Goal: Task Accomplishment & Management: Manage account settings

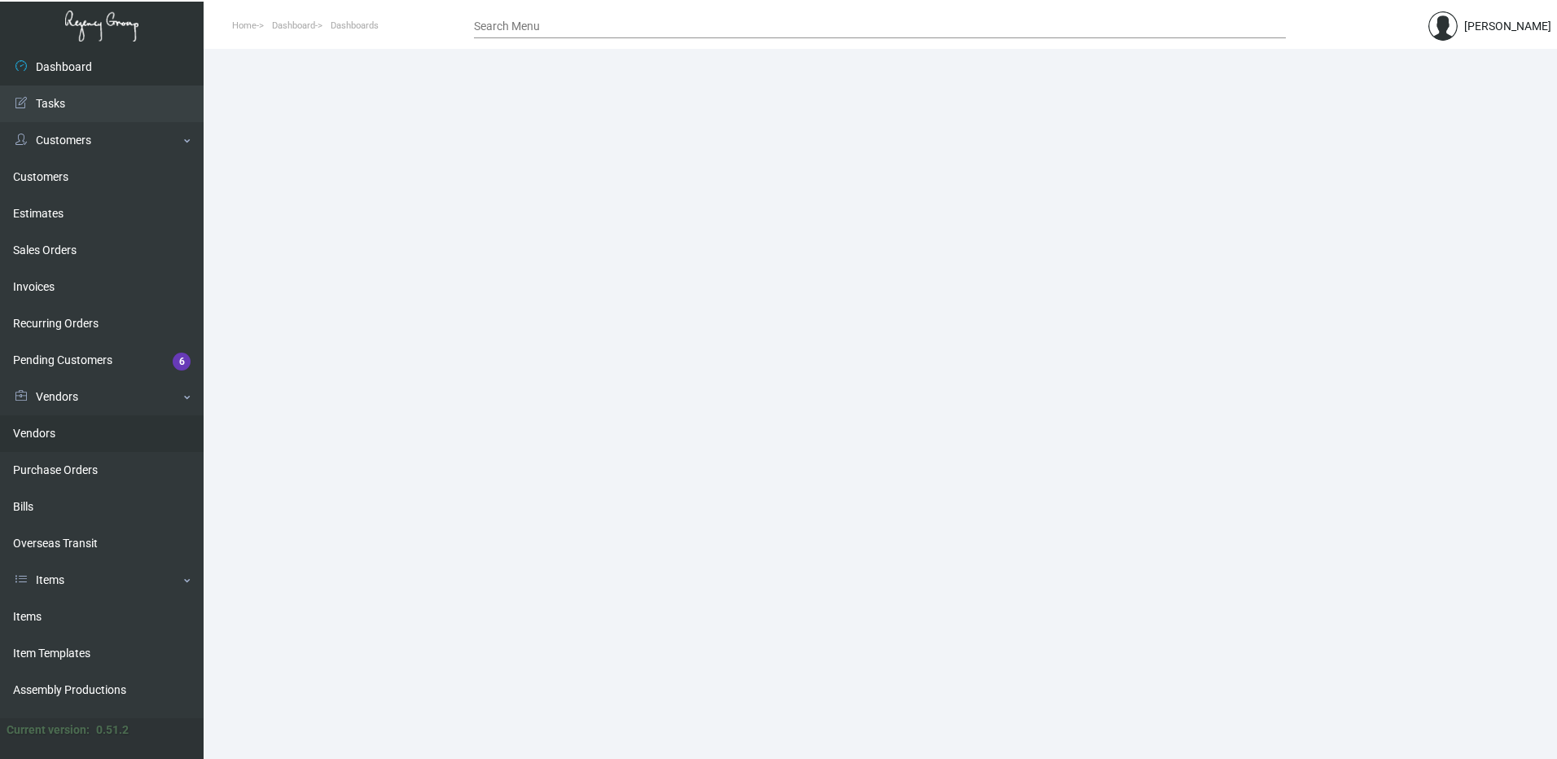
click at [85, 432] on link "Vendors" at bounding box center [102, 433] width 204 height 37
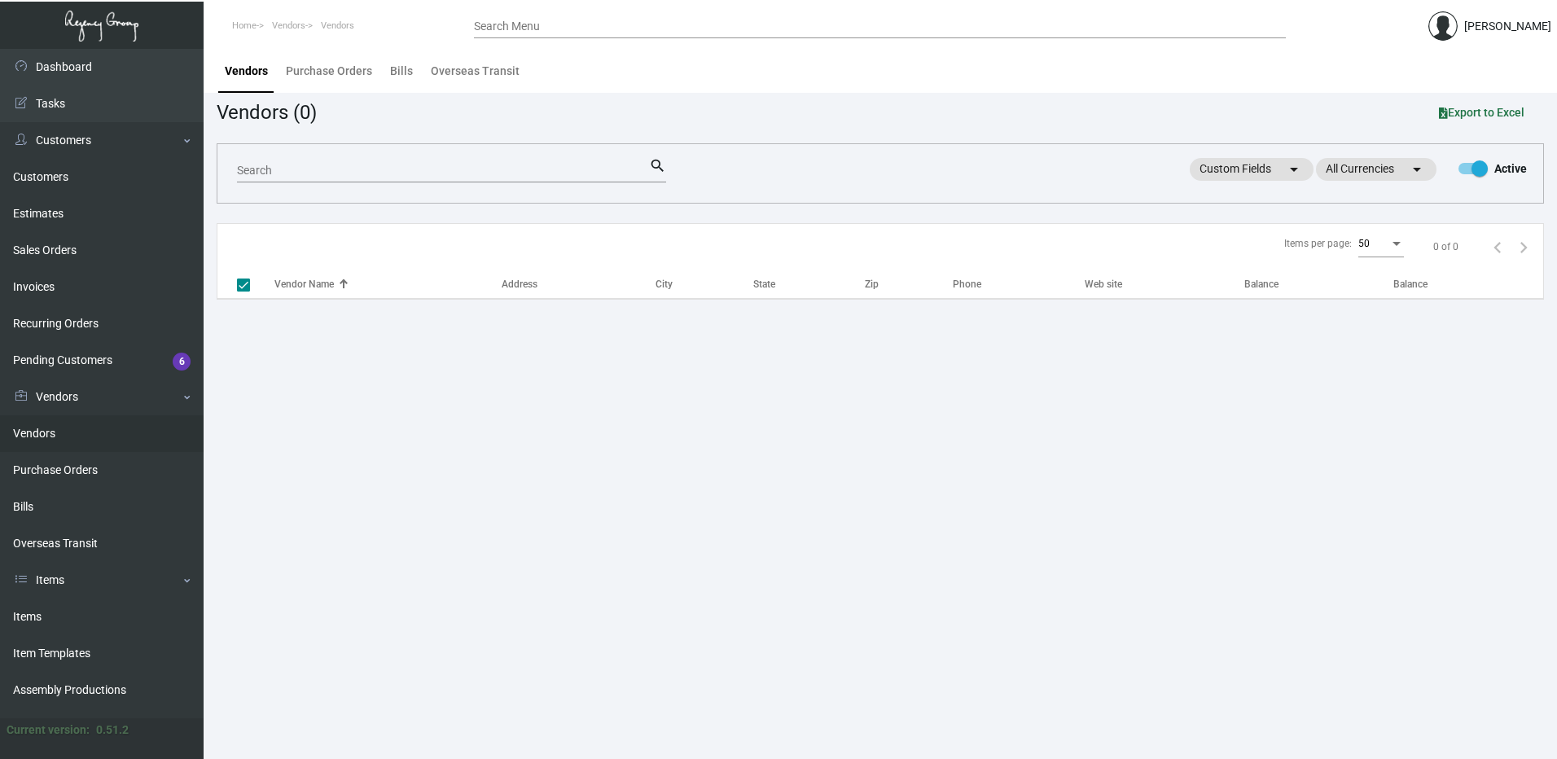
checkbox input "false"
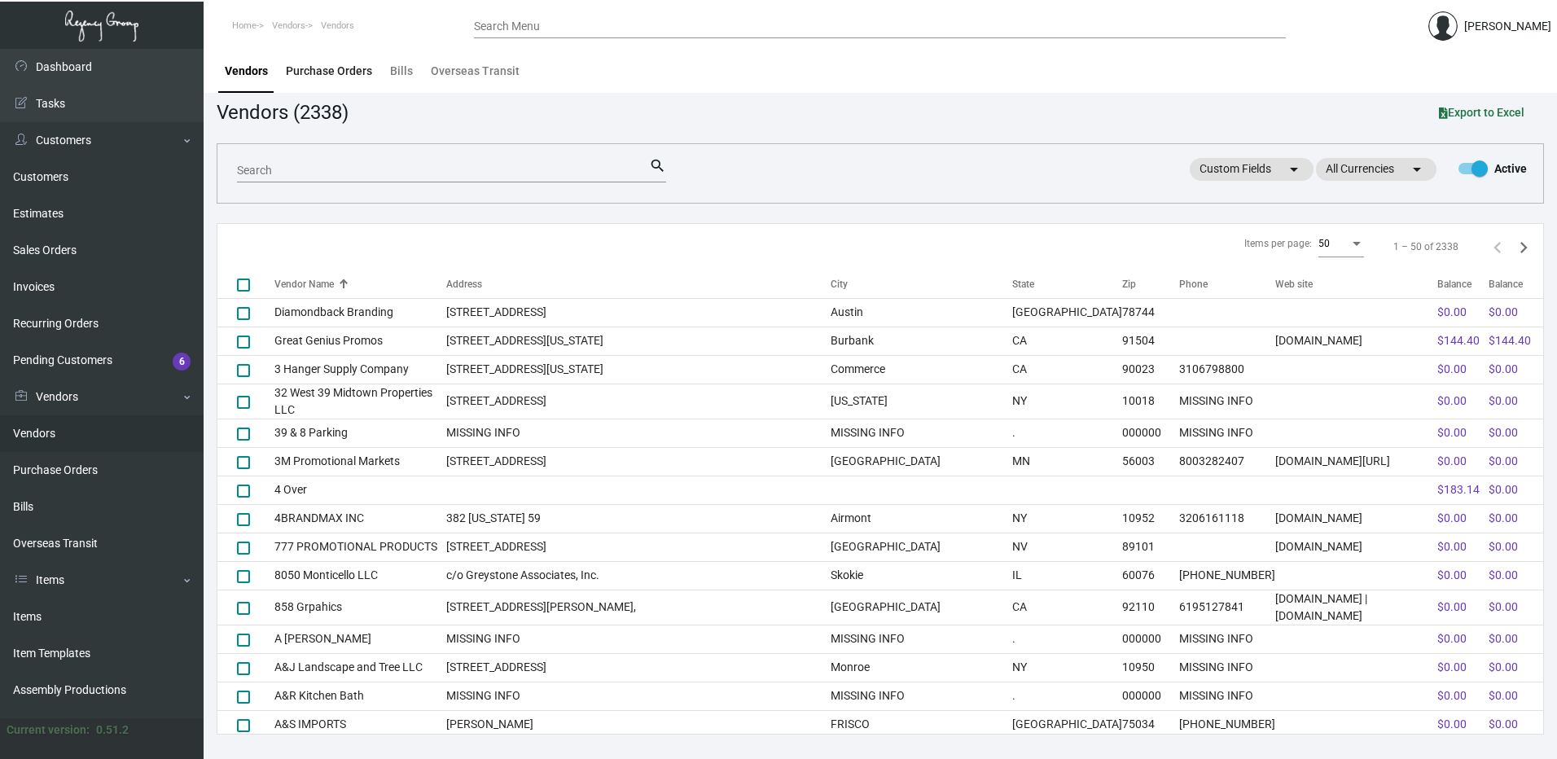
click at [343, 85] on div "Purchase Orders" at bounding box center [328, 70] width 99 height 39
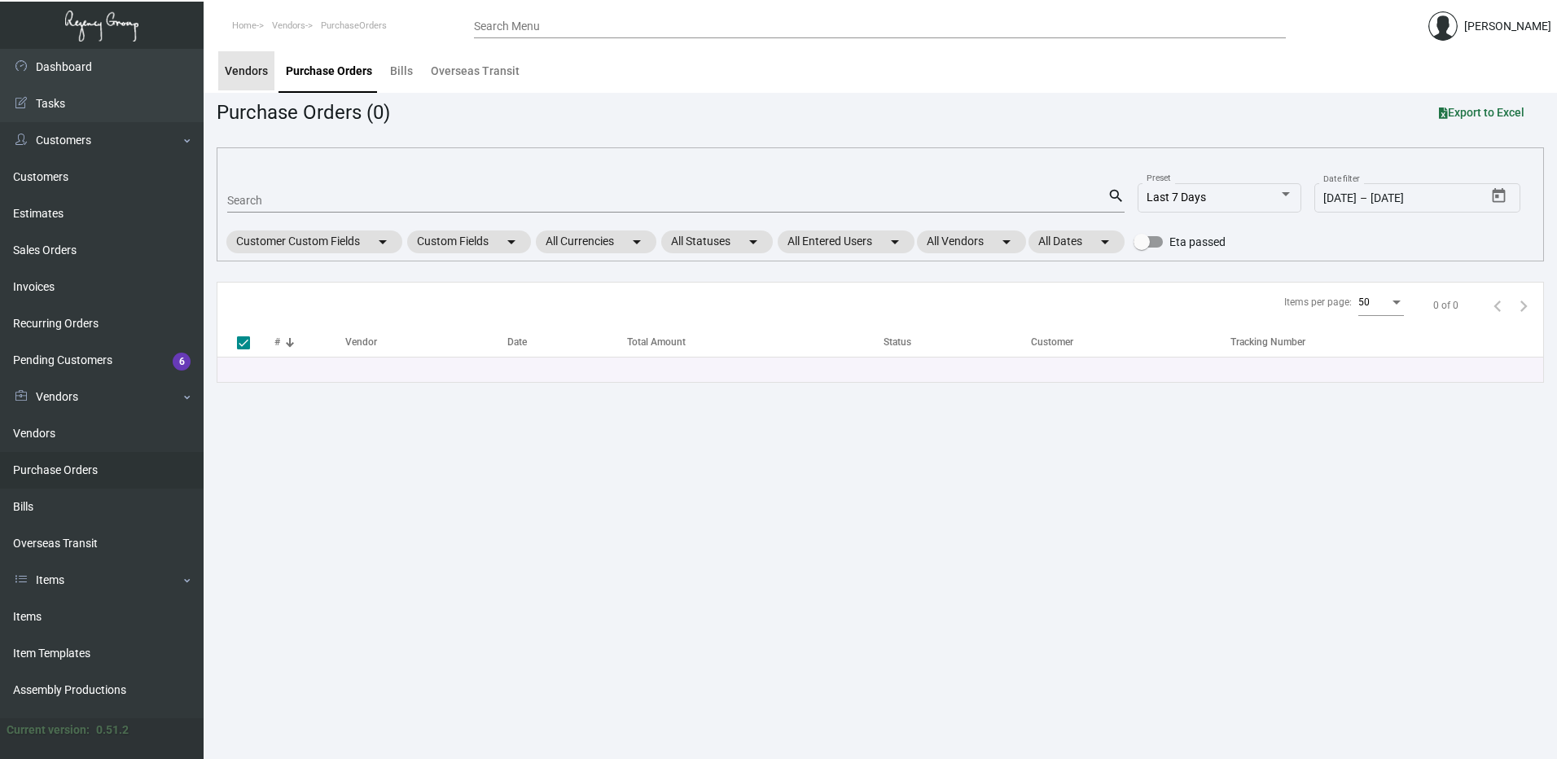
click at [252, 68] on div "Vendors" at bounding box center [246, 71] width 43 height 17
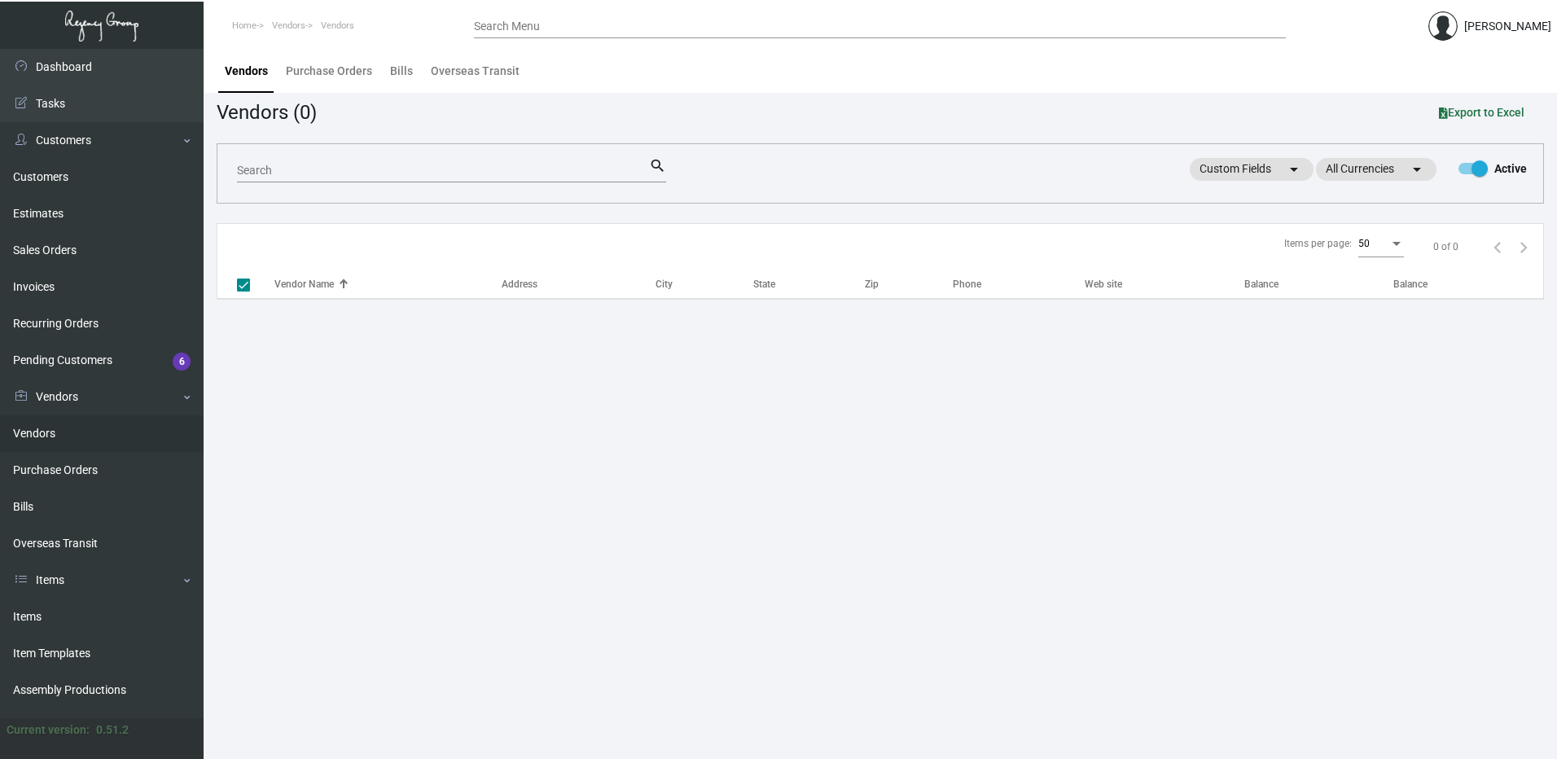
checkbox input "false"
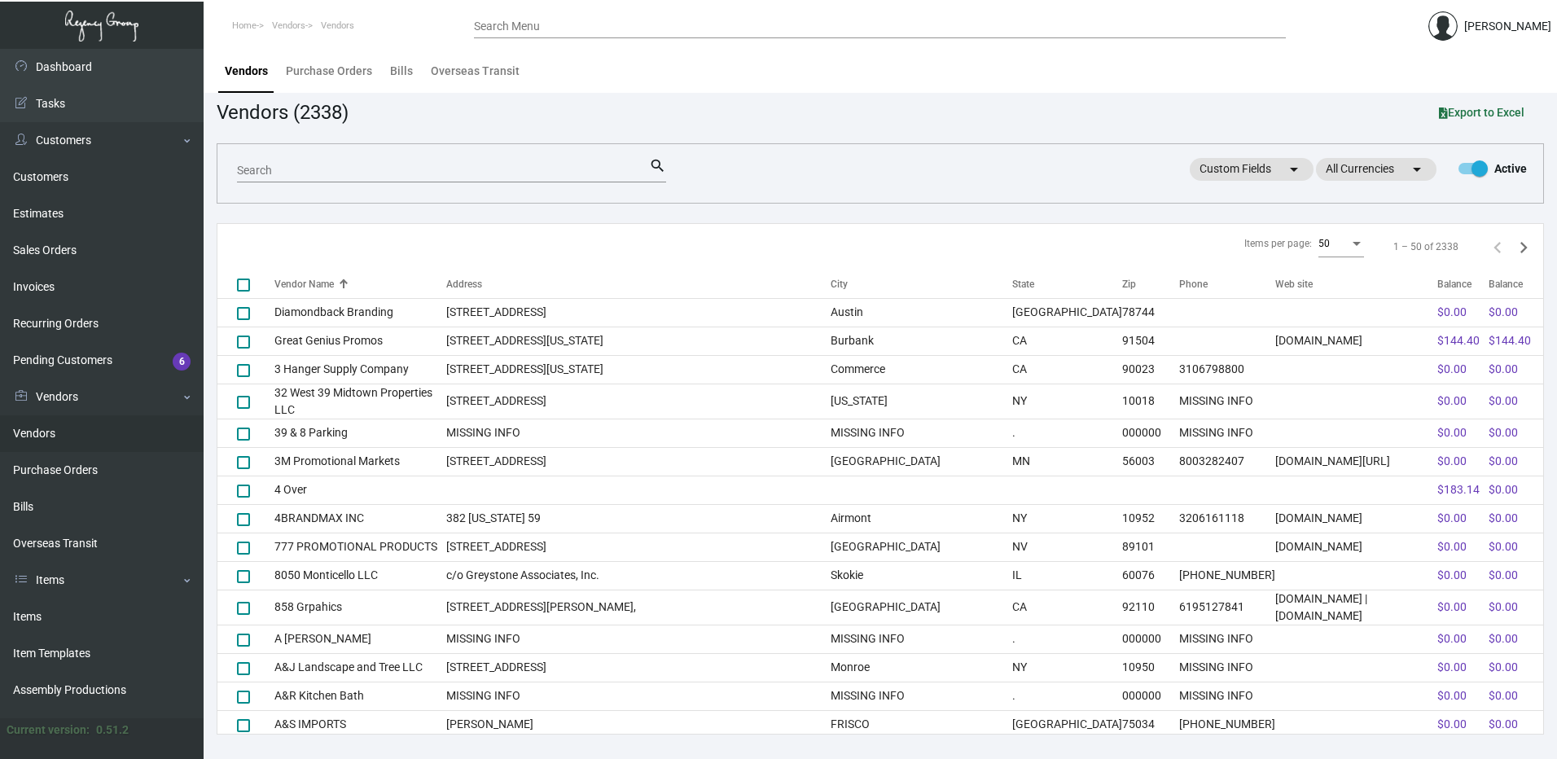
click at [330, 157] on div "Search" at bounding box center [443, 169] width 412 height 25
click at [334, 163] on div "Search" at bounding box center [443, 169] width 412 height 25
click at [43, 620] on link "Items" at bounding box center [102, 616] width 204 height 37
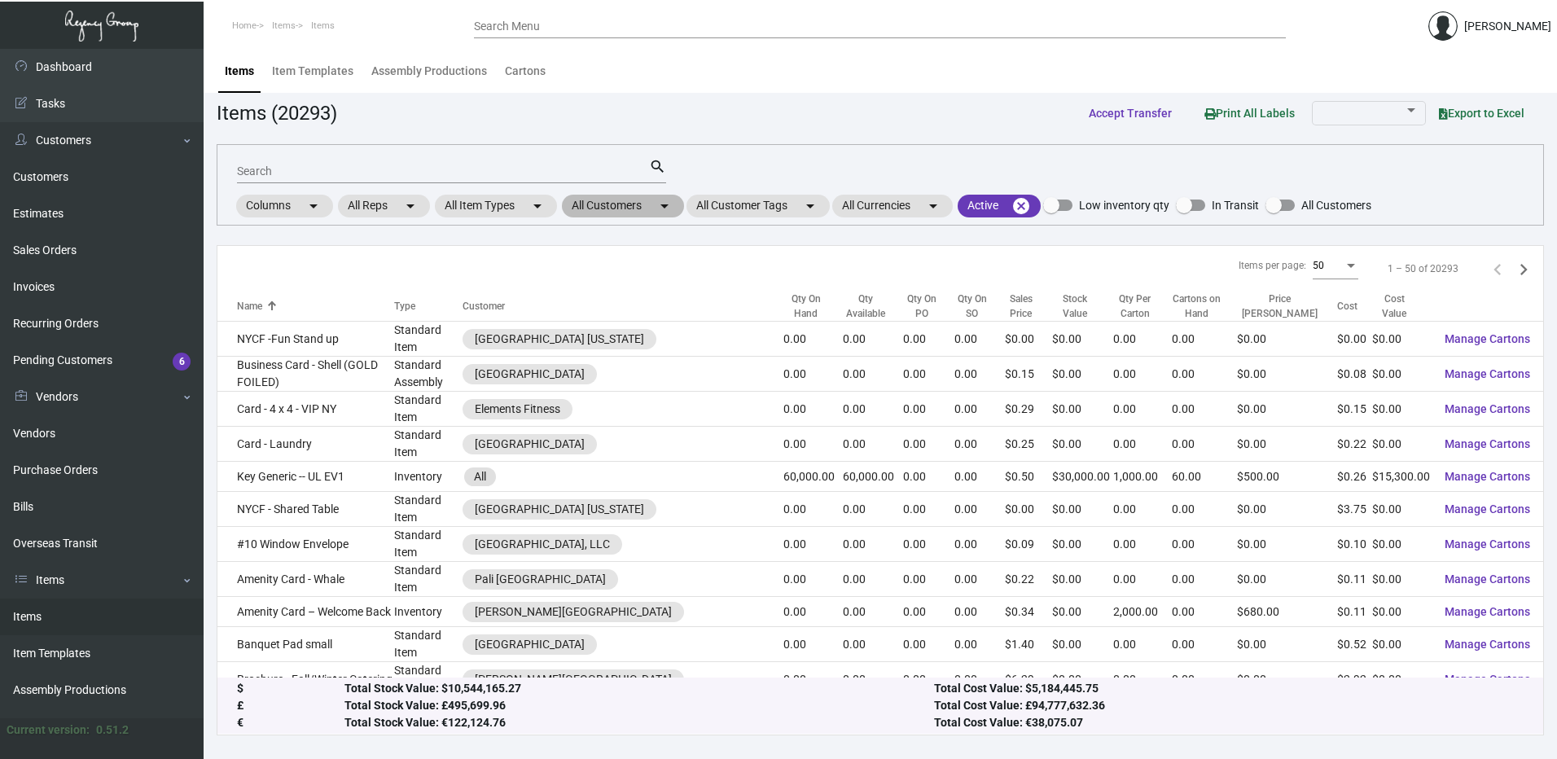
click at [660, 197] on mat-icon "arrow_drop_down" at bounding box center [665, 206] width 20 height 20
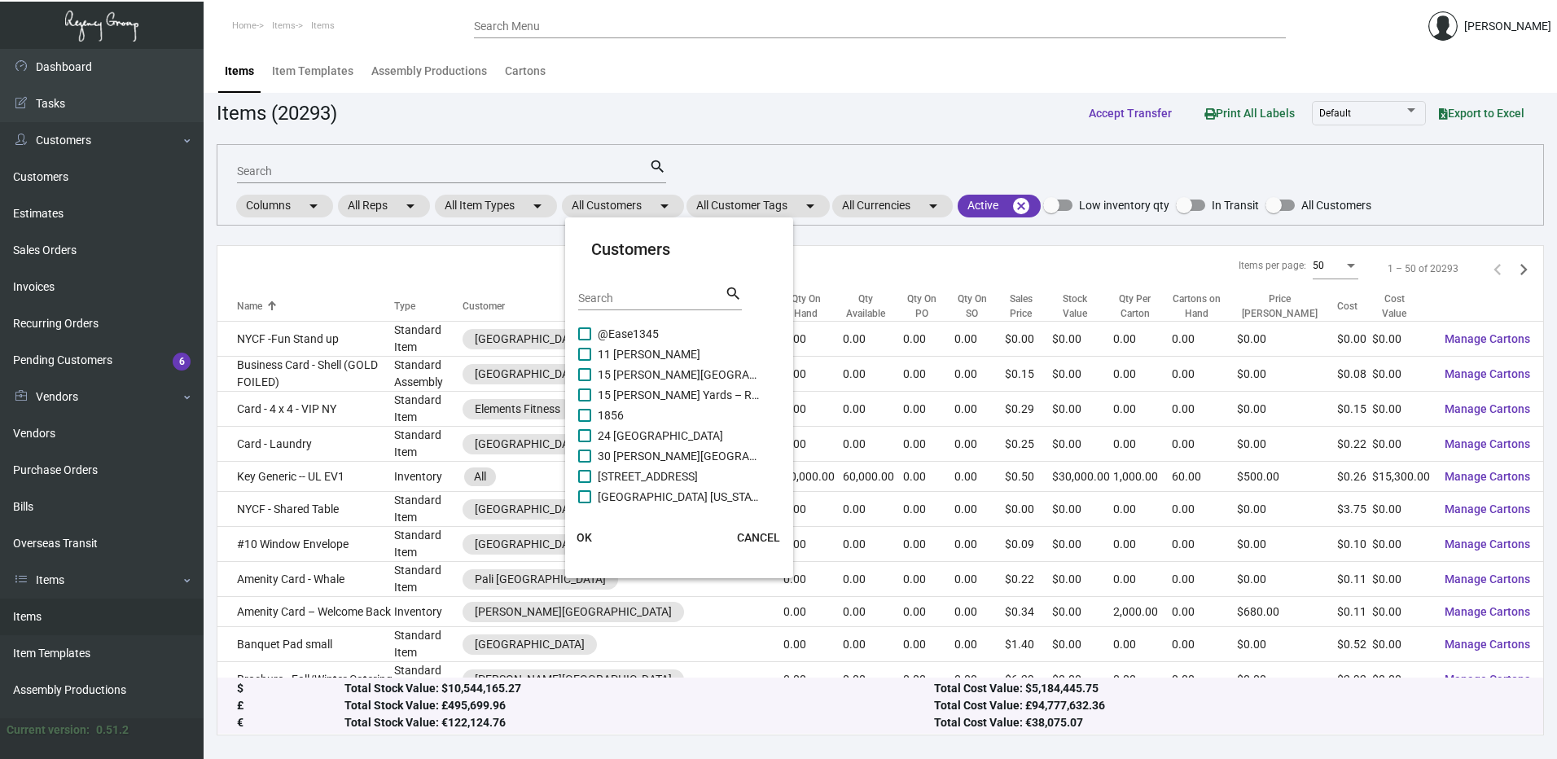
click at [630, 299] on input "Search" at bounding box center [651, 298] width 147 height 13
paste input "[GEOGRAPHIC_DATA] [GEOGRAPHIC_DATA]"
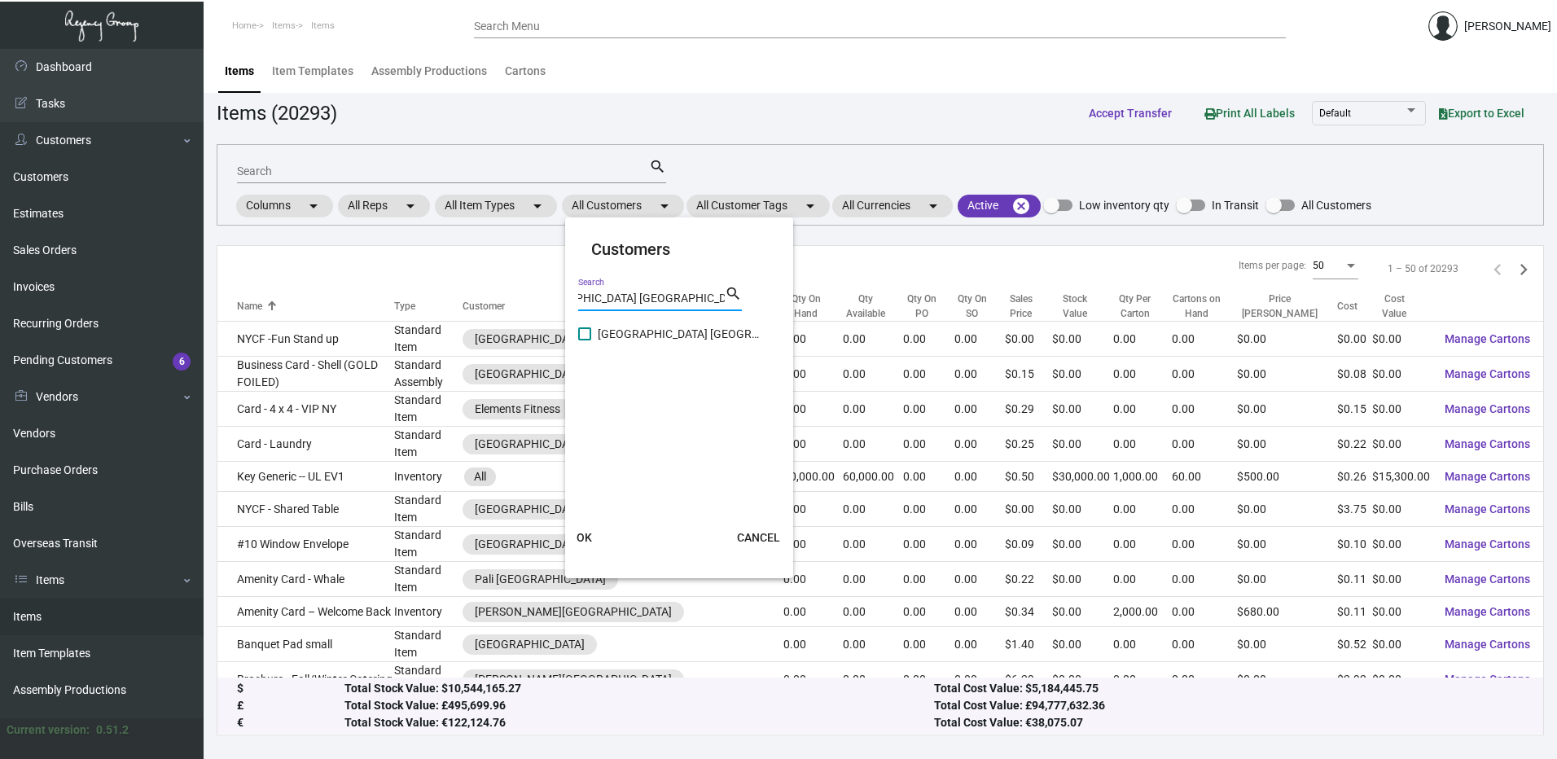
type input "[GEOGRAPHIC_DATA] [GEOGRAPHIC_DATA]"
click at [584, 345] on cdk-virtual-scroll-viewport "[GEOGRAPHIC_DATA] [GEOGRAPHIC_DATA]" at bounding box center [680, 413] width 204 height 179
click at [585, 339] on span at bounding box center [584, 333] width 13 height 13
click at [585, 340] on input "[GEOGRAPHIC_DATA] [GEOGRAPHIC_DATA]" at bounding box center [584, 340] width 1 height 1
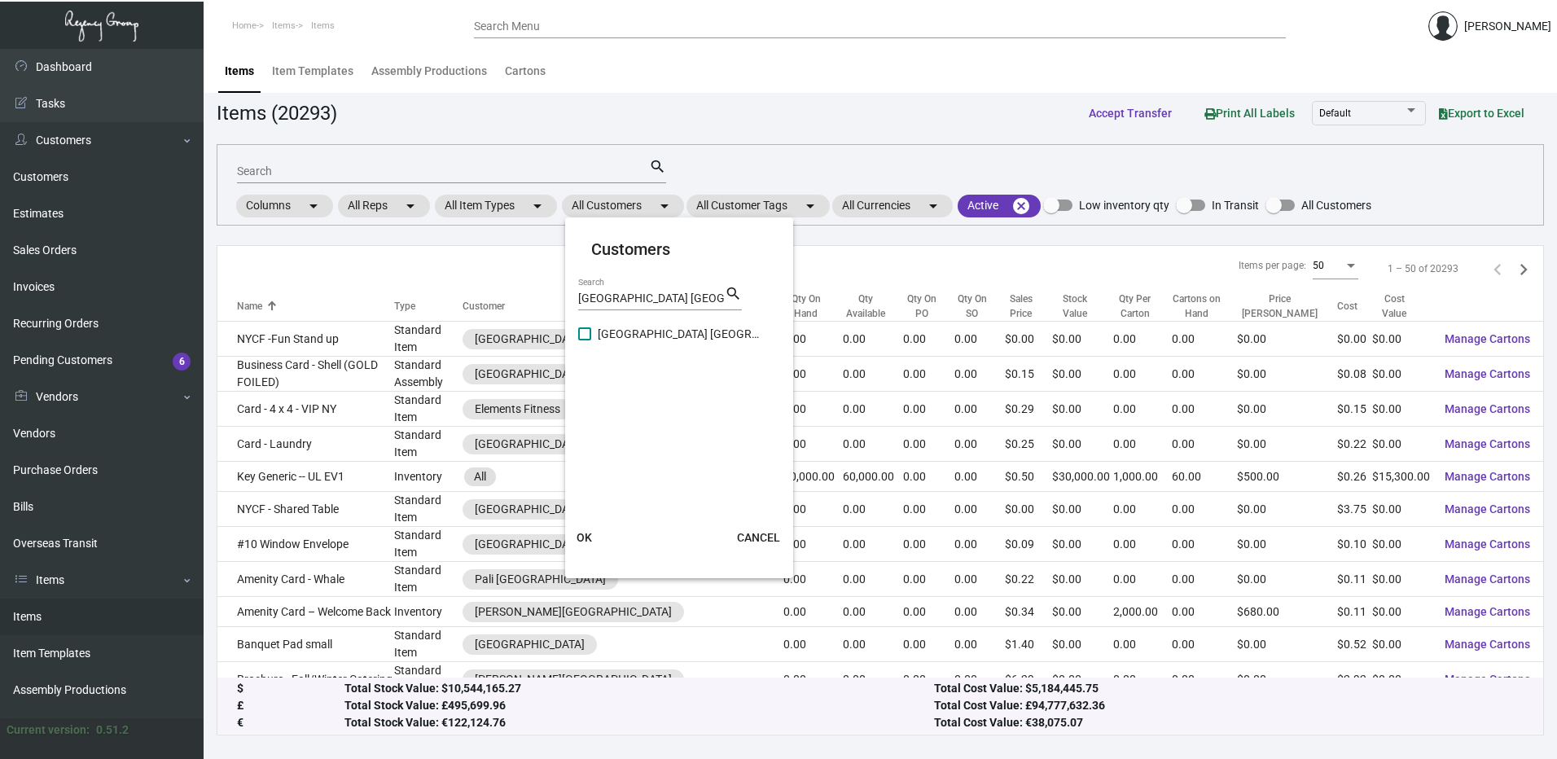
checkbox input "true"
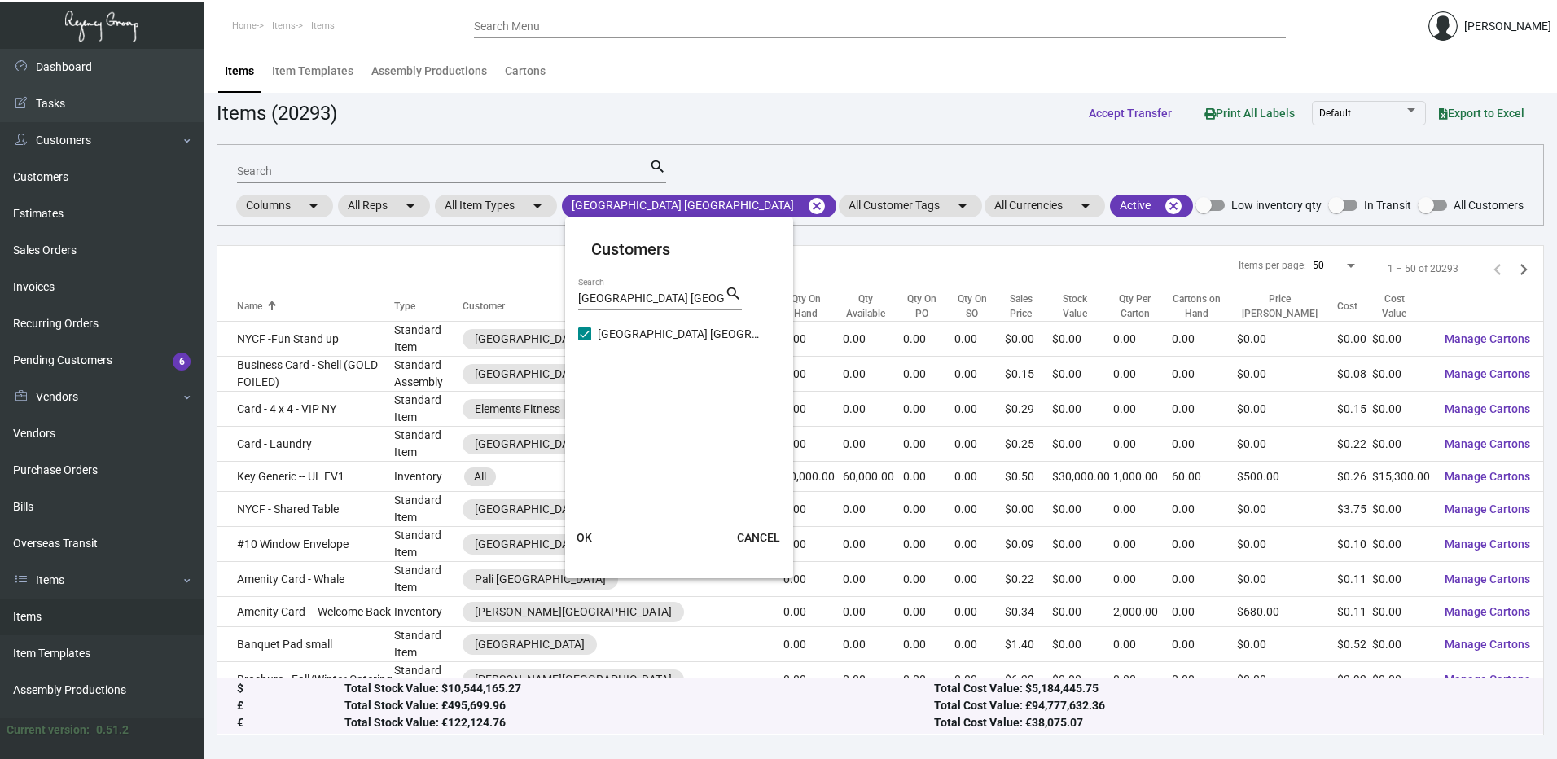
click at [584, 528] on button "OK" at bounding box center [585, 537] width 52 height 29
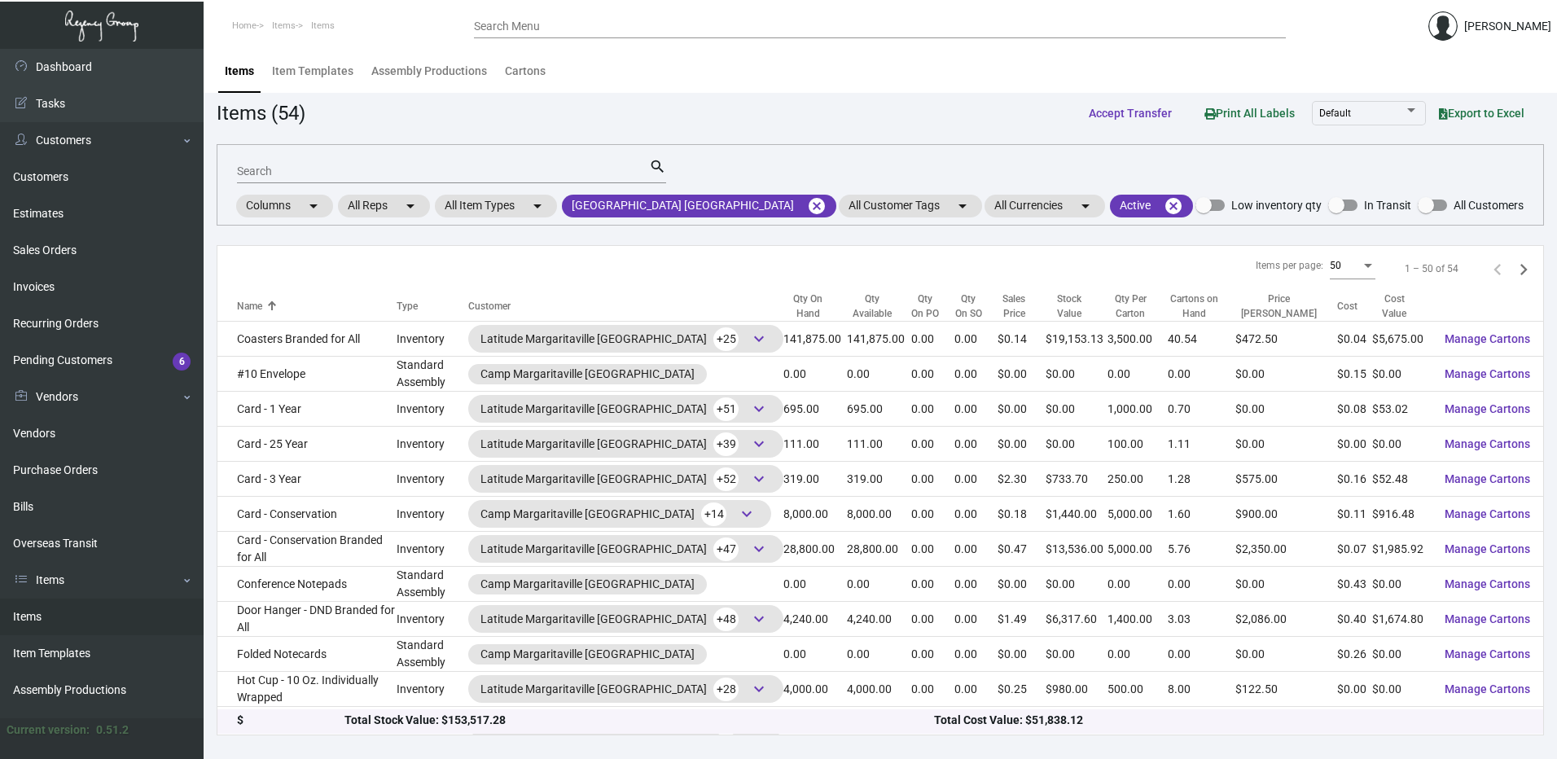
click at [783, 301] on div "Qty On Hand" at bounding box center [807, 305] width 49 height 29
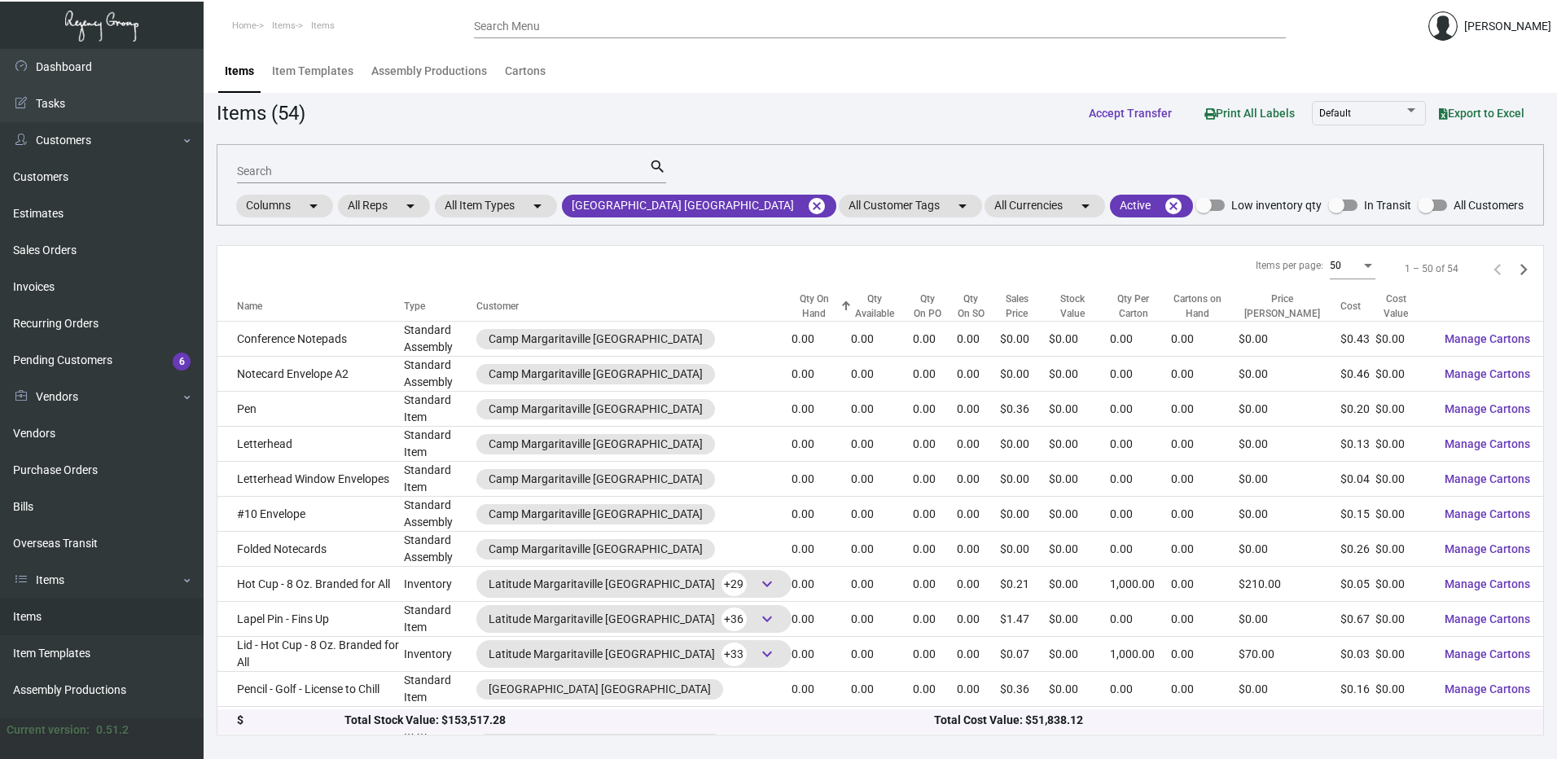
click at [791, 301] on div "Qty On Hand" at bounding box center [814, 305] width 46 height 29
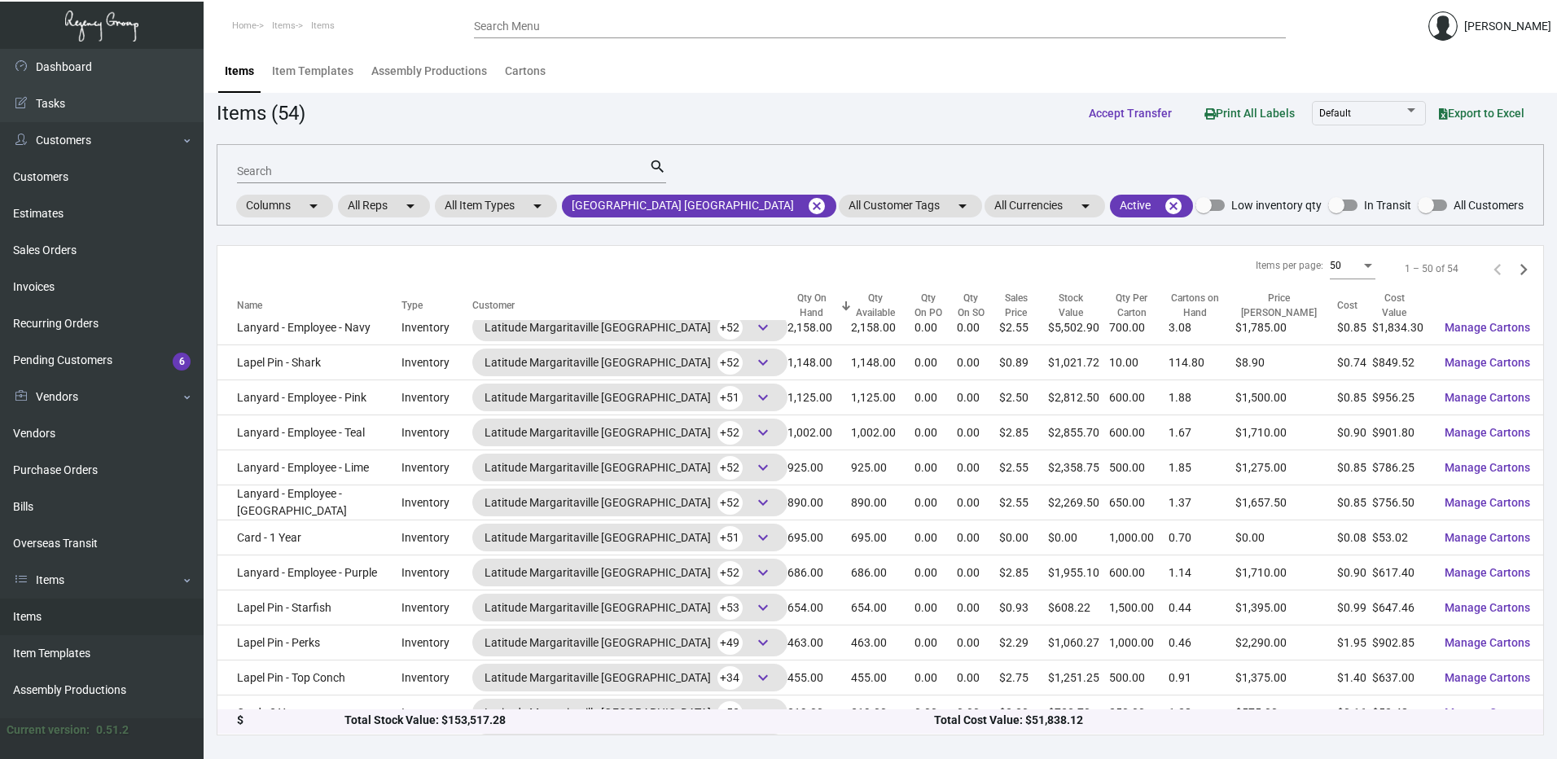
scroll to position [733, 0]
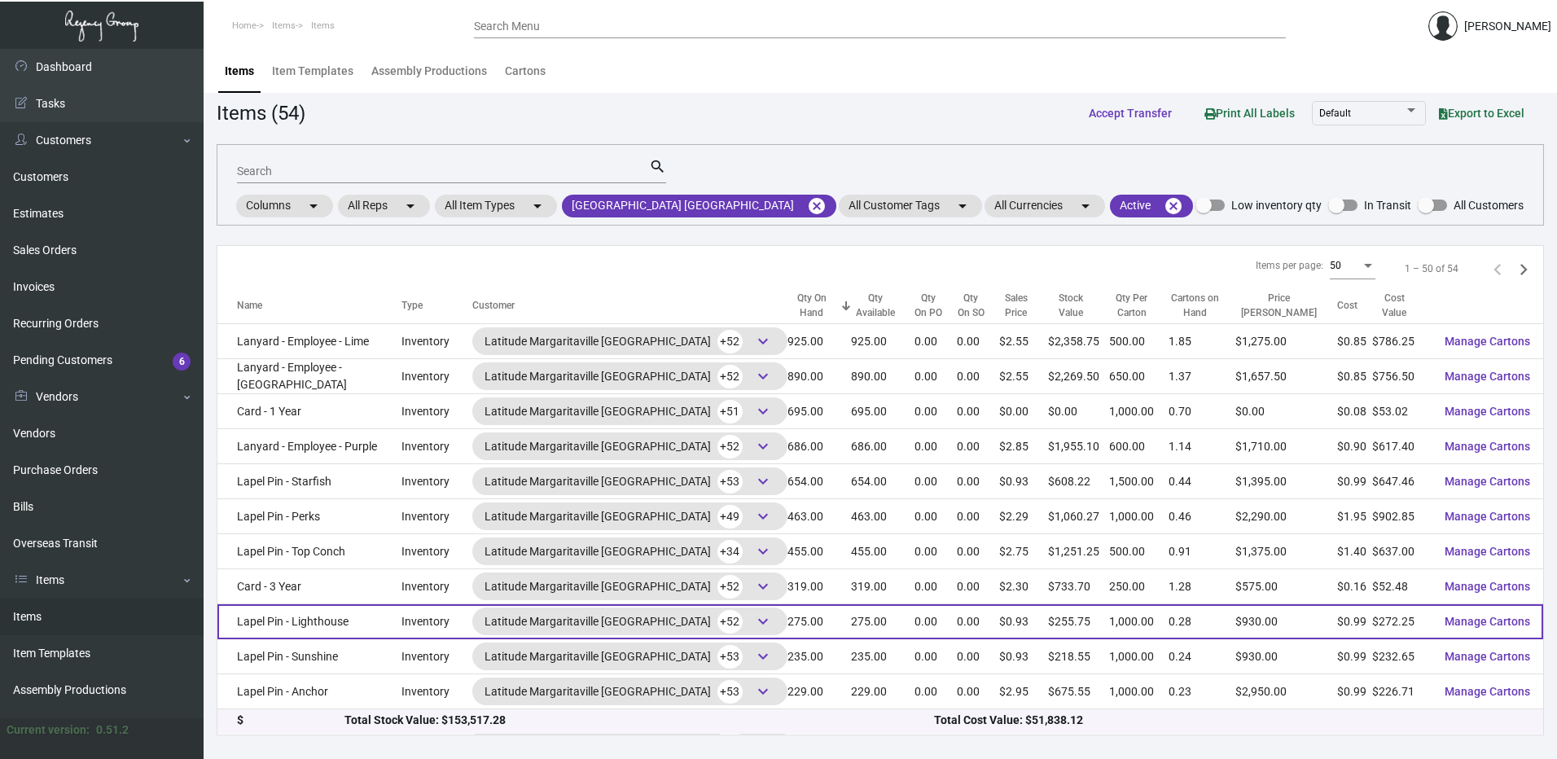
click at [345, 620] on td "Lapel Pin - Lighthouse" at bounding box center [309, 621] width 184 height 35
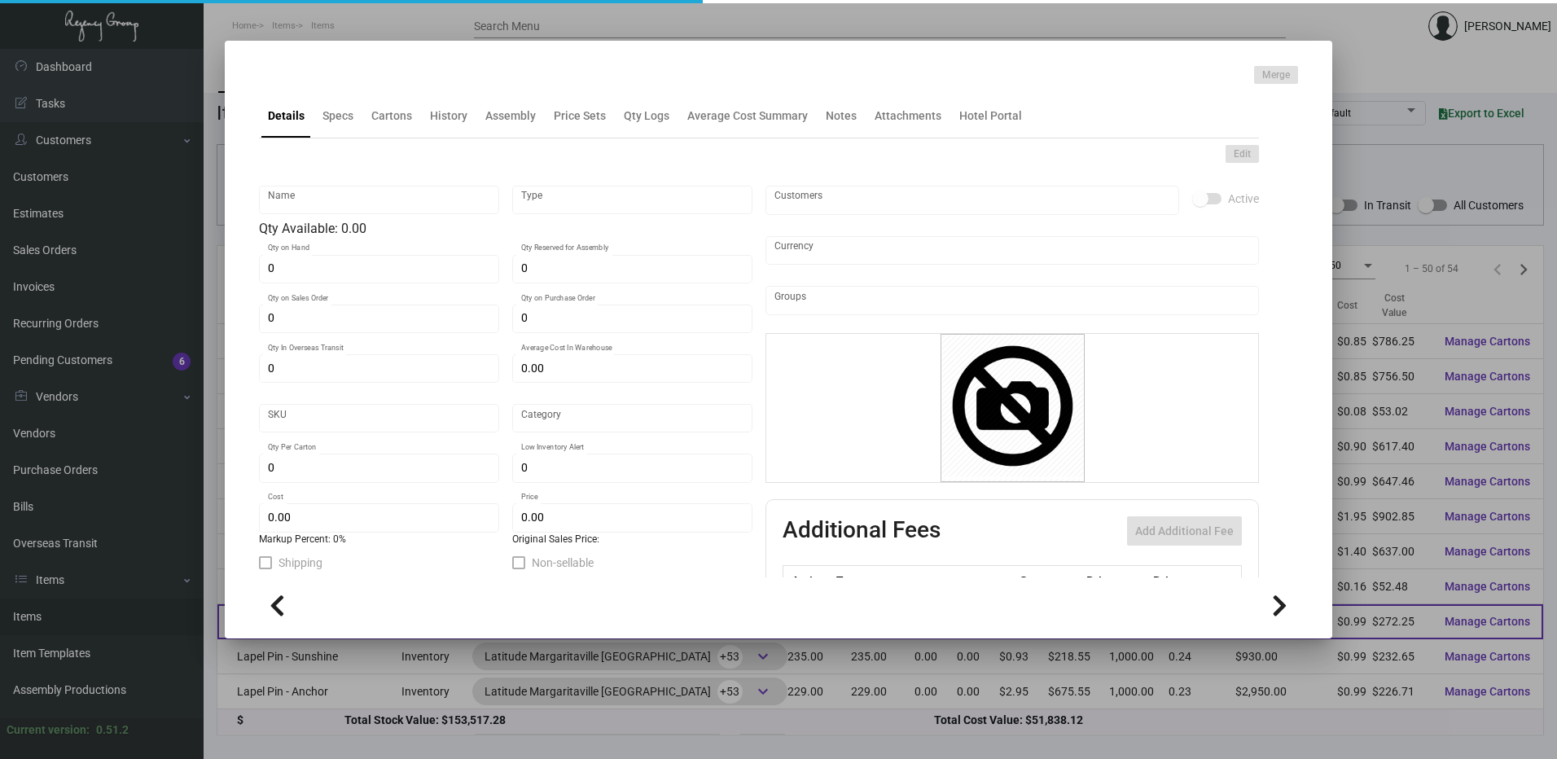
type input "Lapel Pin - Lighthouse"
type input "Inventory"
type input "275"
type input "$ 37.00"
type input "Standard"
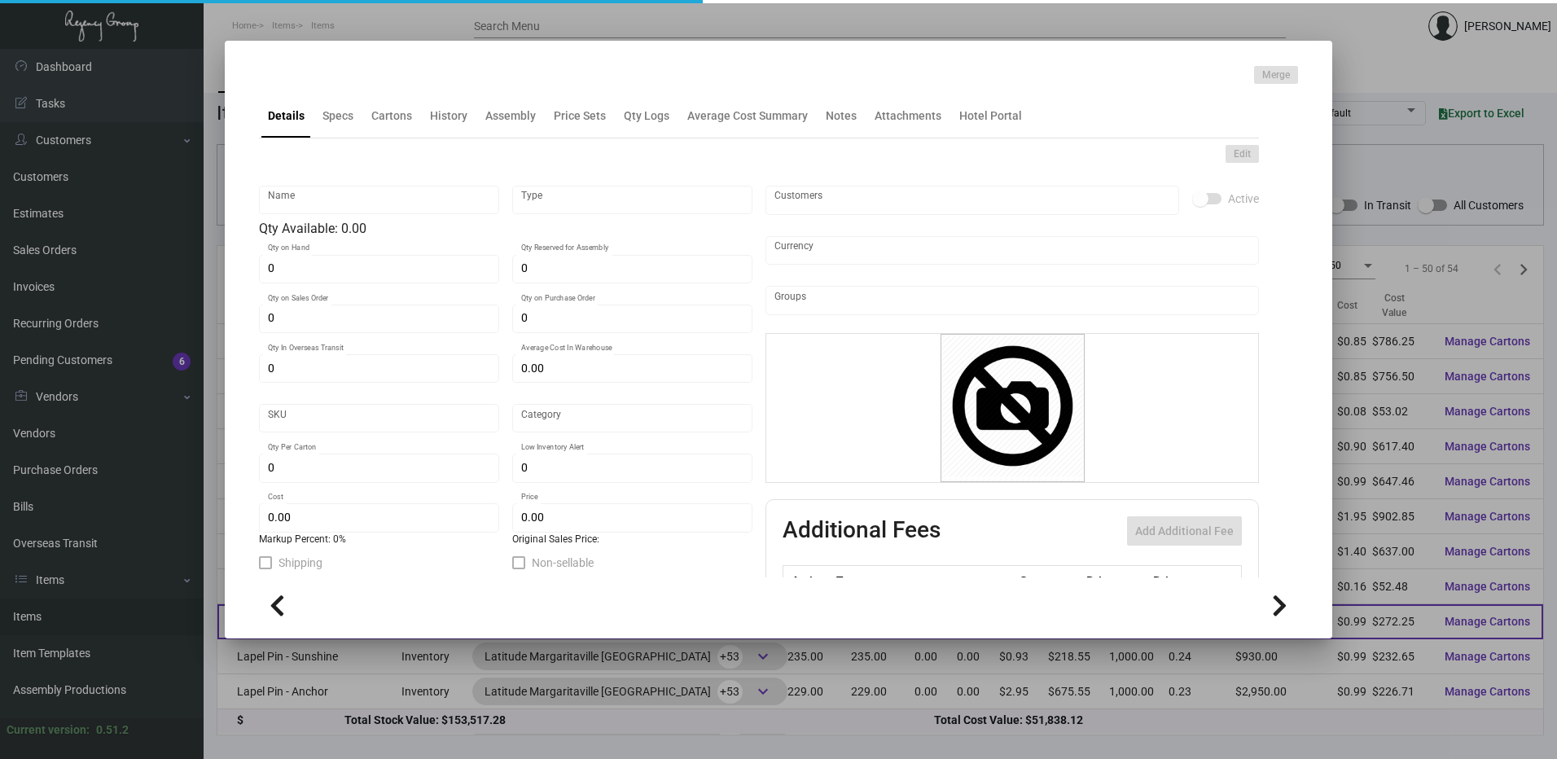
type input "1,000"
type input "500"
type input "$ 0.99"
type input "$ 0.93"
checkbox input "true"
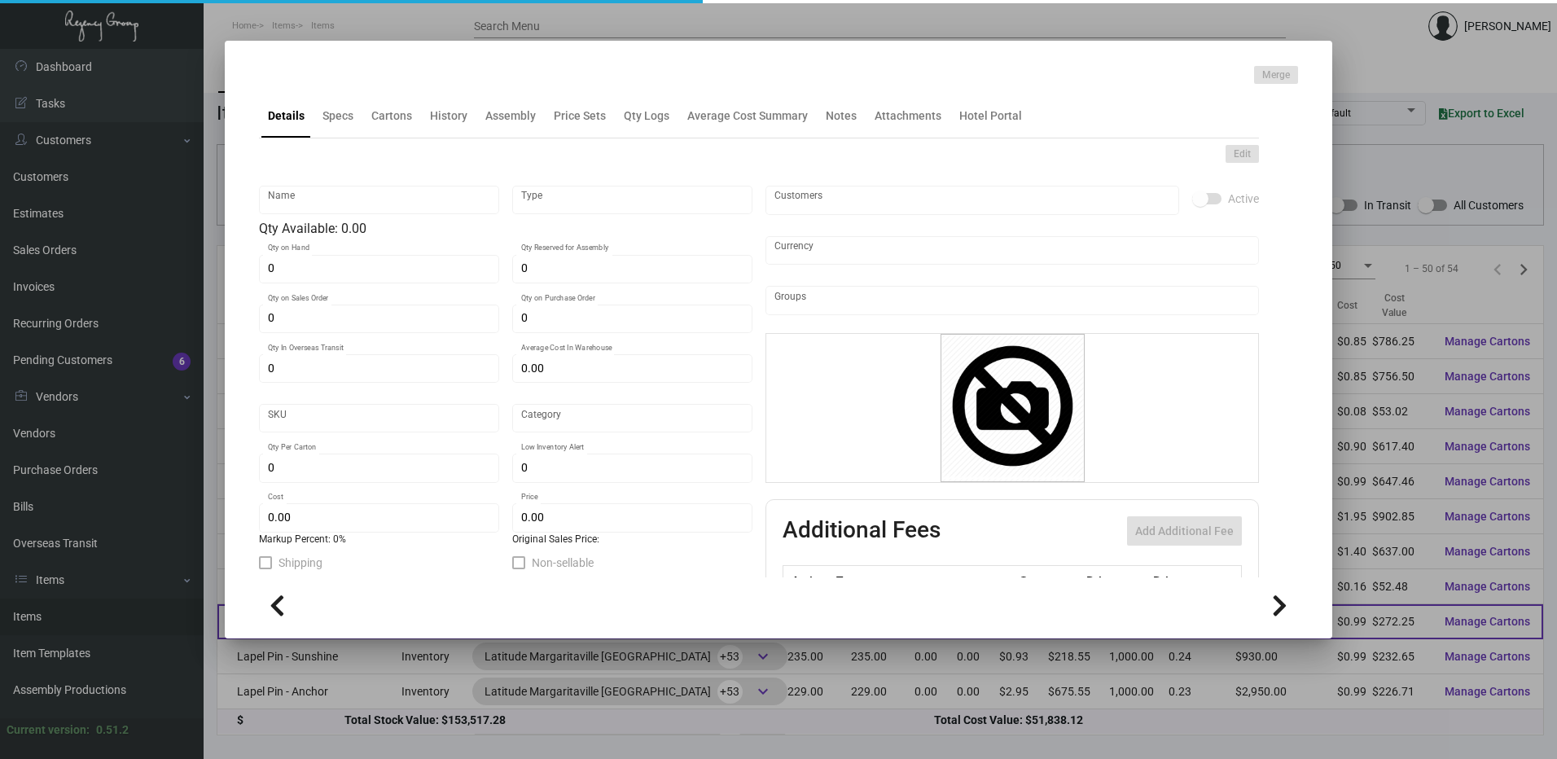
checkbox input "true"
type input "United States Dollar $"
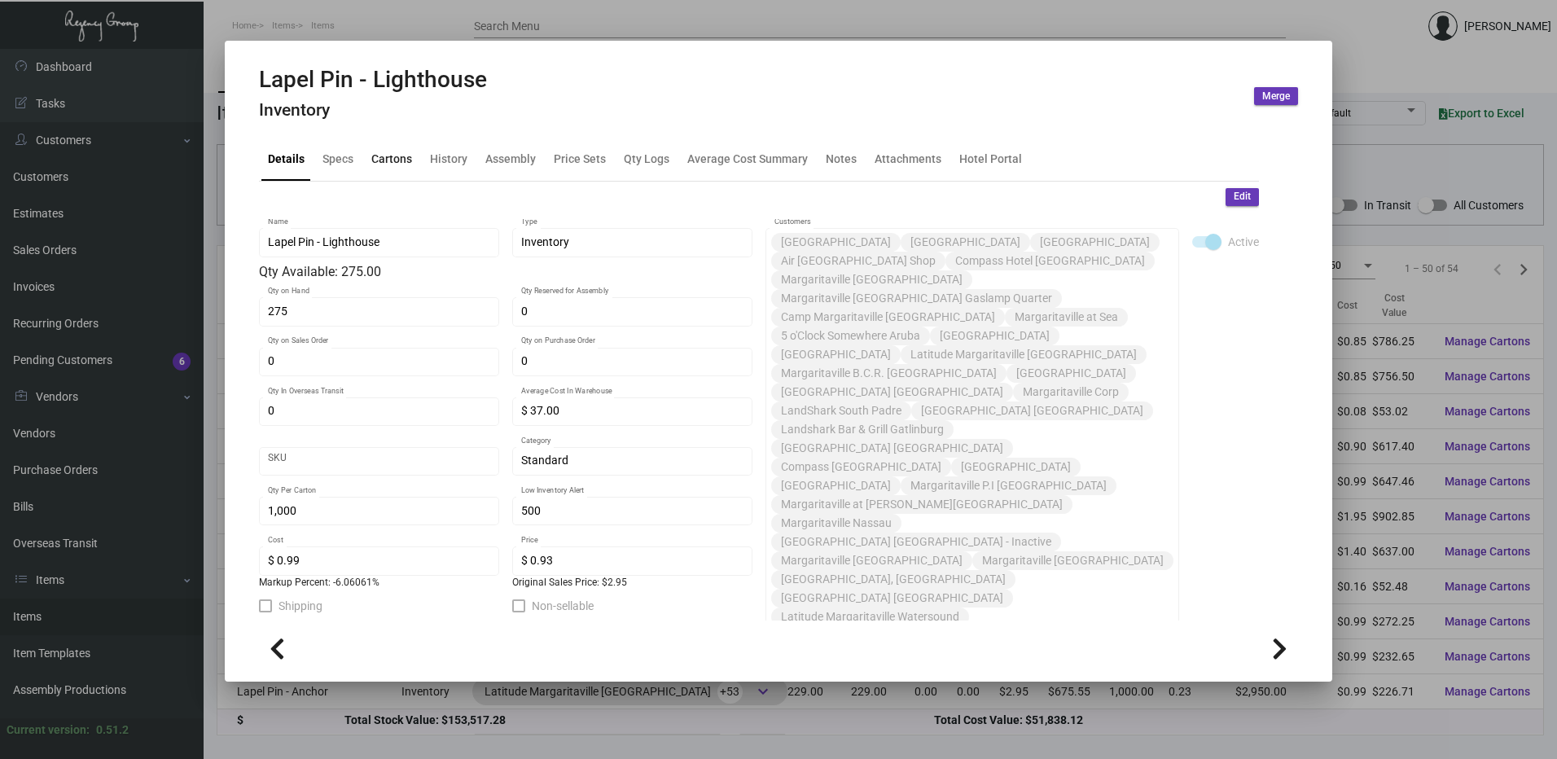
click at [384, 174] on div "Cartons" at bounding box center [392, 158] width 54 height 39
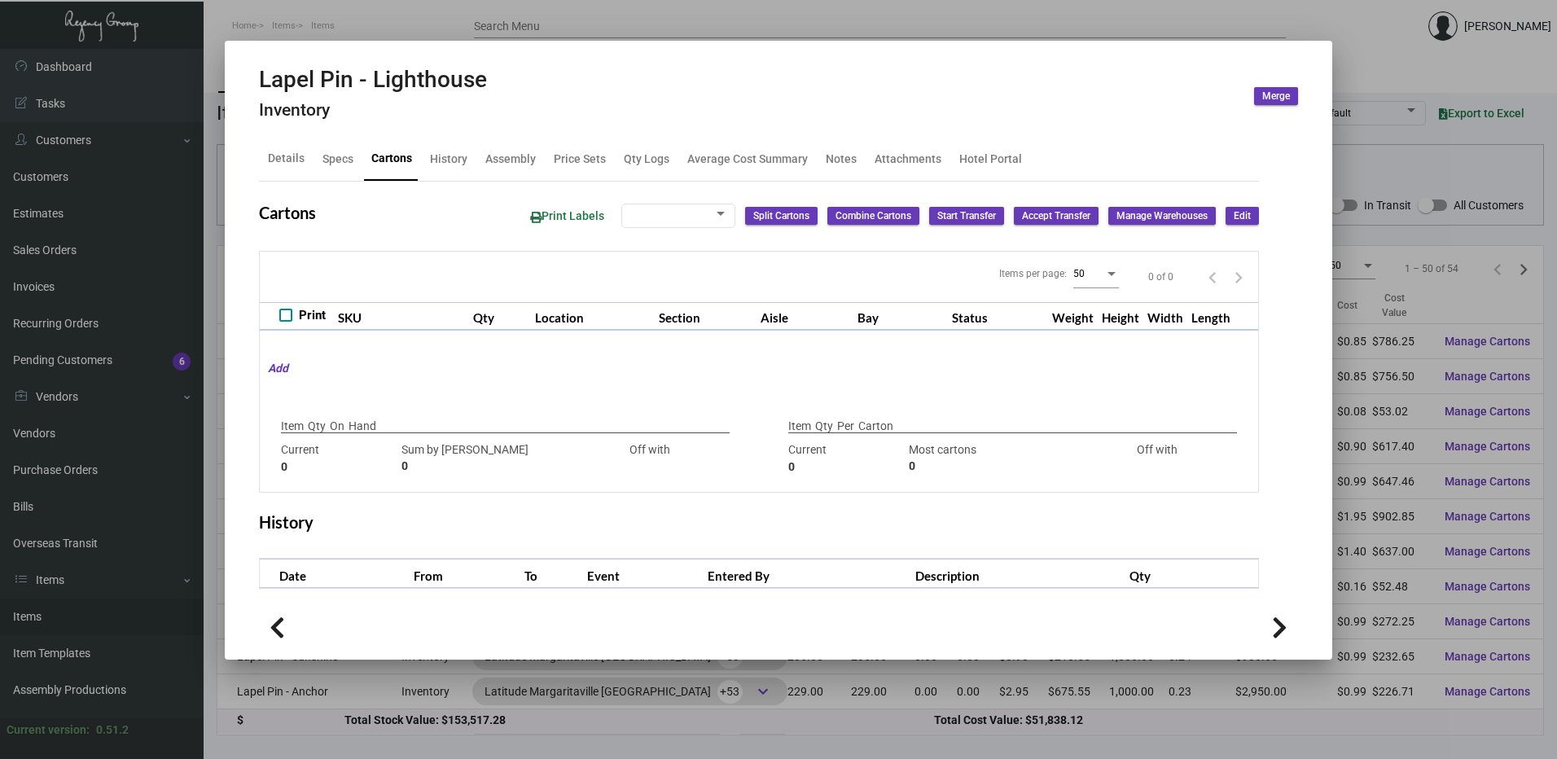
type input "275"
type input "360"
type input "-85"
type input "1,000"
type input "360"
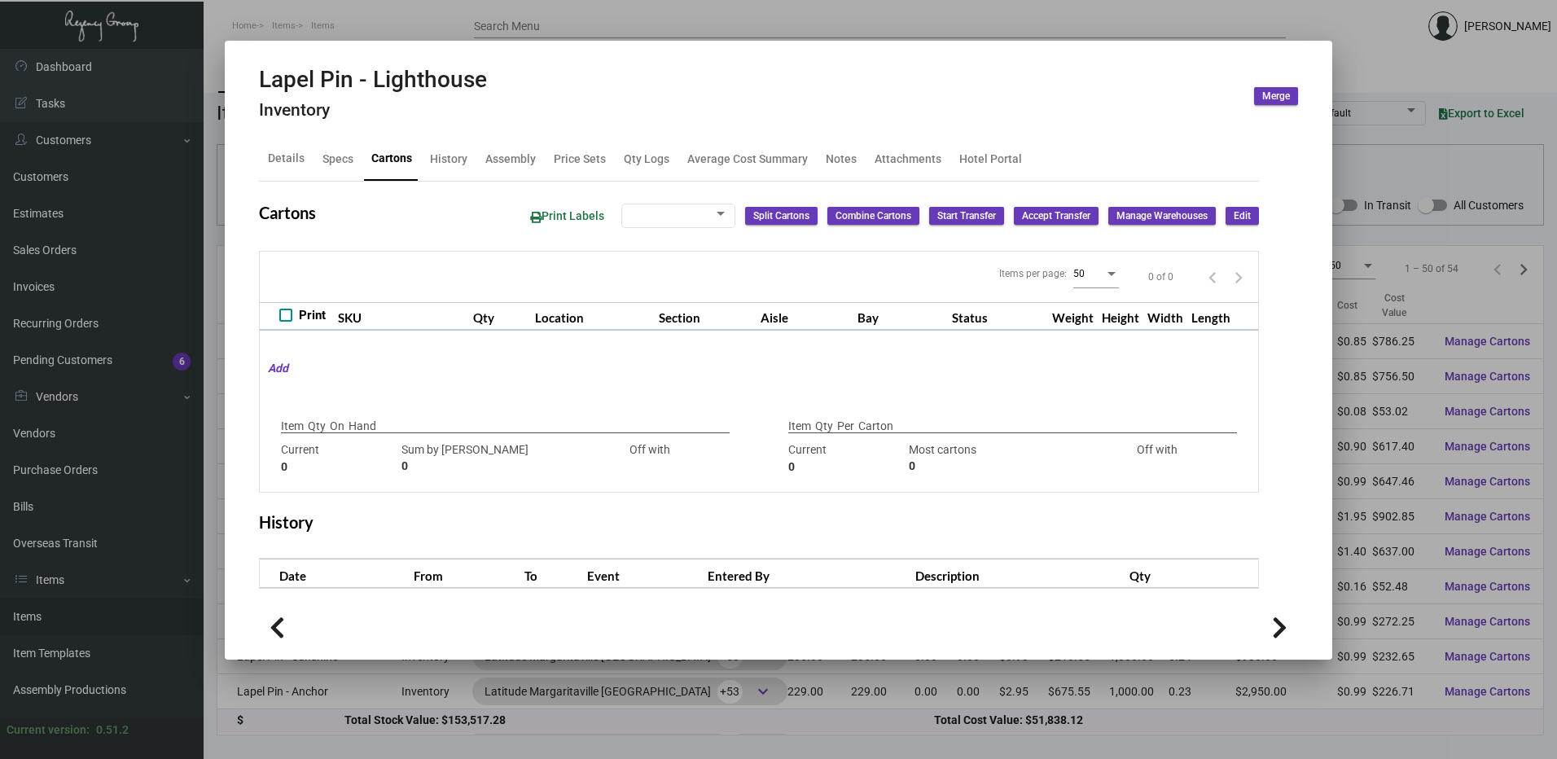
type input "+640"
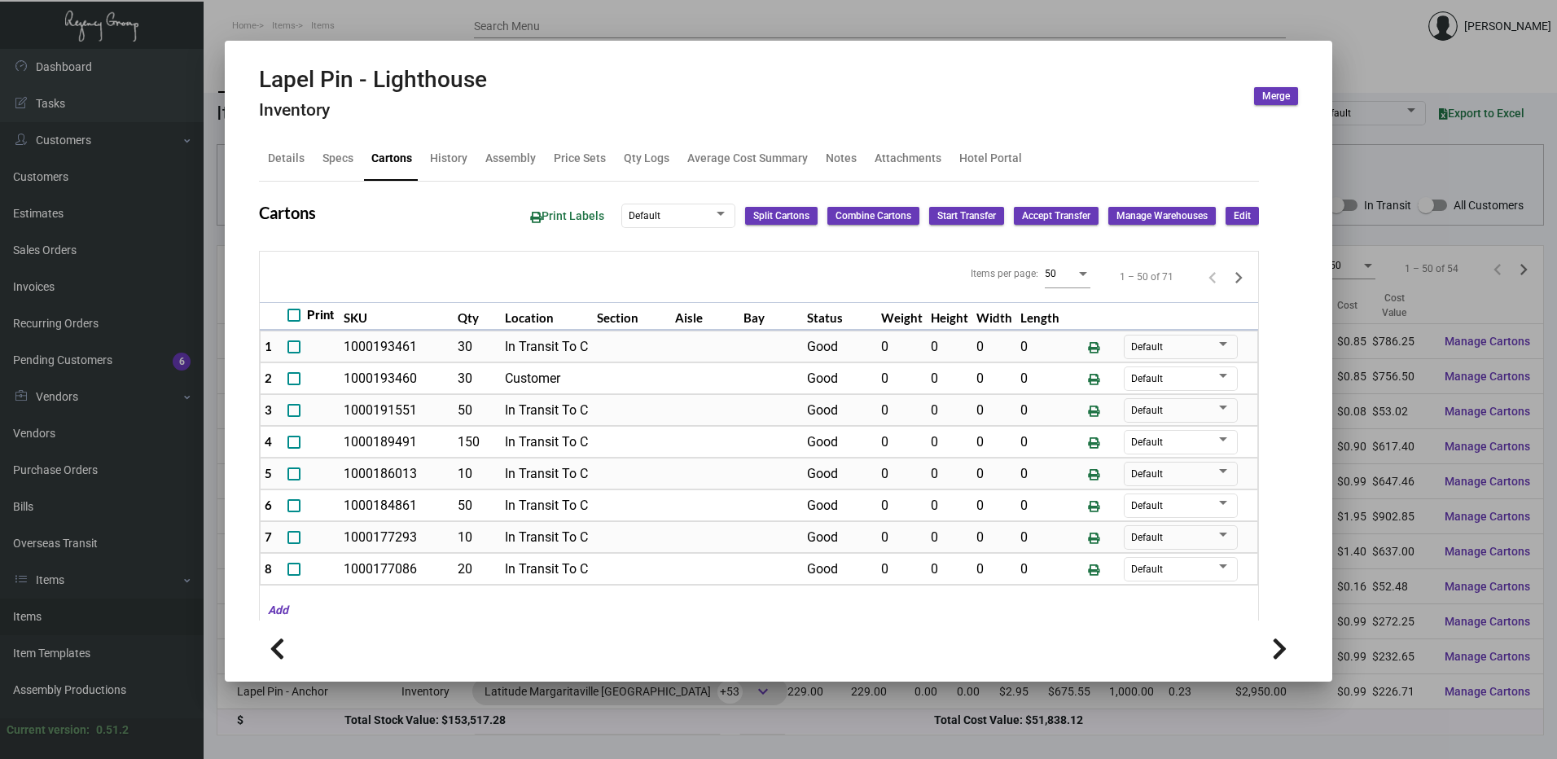
scroll to position [695, 0]
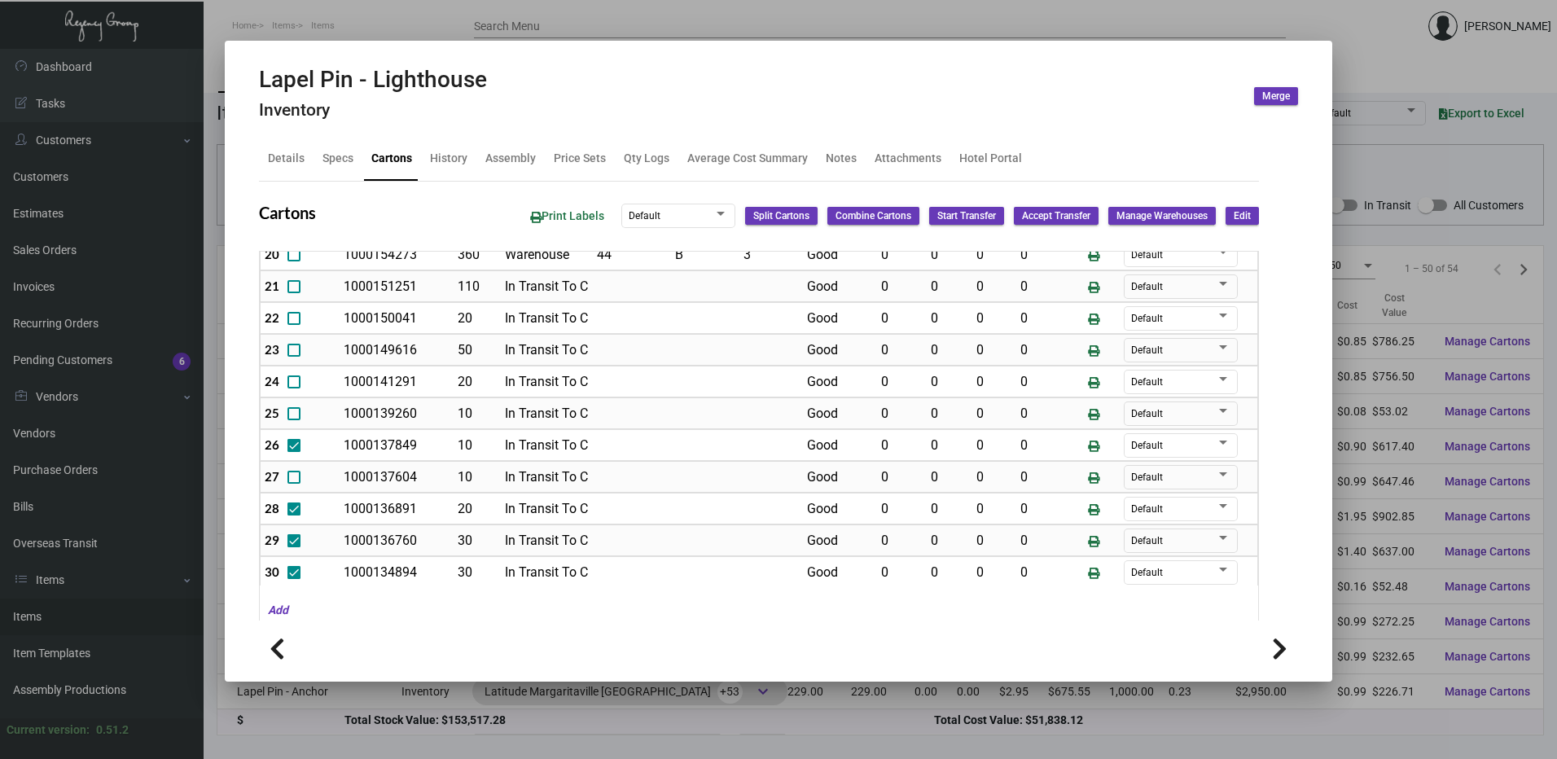
click at [611, 15] on div at bounding box center [778, 379] width 1557 height 759
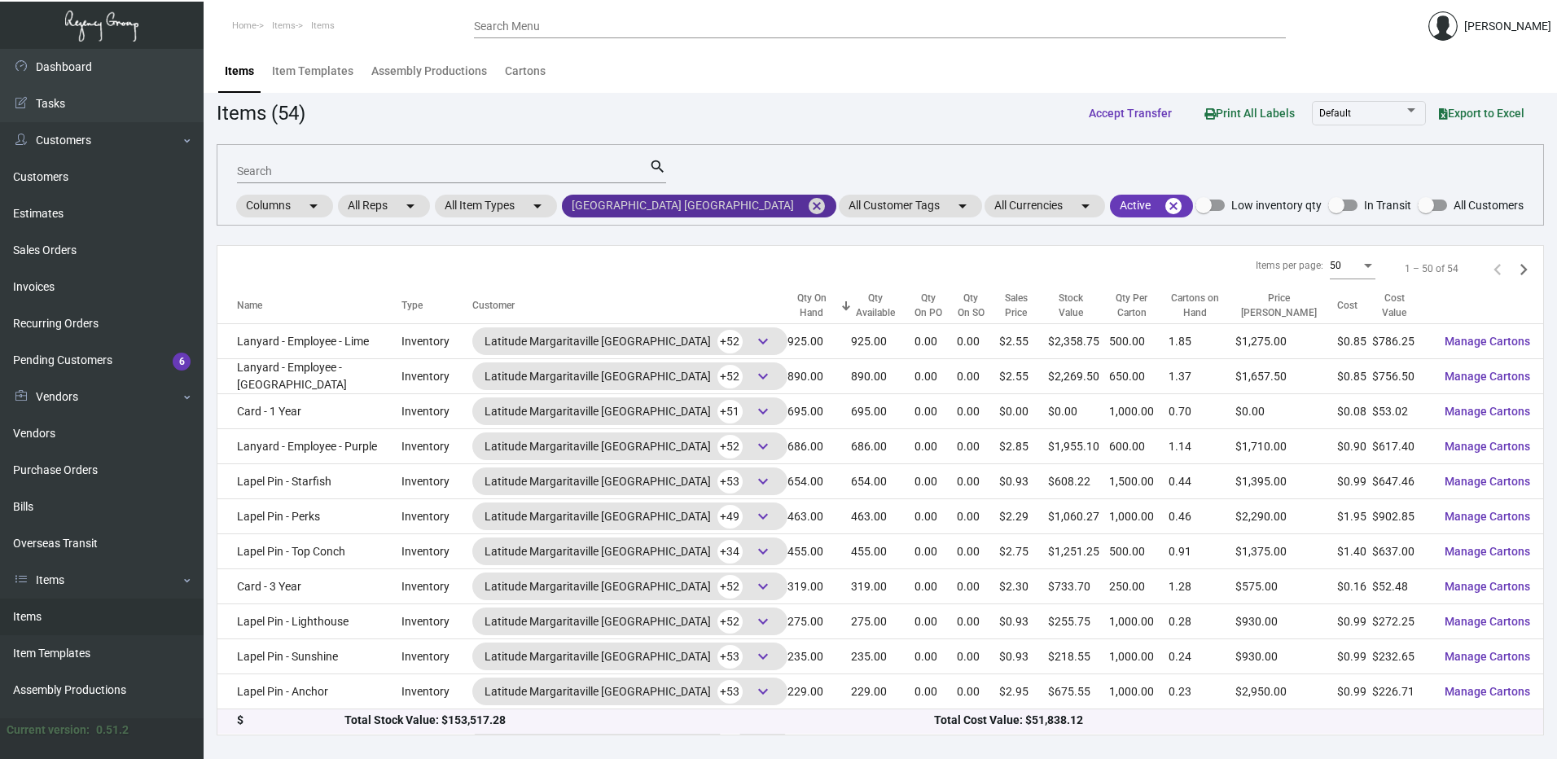
click at [807, 201] on mat-icon "cancel" at bounding box center [817, 206] width 20 height 20
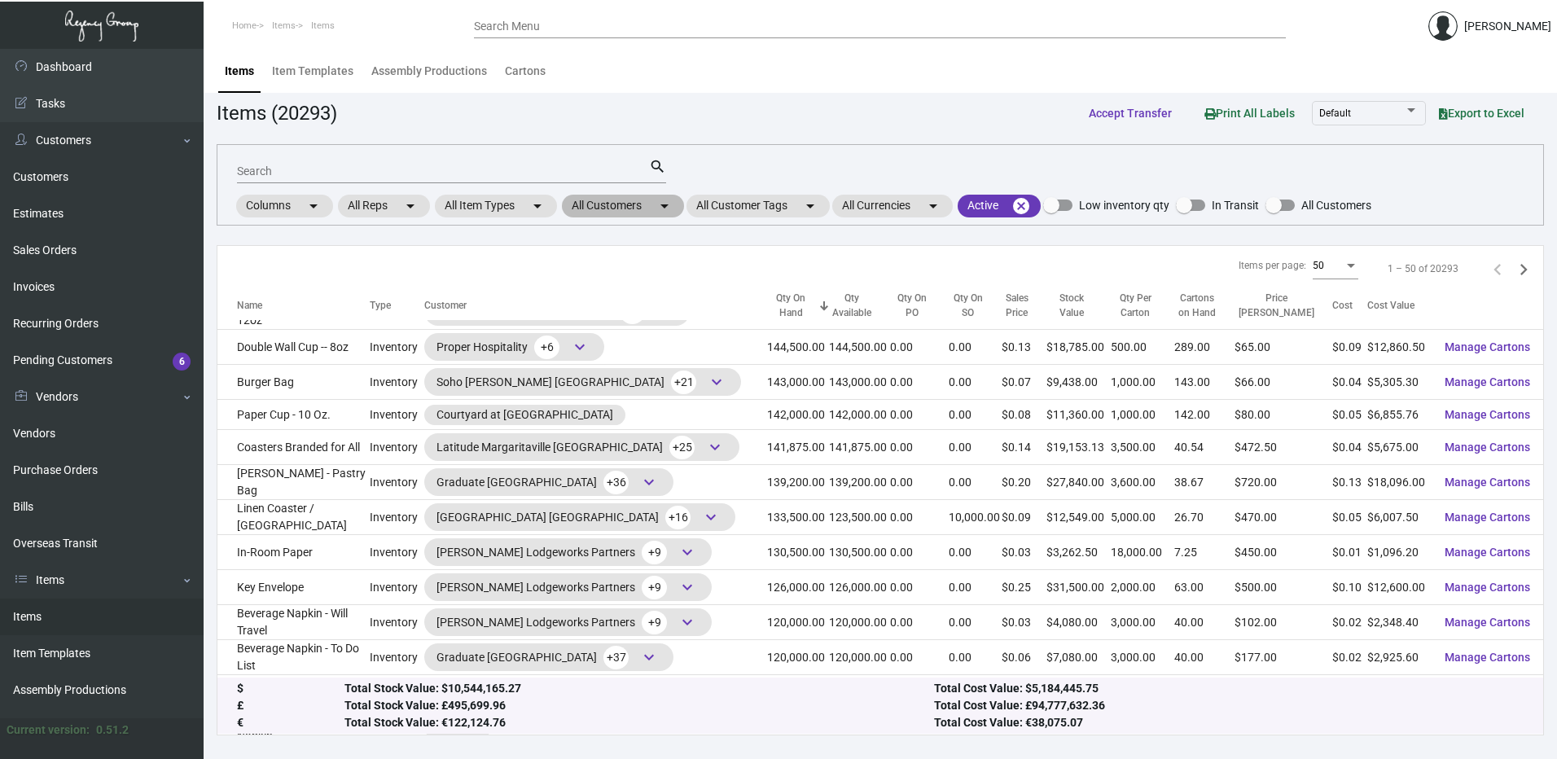
click at [665, 209] on mat-icon "arrow_drop_down" at bounding box center [665, 206] width 20 height 20
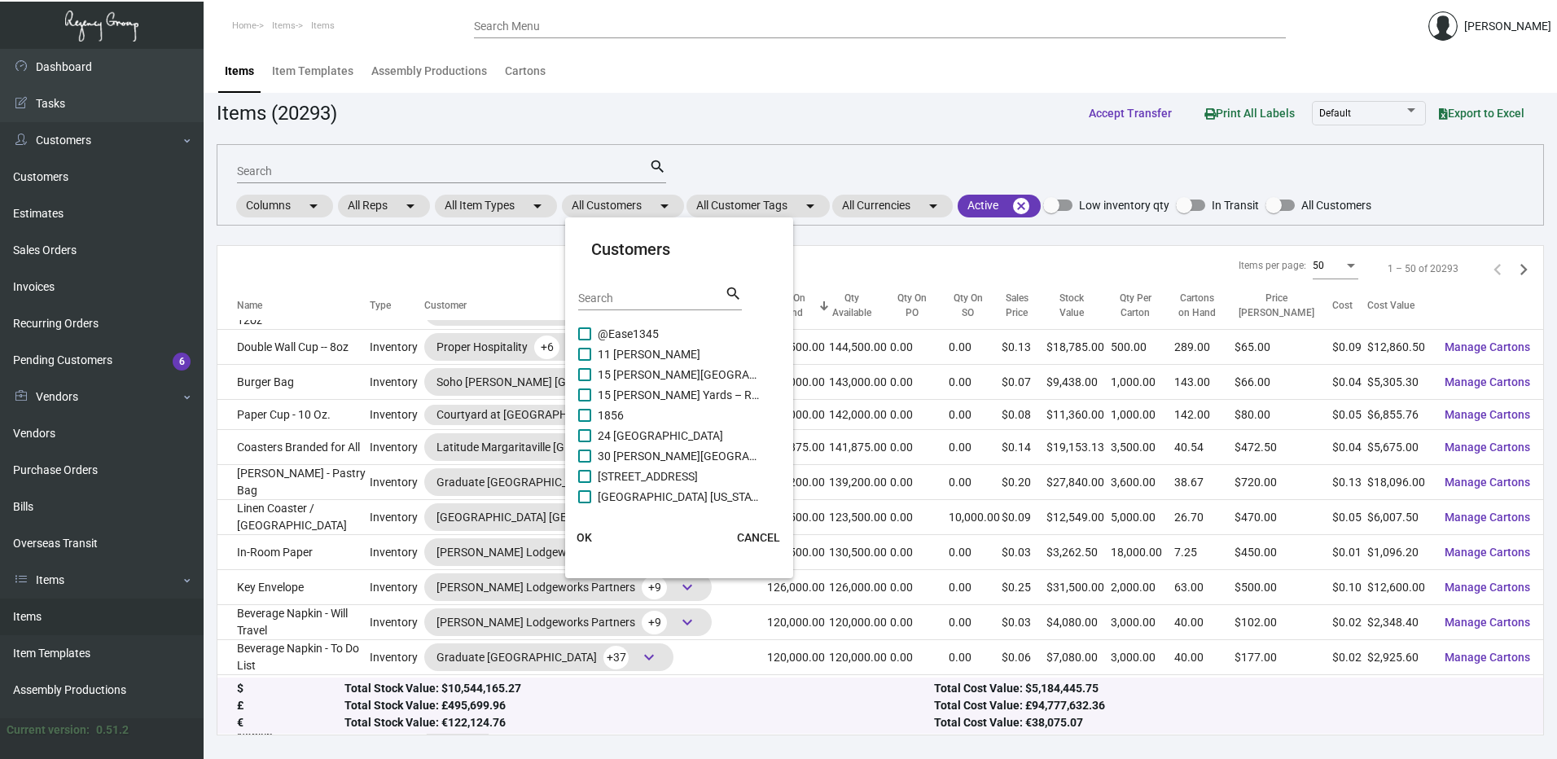
click at [636, 301] on input "Search" at bounding box center [651, 298] width 147 height 13
paste input "[GEOGRAPHIC_DATA]"
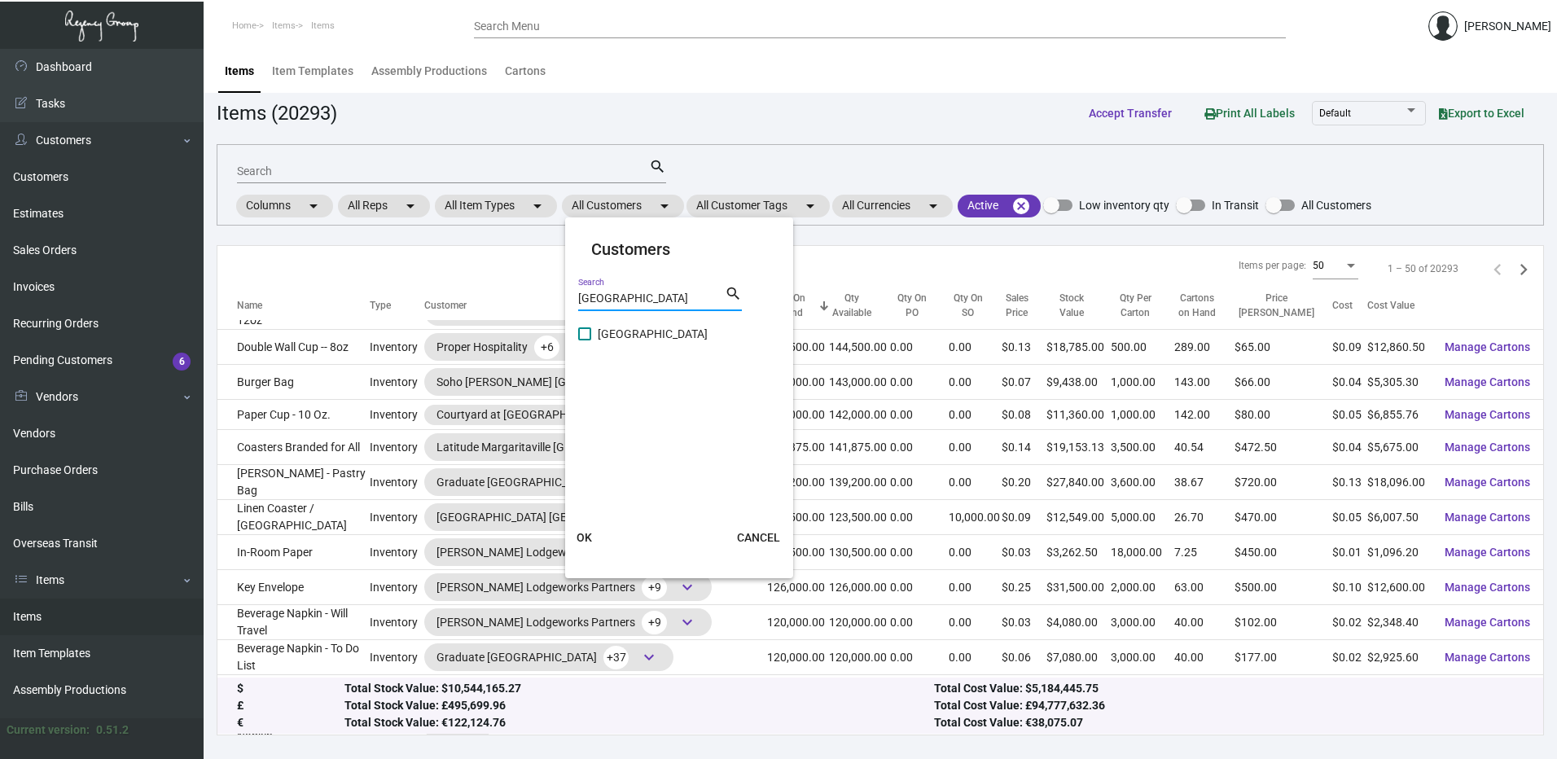
type input "[GEOGRAPHIC_DATA]"
click at [593, 334] on label "[GEOGRAPHIC_DATA]" at bounding box center [669, 334] width 182 height 20
click at [585, 340] on input "[GEOGRAPHIC_DATA]" at bounding box center [584, 340] width 1 height 1
checkbox input "true"
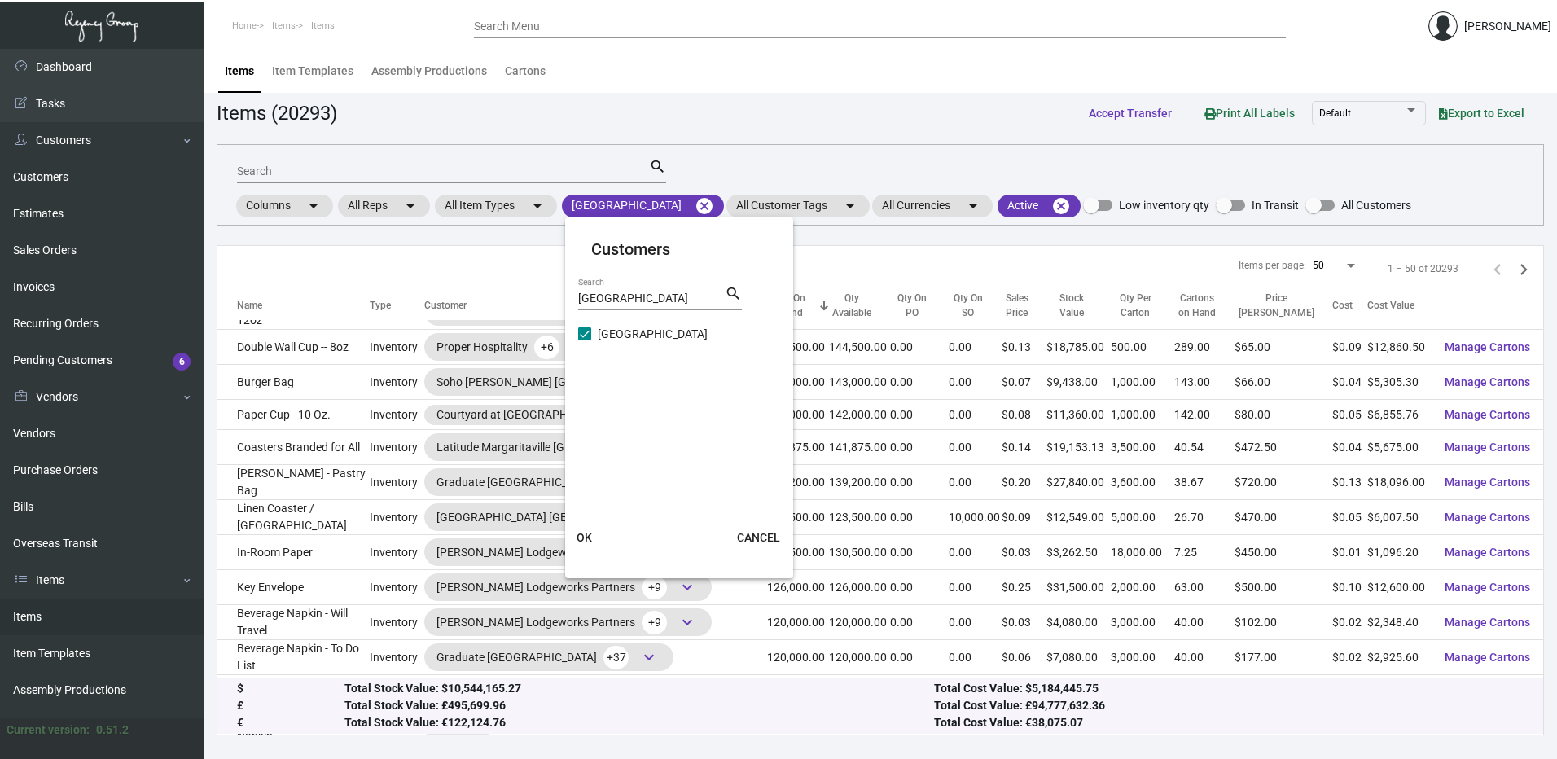
click at [590, 539] on span "OK" at bounding box center [583, 537] width 15 height 13
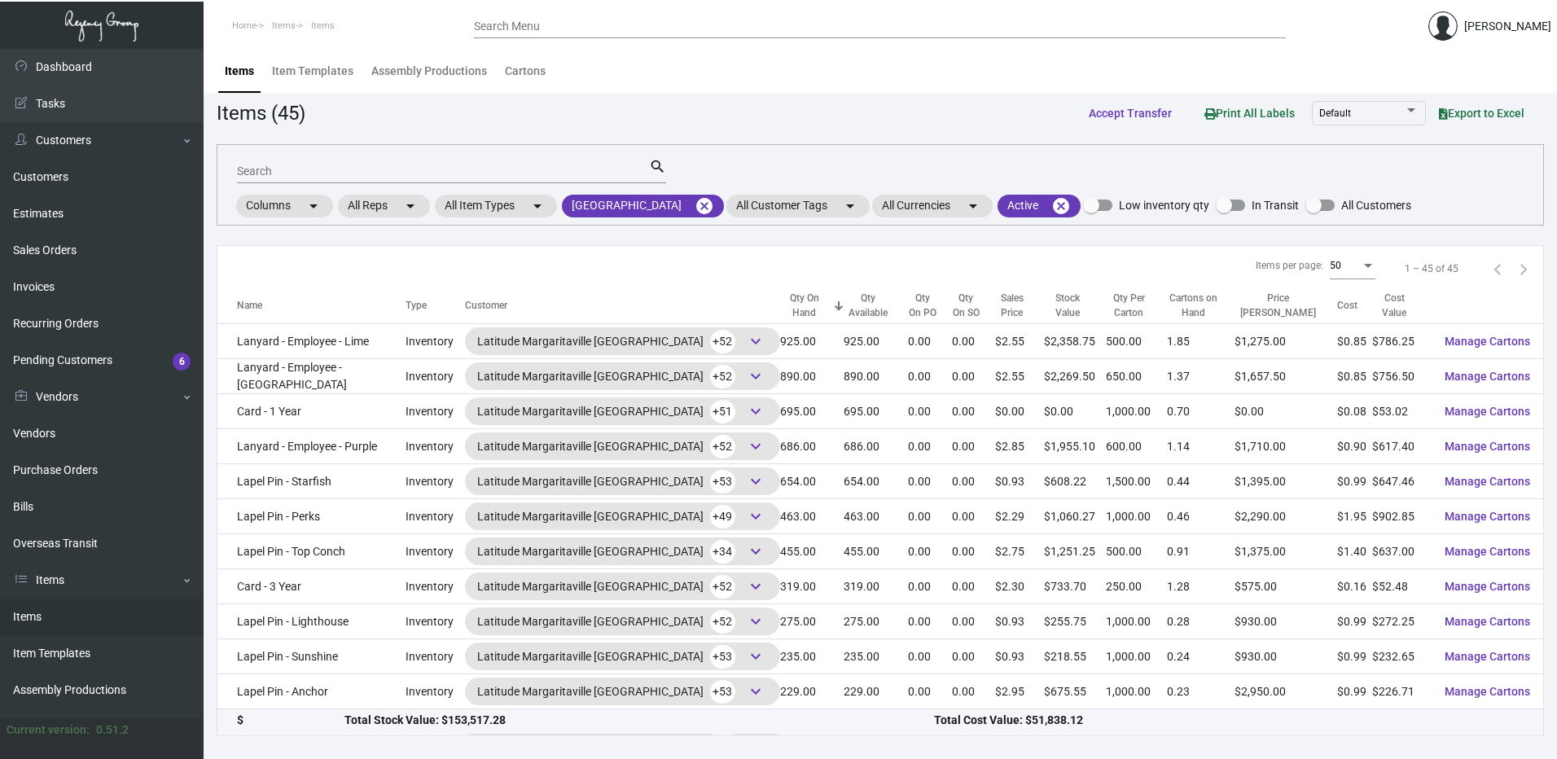
click at [264, 308] on div "Name" at bounding box center [321, 306] width 169 height 15
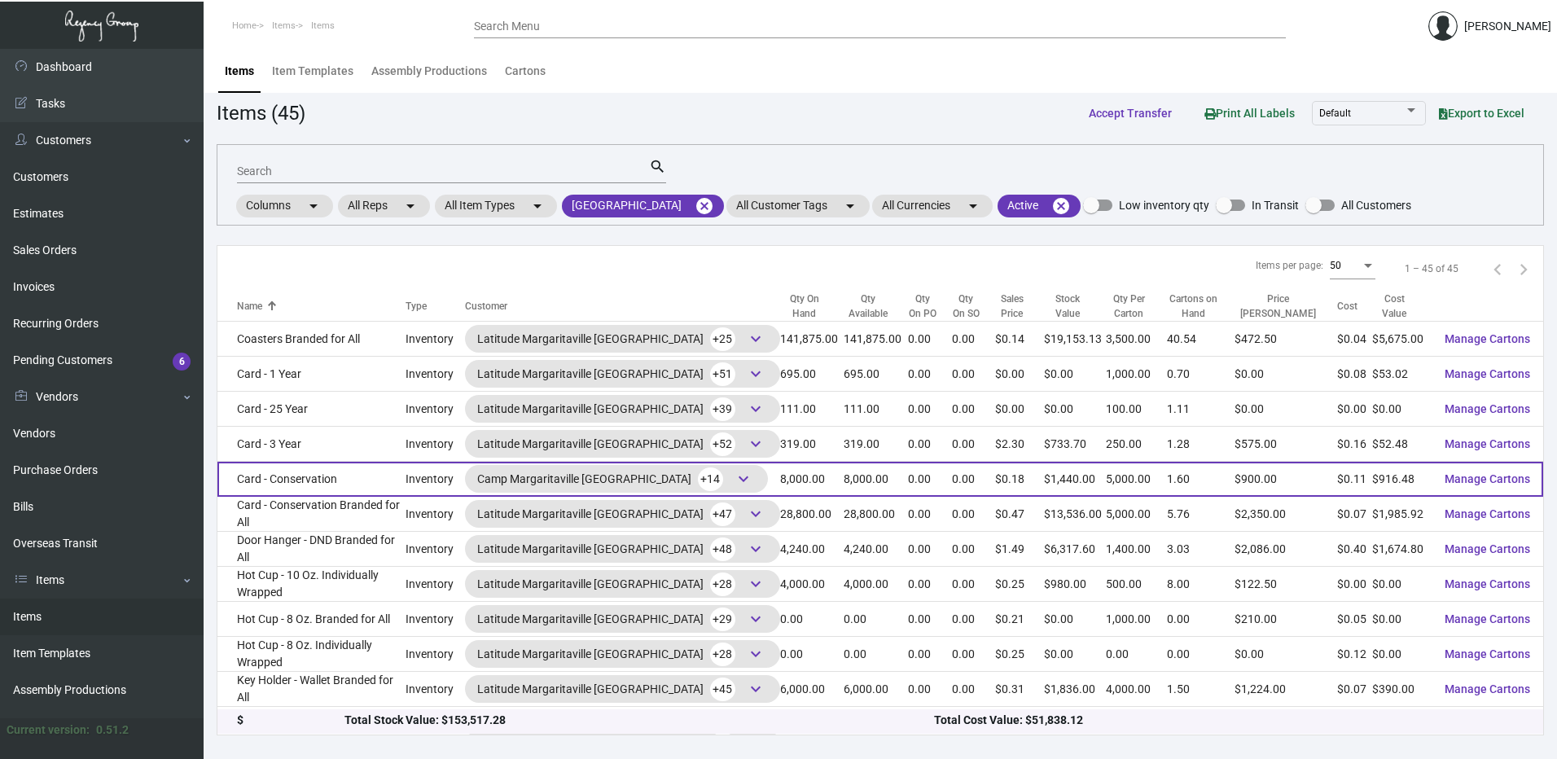
click at [331, 482] on td "Card - Conservation" at bounding box center [311, 479] width 188 height 35
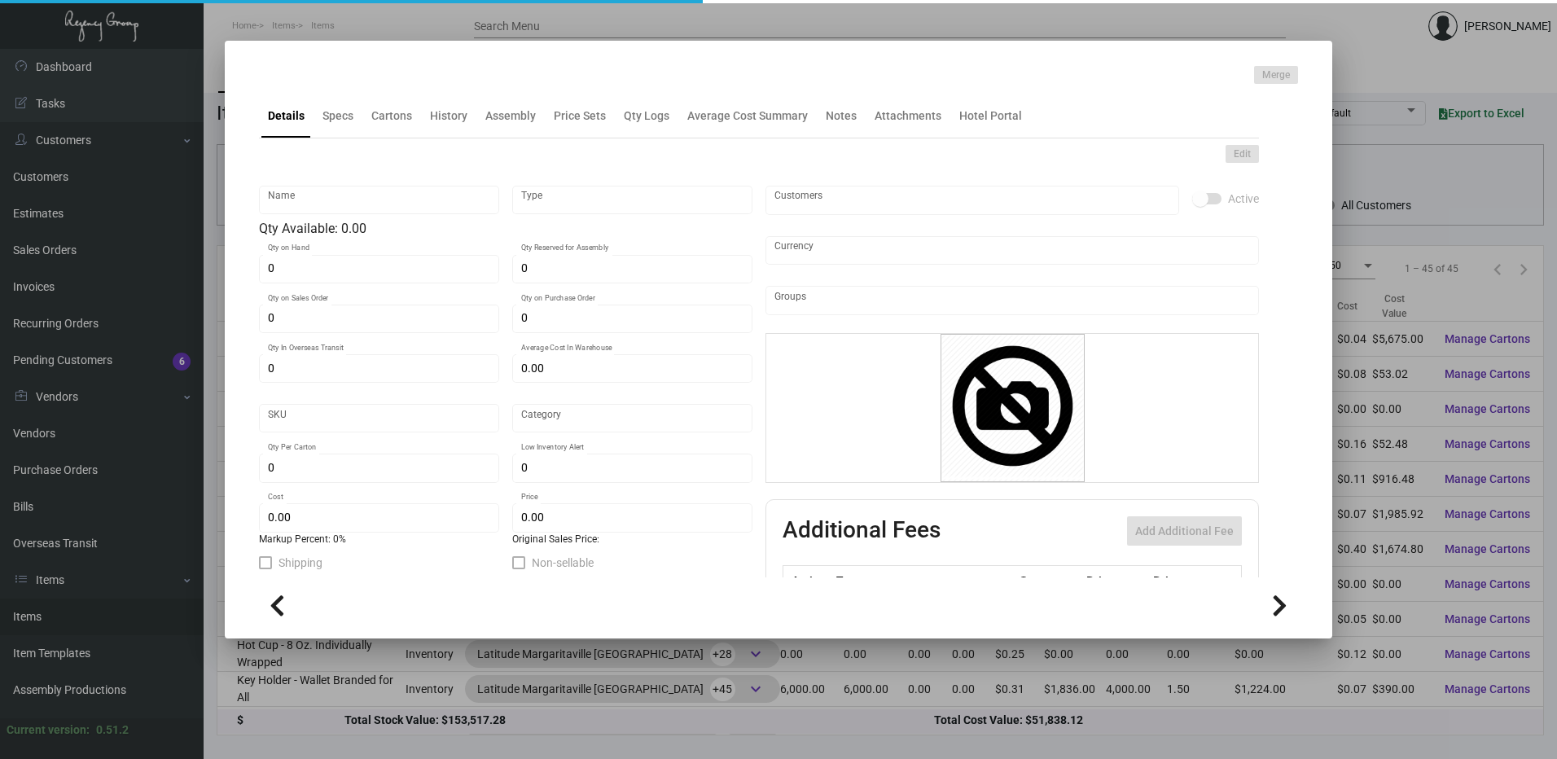
type input "Card - Conservation"
type input "Inventory"
type input "8,000"
type input "$ 0.19093"
type input "829-Card-18"
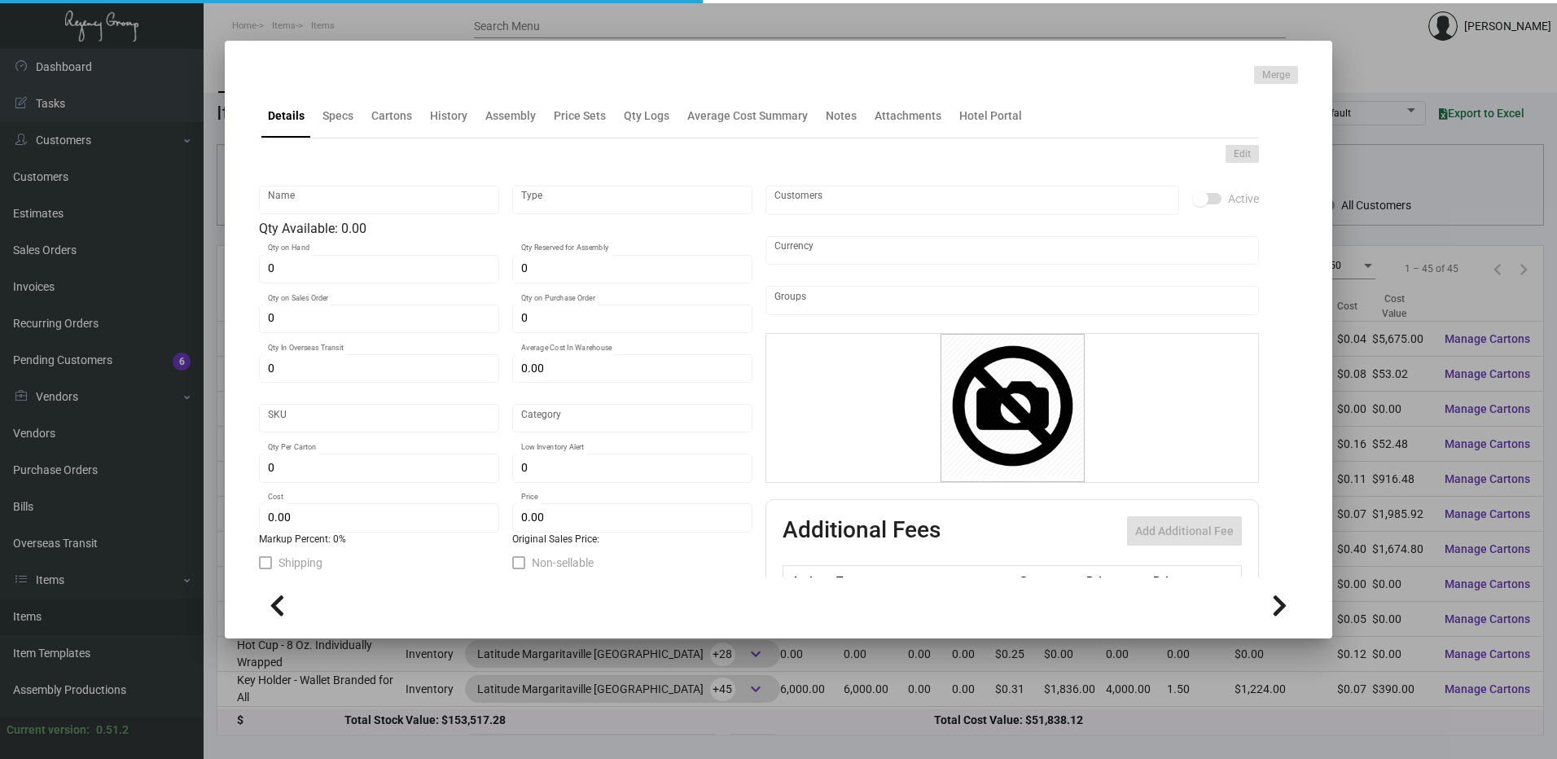
type input "Standard"
type input "5,000"
type input "1,500"
type input "$ 0.11456"
type input "$ 0.18"
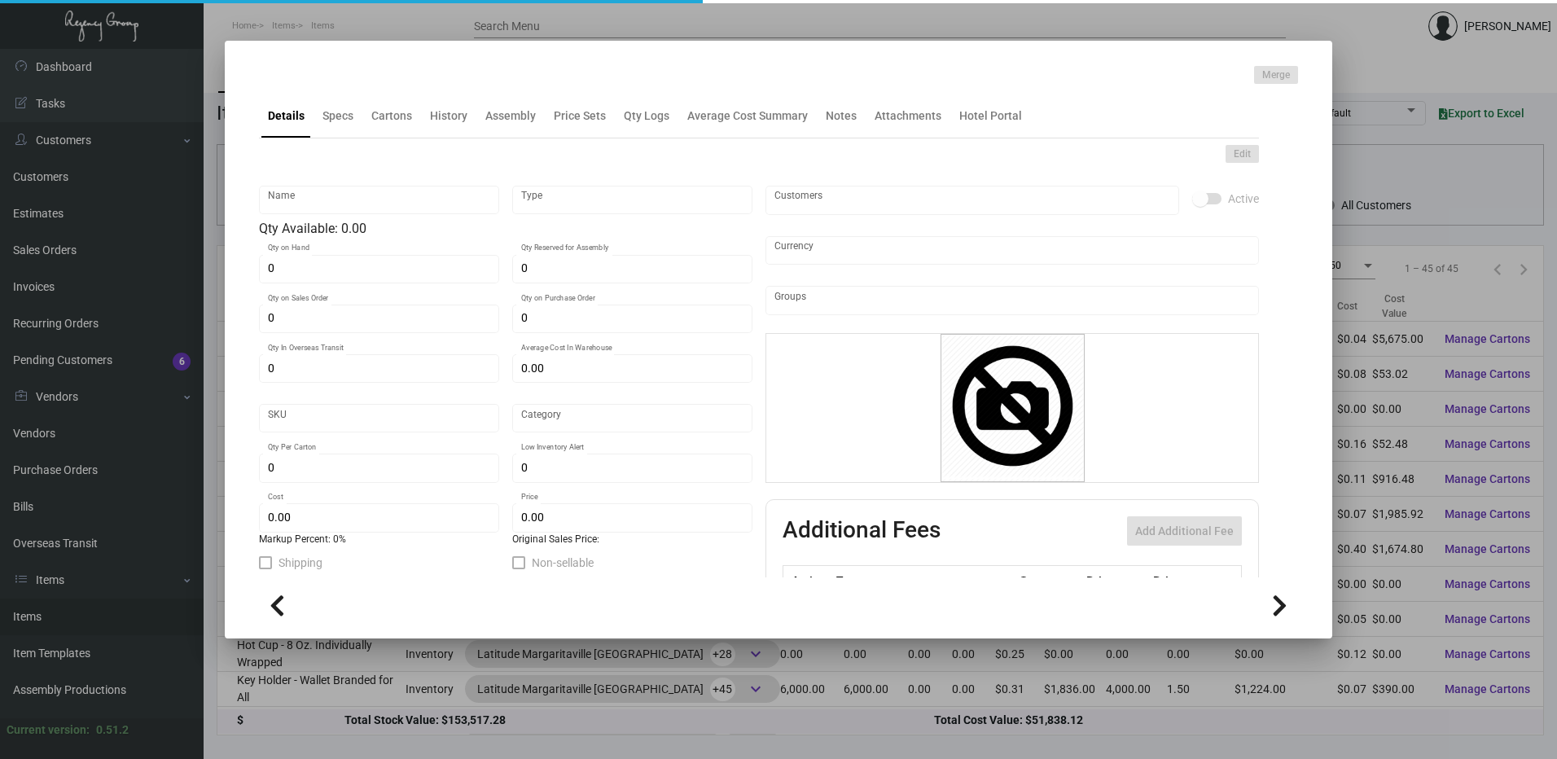
checkbox input "true"
type input "United States Dollar $"
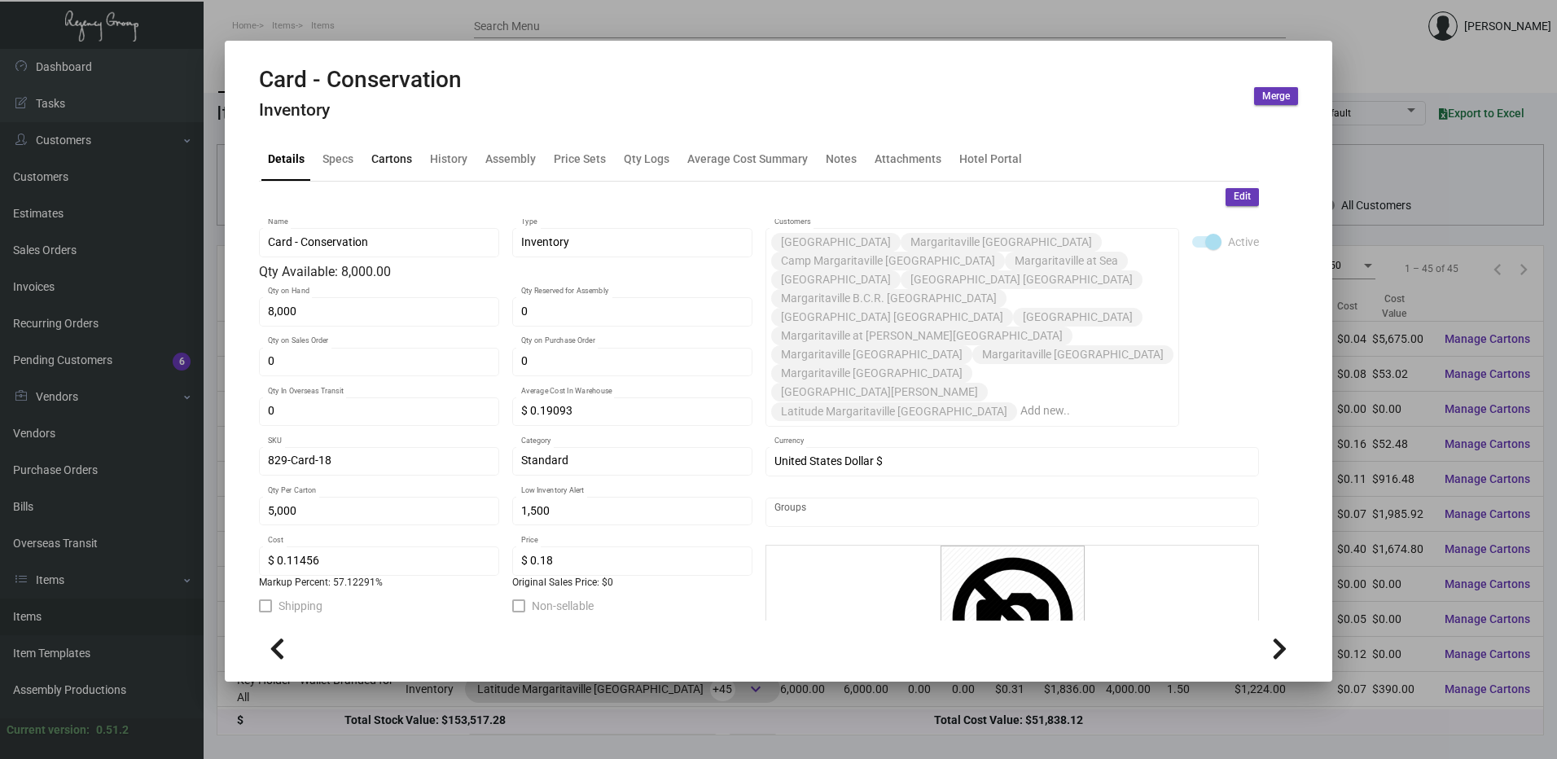
click at [392, 164] on div "Cartons" at bounding box center [391, 158] width 41 height 17
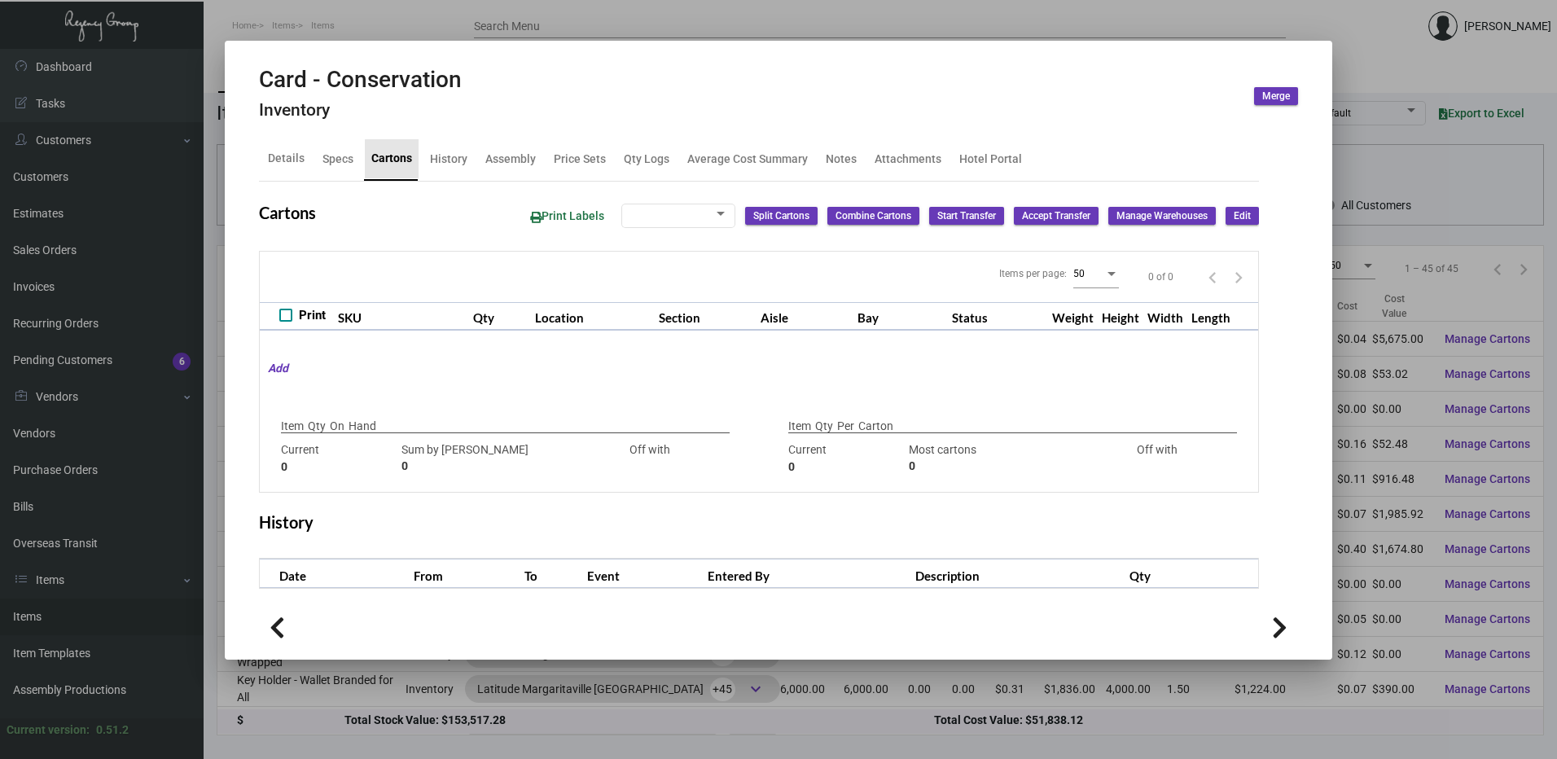
type input "8,000"
type input "8000"
type input "0"
type input "5,000"
type input "5000"
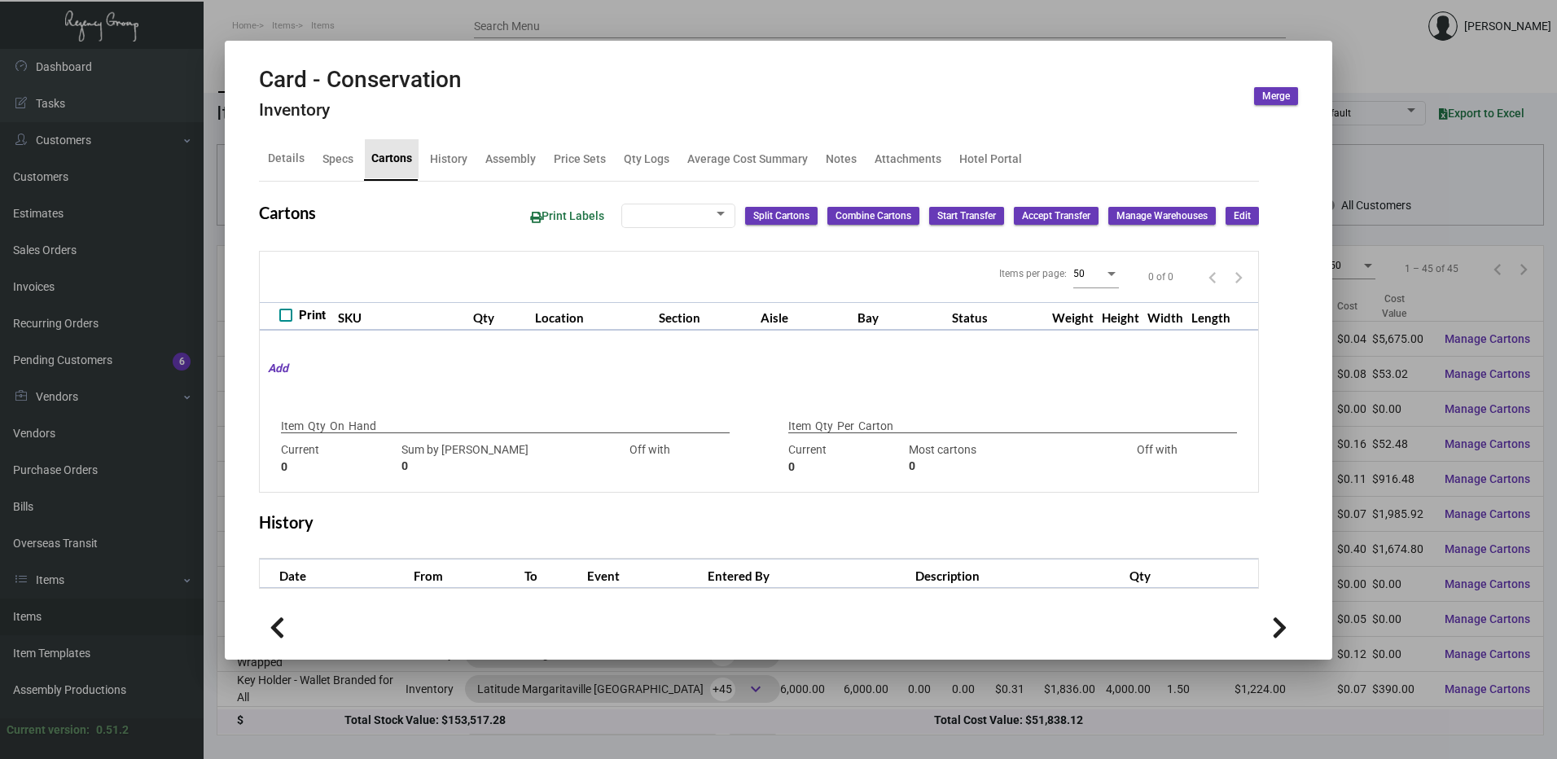
type input "0"
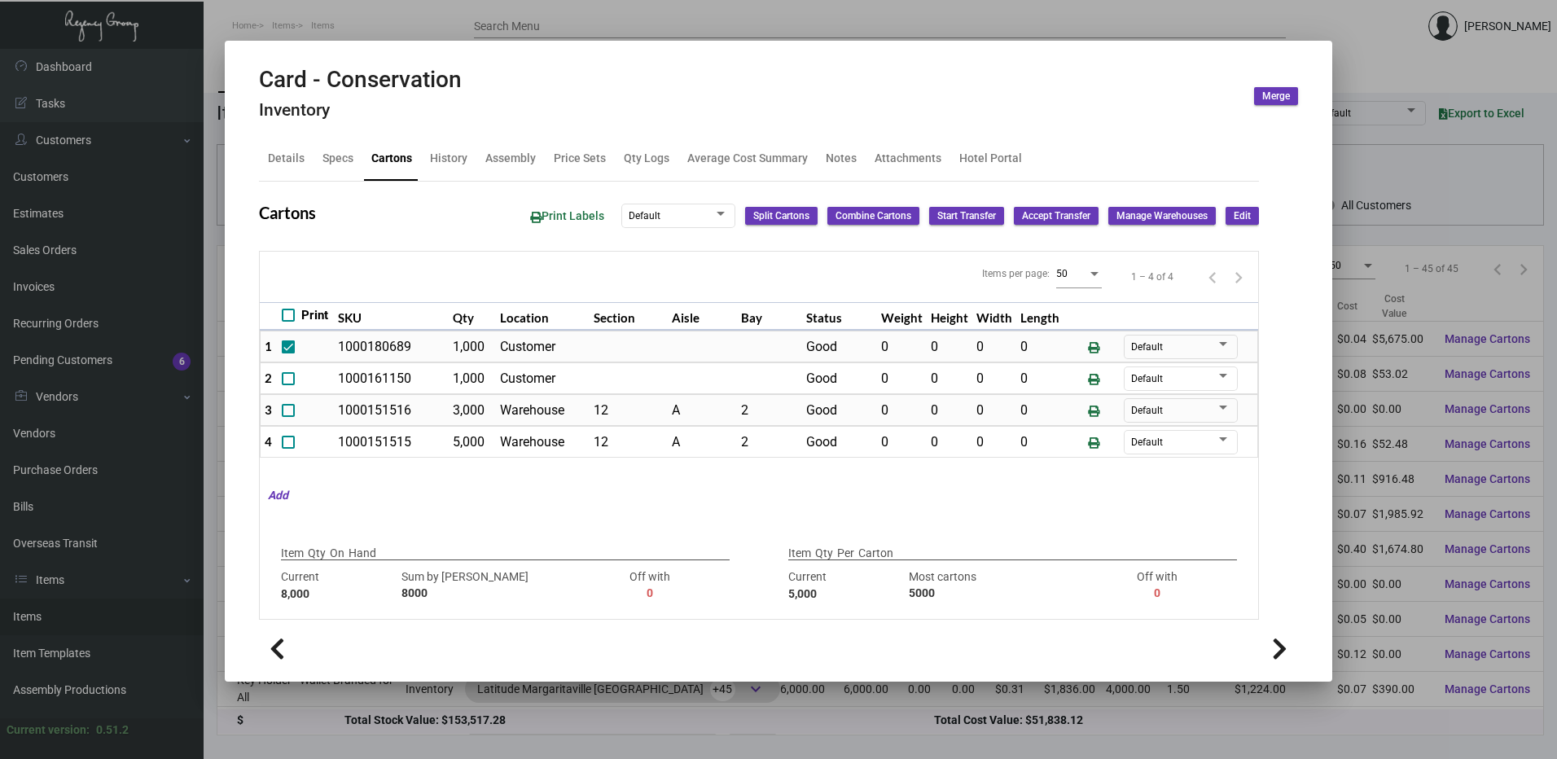
click at [641, 23] on div at bounding box center [778, 379] width 1557 height 759
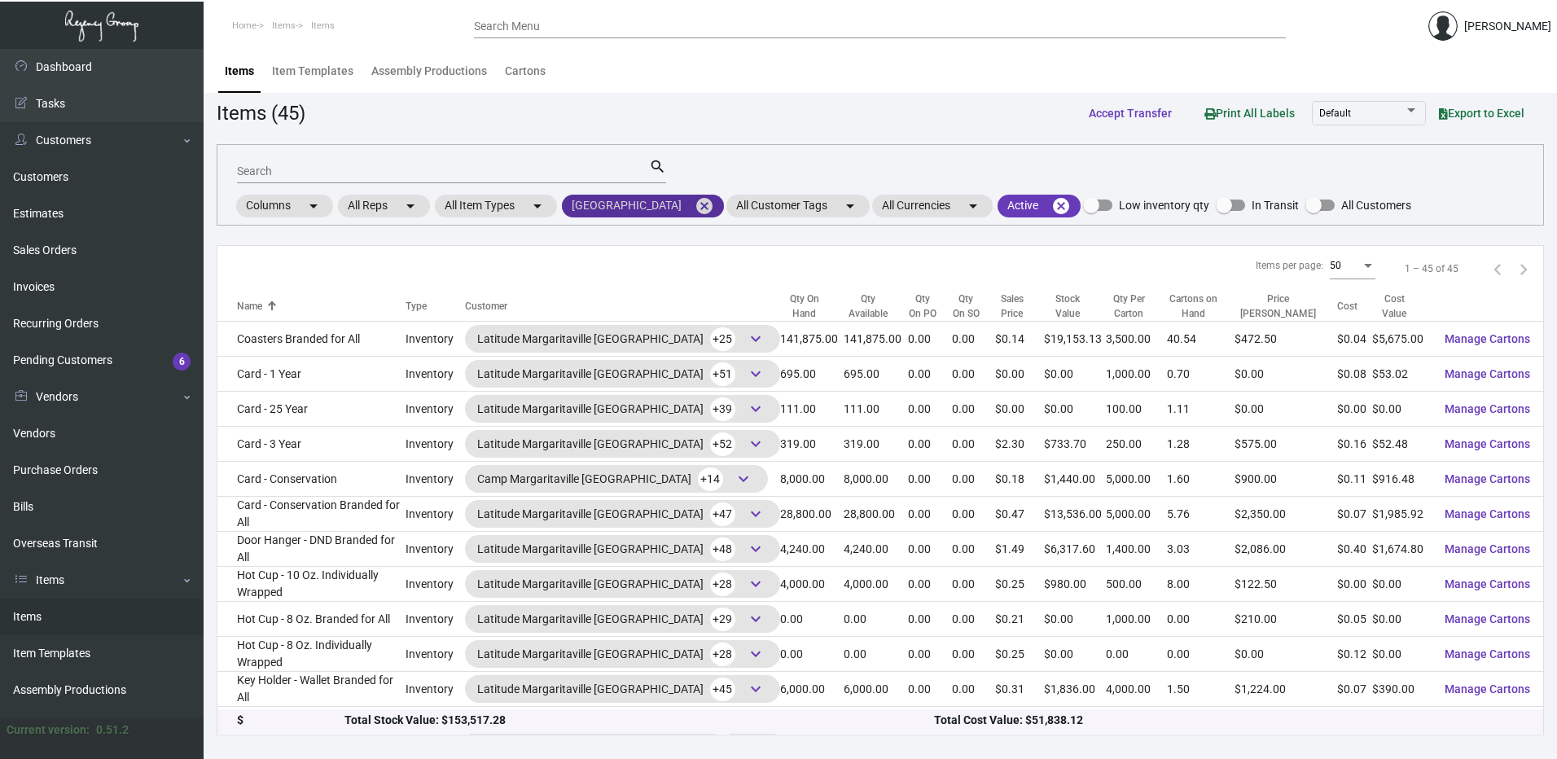
click at [714, 203] on mat-icon "cancel" at bounding box center [704, 206] width 20 height 20
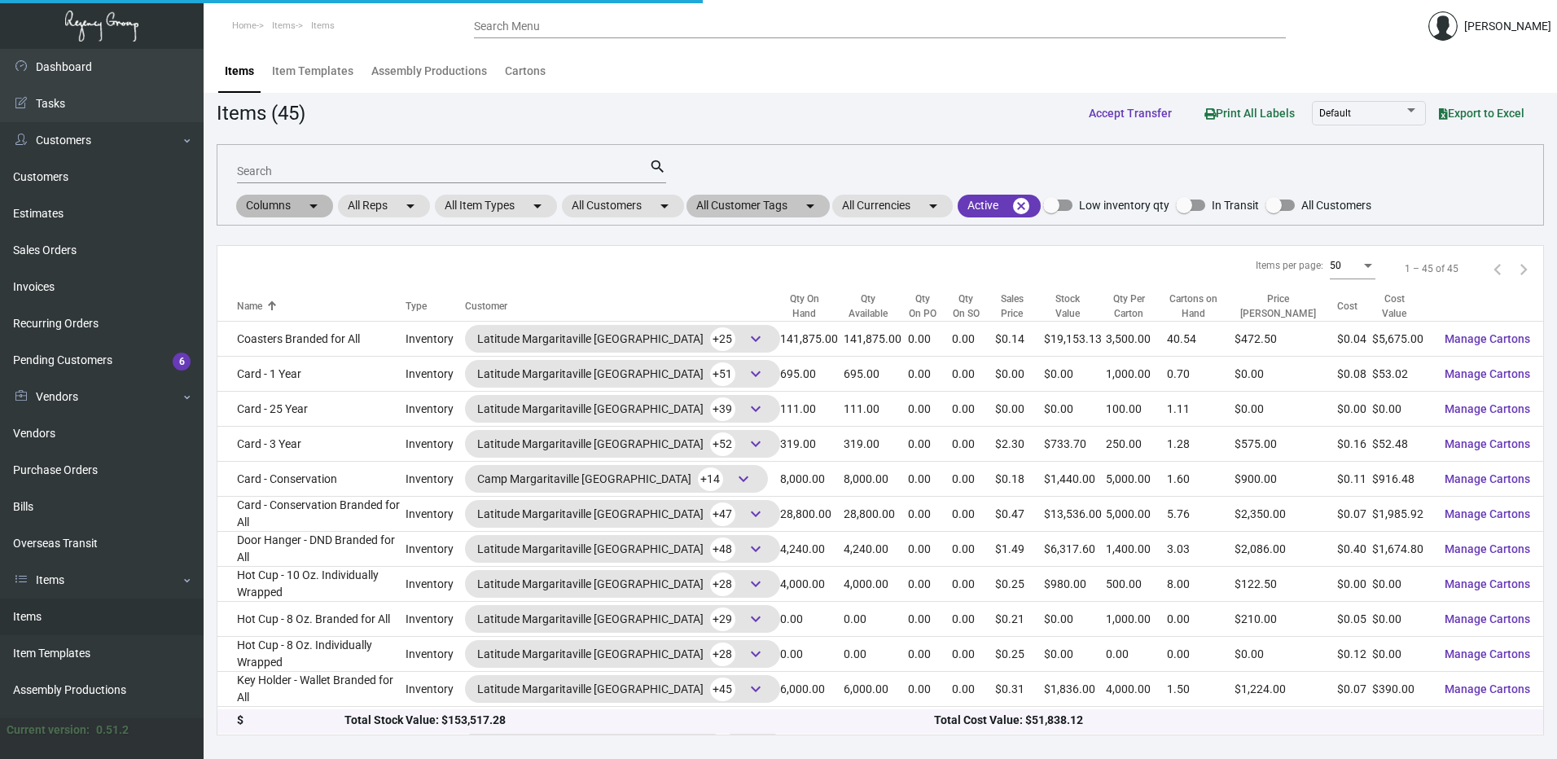
click at [716, 217] on div "Columns arrow_drop_down All Reps arrow_drop_down All Item Types arrow_drop_down…" at bounding box center [802, 206] width 1137 height 28
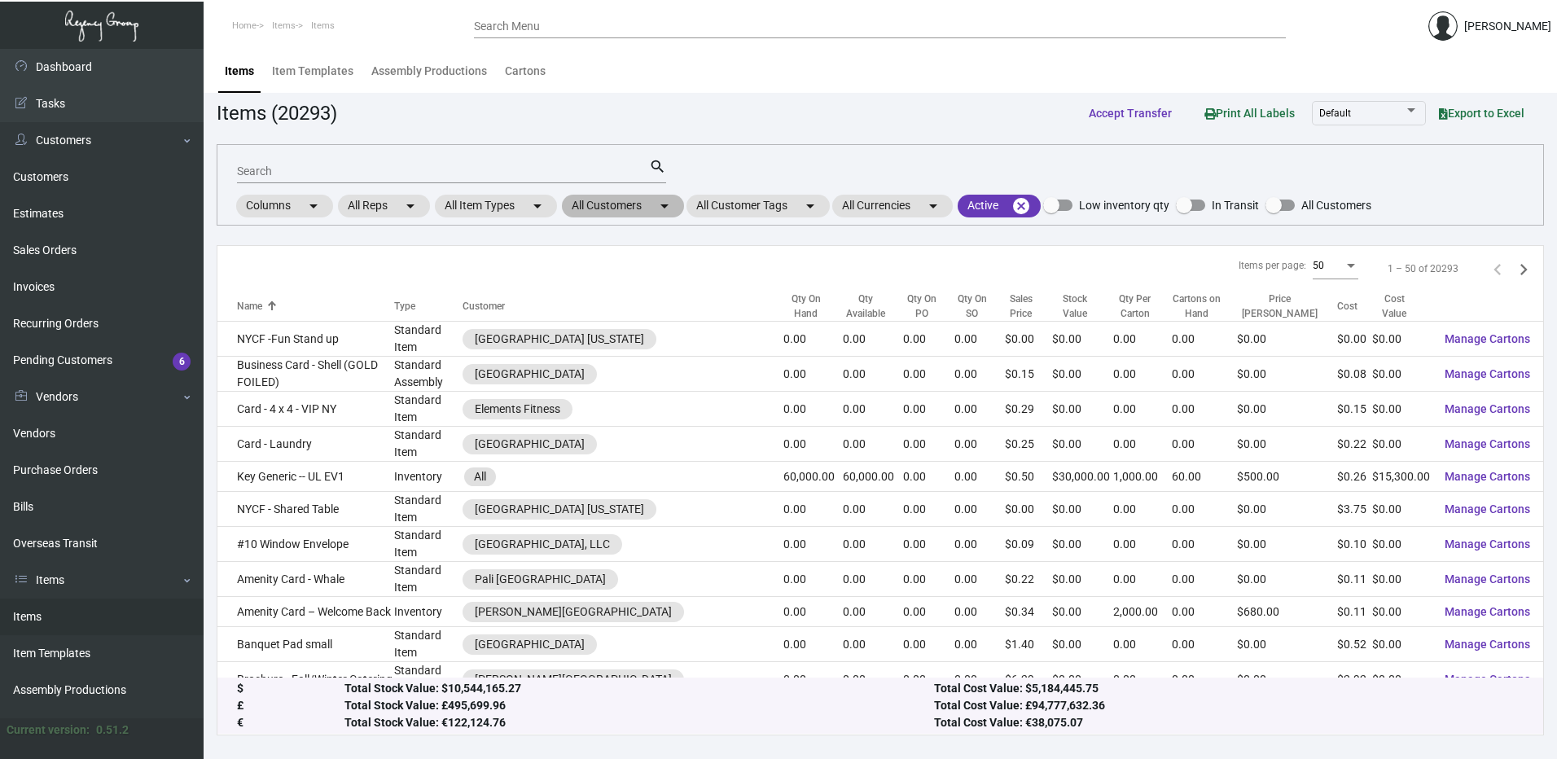
click at [674, 206] on mat-icon "arrow_drop_down" at bounding box center [665, 206] width 20 height 20
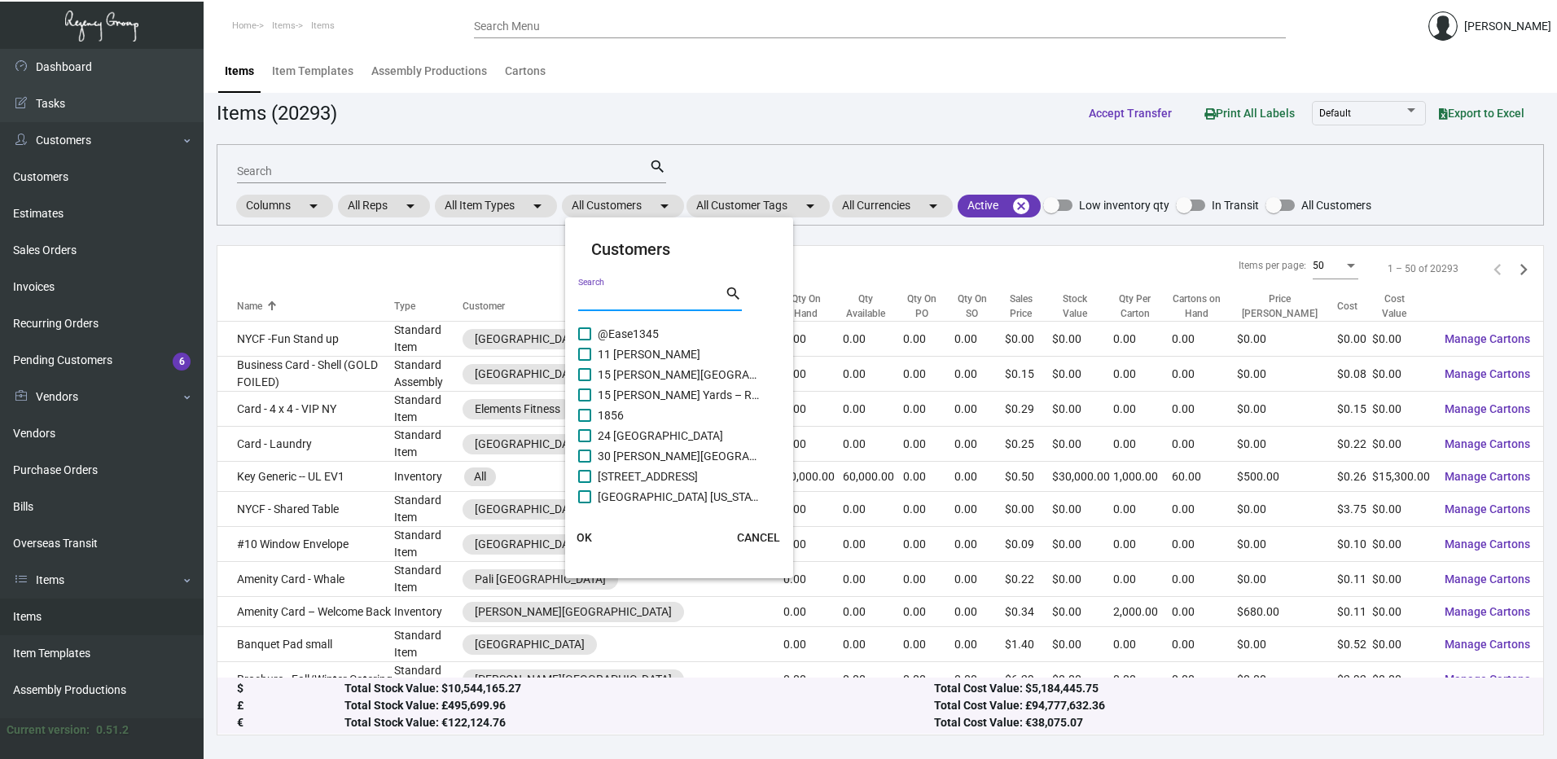
click at [660, 299] on input "Search" at bounding box center [651, 298] width 147 height 13
paste input "Camp Margaritaville [GEOGRAPHIC_DATA]"
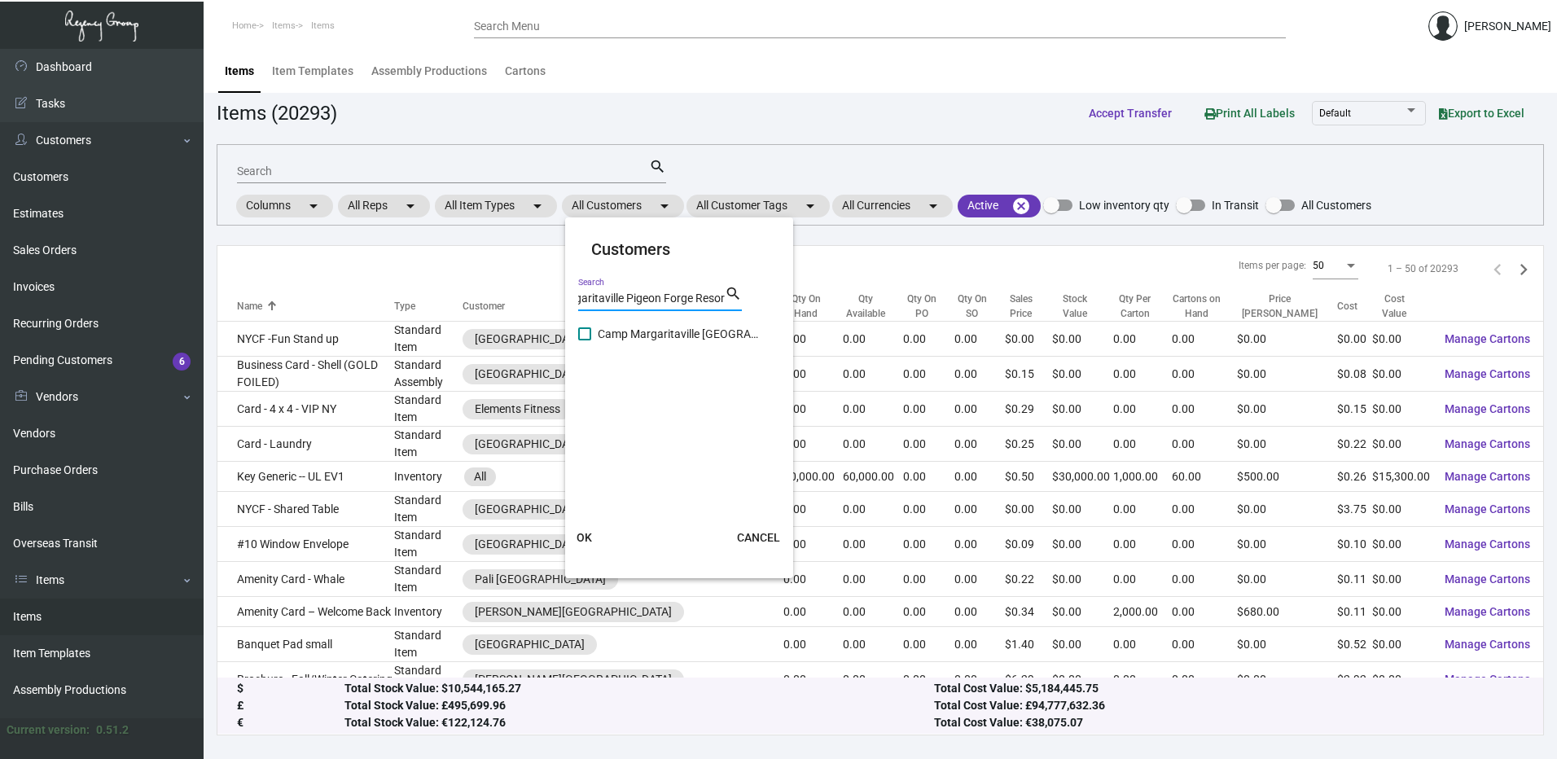
scroll to position [0, 57]
type input "Camp Margaritaville Pigeon Forge Resor"
click at [587, 330] on cdk-virtual-scroll-viewport at bounding box center [680, 413] width 204 height 179
click at [589, 344] on mat-checkbox "Camp Margaritaville [GEOGRAPHIC_DATA]" at bounding box center [680, 334] width 204 height 20
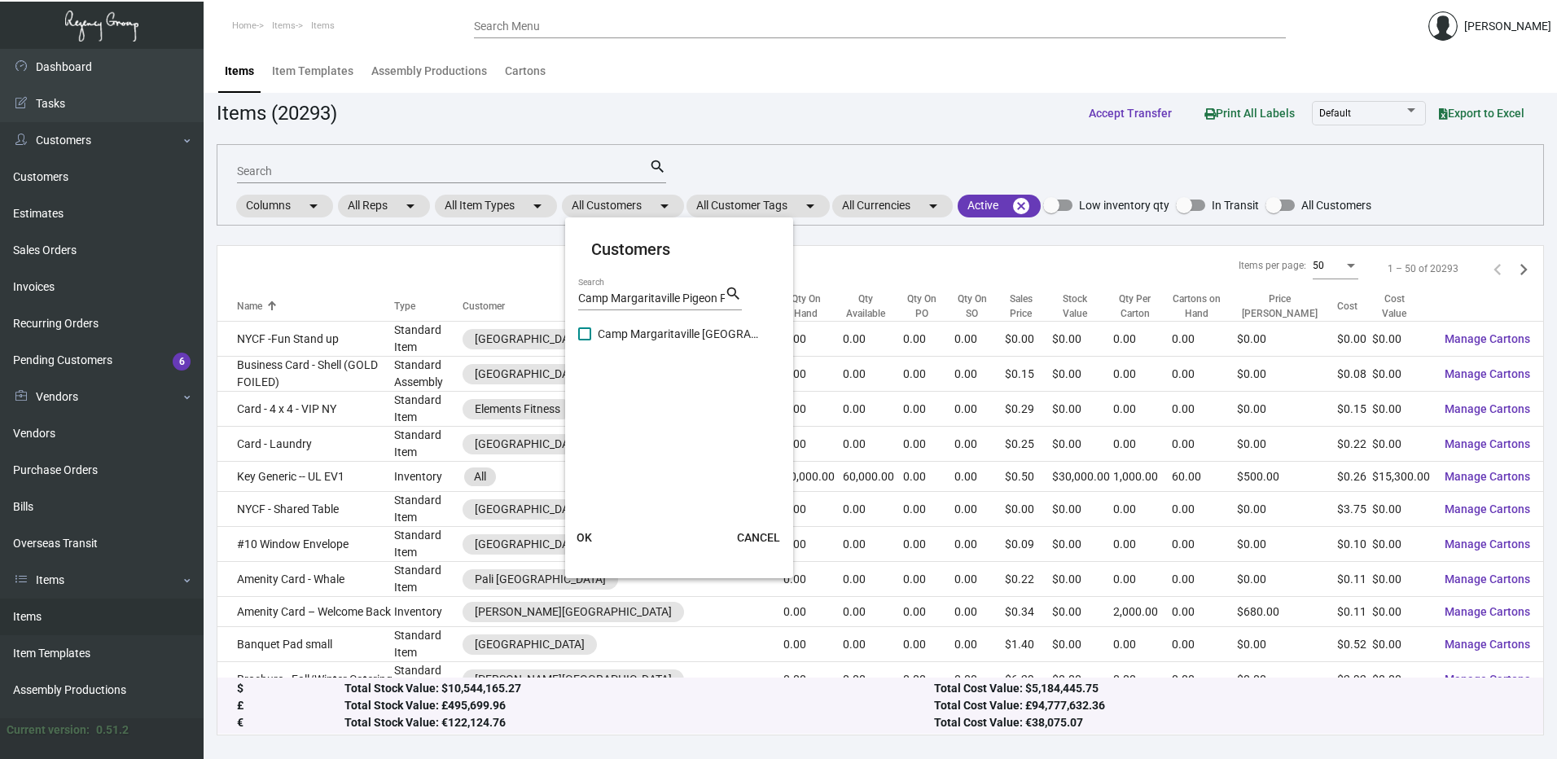
click at [588, 329] on span at bounding box center [584, 333] width 13 height 13
click at [585, 340] on input "Camp Margaritaville [GEOGRAPHIC_DATA]" at bounding box center [584, 340] width 1 height 1
checkbox input "true"
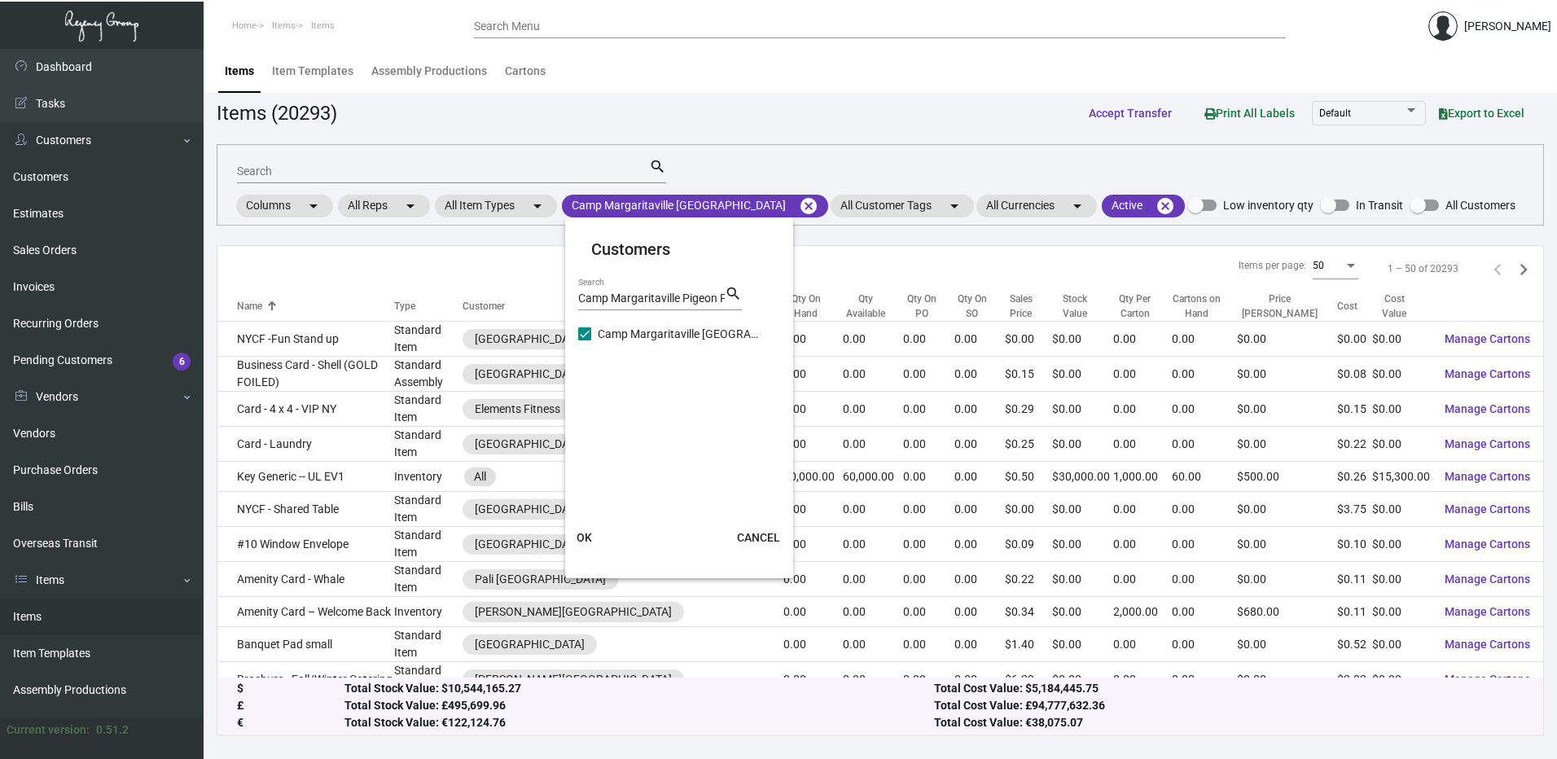
click at [589, 538] on span "OK" at bounding box center [583, 537] width 15 height 13
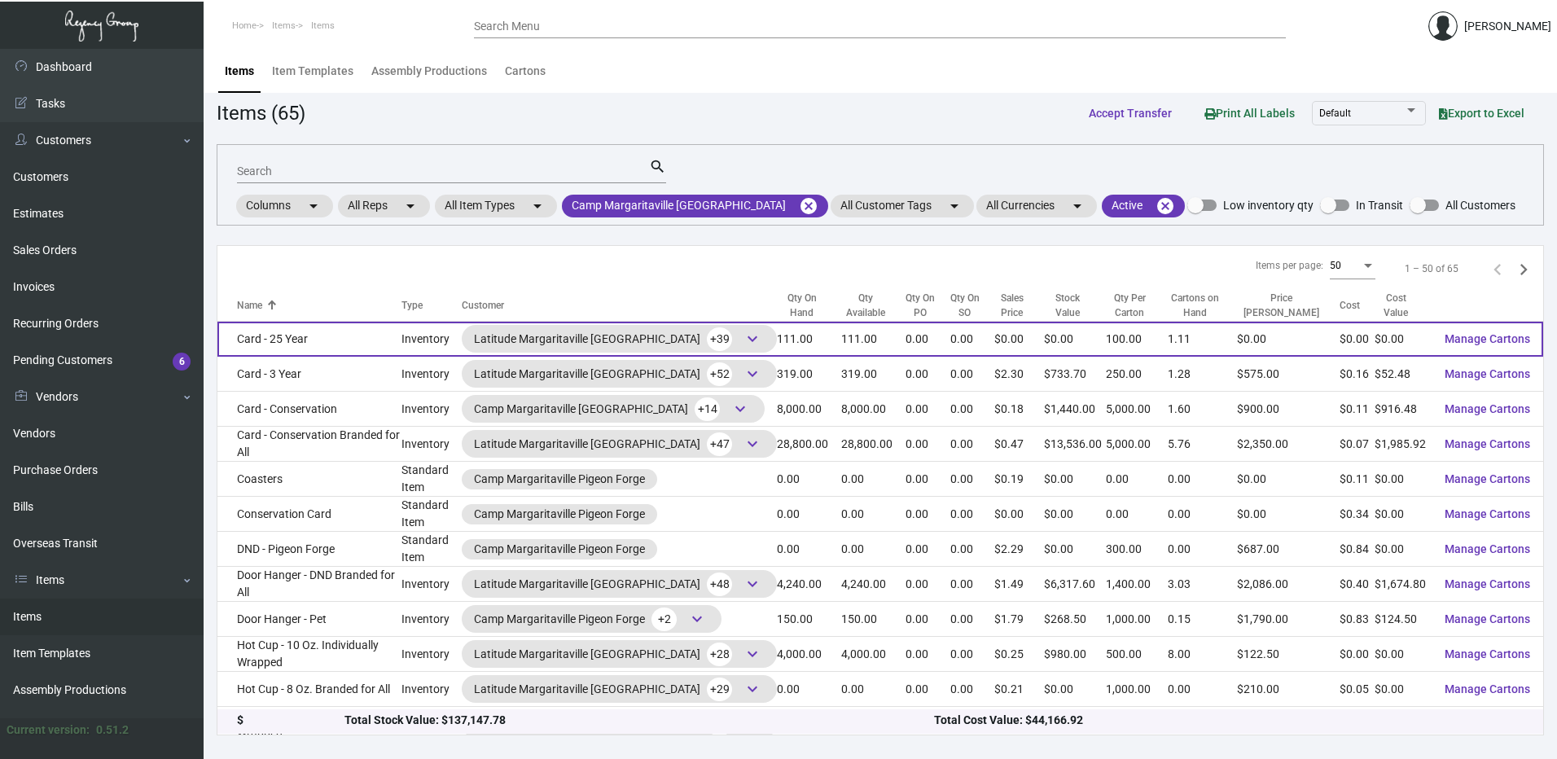
scroll to position [488, 0]
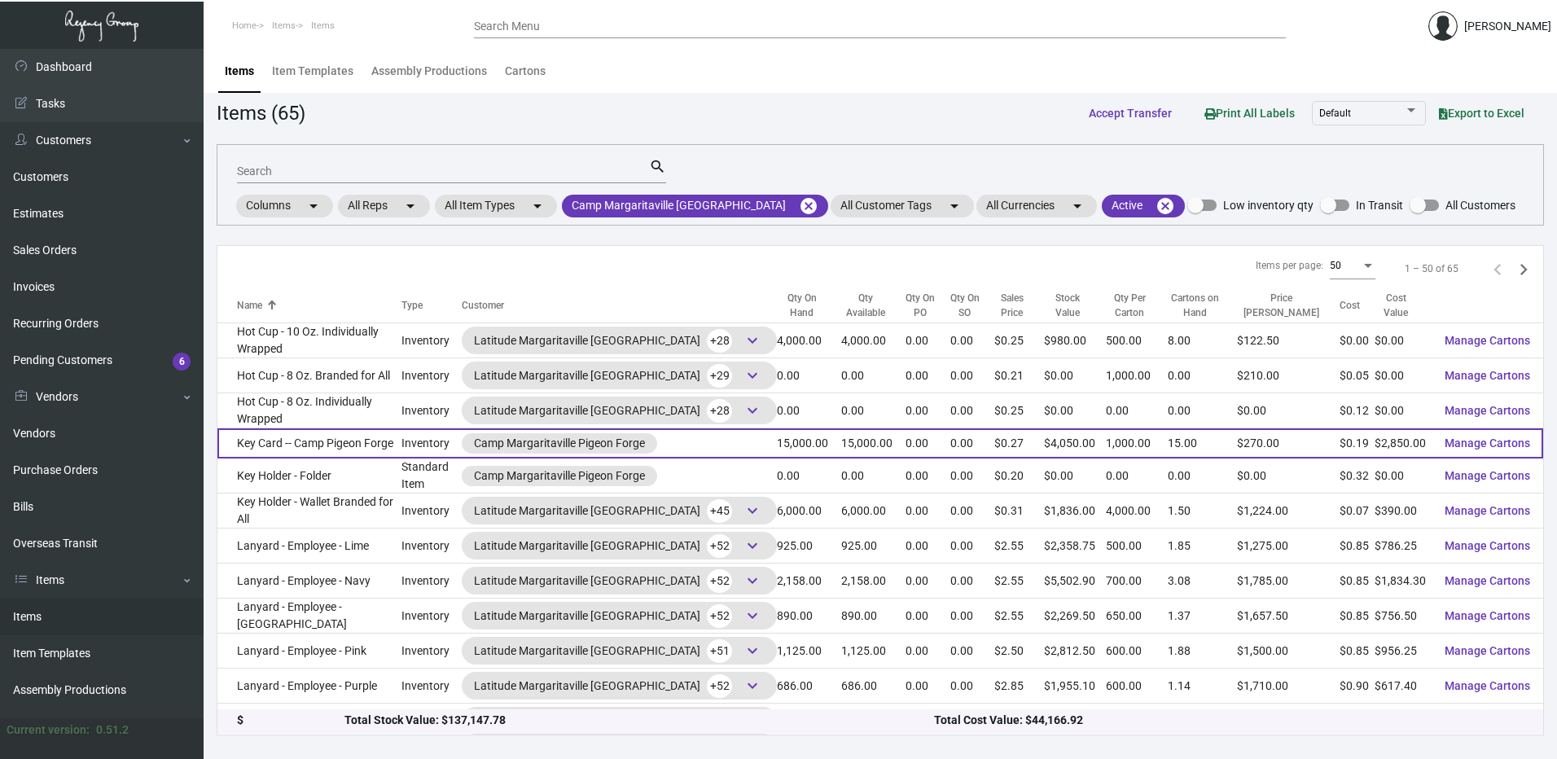
click at [344, 445] on td "Key Card -- Camp Pigeon Forge" at bounding box center [309, 443] width 184 height 30
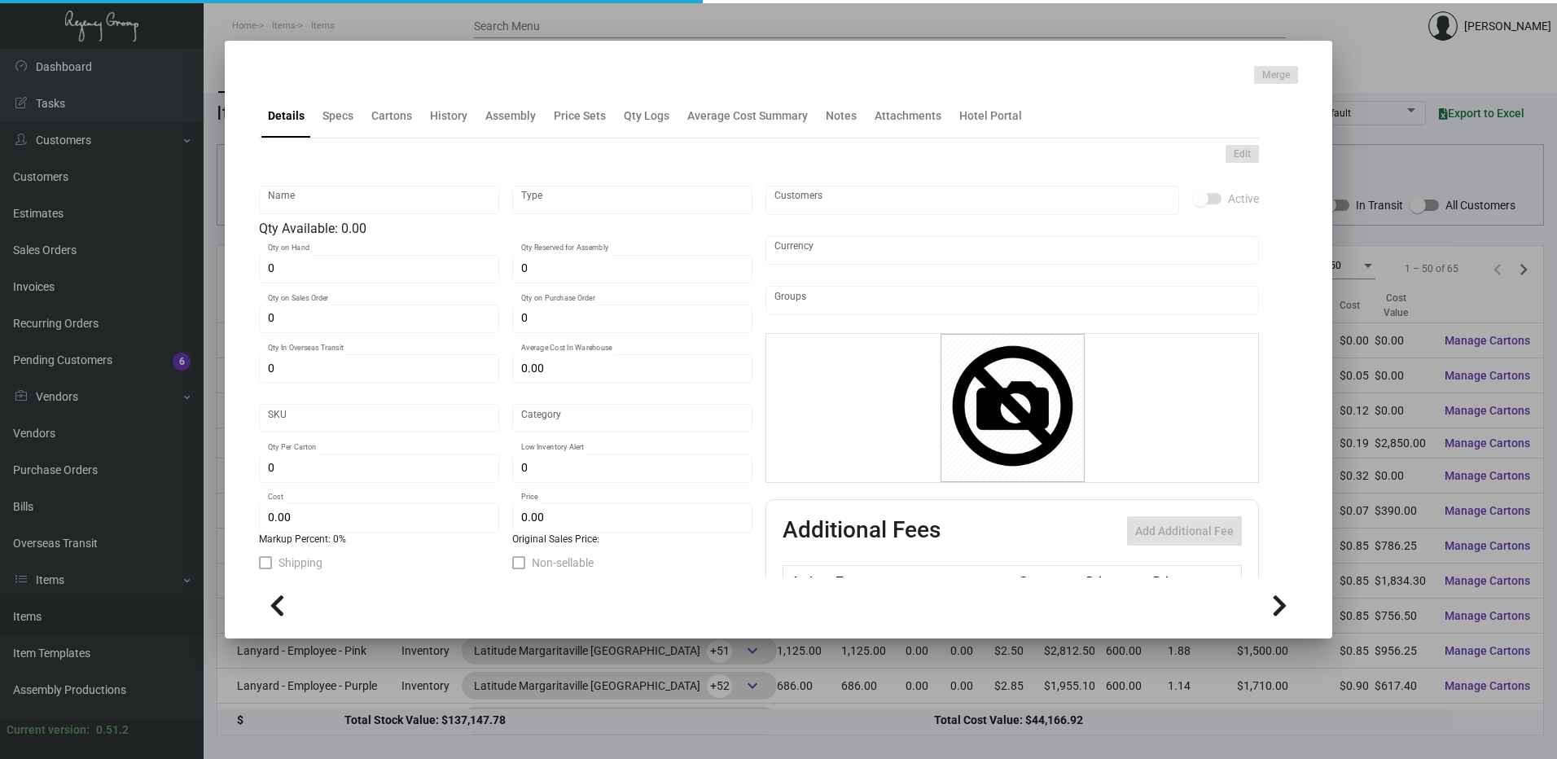
type input "Key Card -- Camp Pigeon Forge"
type input "Inventory"
type input "15,000"
type input "10,000"
type input "$ 0.19"
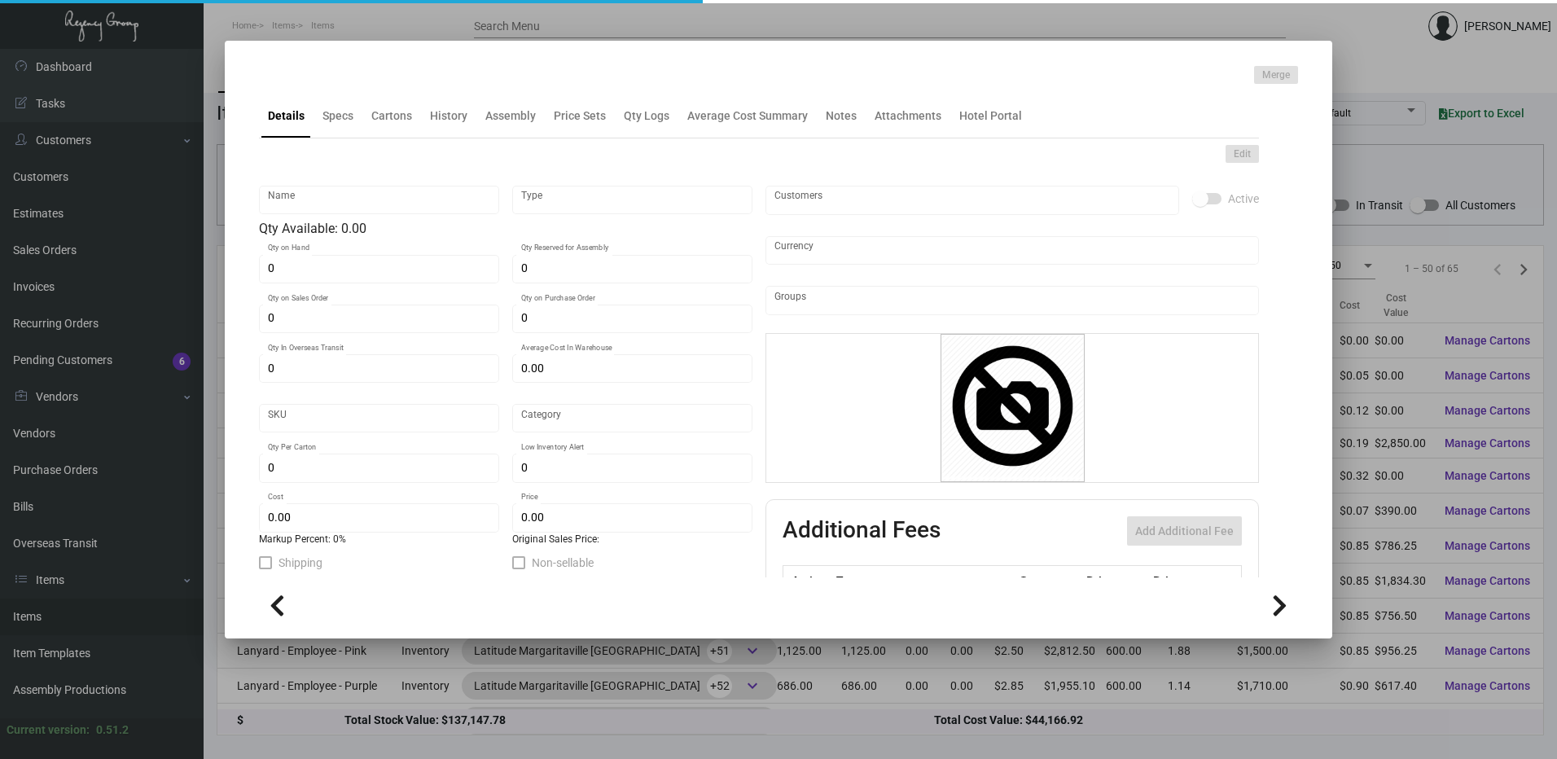
type input "Overseas"
type input "1,000"
type input "$ 0.19"
type input "$ 0.27"
checkbox input "true"
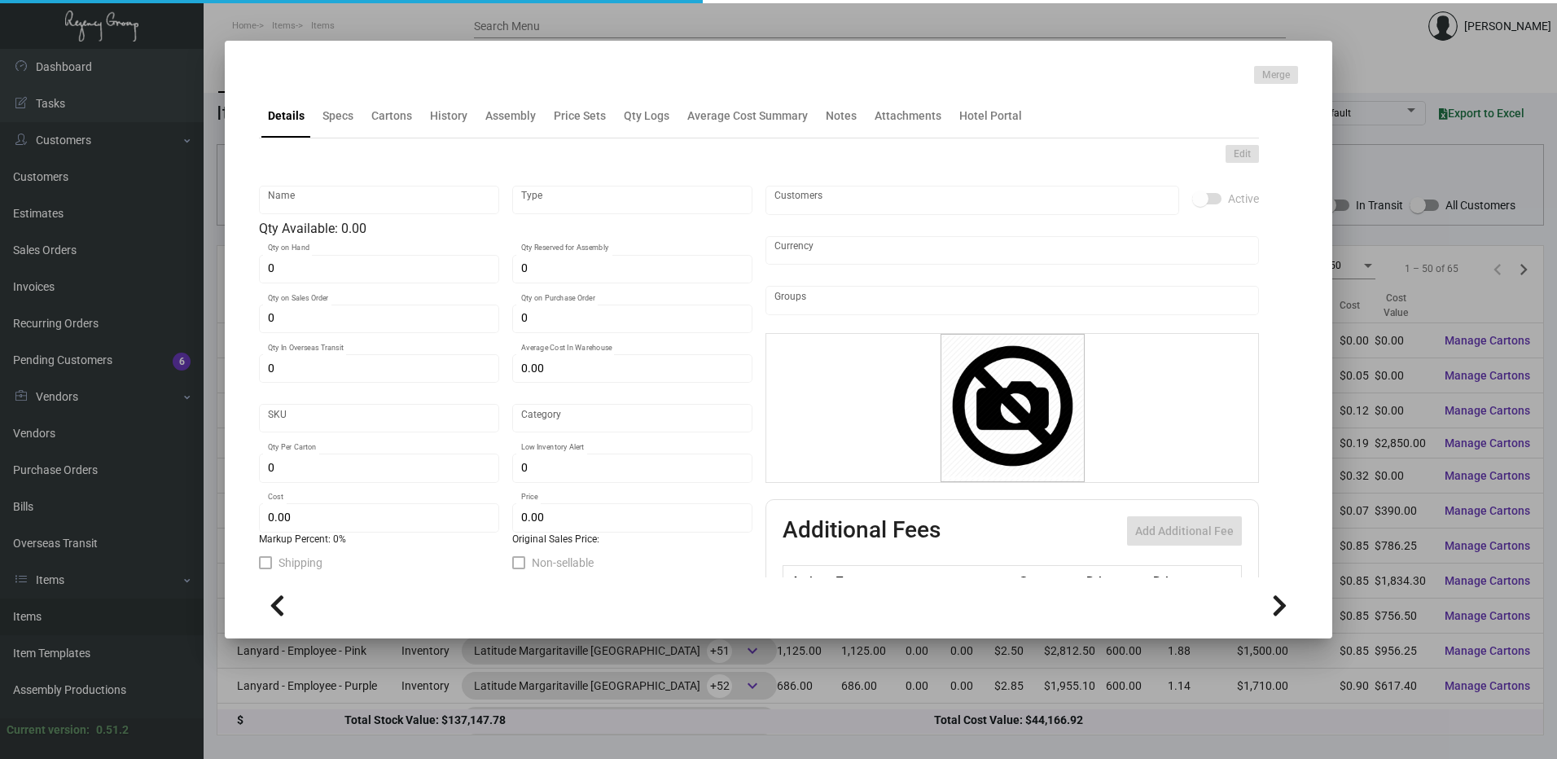
checkbox input "true"
type input "United States Dollar $"
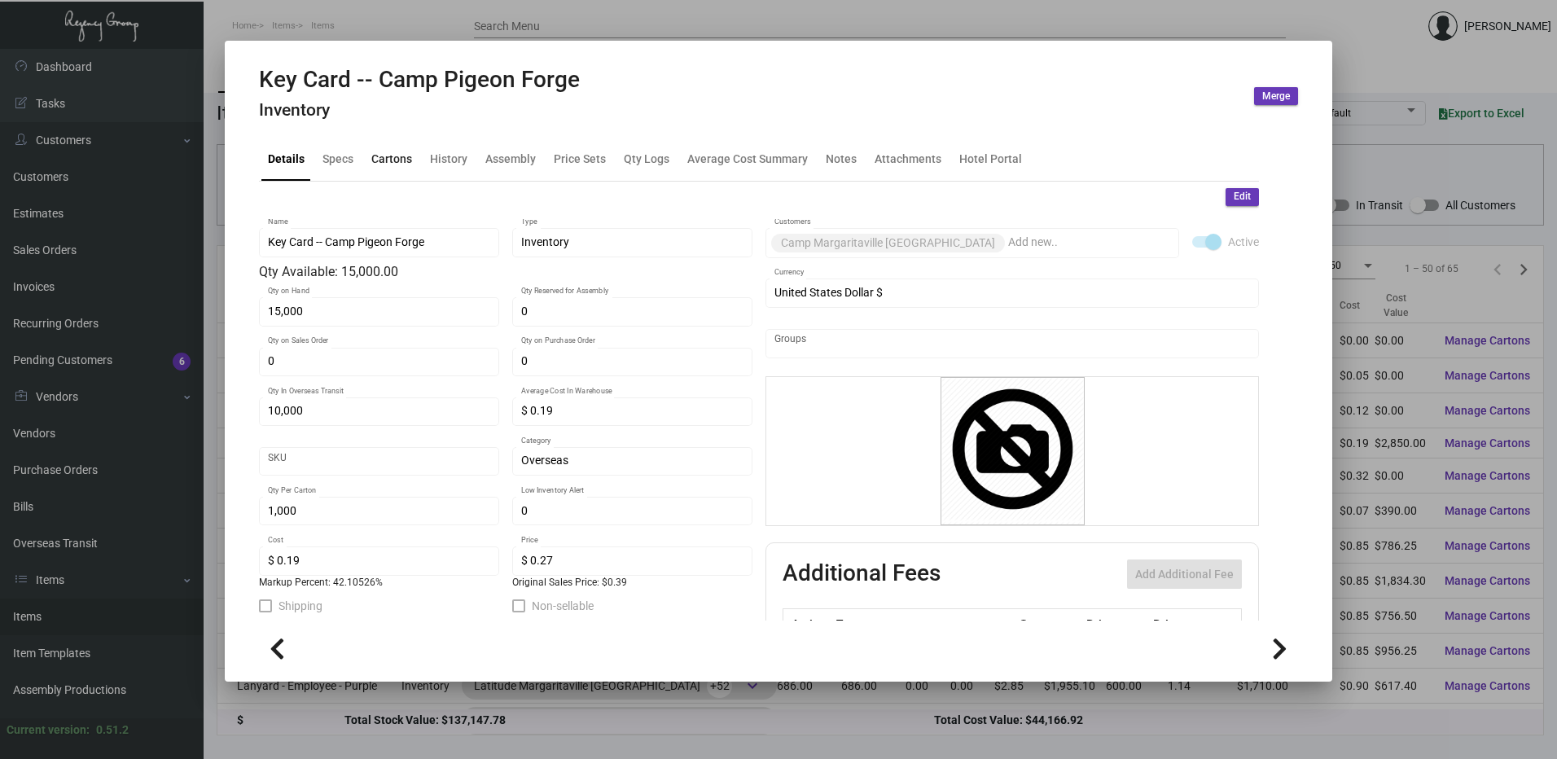
click at [392, 154] on div "Cartons" at bounding box center [391, 158] width 41 height 17
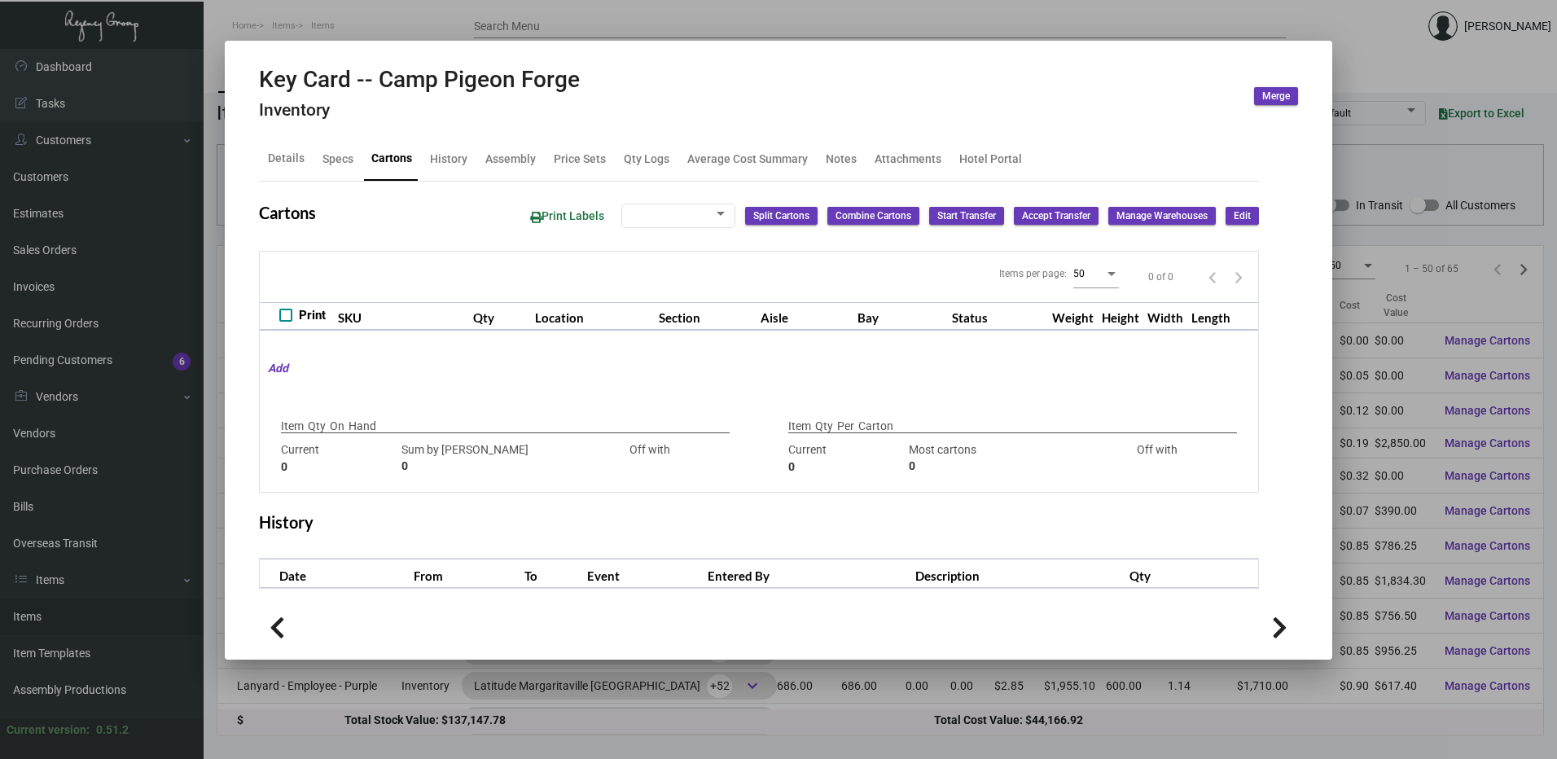
type input "15,000"
type input "15000"
type input "0"
type input "1,000"
type input "1000"
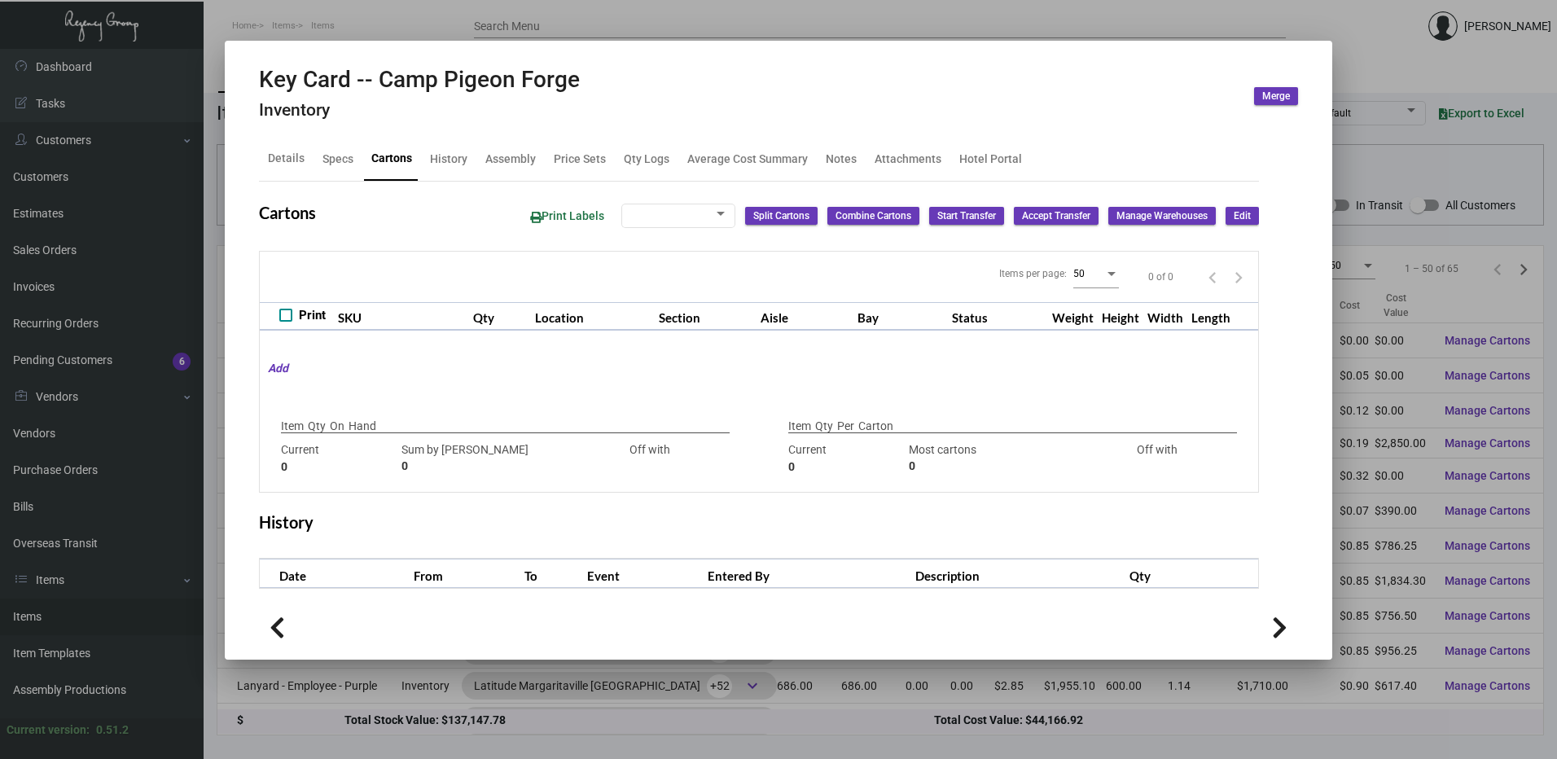
type input "0"
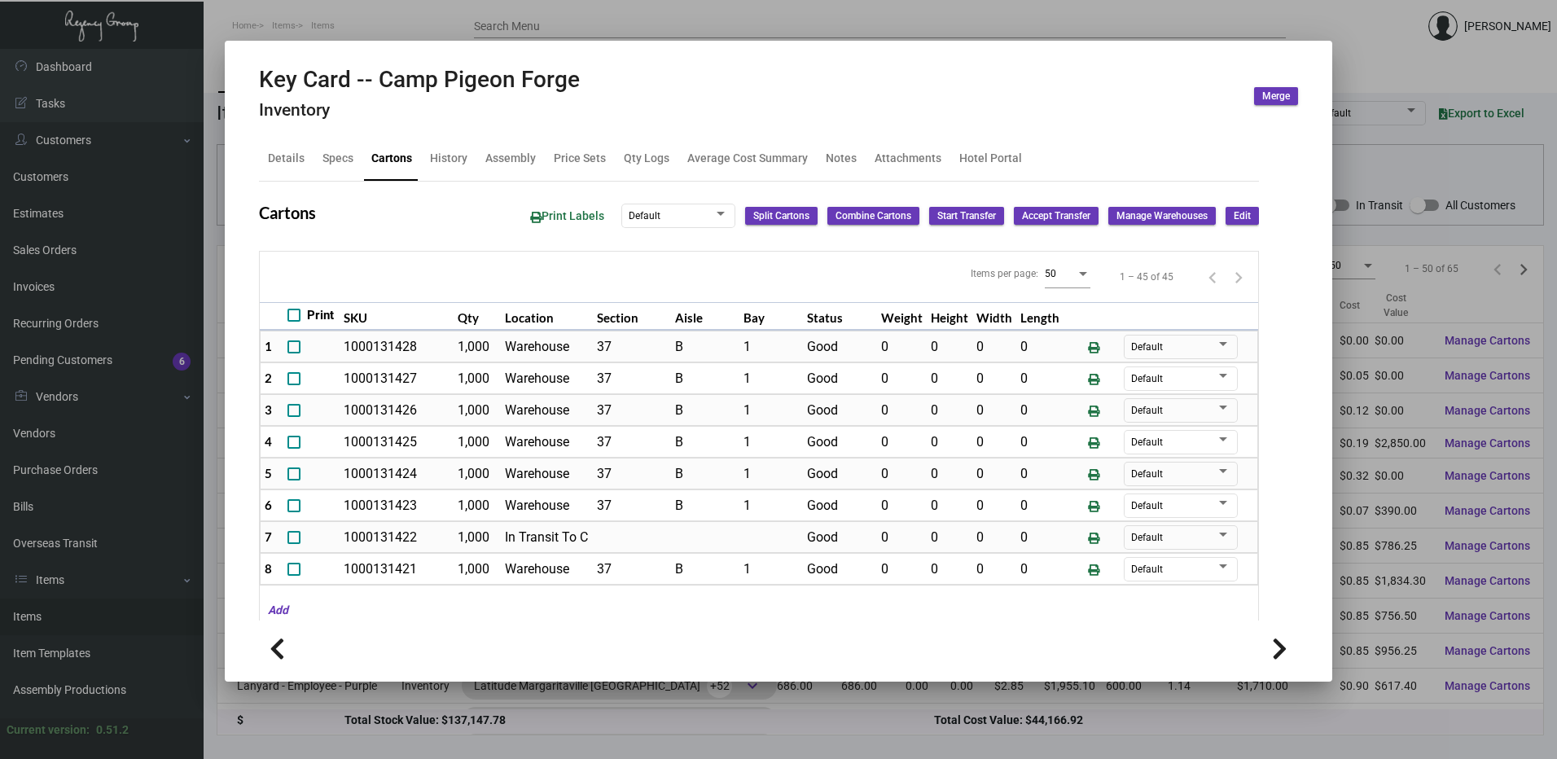
click at [498, 19] on div at bounding box center [778, 379] width 1557 height 759
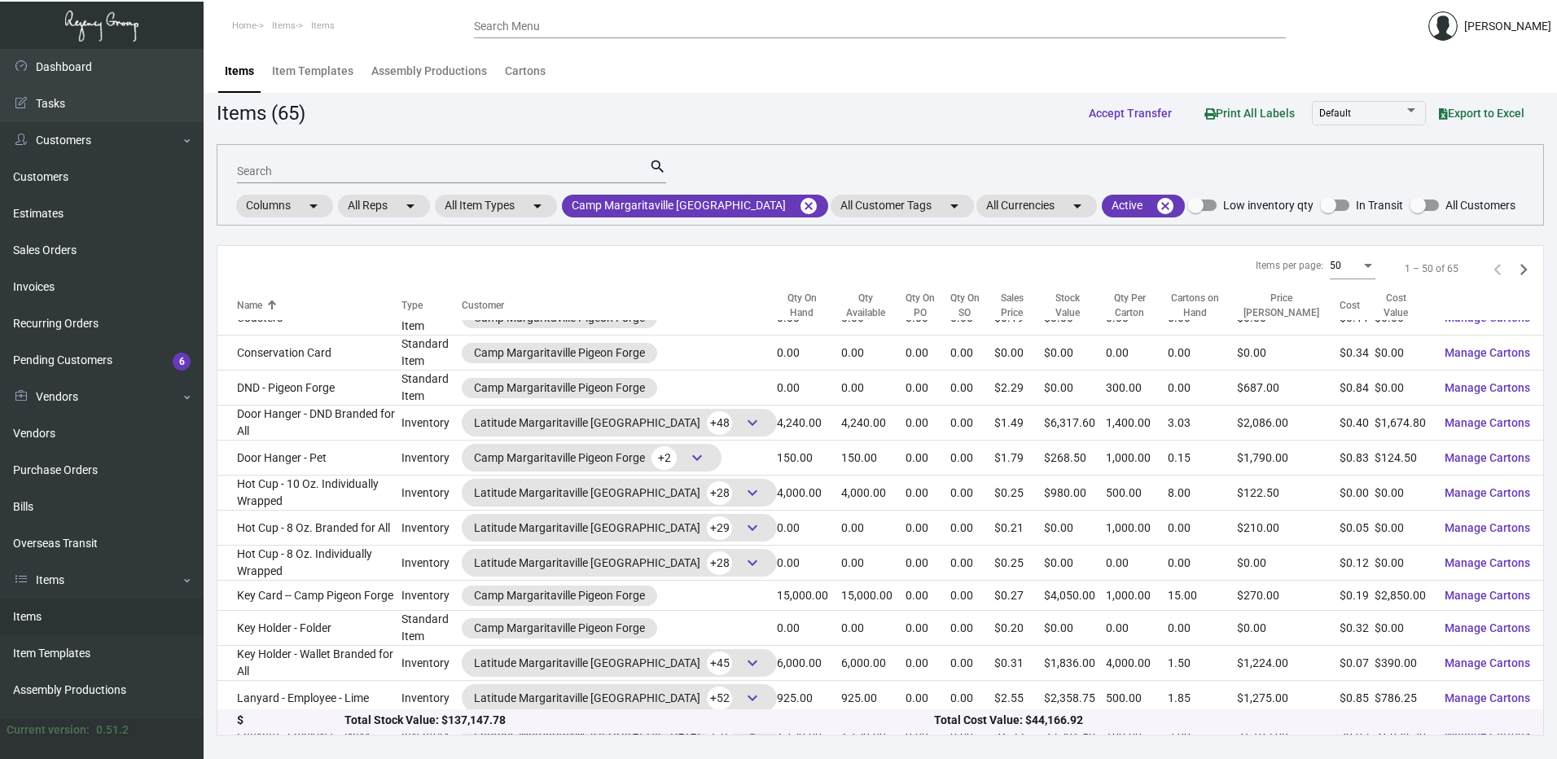
scroll to position [326, 0]
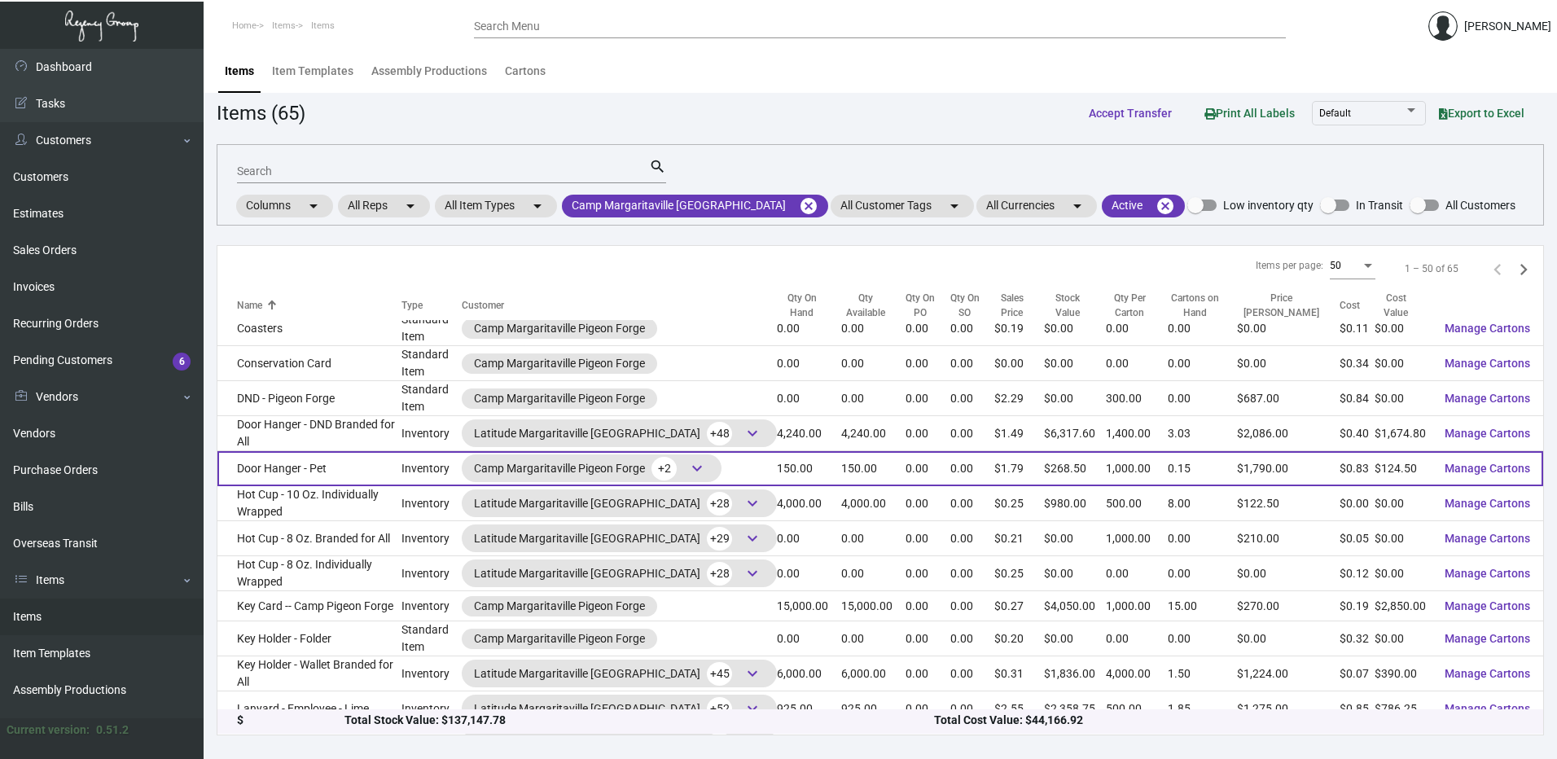
click at [375, 460] on td "Door Hanger - Pet" at bounding box center [309, 468] width 184 height 35
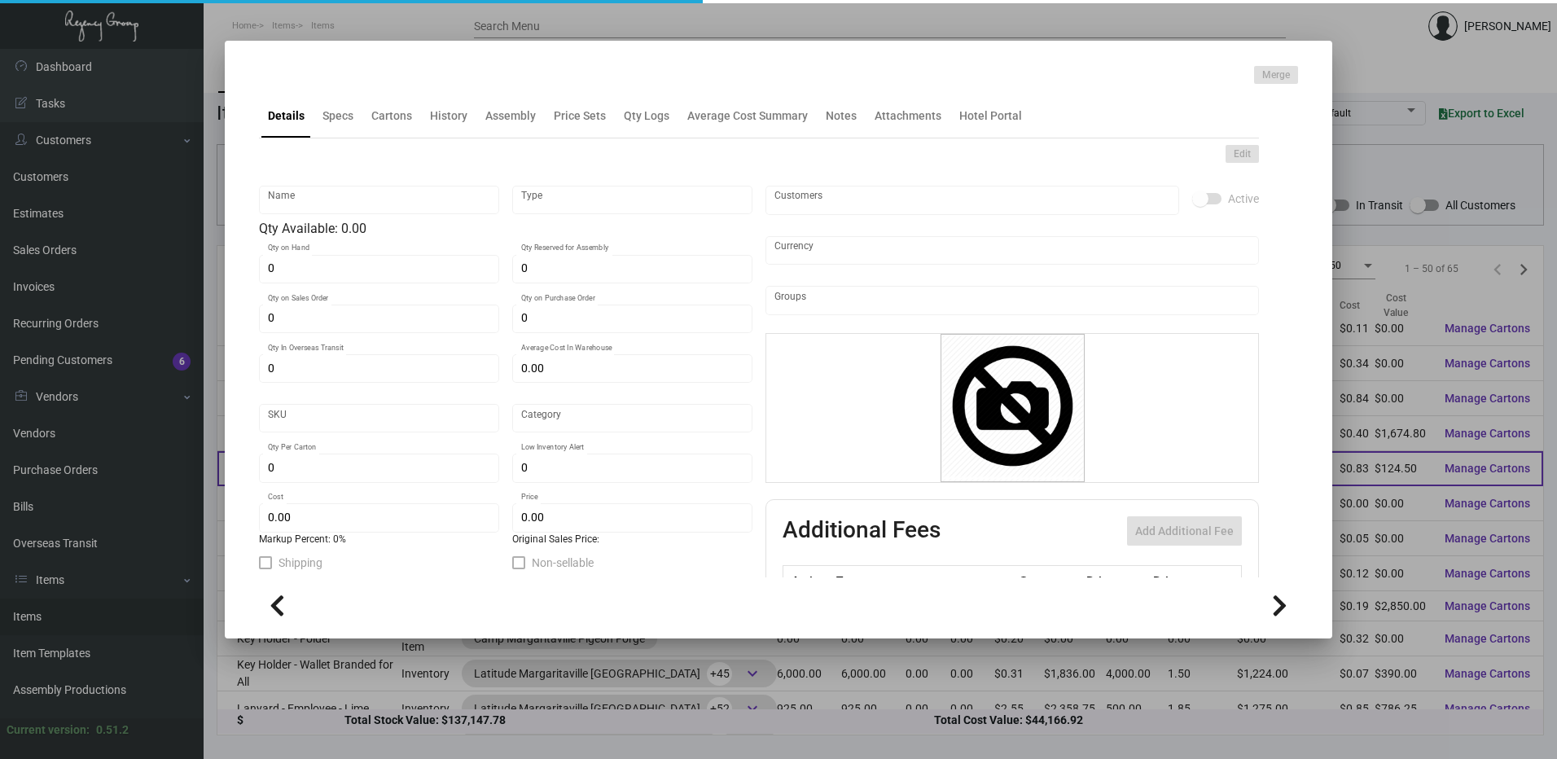
type input "Door Hanger - Pet"
type input "Inventory"
type input "150"
type input "$ 1.52"
type input "Standard"
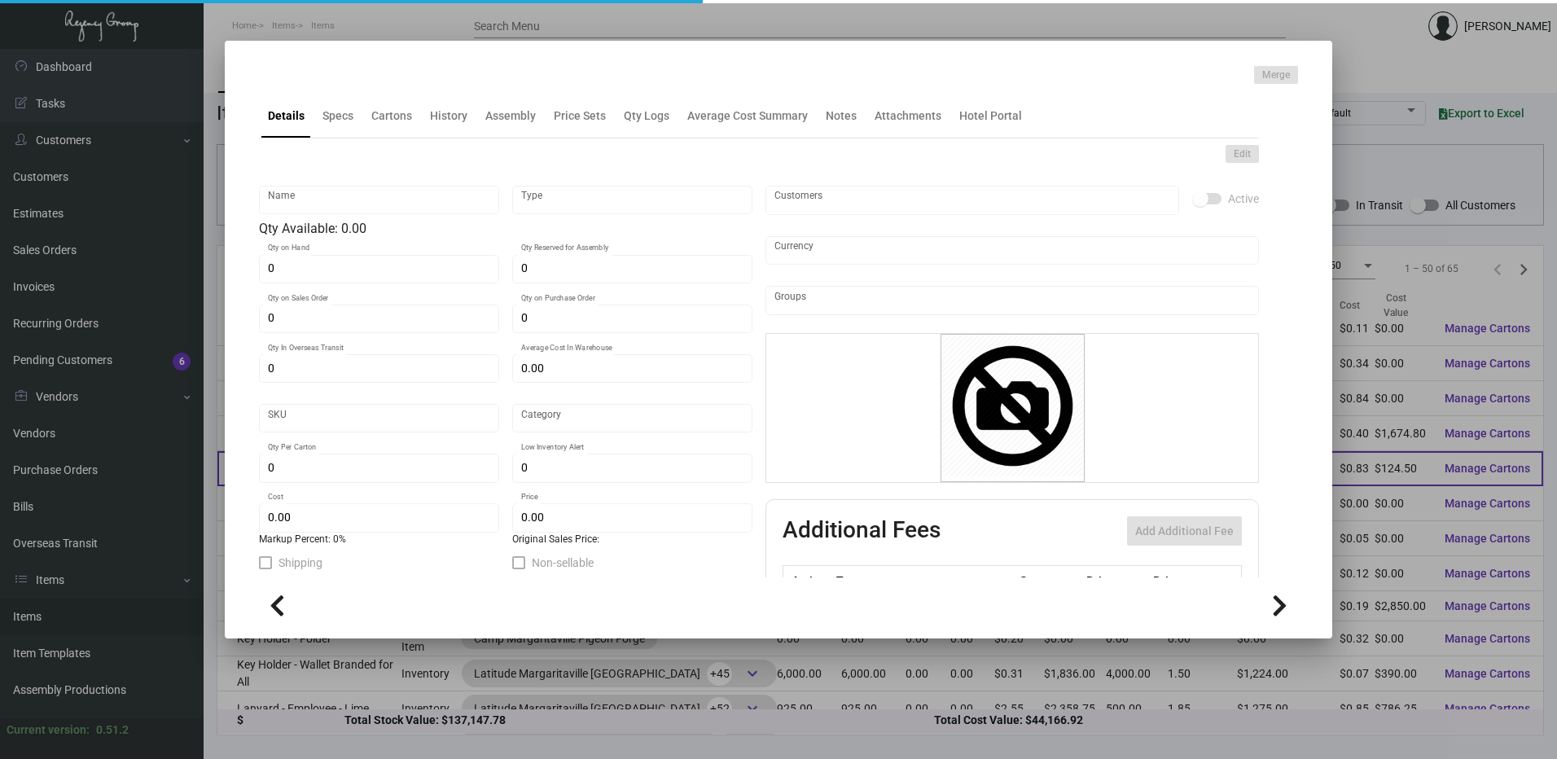
type input "1,000"
type input "$ 0.83"
type input "$ 1.79"
checkbox input "true"
type input "United States Dollar $"
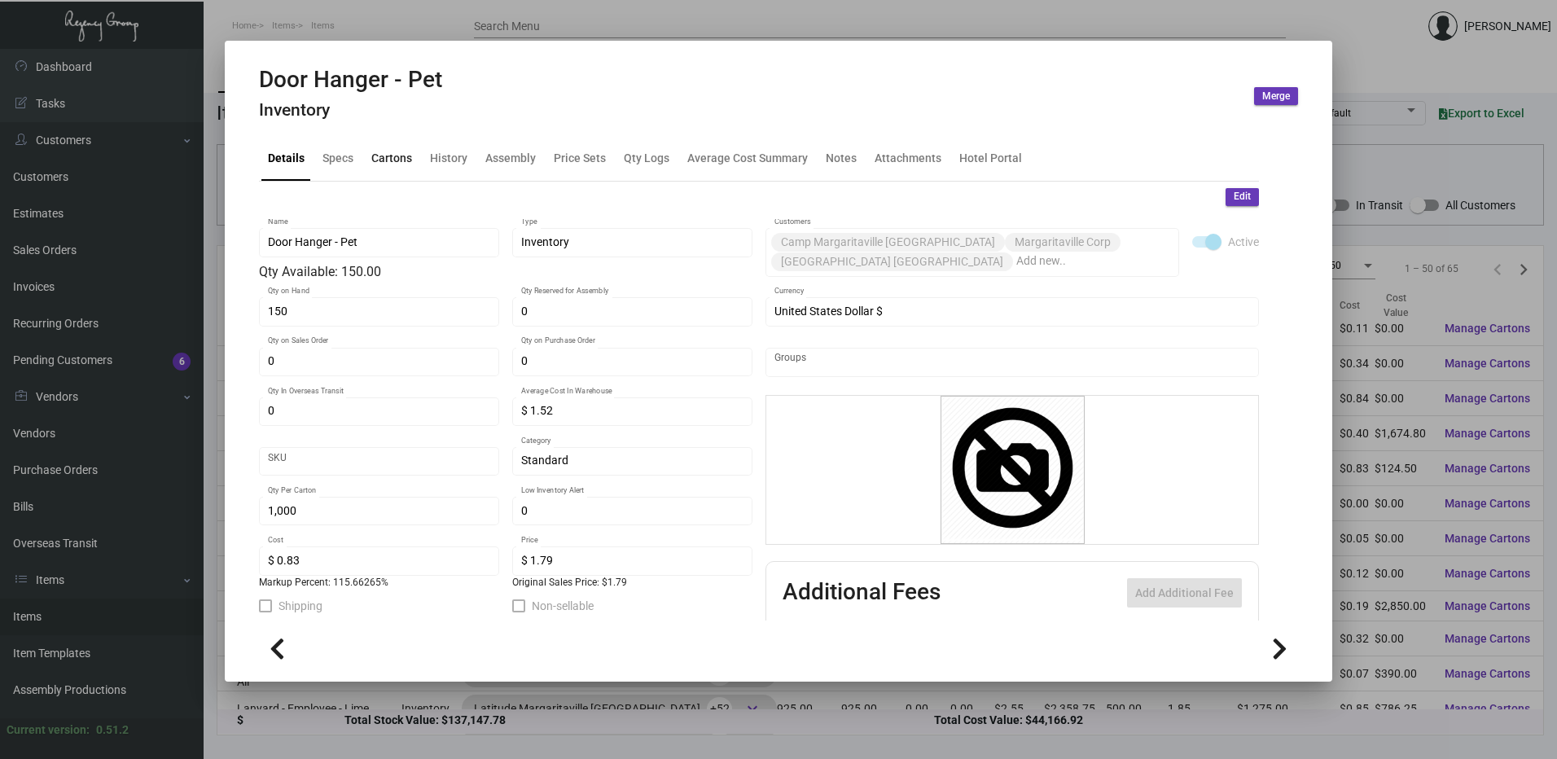
click at [378, 165] on div "Cartons" at bounding box center [391, 158] width 41 height 17
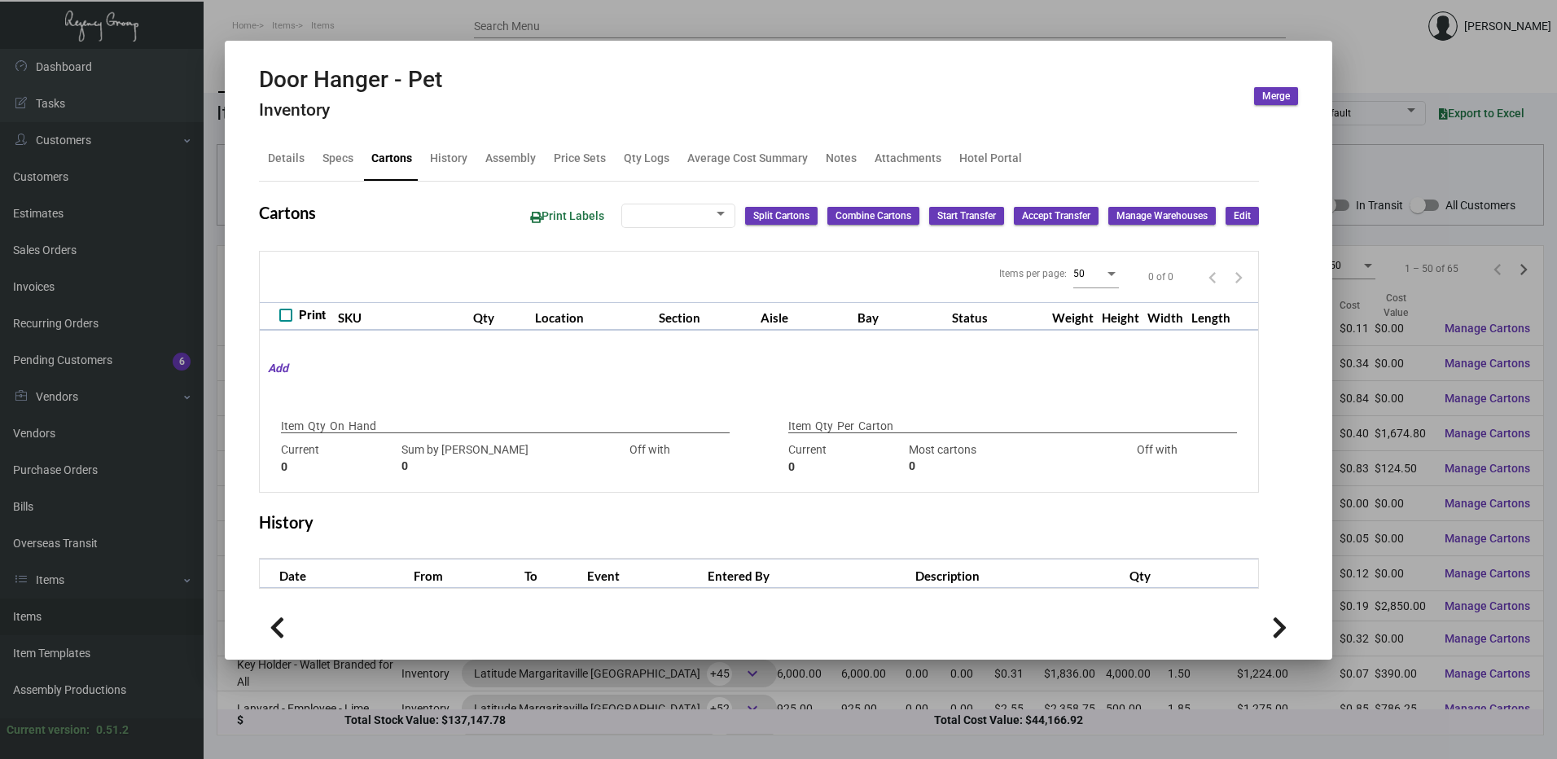
type input "150"
type input "0"
type input "1,000"
type input "500"
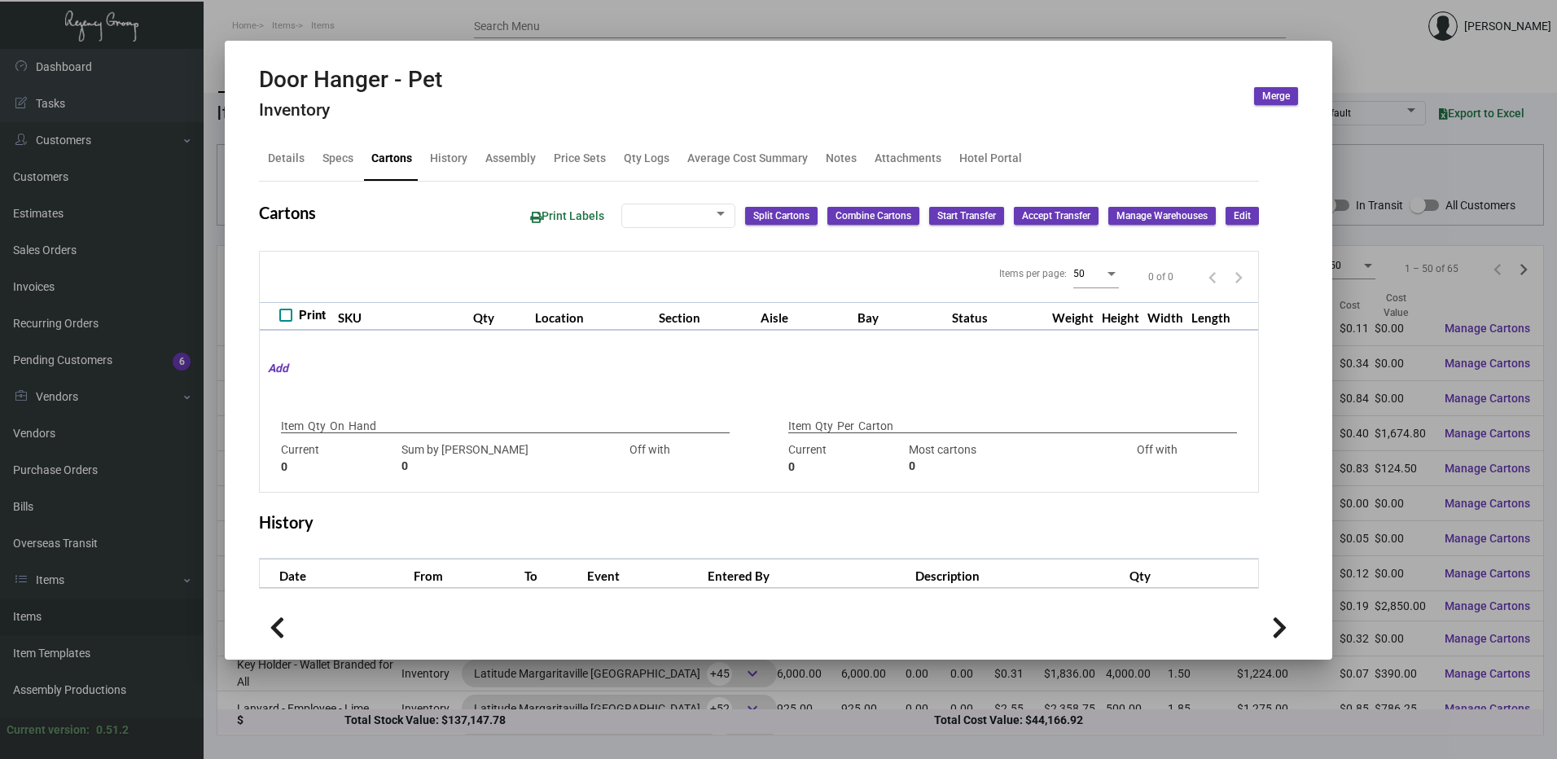
type input "+500"
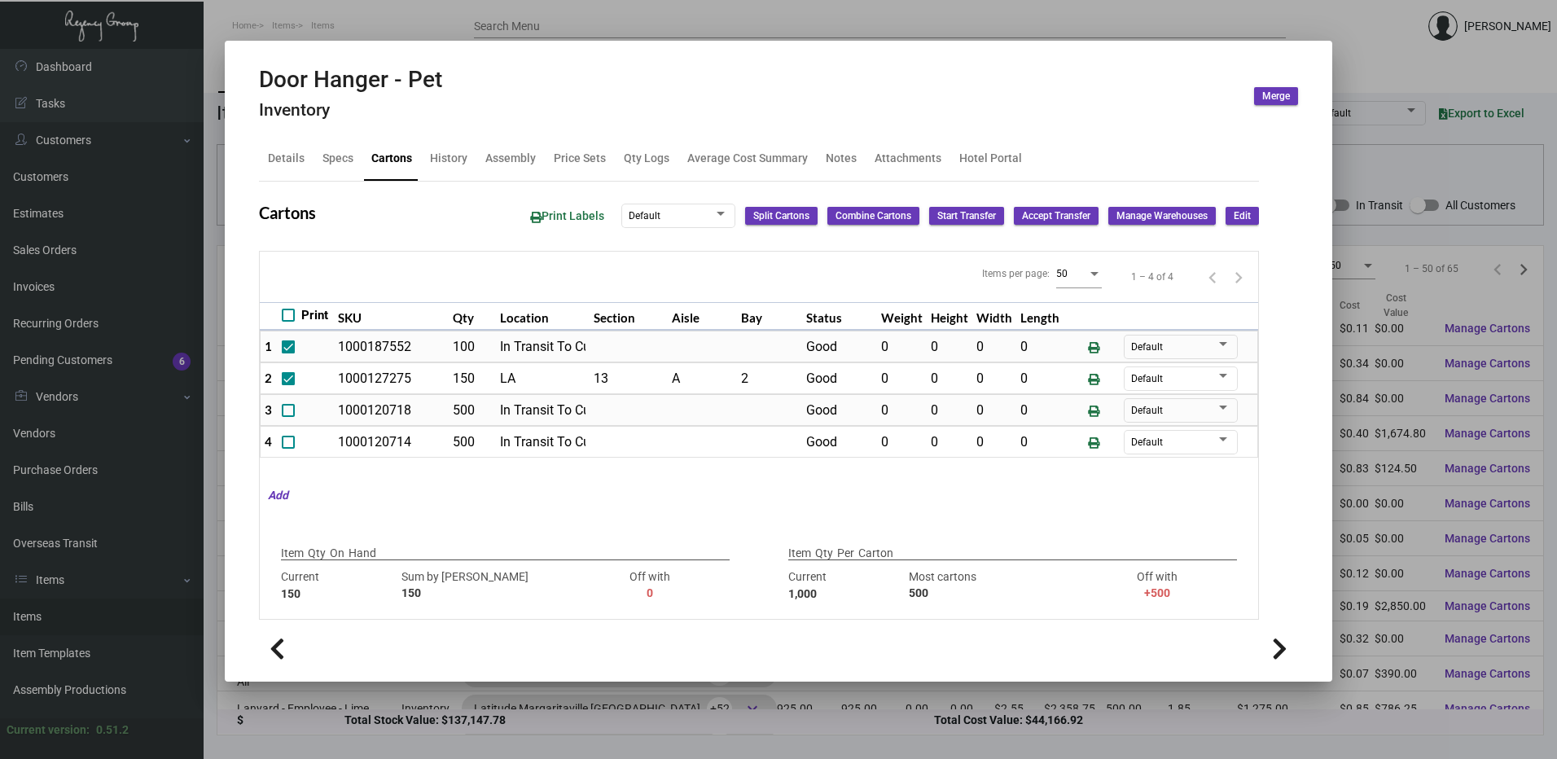
click at [424, 77] on h2 "Door Hanger - Pet" at bounding box center [350, 80] width 183 height 28
drag, startPoint x: 424, startPoint y: 77, endPoint x: 375, endPoint y: 85, distance: 50.3
click at [372, 81] on h2 "Door Hanger - Pet" at bounding box center [350, 80] width 183 height 28
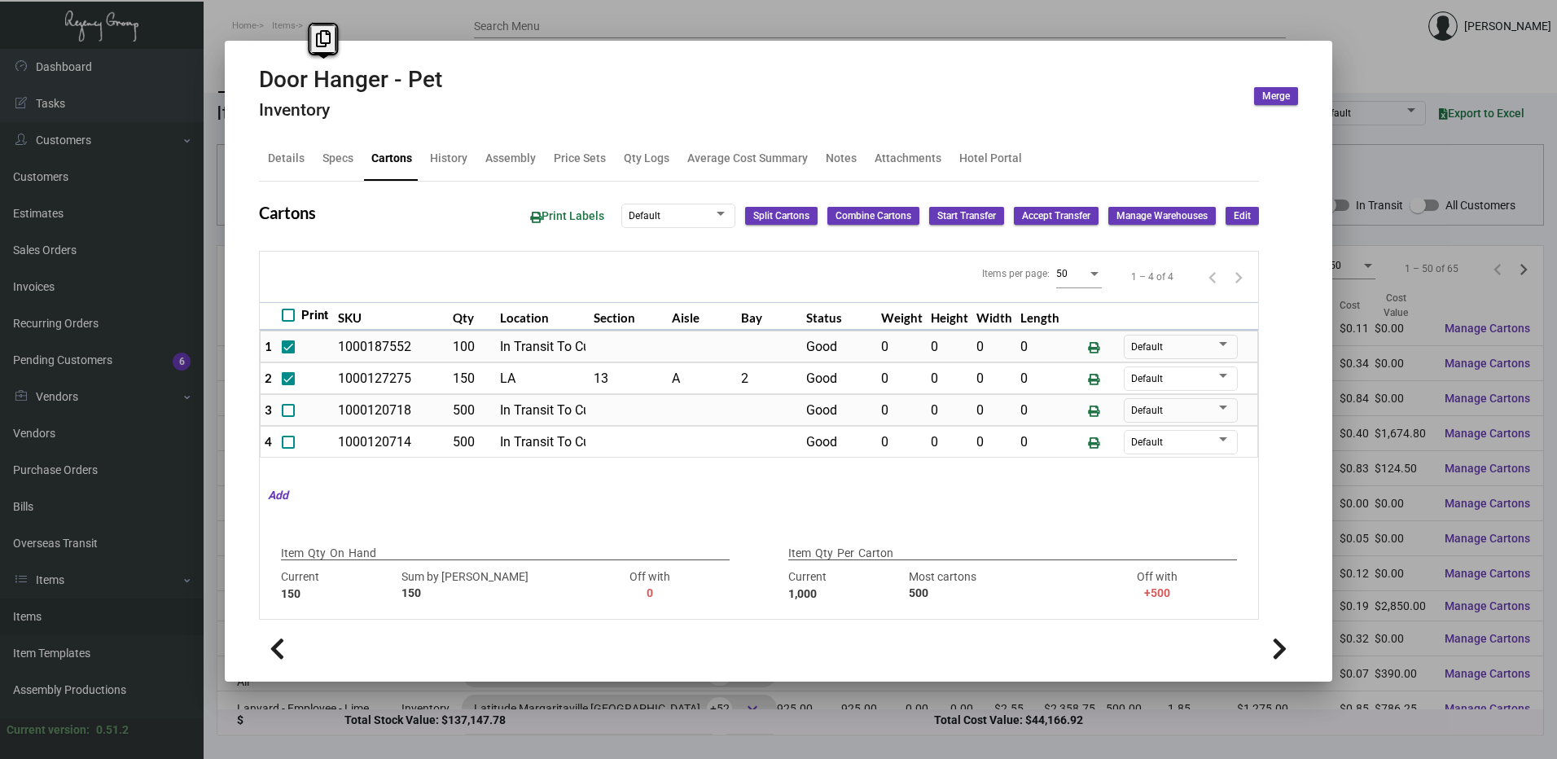
drag, startPoint x: 387, startPoint y: 76, endPoint x: 239, endPoint y: 78, distance: 148.2
click at [239, 78] on mat-dialog-container "Door Hanger - Pet Inventory Merge Details Specs Cartons History Assembly Price …" at bounding box center [778, 361] width 1107 height 641
copy h2 "Door Hanger"
click at [289, 165] on div "Details" at bounding box center [286, 158] width 37 height 17
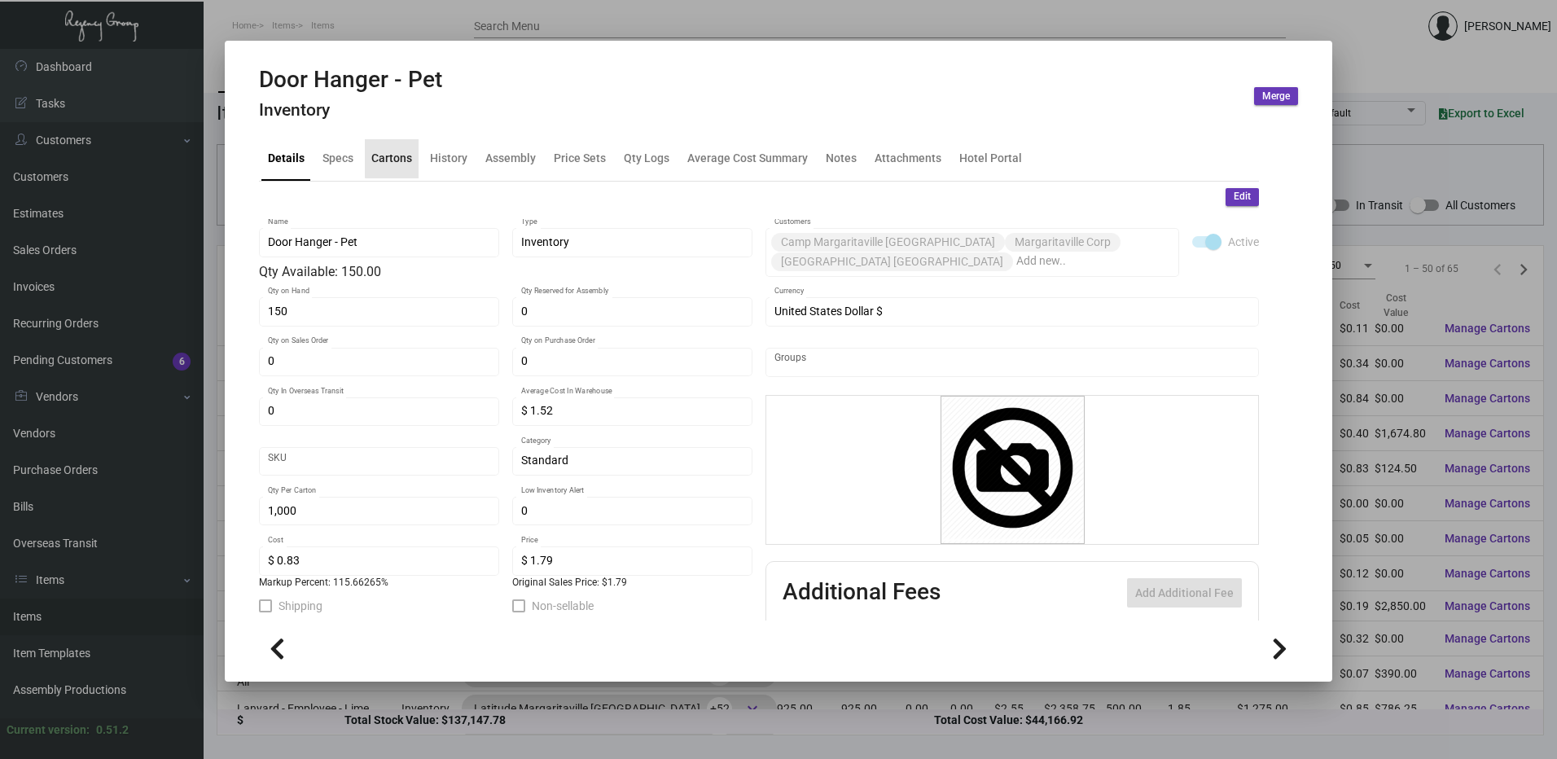
drag, startPoint x: 393, startPoint y: 157, endPoint x: 525, endPoint y: 0, distance: 205.1
click at [394, 157] on div "Cartons" at bounding box center [391, 158] width 41 height 17
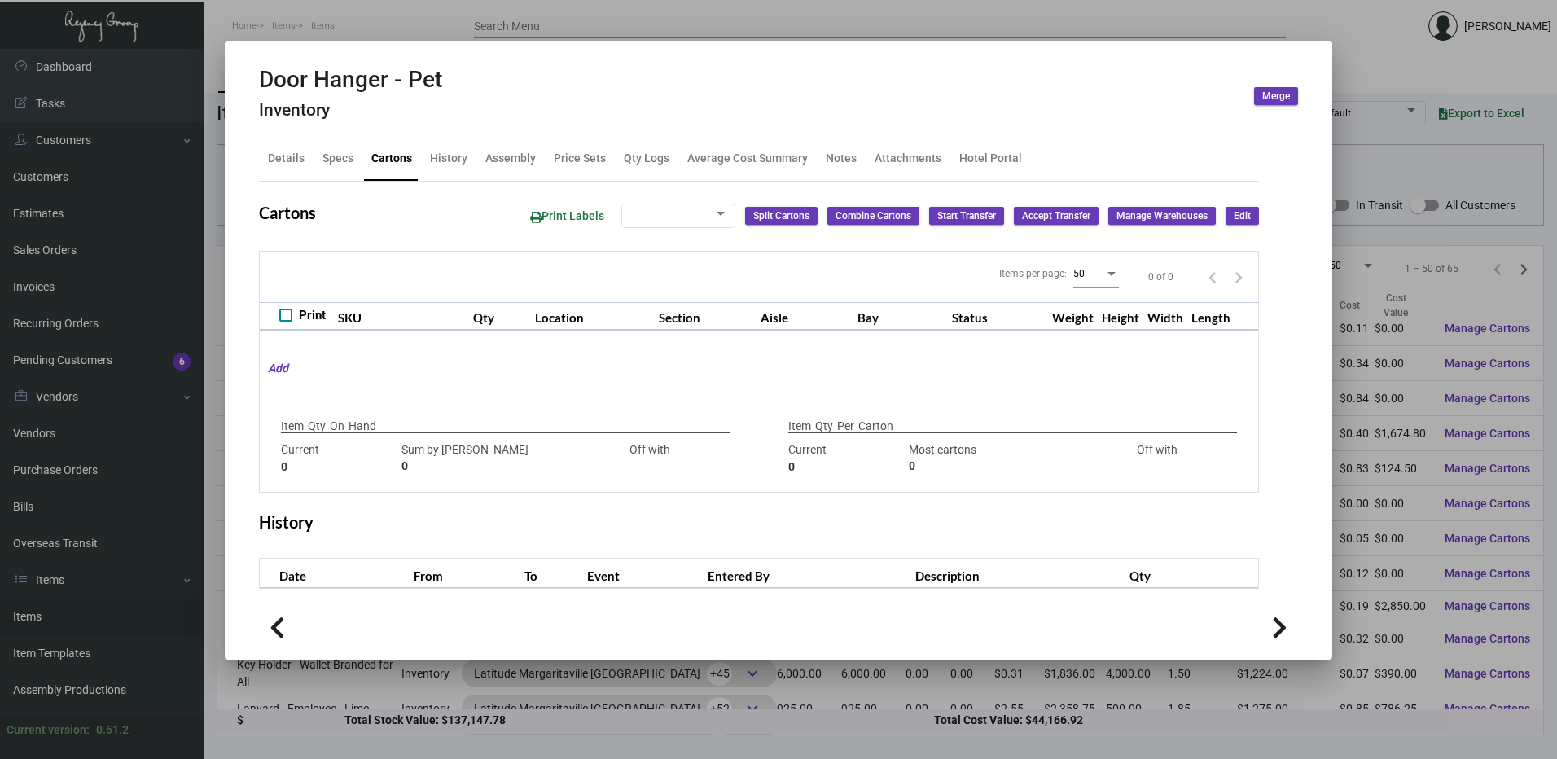
type input "150"
type input "0"
type input "1,000"
type input "500"
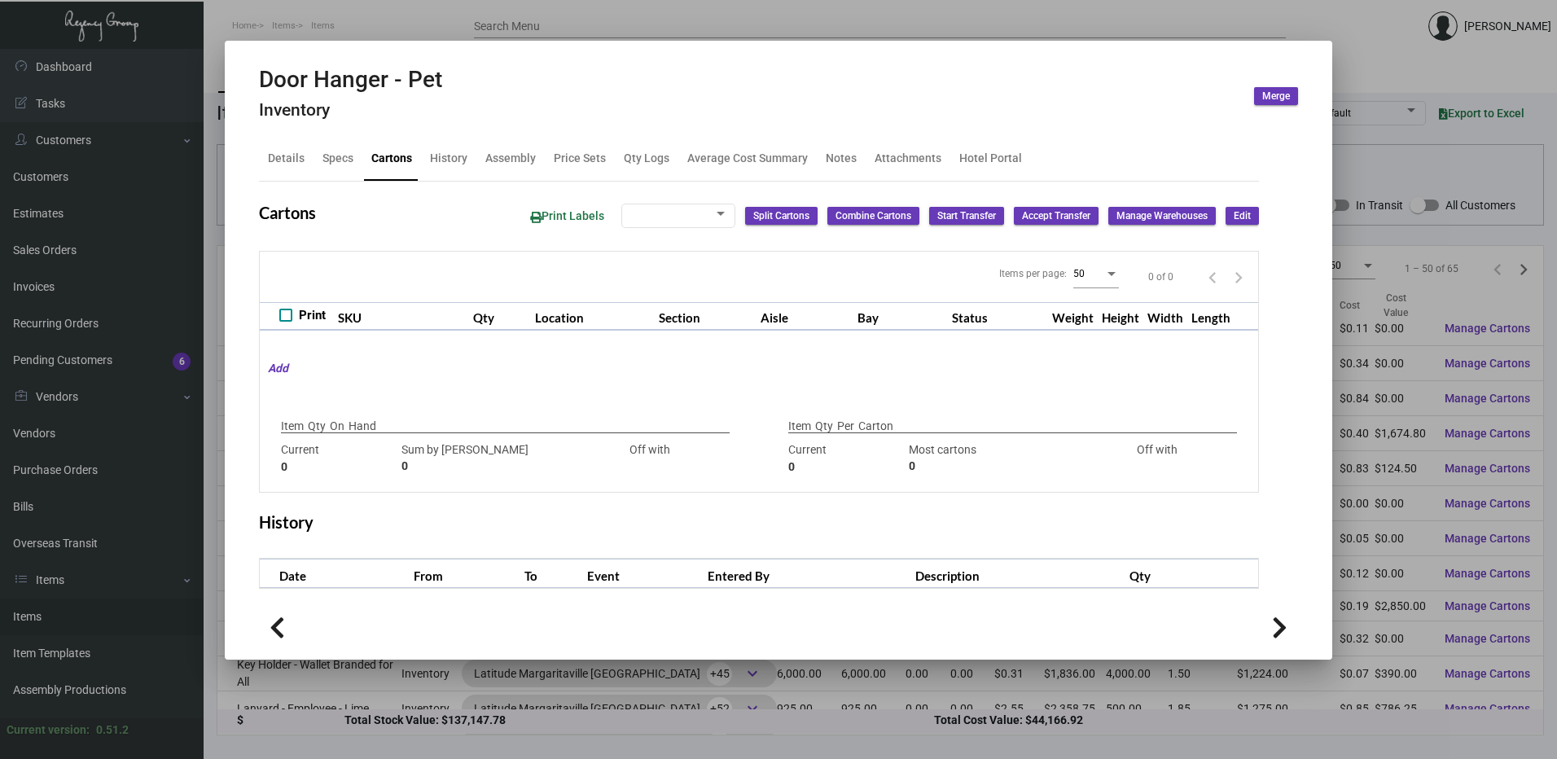
type input "+500"
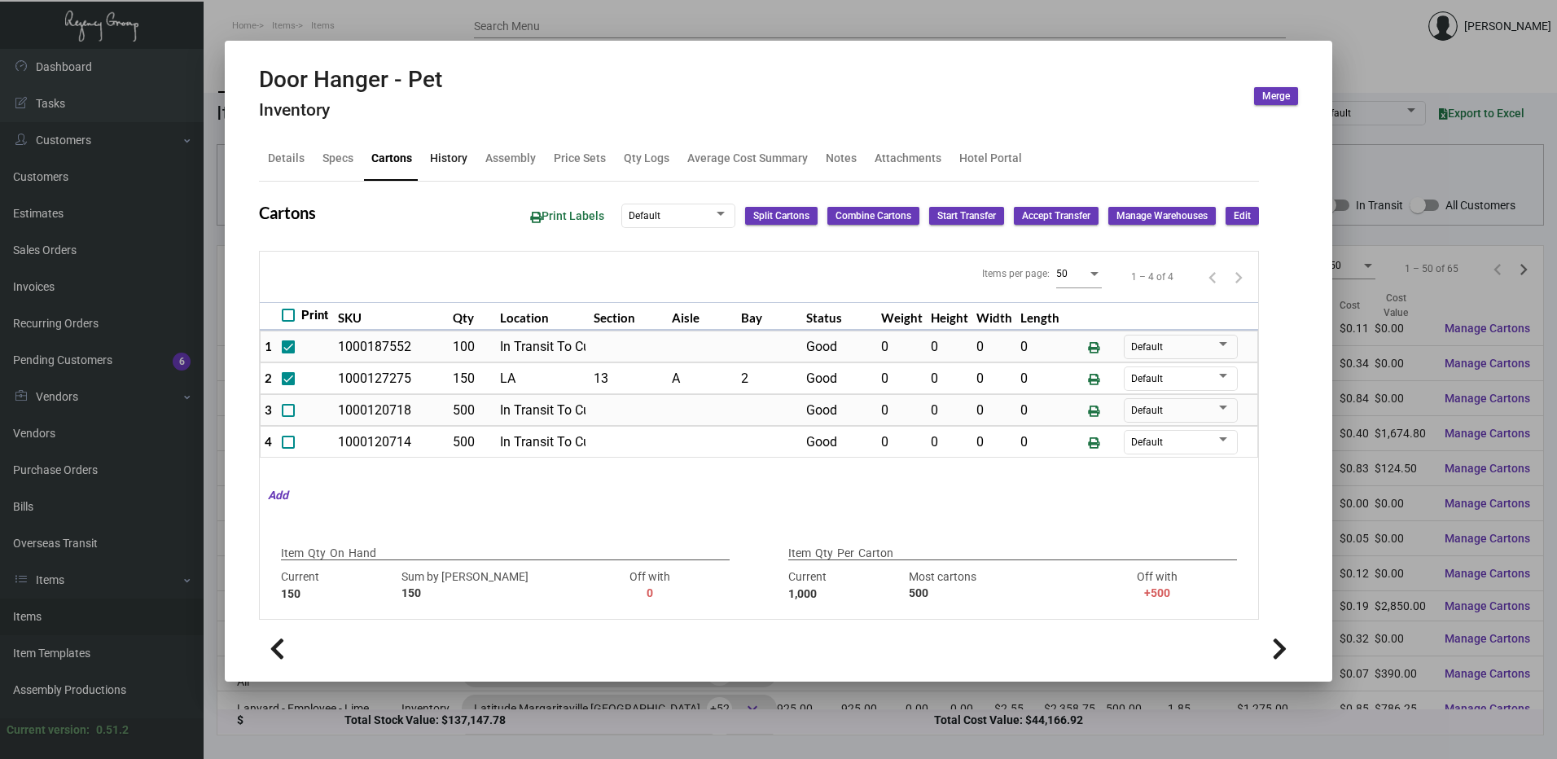
click at [440, 156] on div "History" at bounding box center [448, 158] width 37 height 17
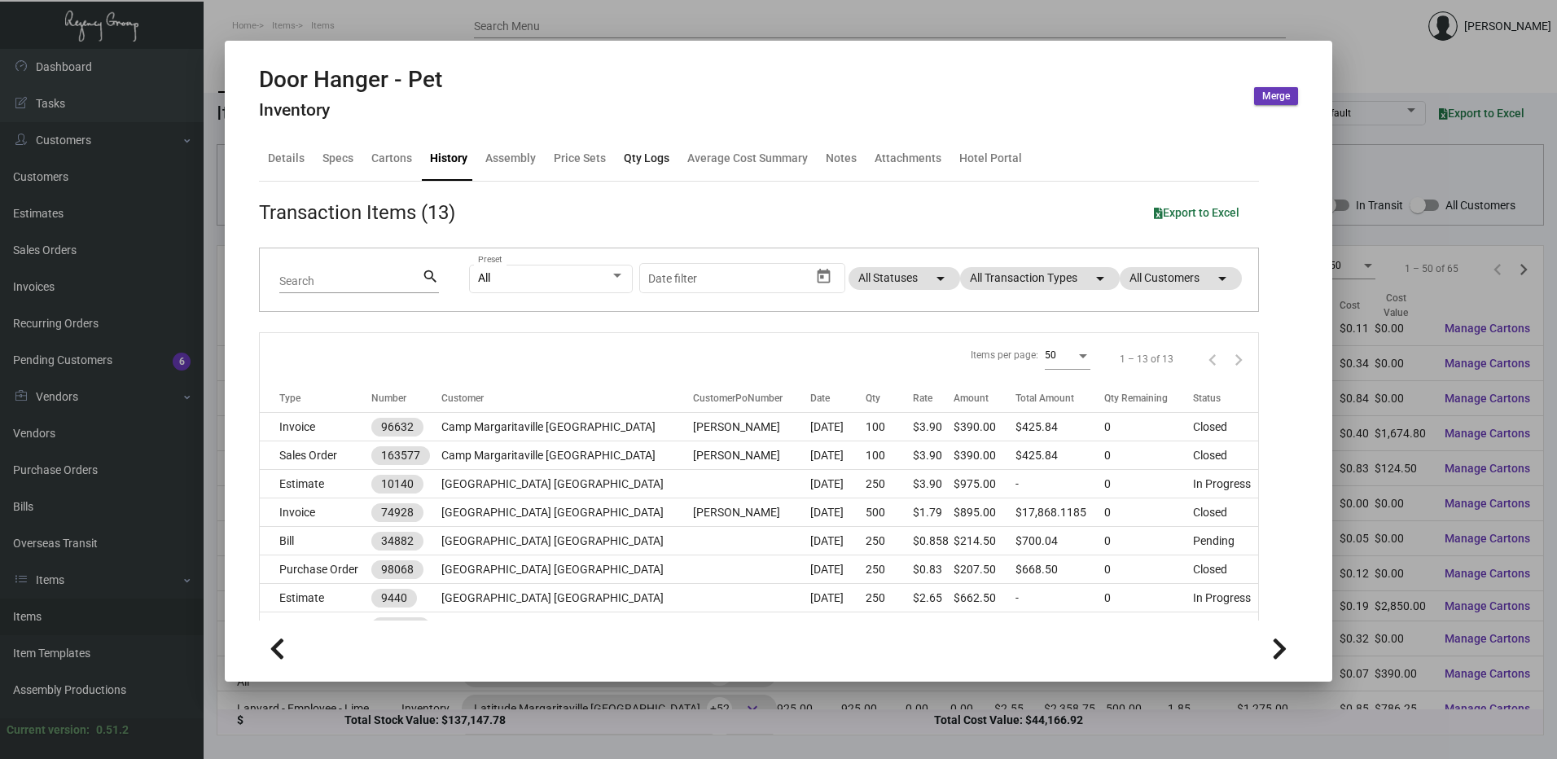
click at [624, 162] on div "Qty Logs" at bounding box center [647, 158] width 46 height 17
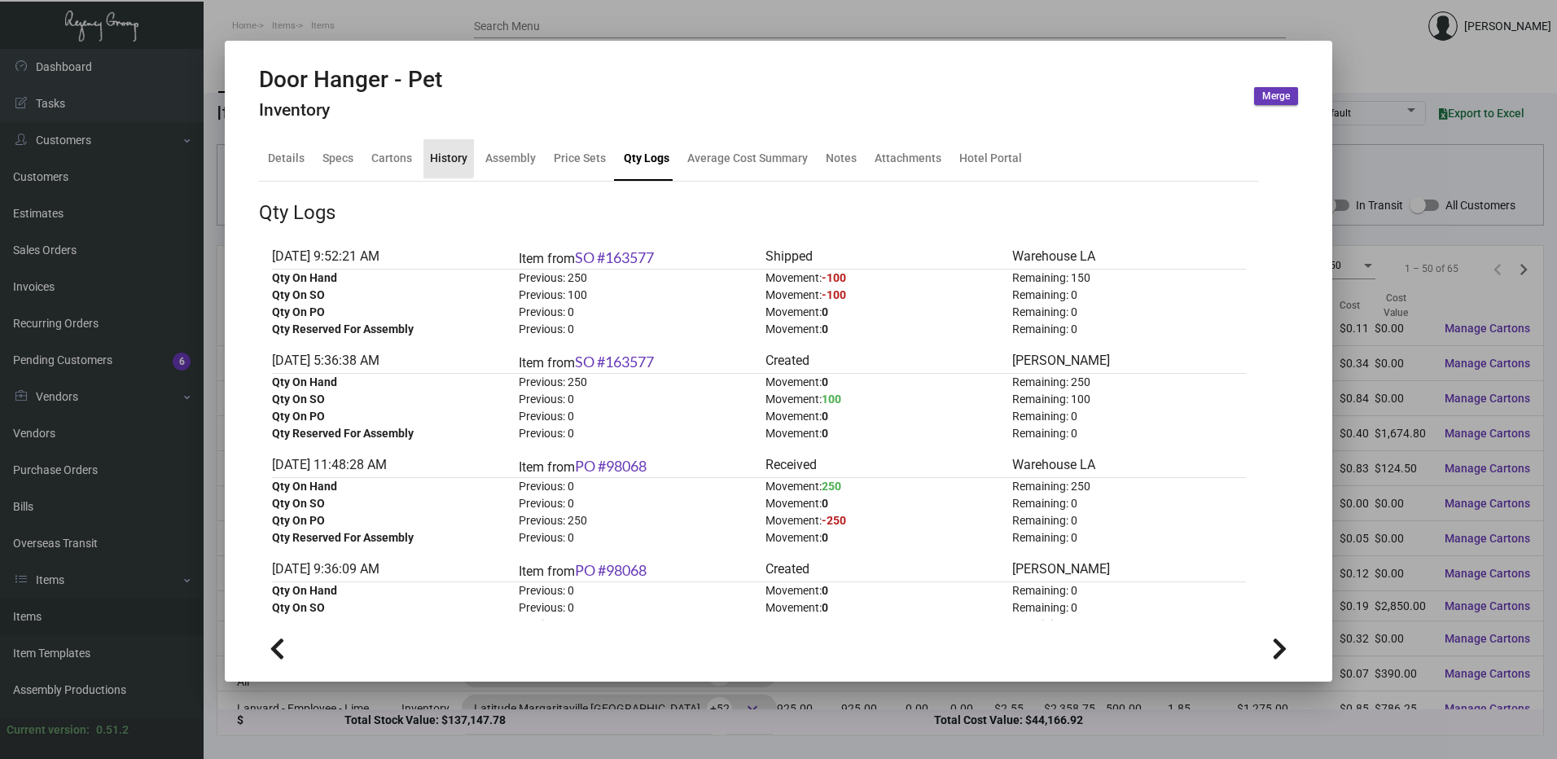
click at [425, 152] on div "History" at bounding box center [448, 158] width 50 height 39
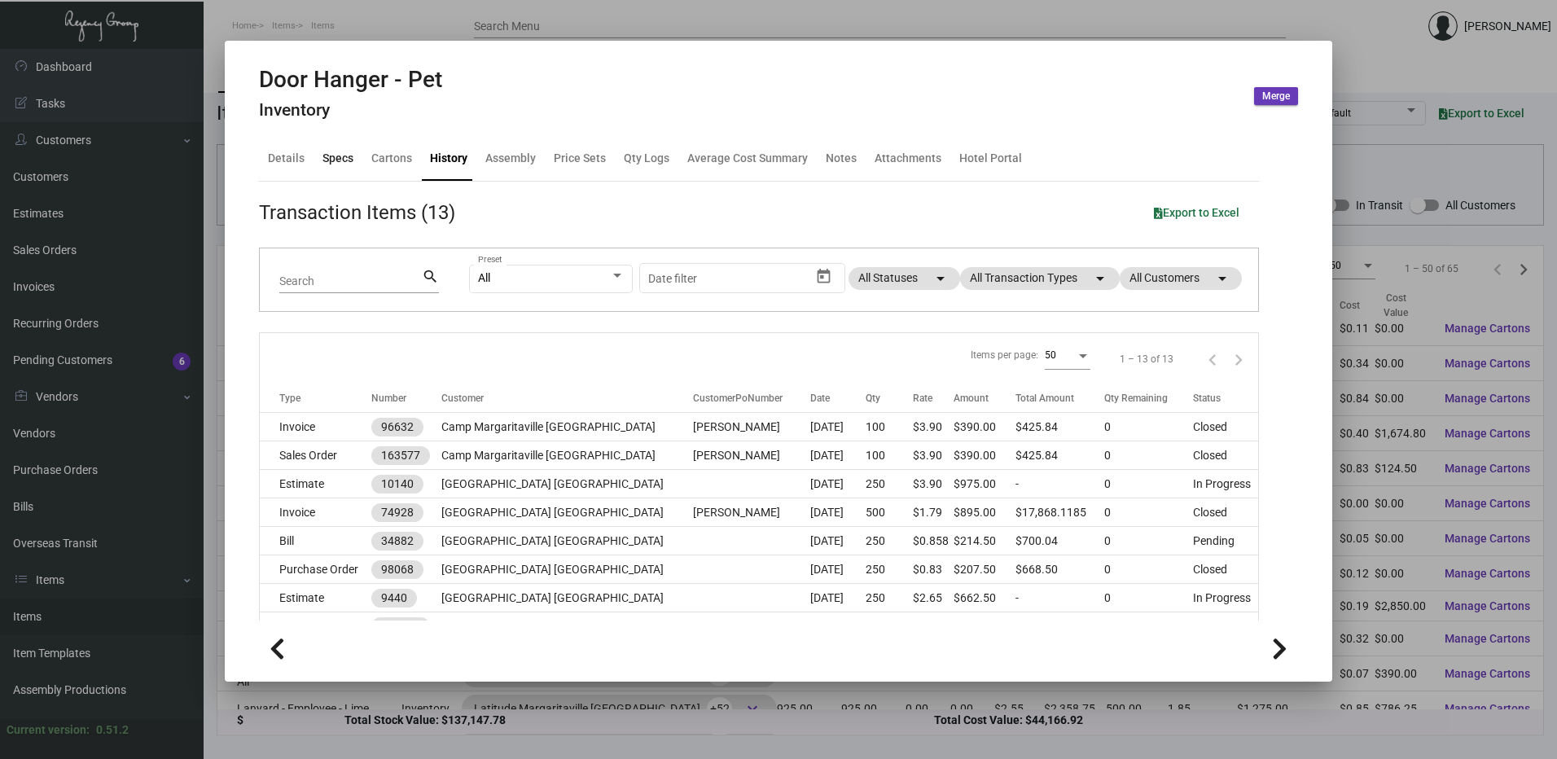
click at [322, 164] on div "Specs" at bounding box center [337, 158] width 31 height 17
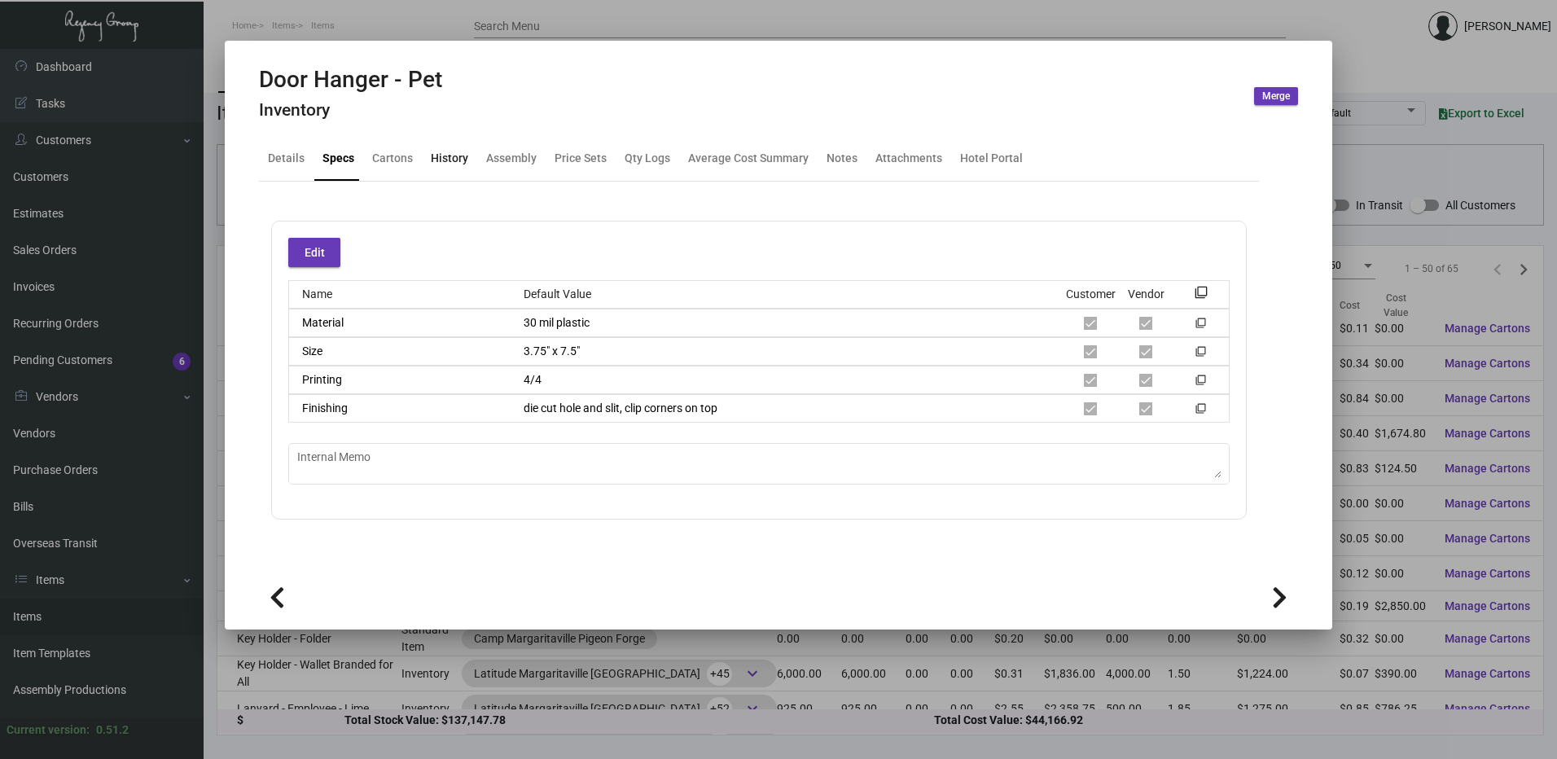
click at [449, 161] on div "History" at bounding box center [449, 158] width 37 height 17
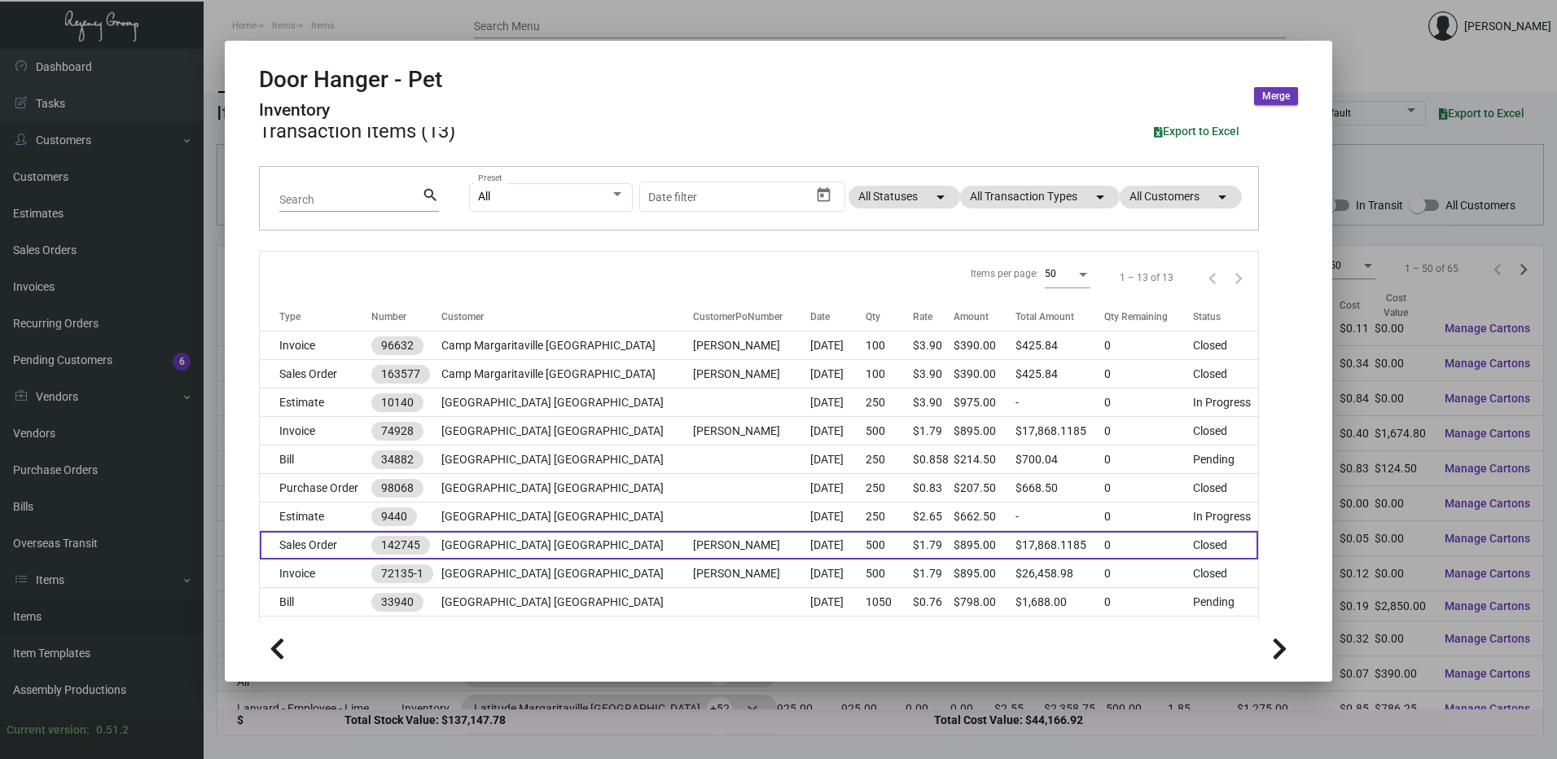
scroll to position [163, 0]
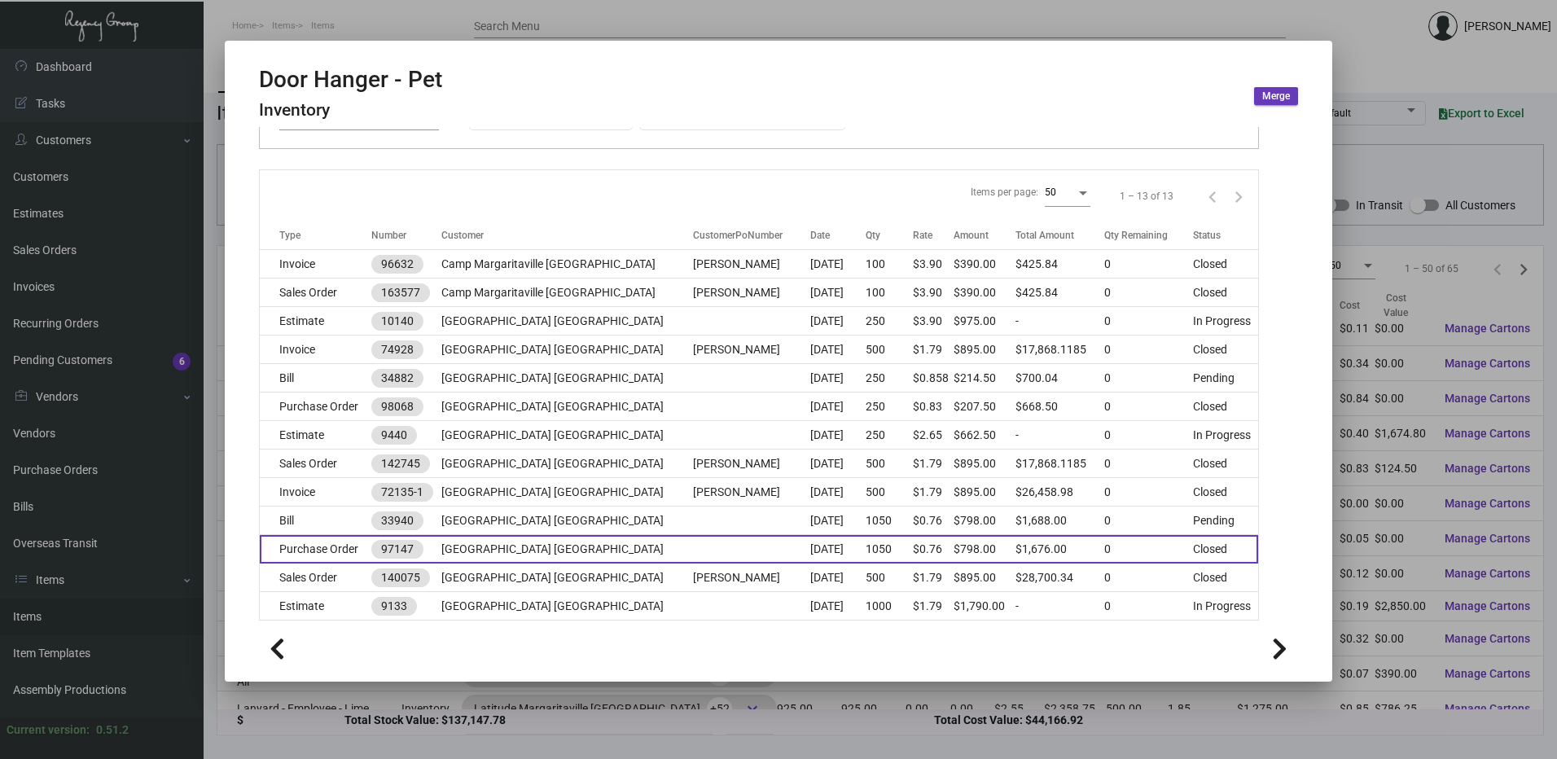
click at [324, 553] on td "Purchase Order" at bounding box center [316, 549] width 112 height 28
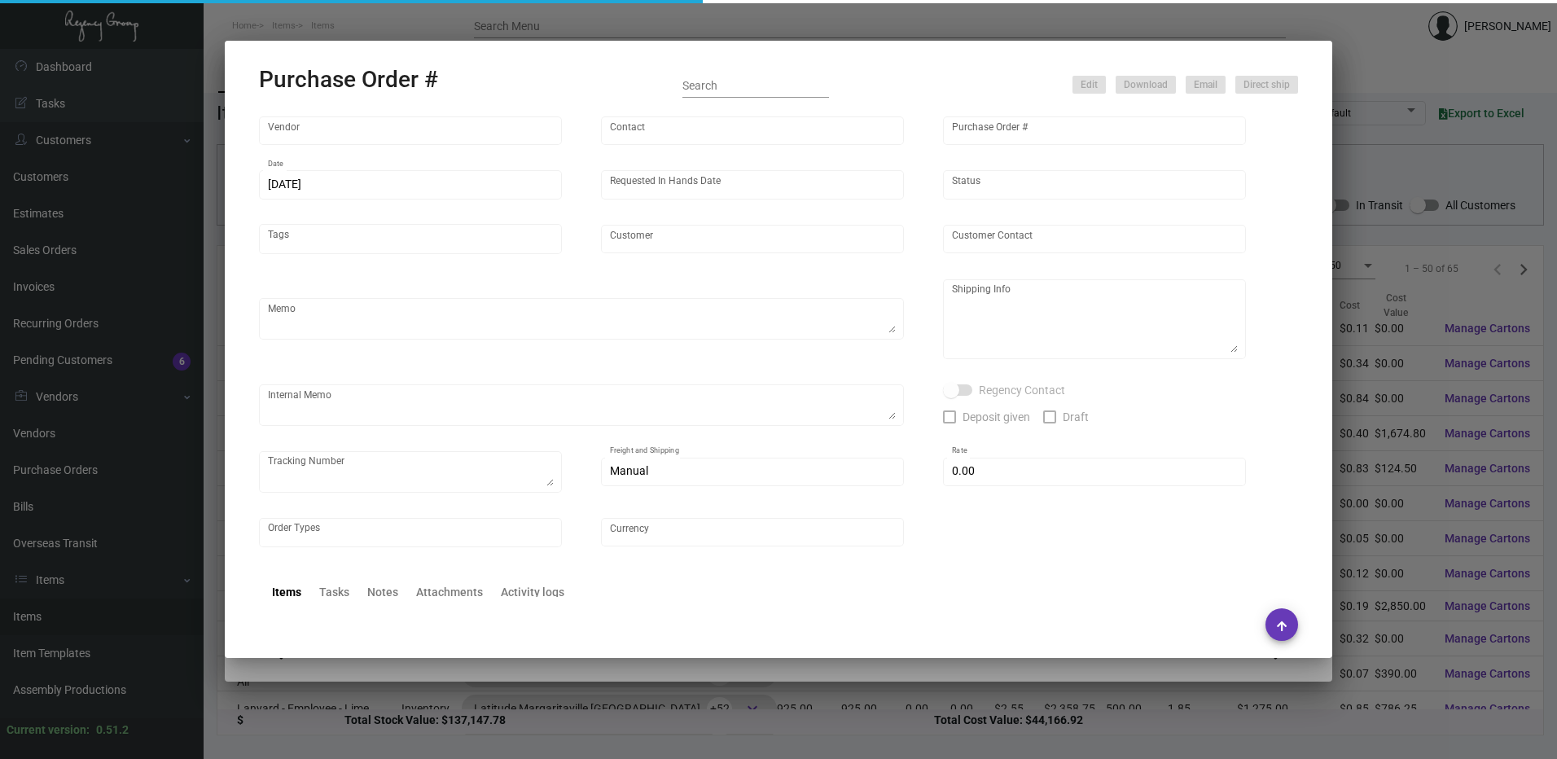
type input "Budgetcard Inc."
type input "[PERSON_NAME]"
type input "97147"
type input "[DATE]"
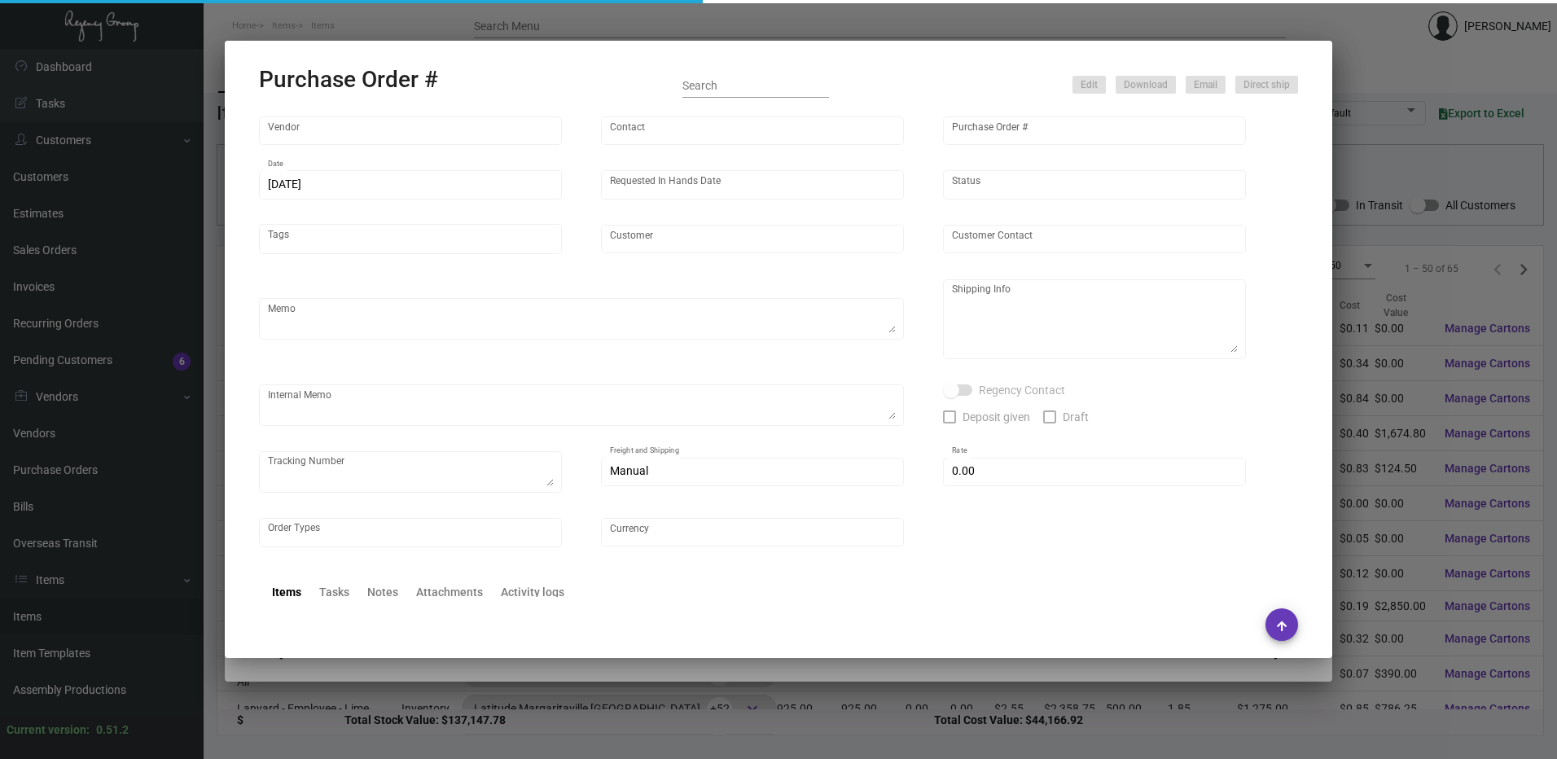
type input "[GEOGRAPHIC_DATA] [GEOGRAPHIC_DATA]"
type textarea "Reference quote# 120324 dated [DATE], order#135240. ***ANY PRICE DISCREPANCY MU…"
type textarea "Regency Group NJ - [PERSON_NAME] [STREET_ADDRESS]"
type textarea "[DATE] - Art approved vendors' proof."
checkbox input "true"
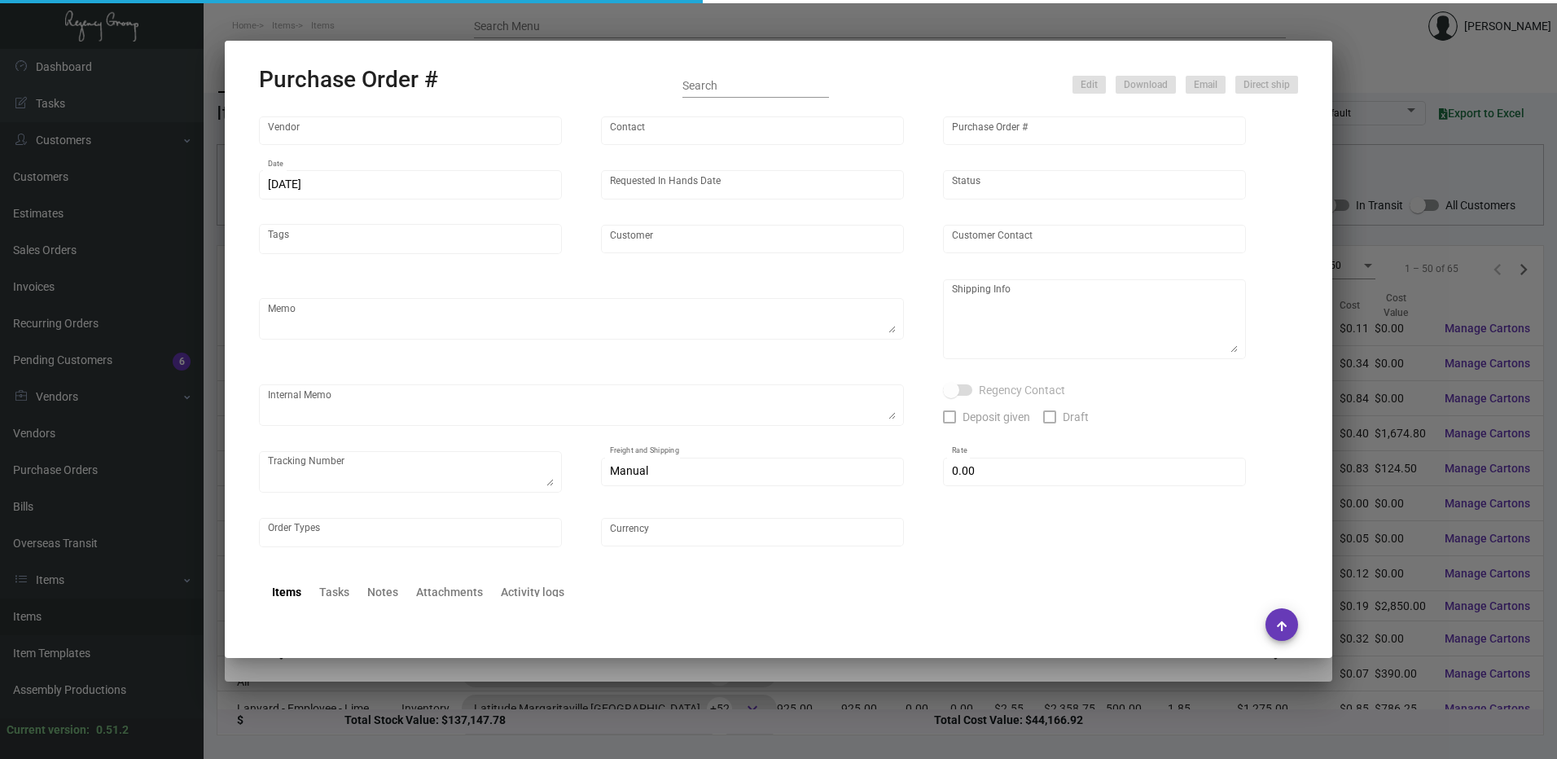
type textarea "1Z41320W0378197193"
type input "$ 0.00"
type input "United States Dollar $"
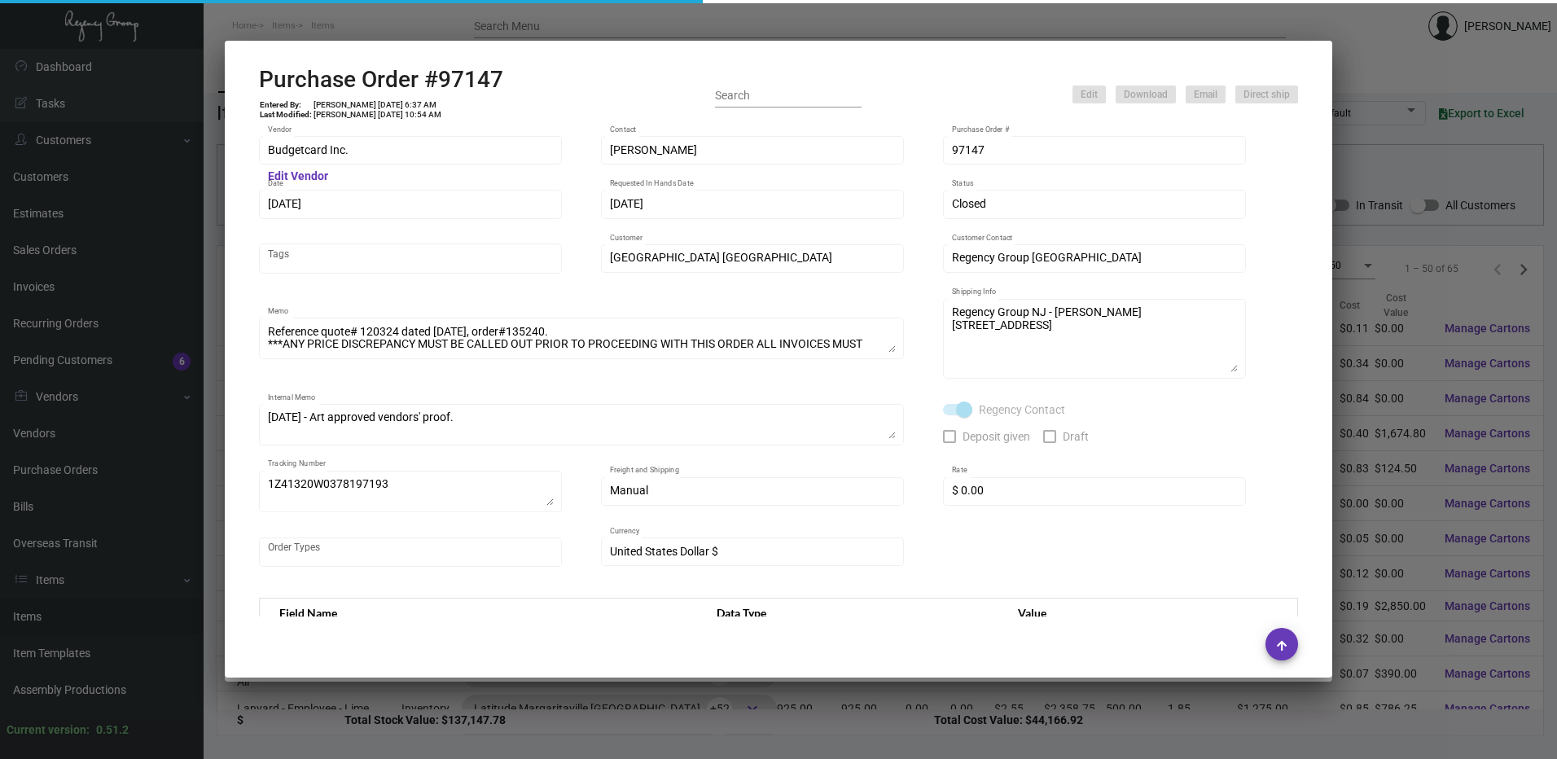
click at [482, 80] on h2 "Purchase Order #97147" at bounding box center [381, 80] width 244 height 28
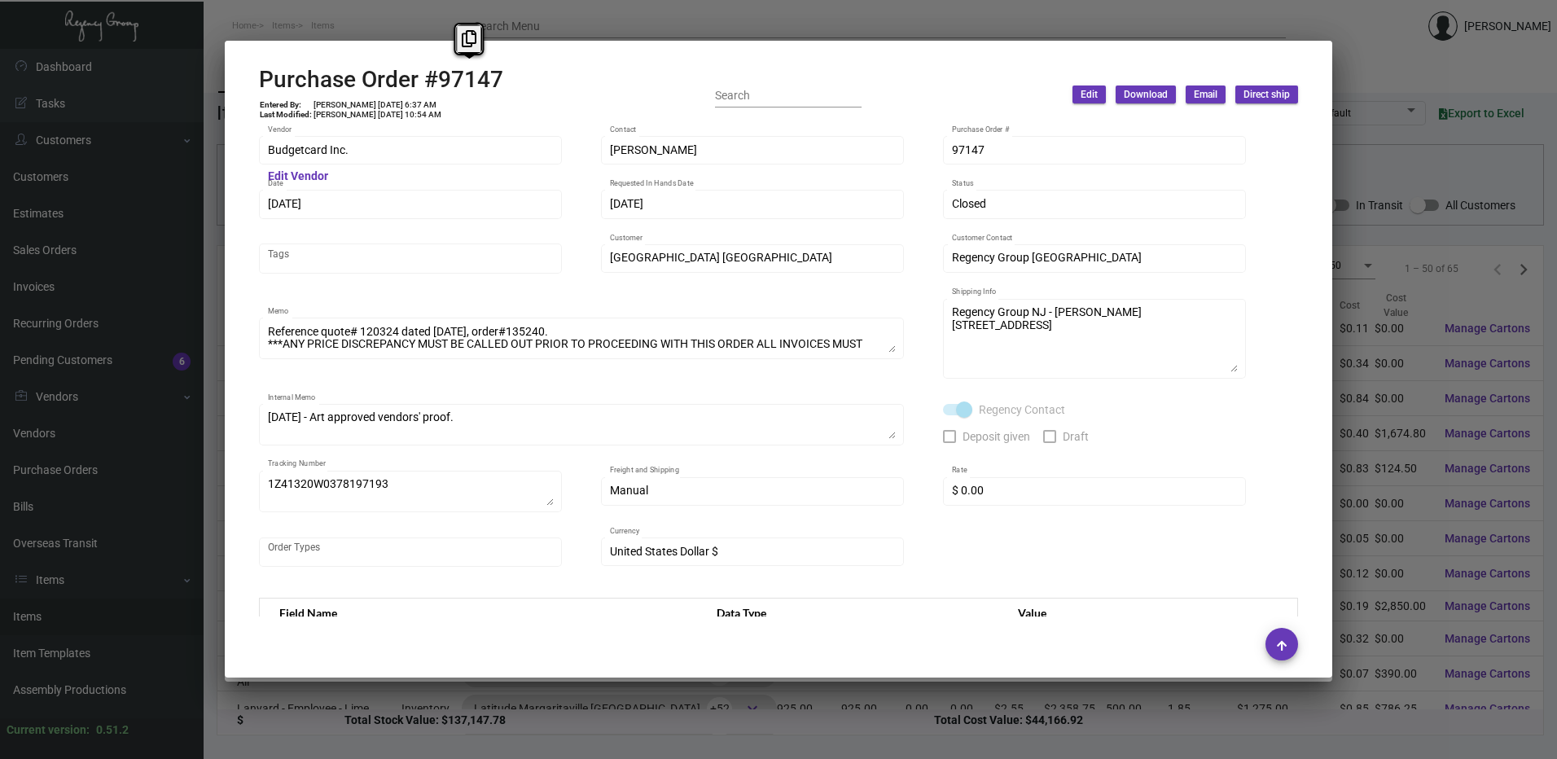
click at [482, 80] on h2 "Purchase Order #97147" at bounding box center [381, 80] width 244 height 28
drag, startPoint x: 482, startPoint y: 80, endPoint x: 466, endPoint y: 40, distance: 43.1
click at [466, 40] on icon at bounding box center [469, 38] width 15 height 17
copy h2 "97147"
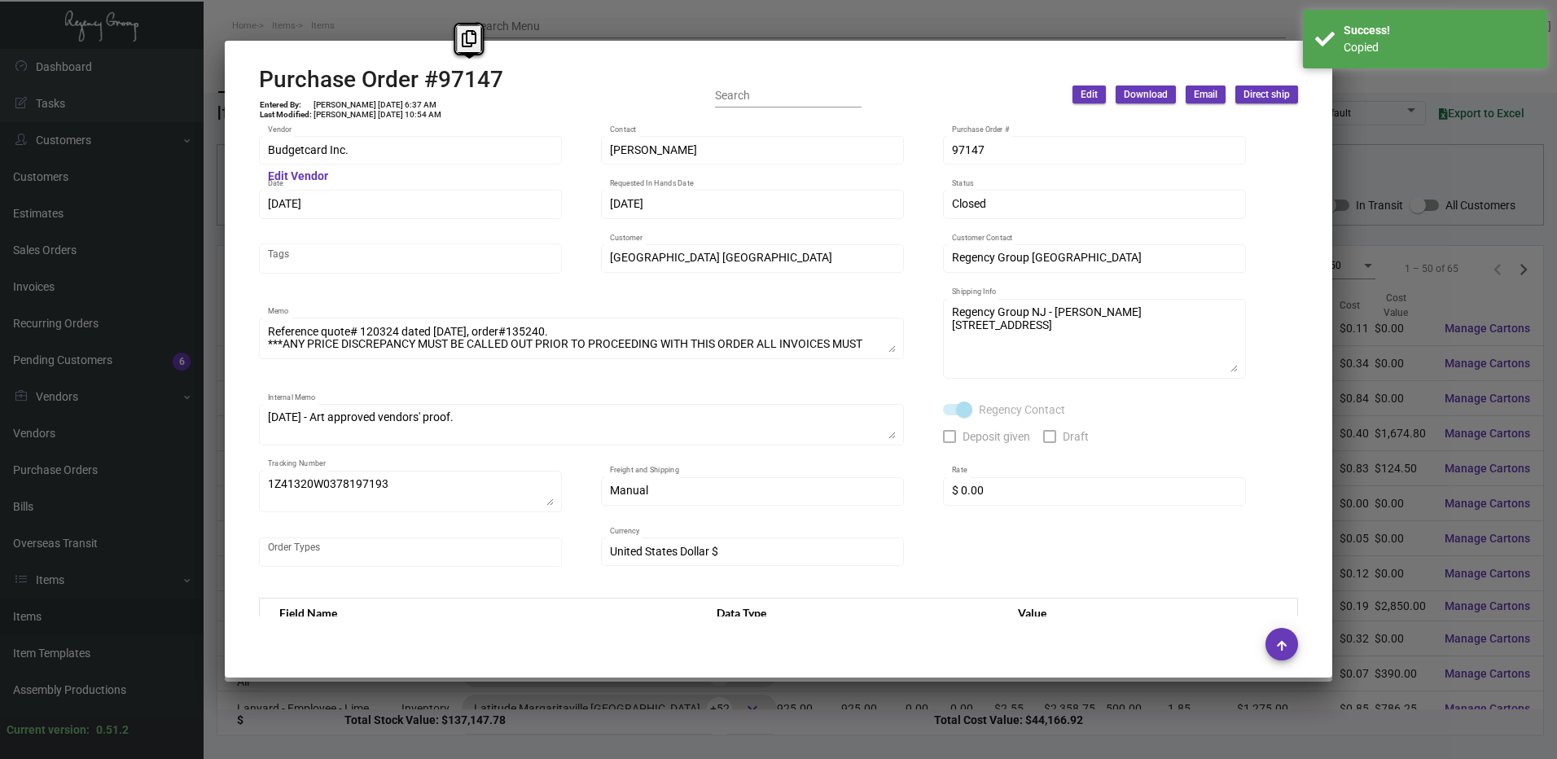
click at [583, 20] on div at bounding box center [778, 379] width 1557 height 759
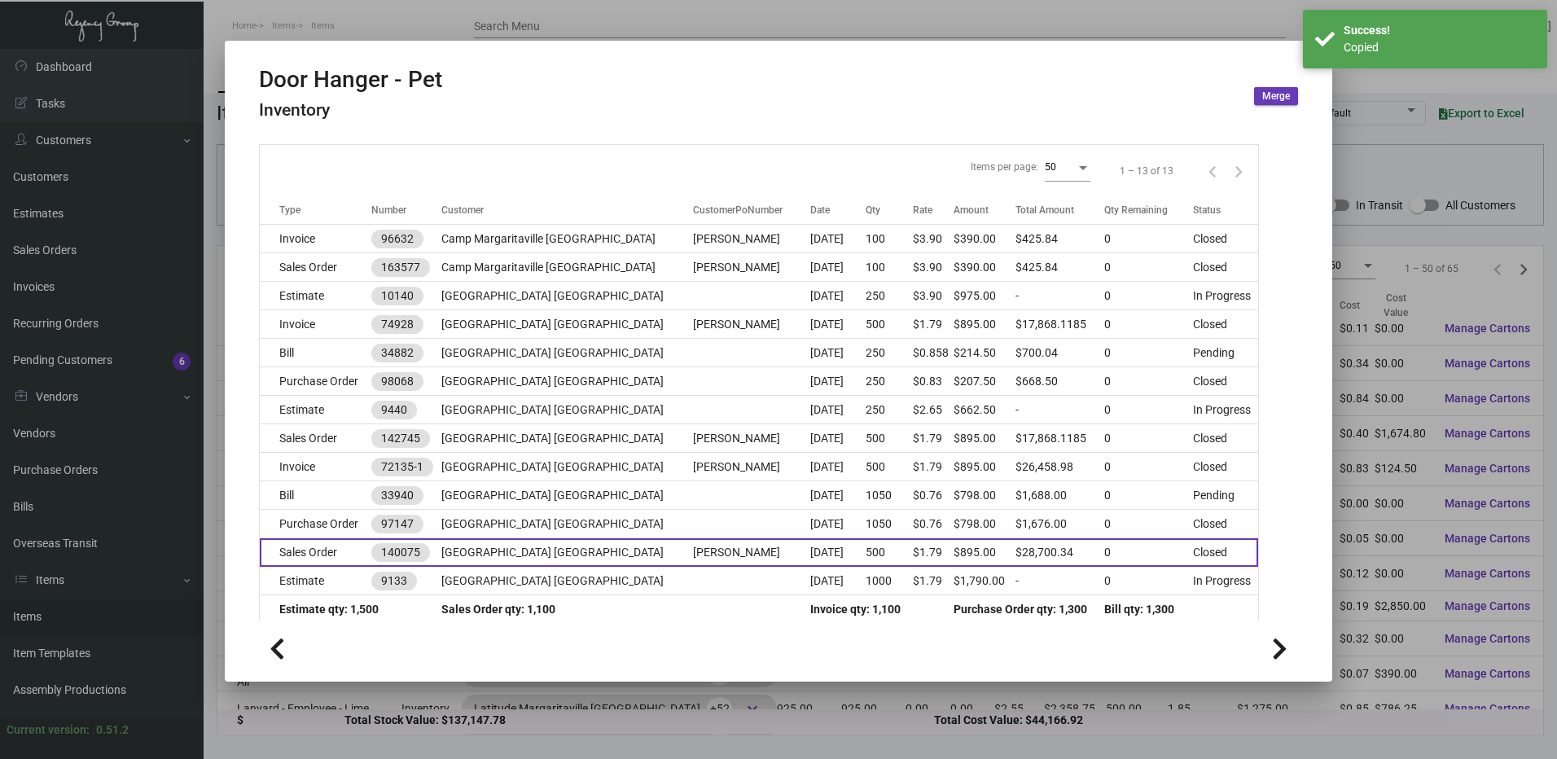
scroll to position [202, 0]
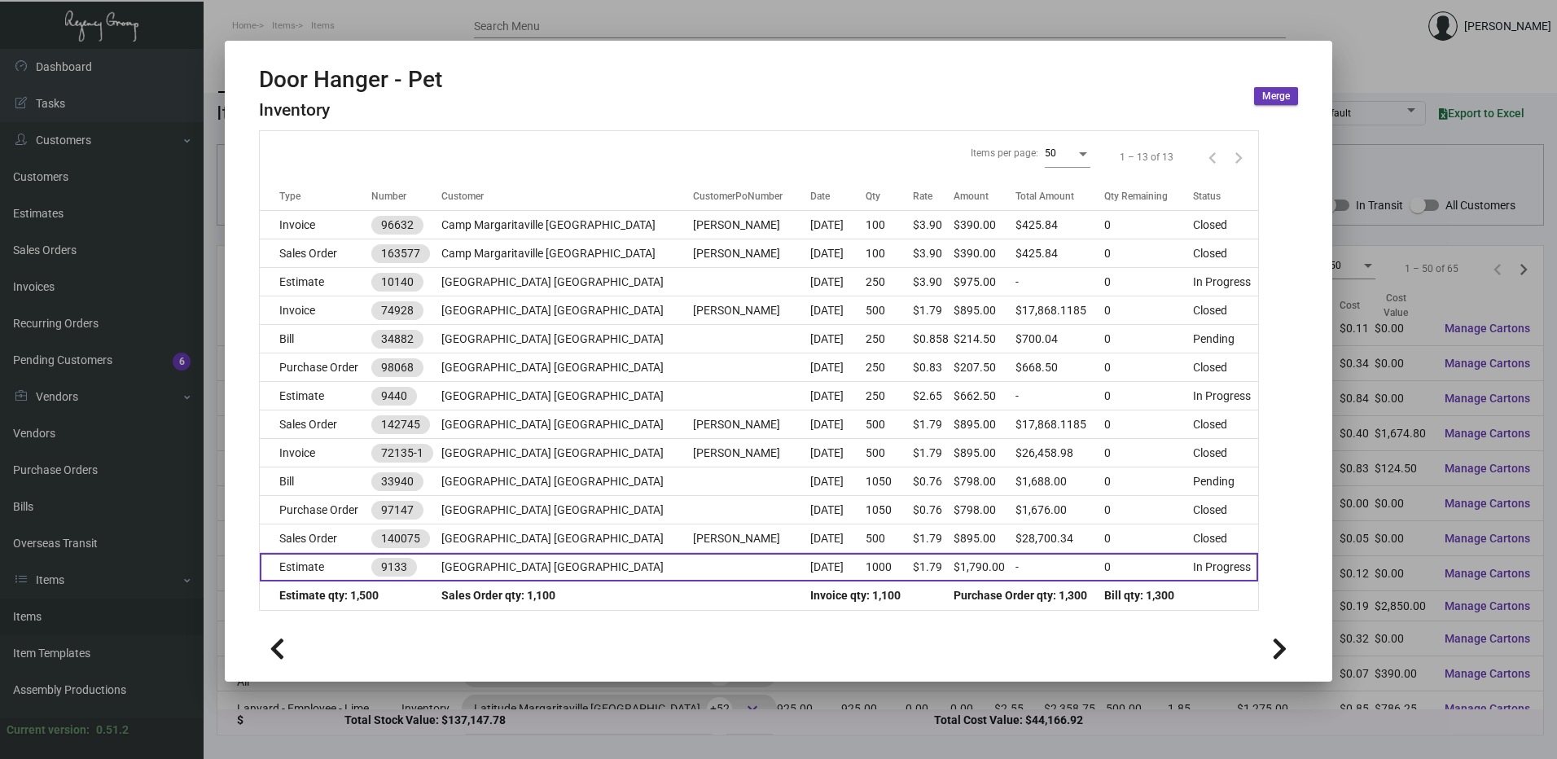
click at [349, 561] on td "Estimate" at bounding box center [316, 567] width 112 height 28
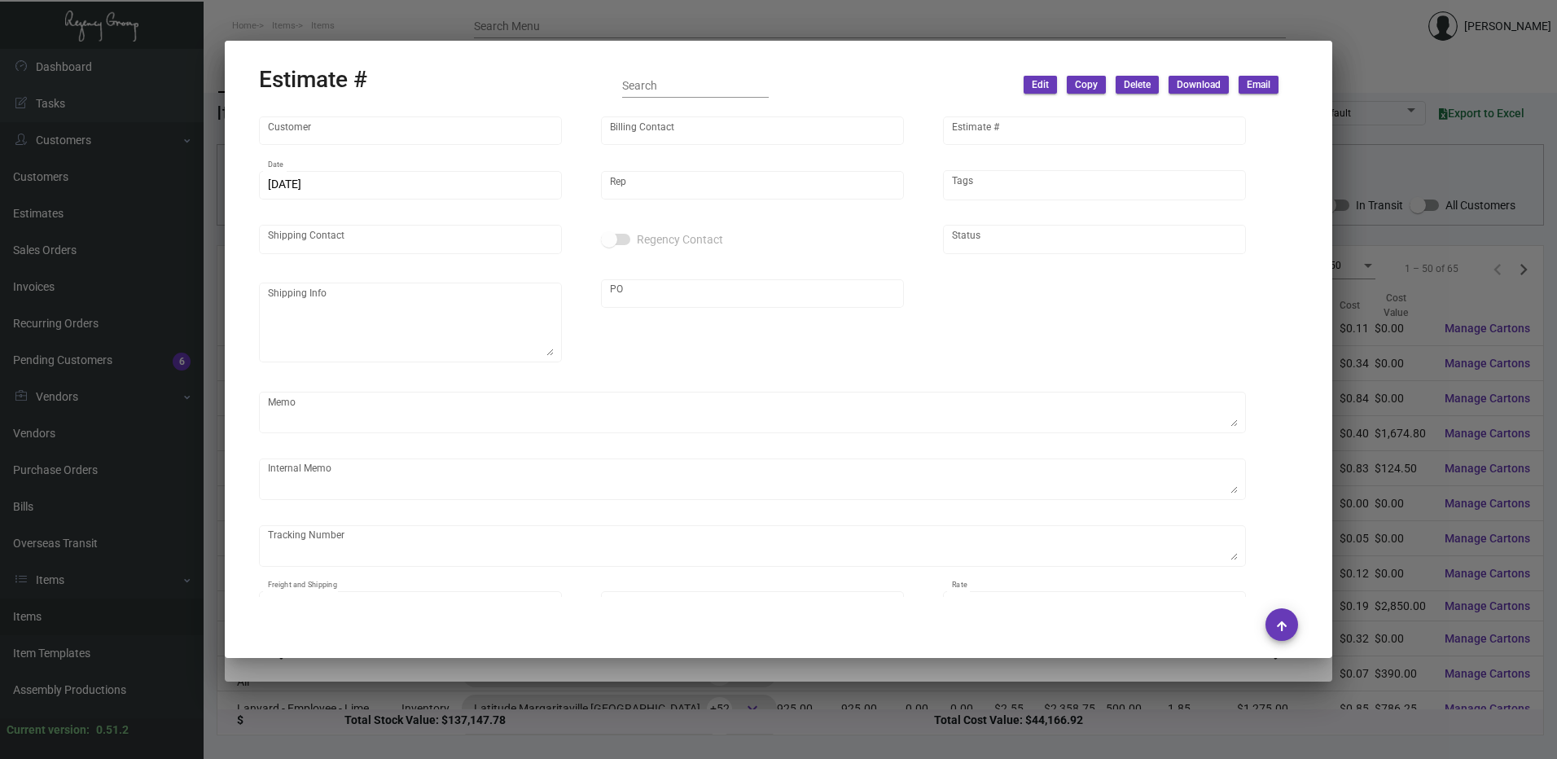
type input "[GEOGRAPHIC_DATA] [GEOGRAPHIC_DATA]"
type input "[PERSON_NAME]"
type input "9133"
type input "[DATE]"
type input "[PERSON_NAME]"
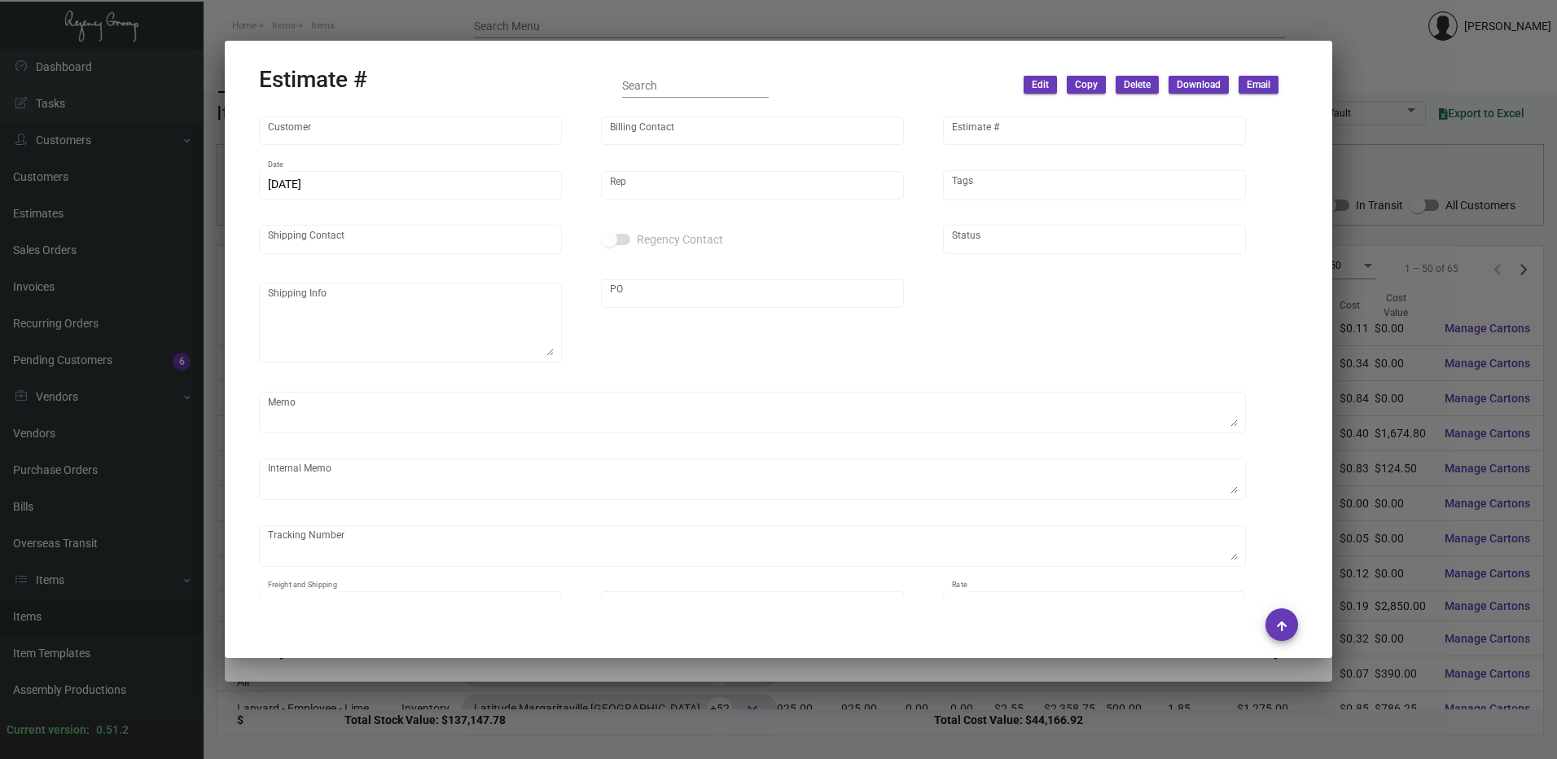
type input "[PERSON_NAME]"
type textarea "[GEOGRAPHIC_DATA] [GEOGRAPHIC_DATA] - [PERSON_NAME] [STREET_ADDRESS]"
type input "United States Dollar $"
type input "$ 0.00"
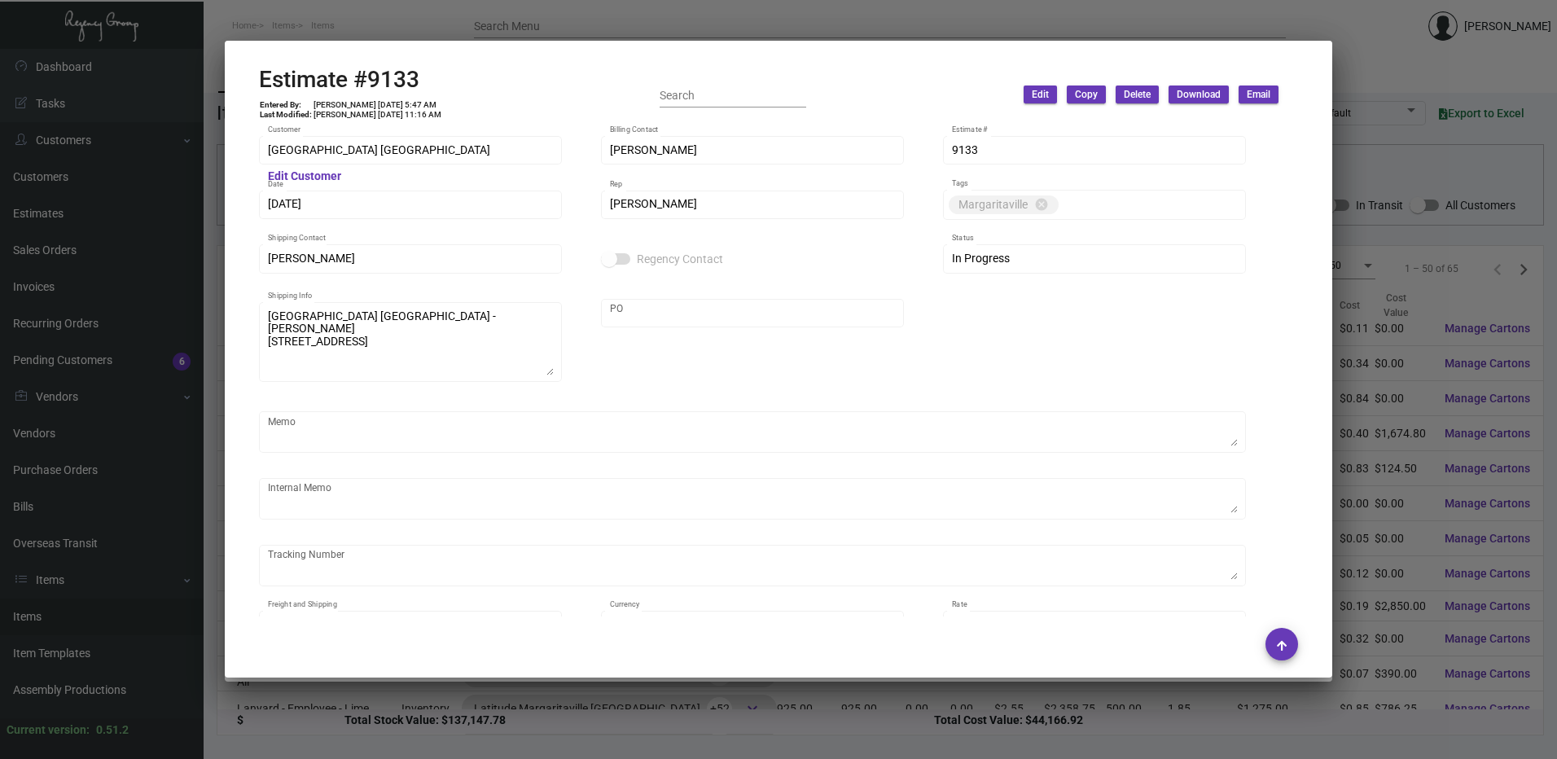
click at [400, 71] on h2 "Estimate #9133" at bounding box center [350, 80] width 183 height 28
click at [475, 25] on div at bounding box center [778, 379] width 1557 height 759
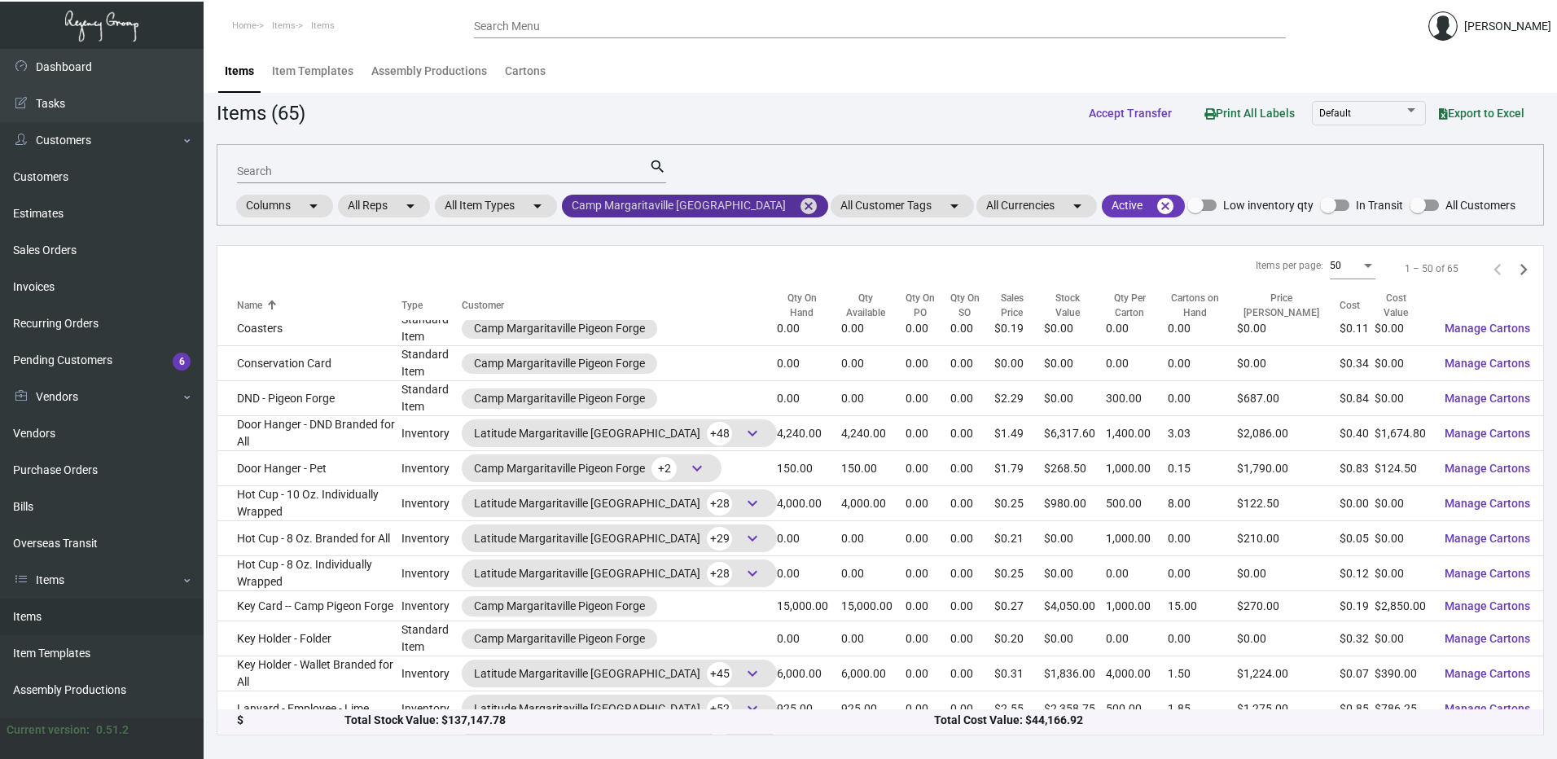
click at [804, 203] on mat-icon "cancel" at bounding box center [809, 206] width 20 height 20
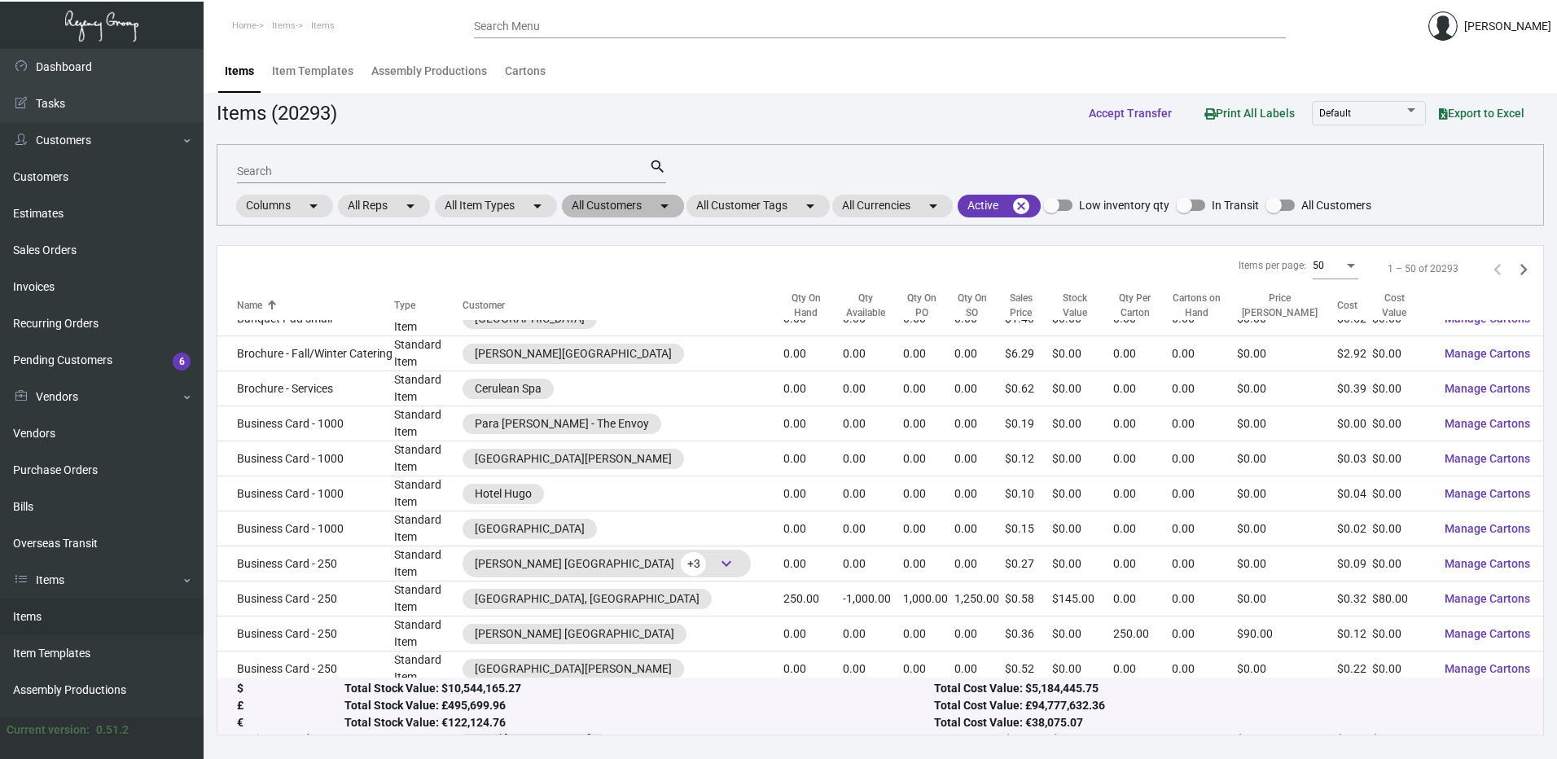
click at [655, 204] on mat-chip "All Customers arrow_drop_down" at bounding box center [623, 206] width 122 height 23
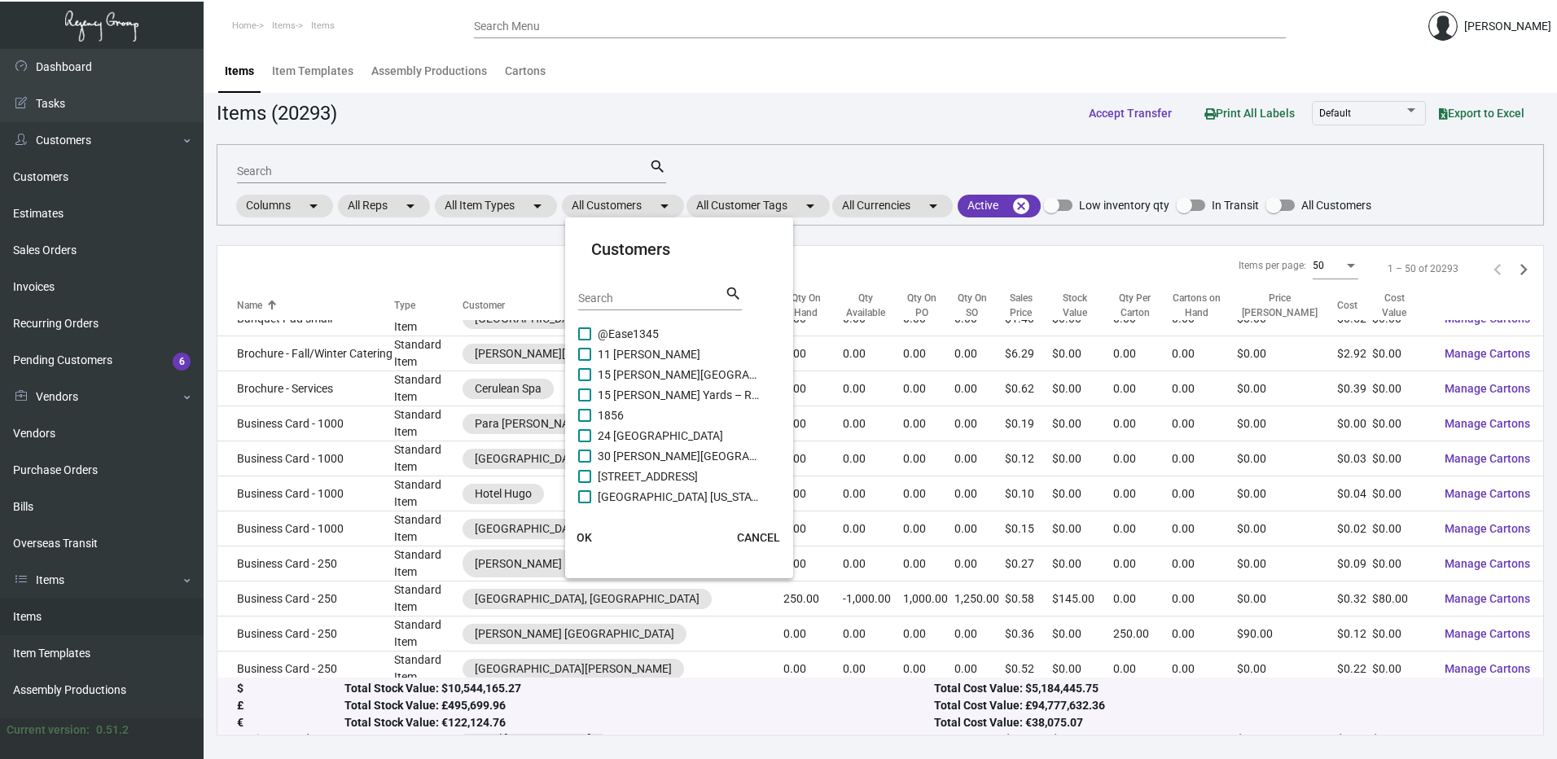
click at [636, 290] on div "Search" at bounding box center [651, 297] width 147 height 25
click at [636, 296] on input "Search" at bounding box center [651, 298] width 147 height 13
paste input "Compass - [PERSON_NAME][GEOGRAPHIC_DATA][PERSON_NAME]"
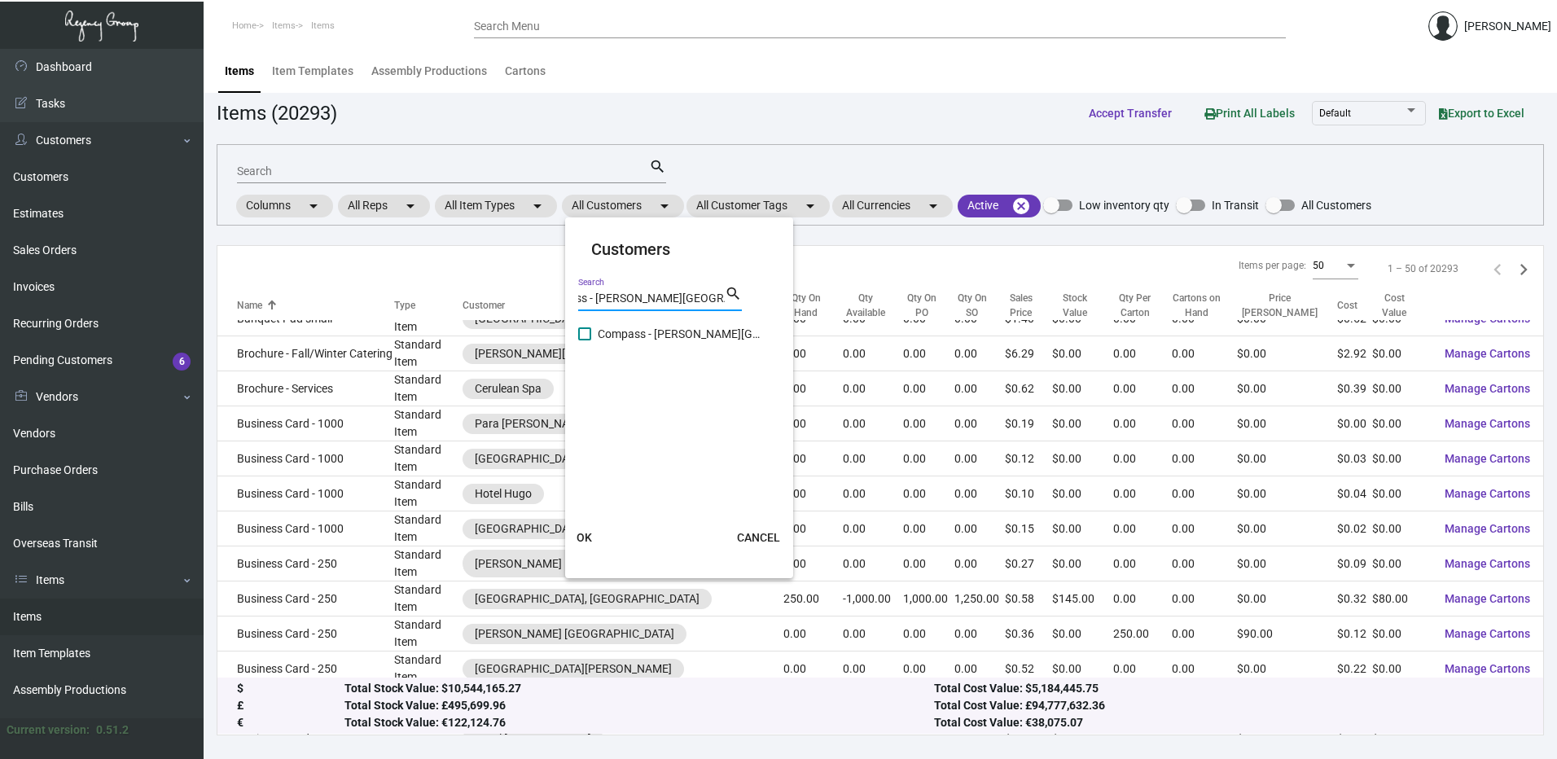
type input "Compass - [PERSON_NAME][GEOGRAPHIC_DATA][PERSON_NAME]"
click at [587, 336] on span at bounding box center [584, 333] width 13 height 13
click at [585, 340] on input "Compass - [PERSON_NAME][GEOGRAPHIC_DATA][PERSON_NAME]" at bounding box center [584, 340] width 1 height 1
checkbox input "true"
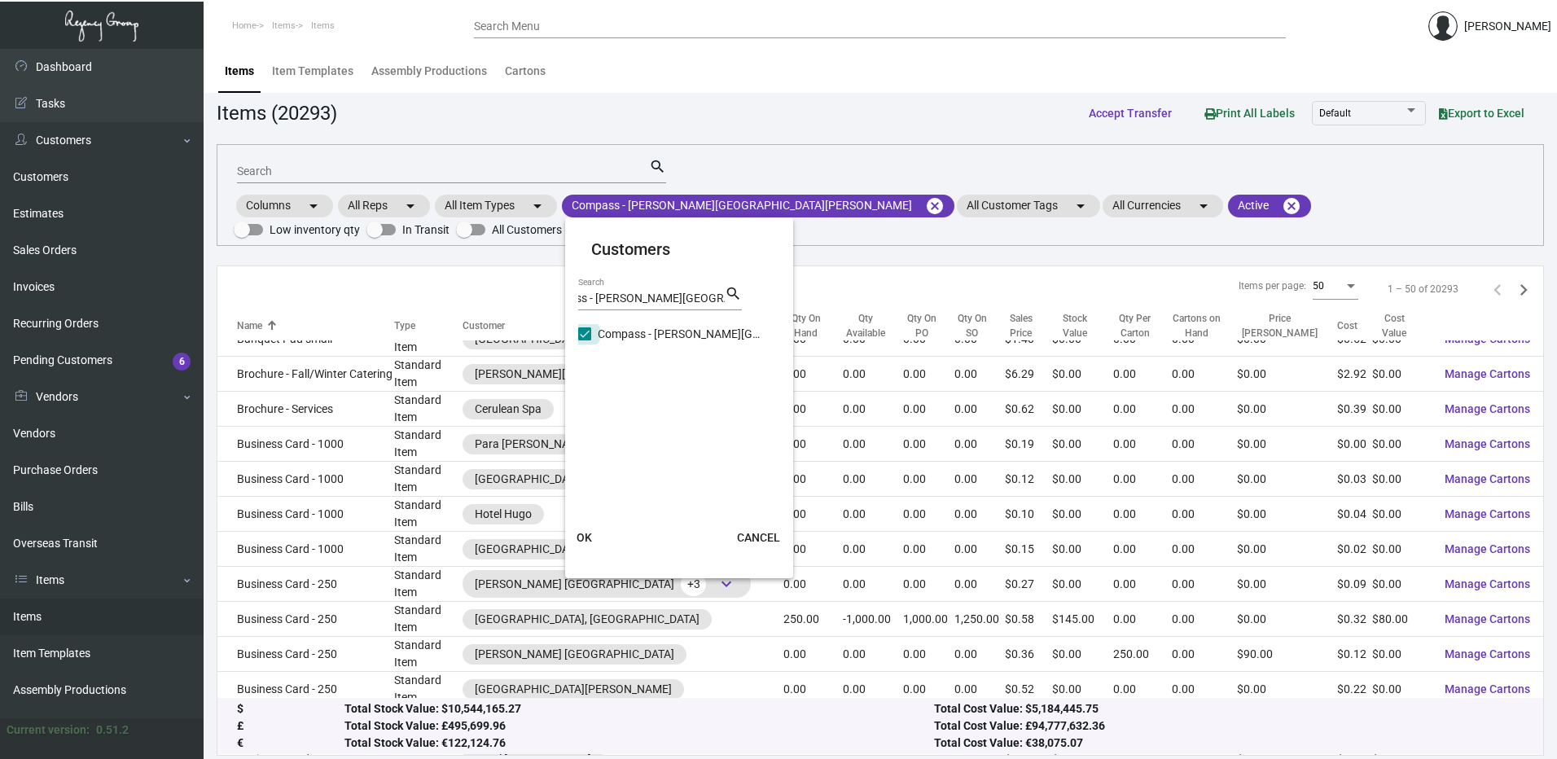
scroll to position [0, 0]
click at [593, 541] on button "OK" at bounding box center [585, 537] width 52 height 29
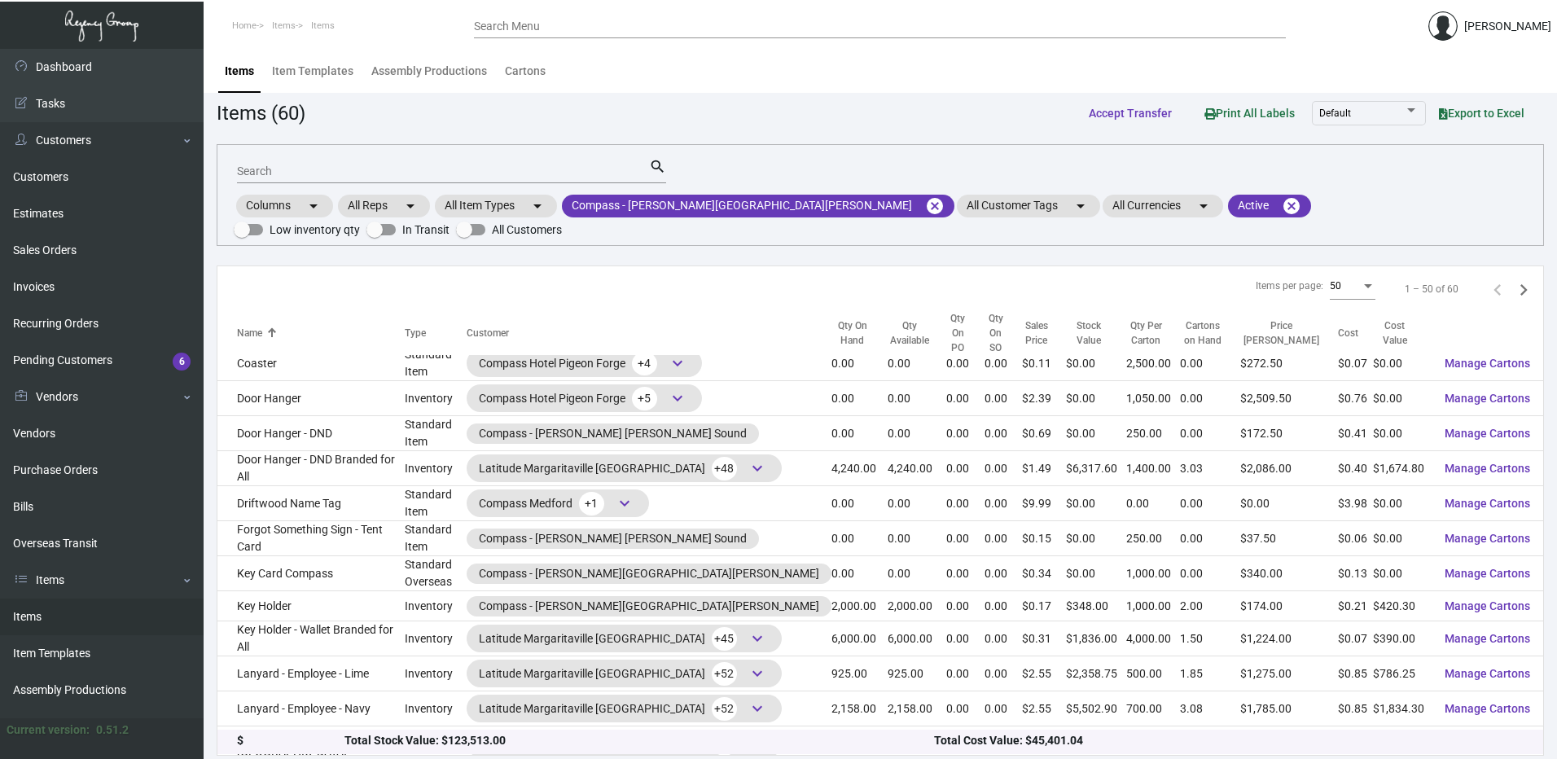
scroll to position [407, 0]
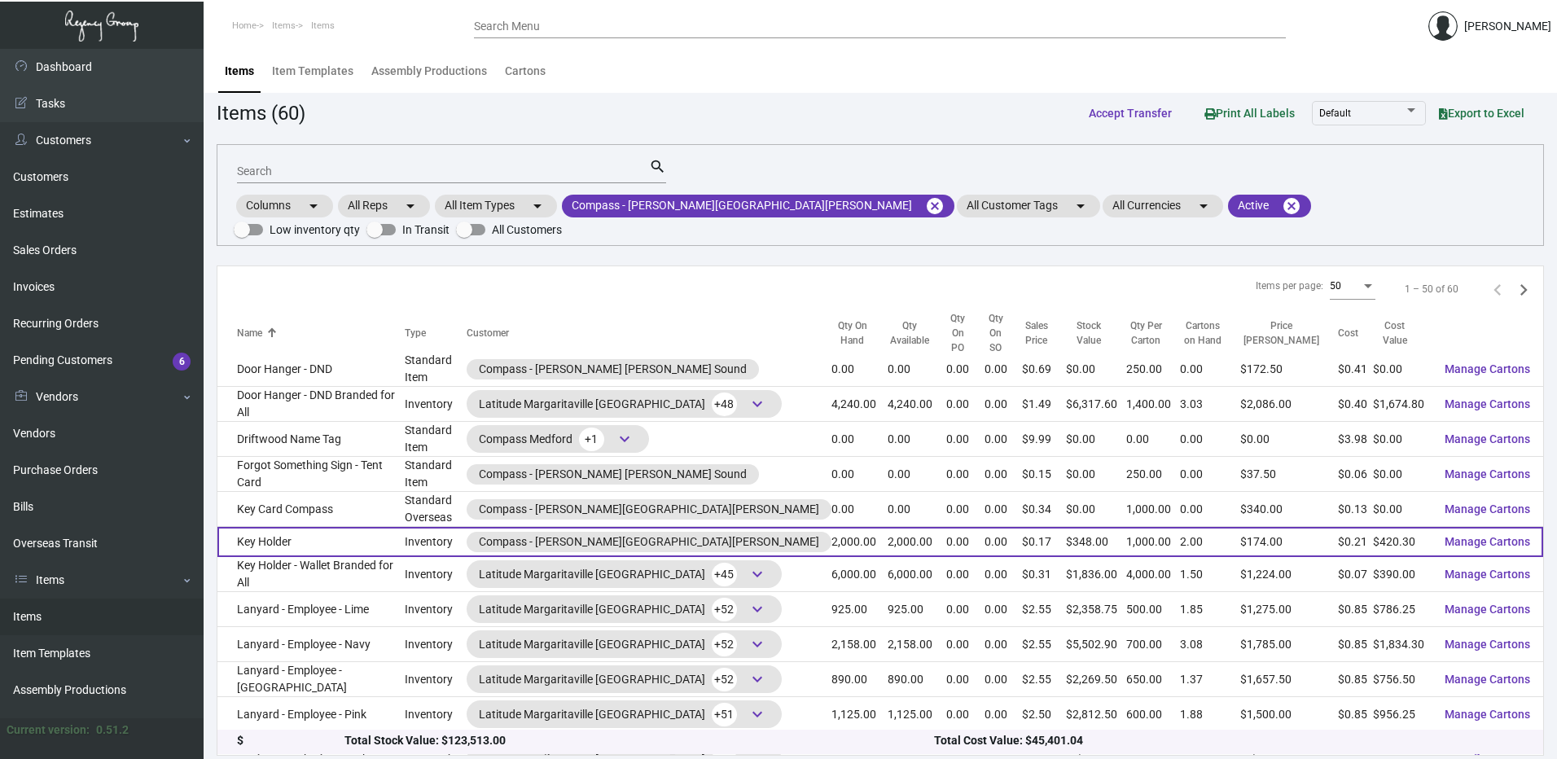
click at [353, 527] on td "Key Holder" at bounding box center [310, 542] width 187 height 30
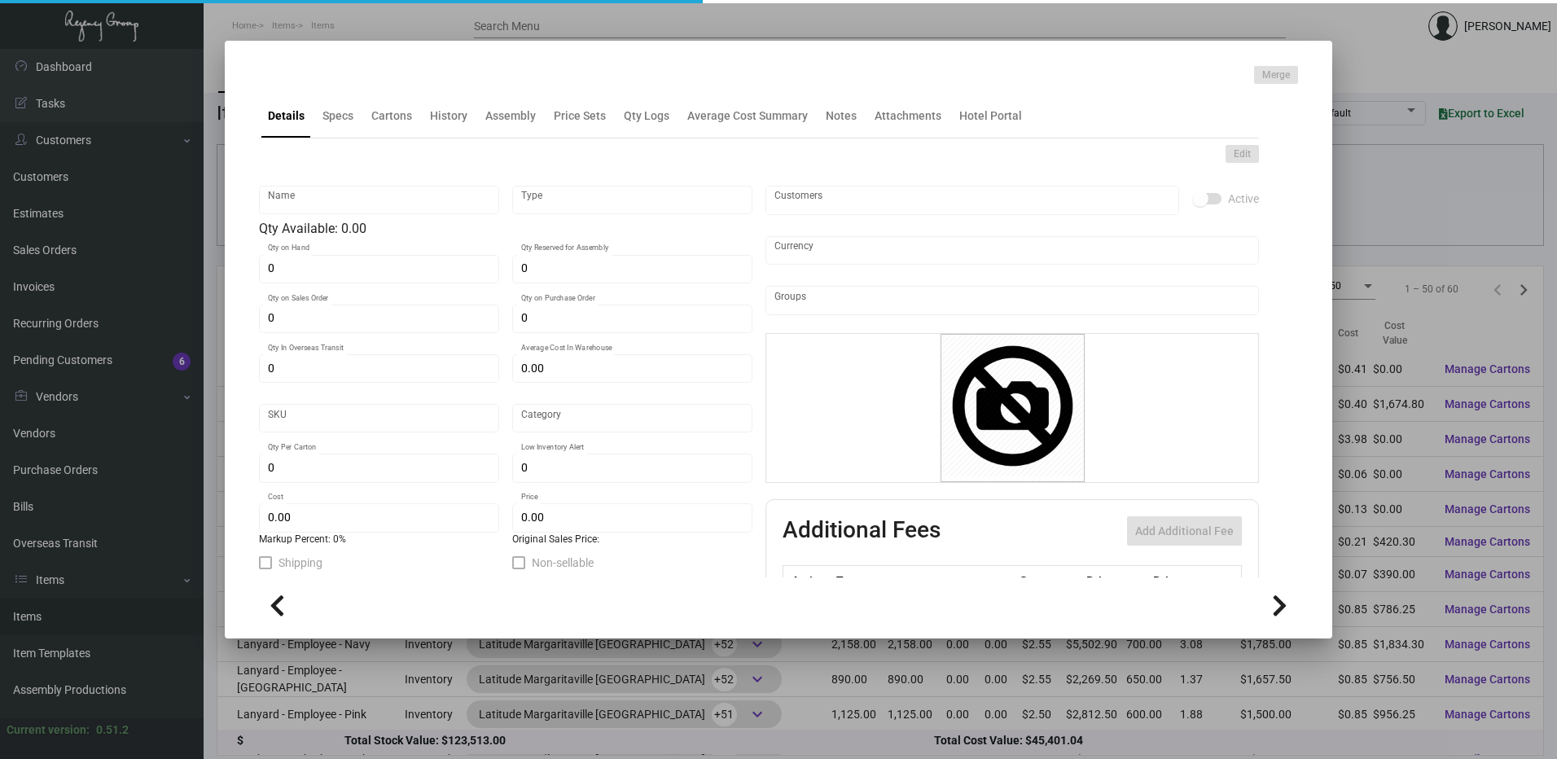
type input "Key Holder"
type input "Inventory"
type input "2,000"
type input "$ 0.21015"
type input "Standard"
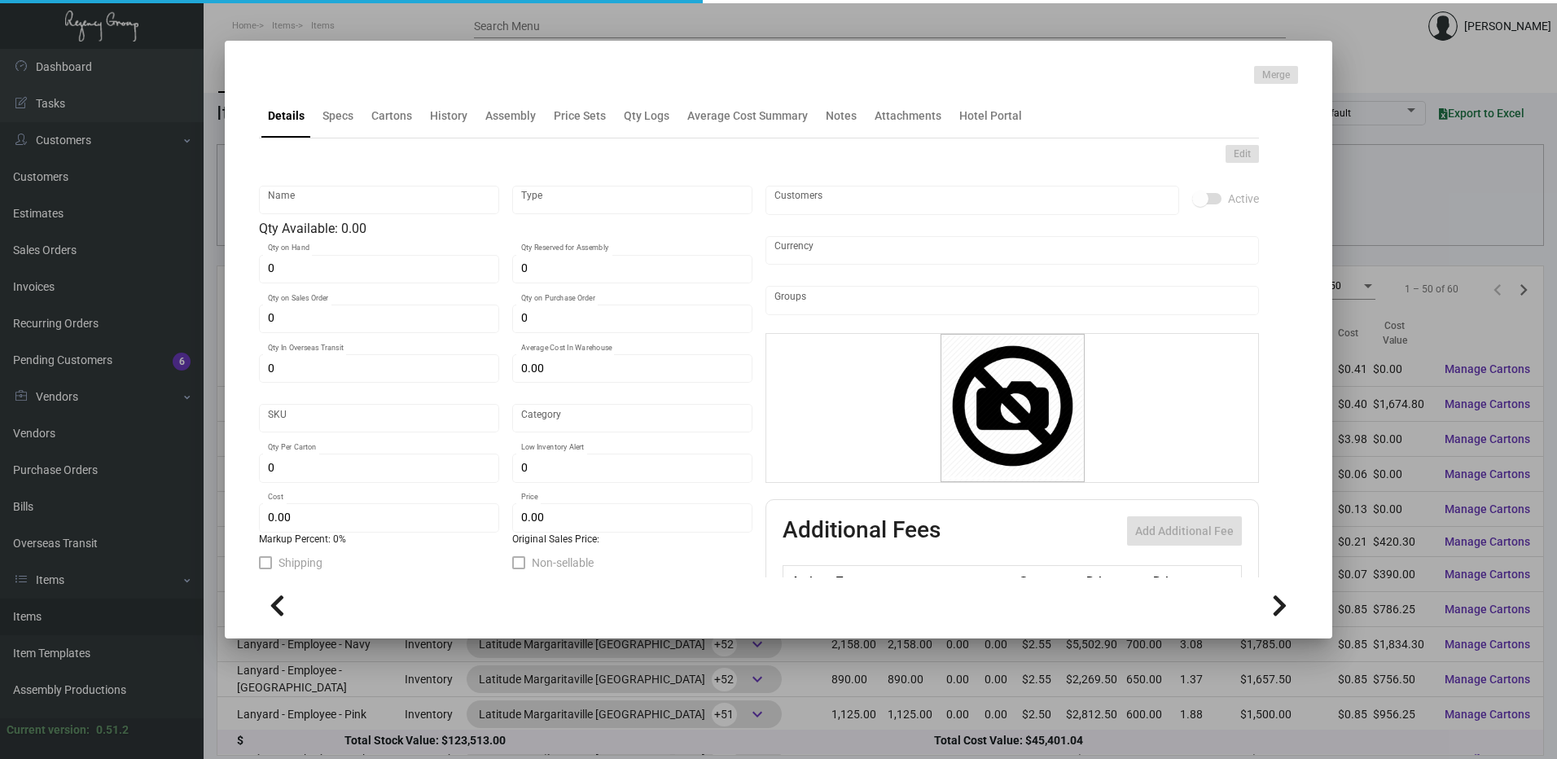
type input "1,000"
type input "2,000"
type input "$ 0.21015"
type input "$ 0.174"
checkbox input "true"
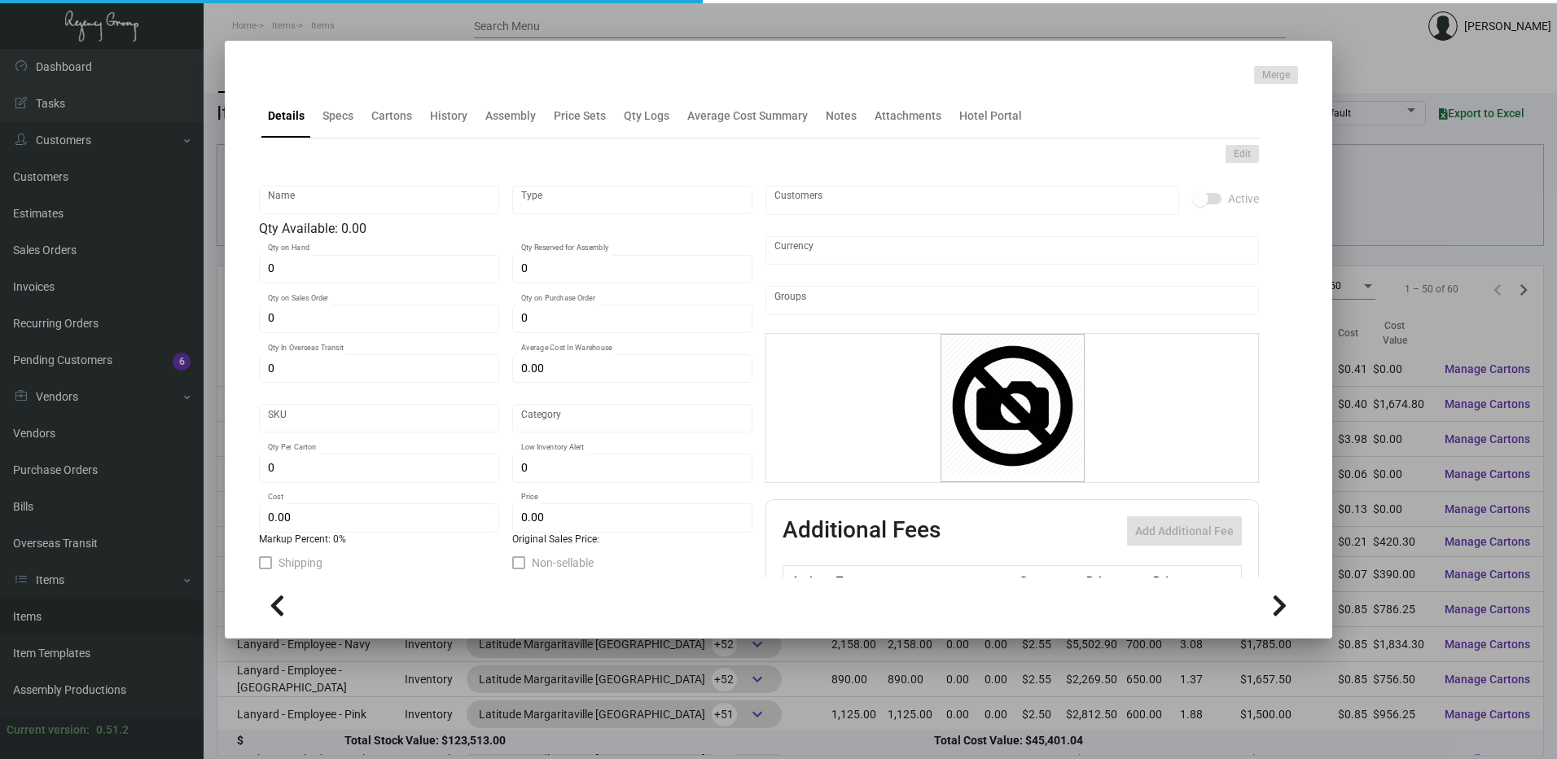
checkbox input "true"
type input "United States Dollar $"
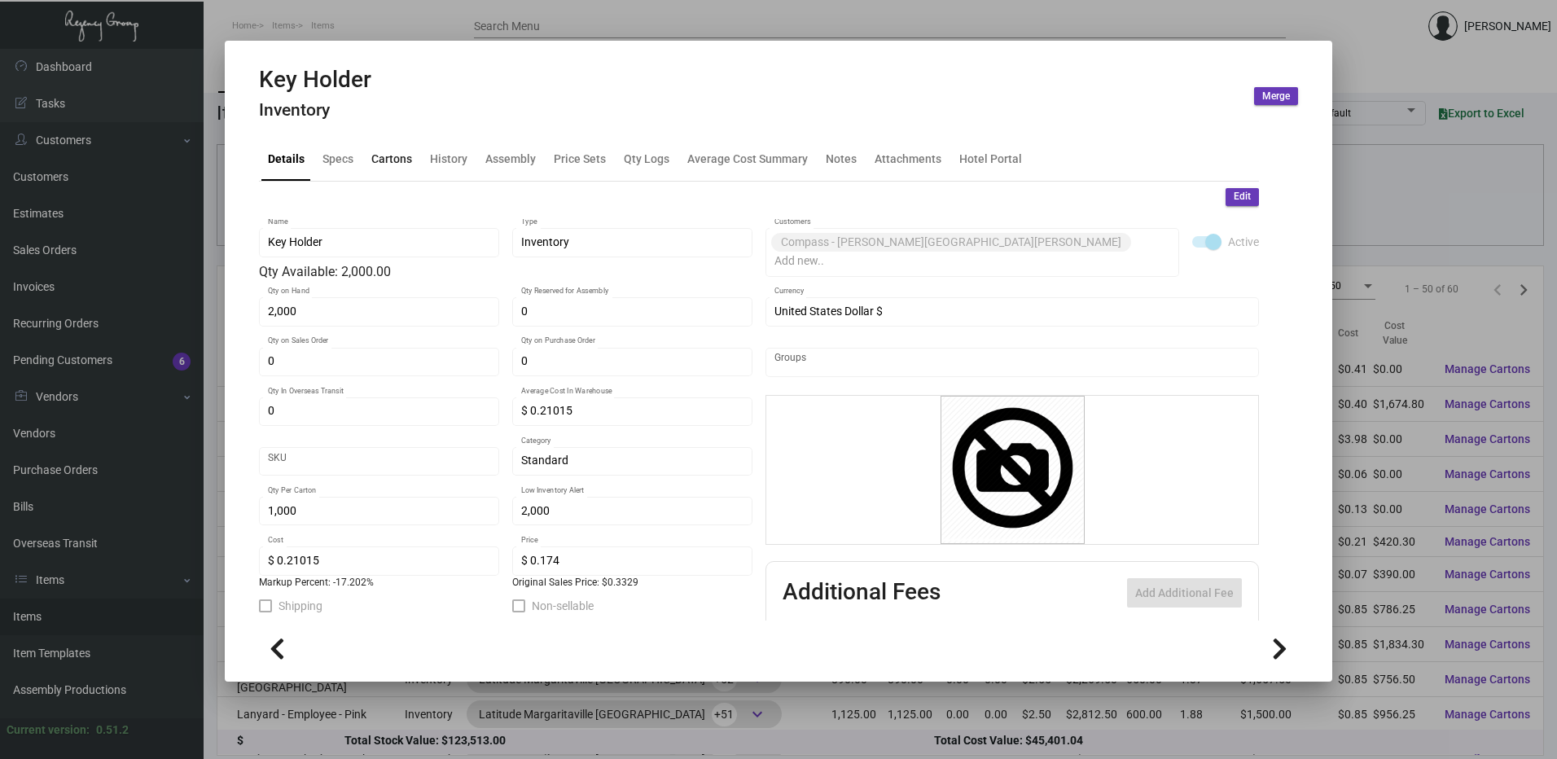
click at [403, 168] on div "Cartons" at bounding box center [392, 158] width 54 height 39
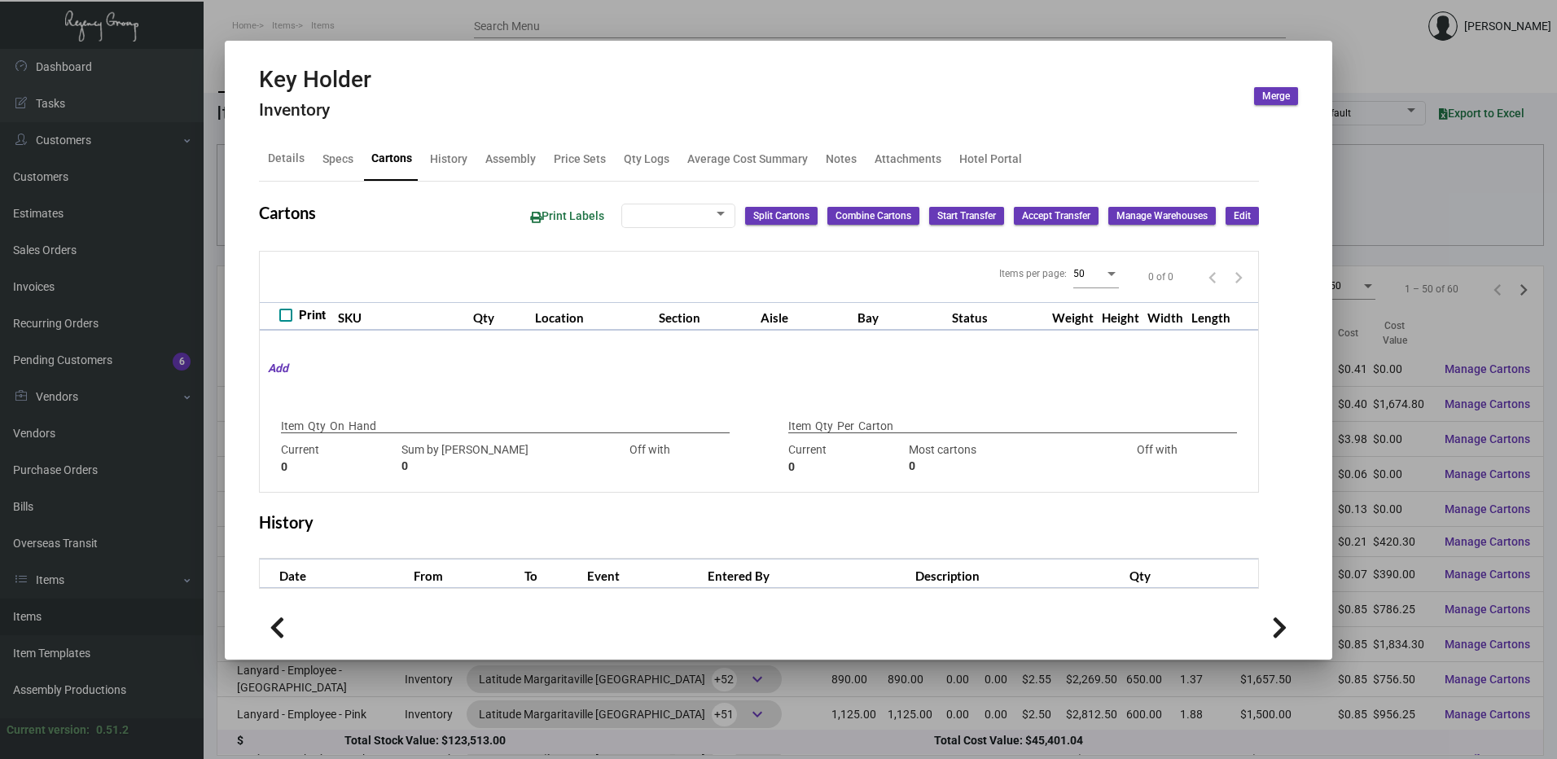
type input "2,000"
type input "2000"
type input "0"
type input "1,000"
type input "1000"
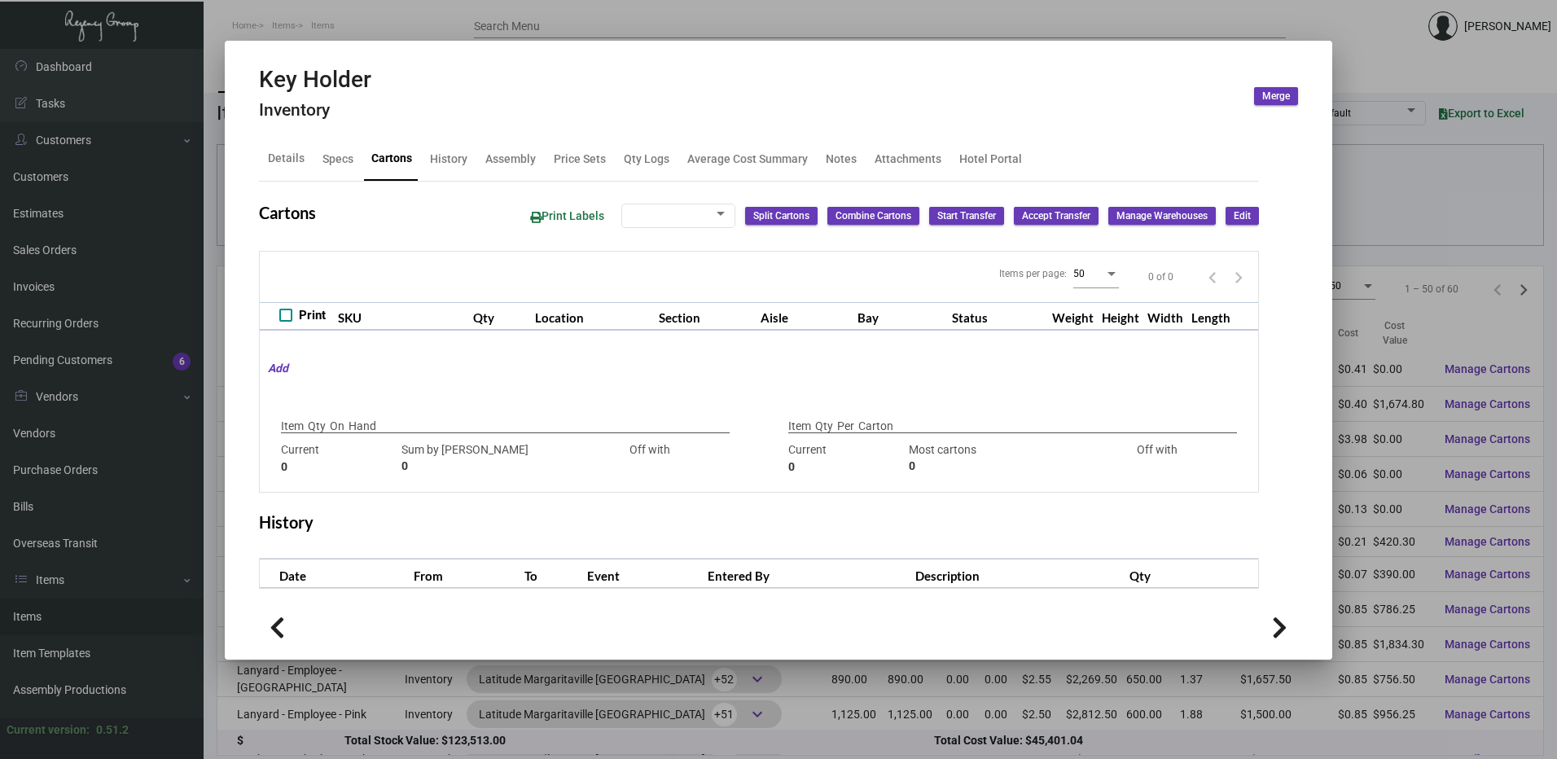
type input "0"
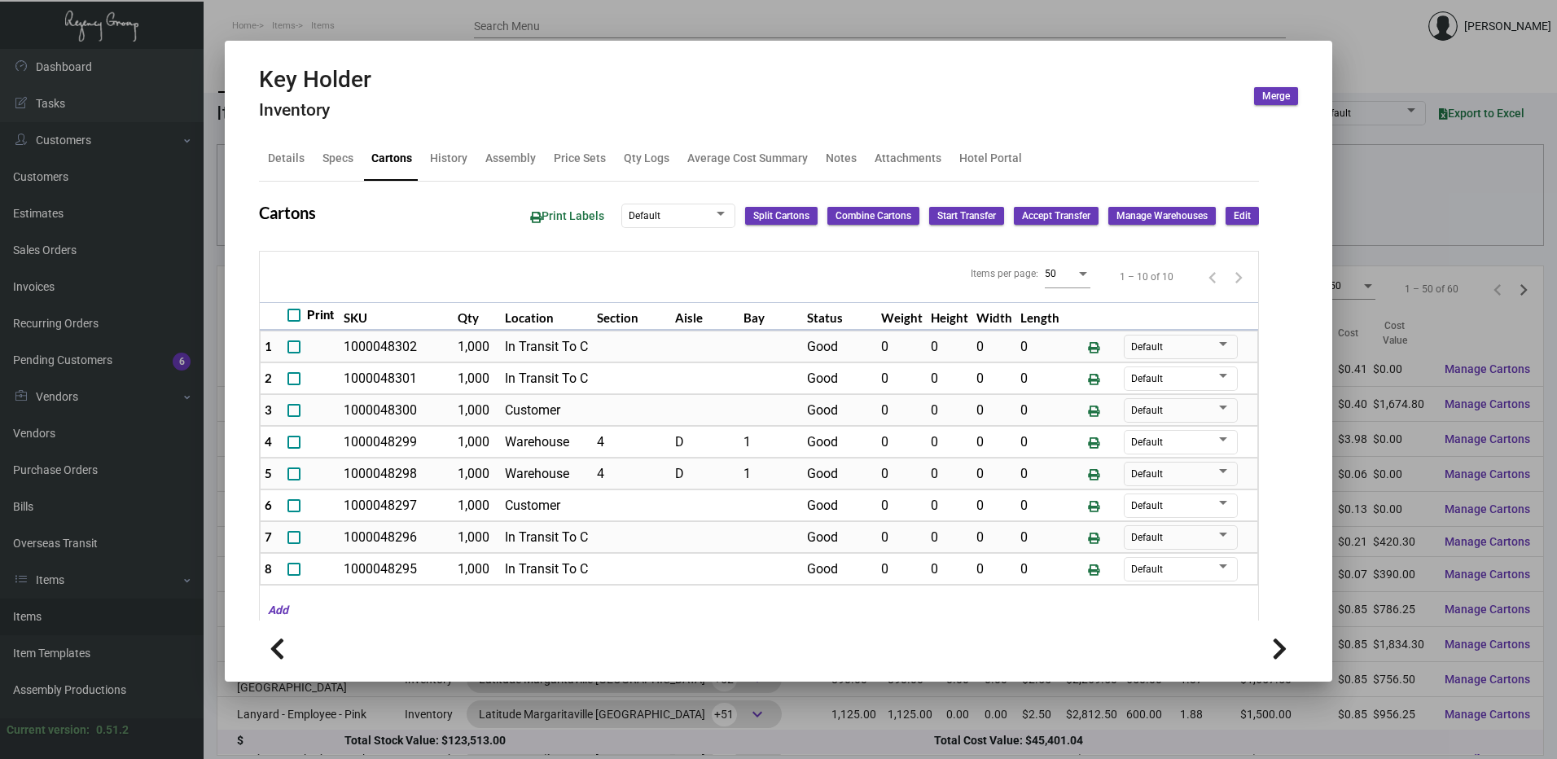
click at [503, 24] on div at bounding box center [778, 379] width 1557 height 759
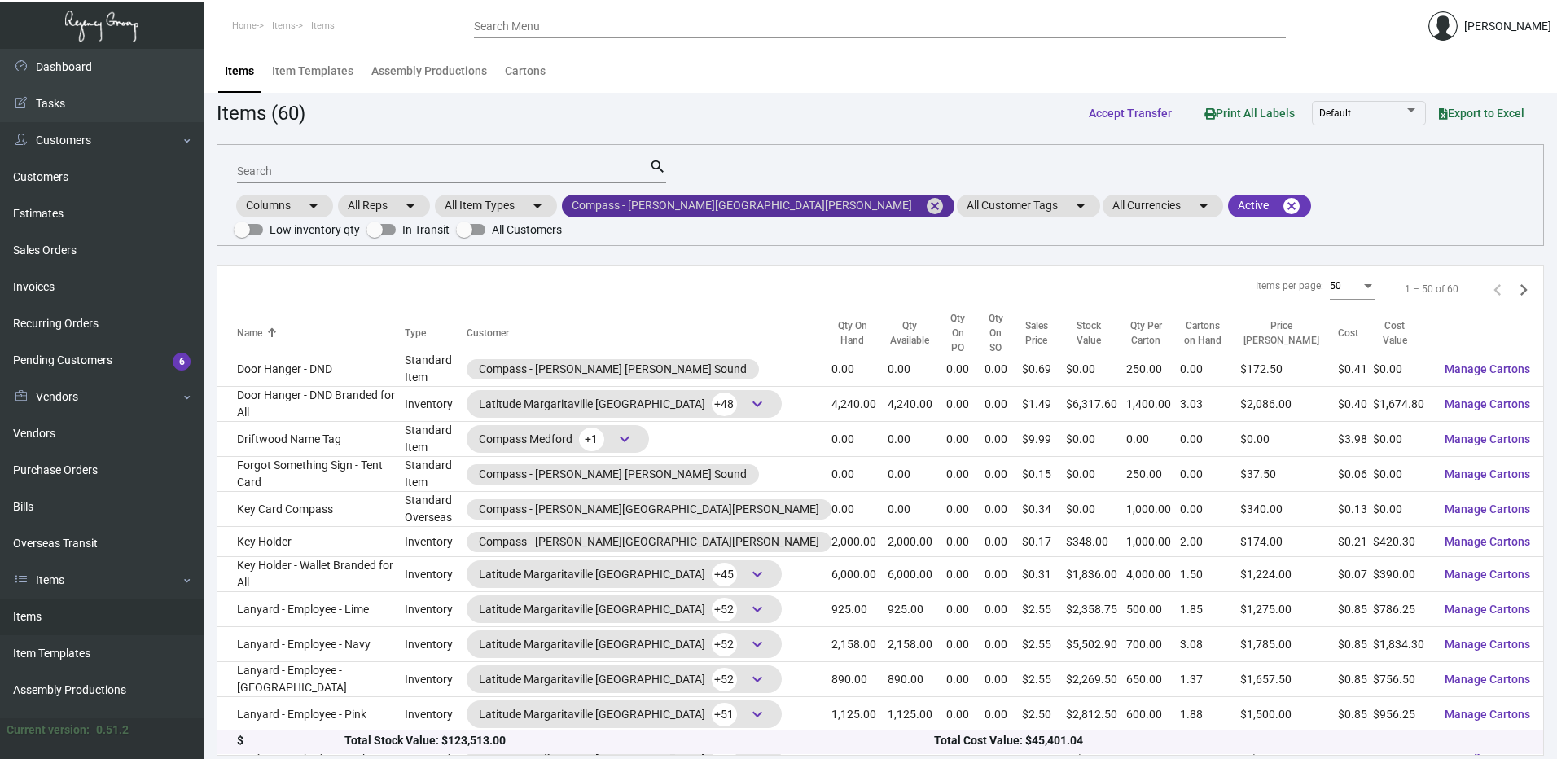
click at [925, 202] on mat-icon "cancel" at bounding box center [935, 206] width 20 height 20
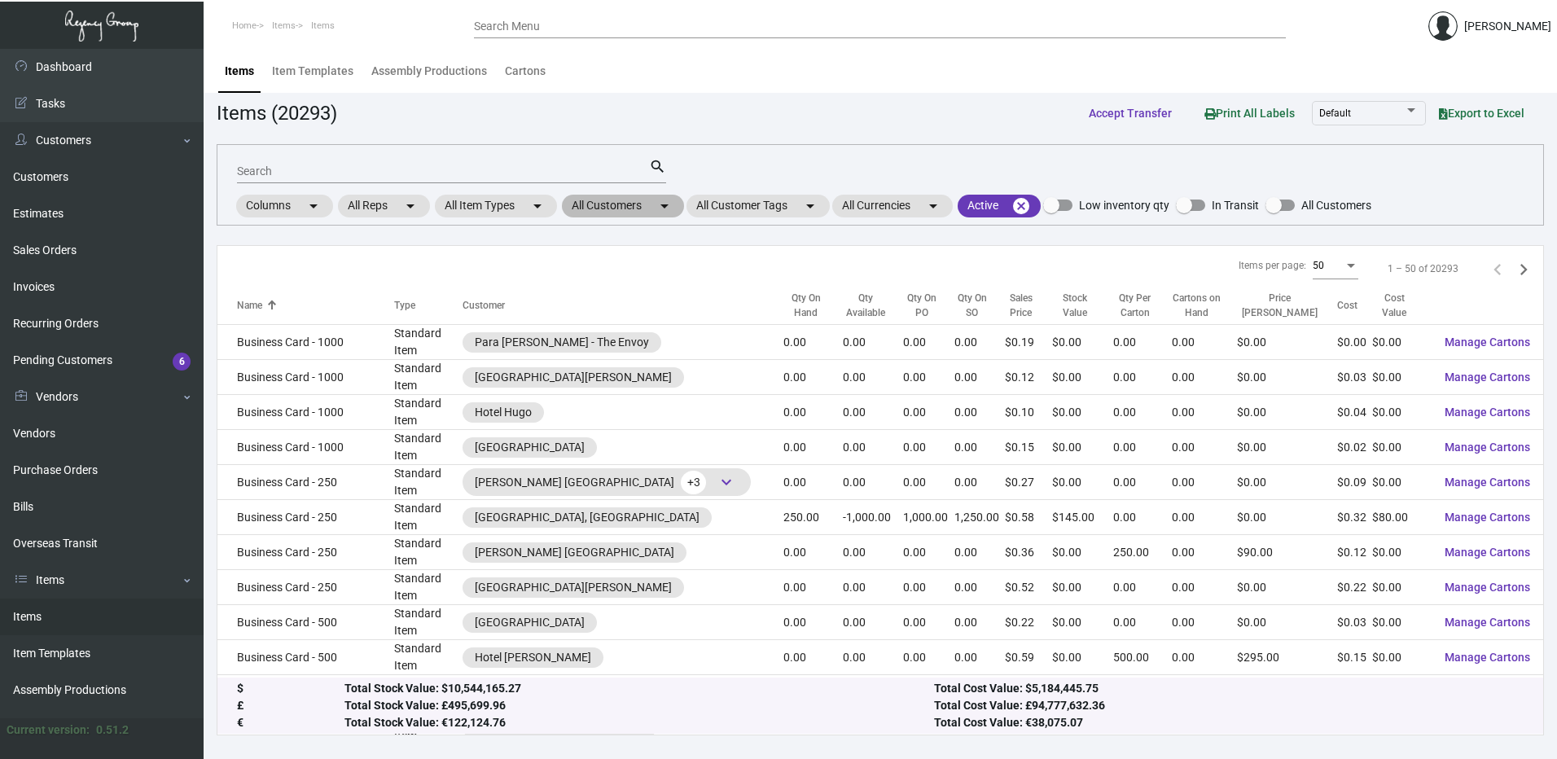
click at [648, 207] on mat-chip "All Customers arrow_drop_down" at bounding box center [623, 206] width 122 height 23
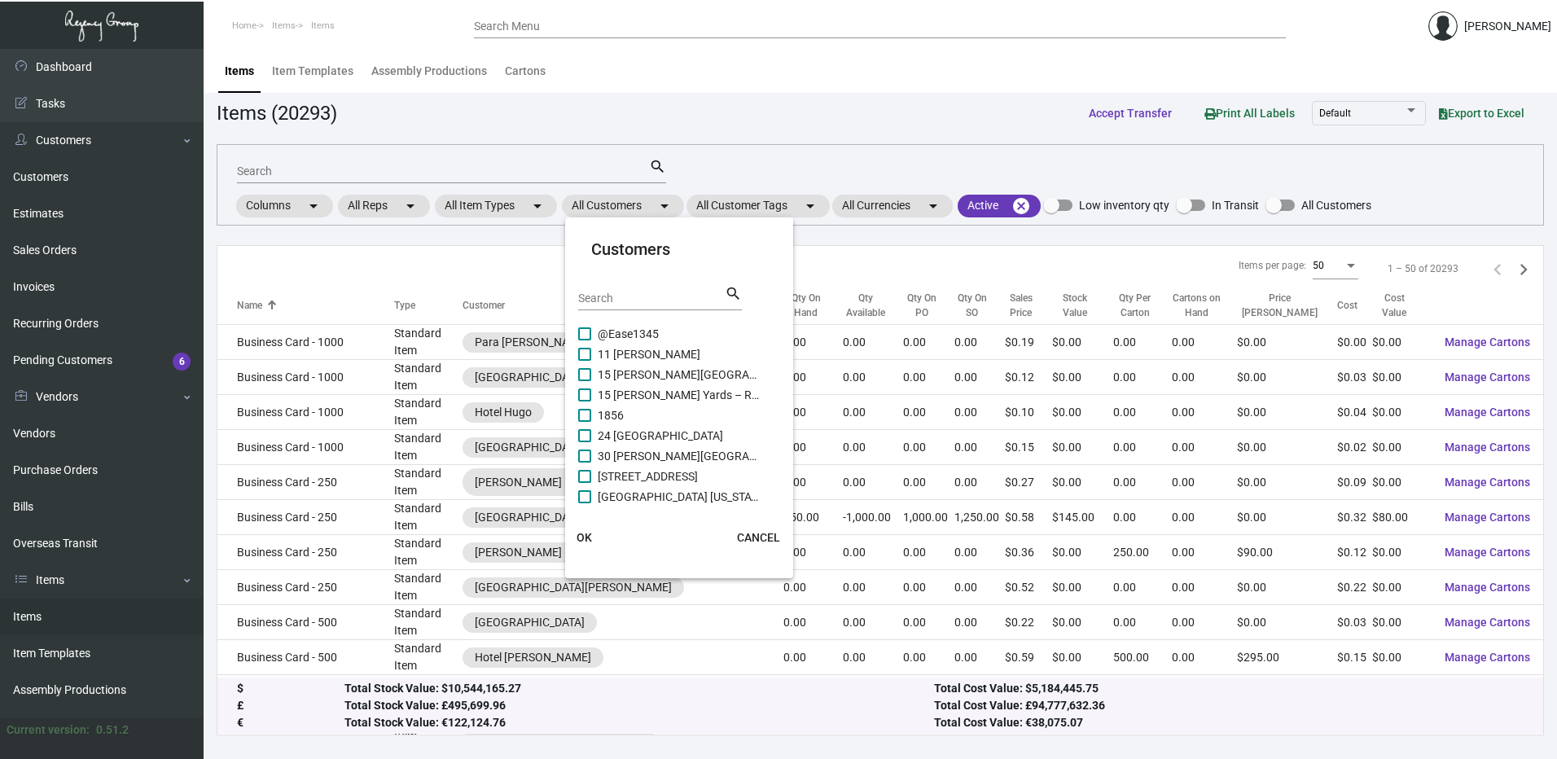
click at [632, 304] on input "Search" at bounding box center [651, 298] width 147 height 13
paste input "Compass Hotel [GEOGRAPHIC_DATA]"
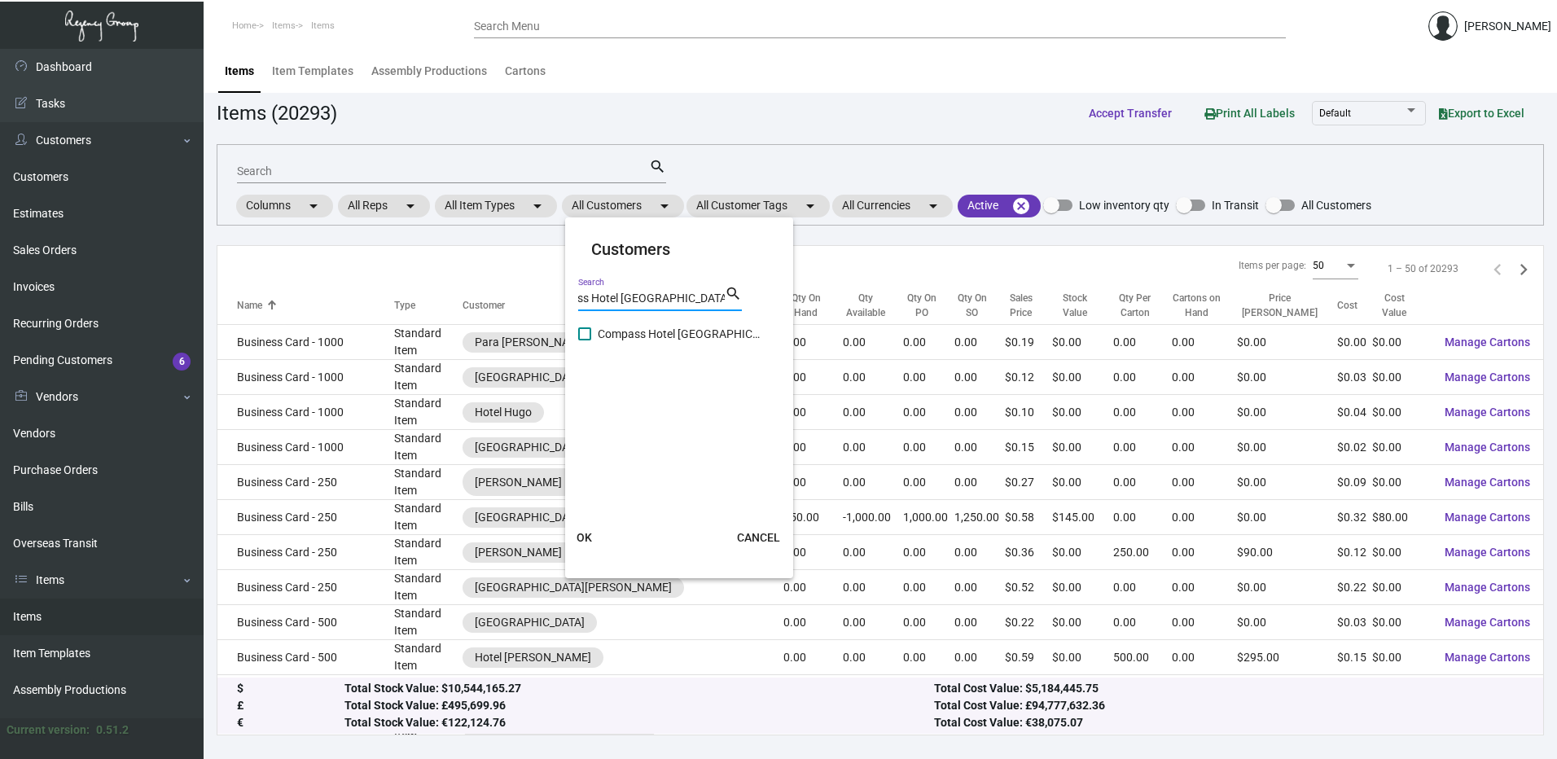
type input "Compass Hotel [GEOGRAPHIC_DATA]"
click at [589, 336] on span at bounding box center [584, 333] width 13 height 13
click at [585, 340] on input "Compass Hotel [GEOGRAPHIC_DATA]" at bounding box center [584, 340] width 1 height 1
checkbox input "true"
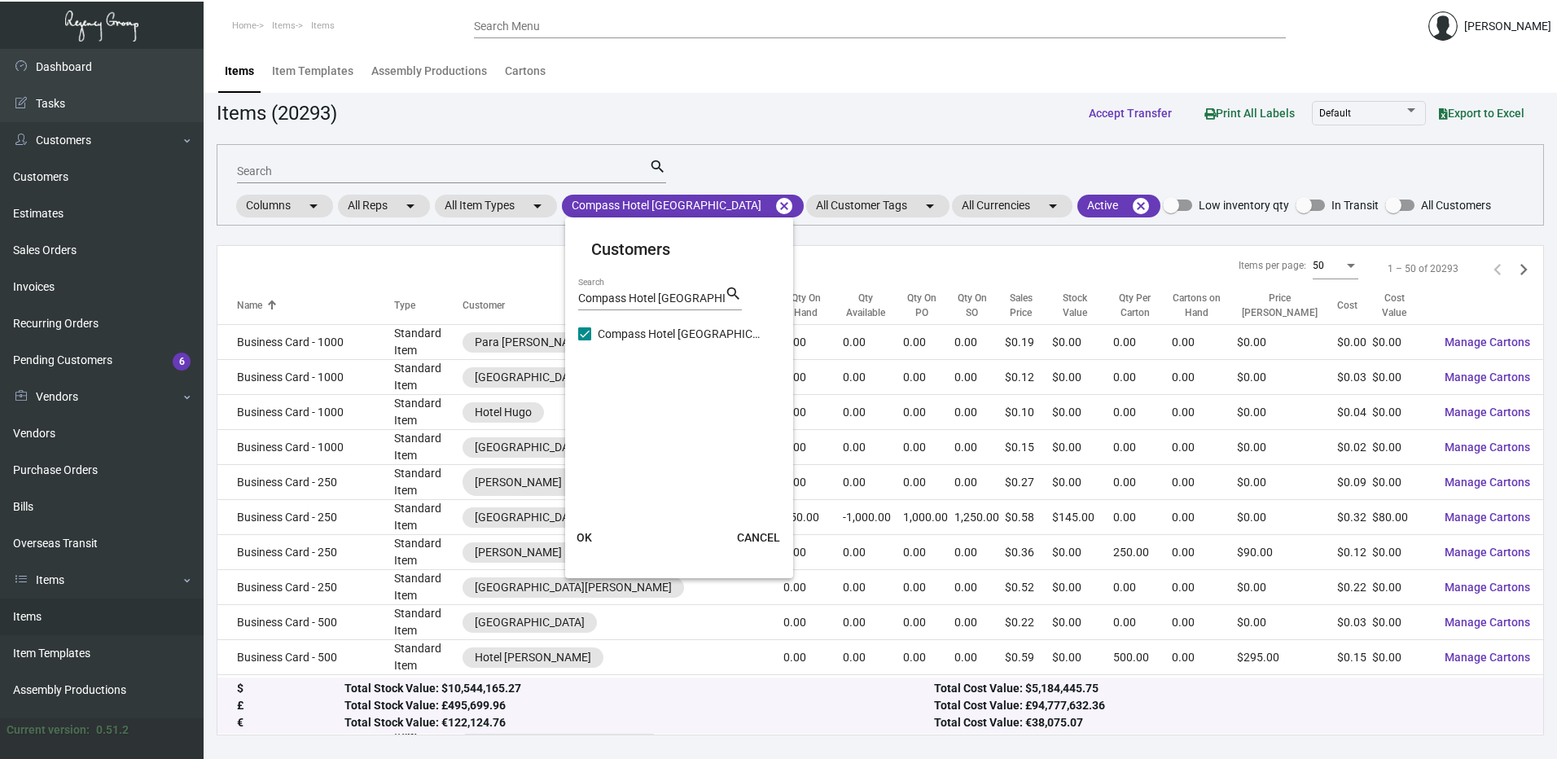
click at [582, 529] on button "OK" at bounding box center [585, 537] width 52 height 29
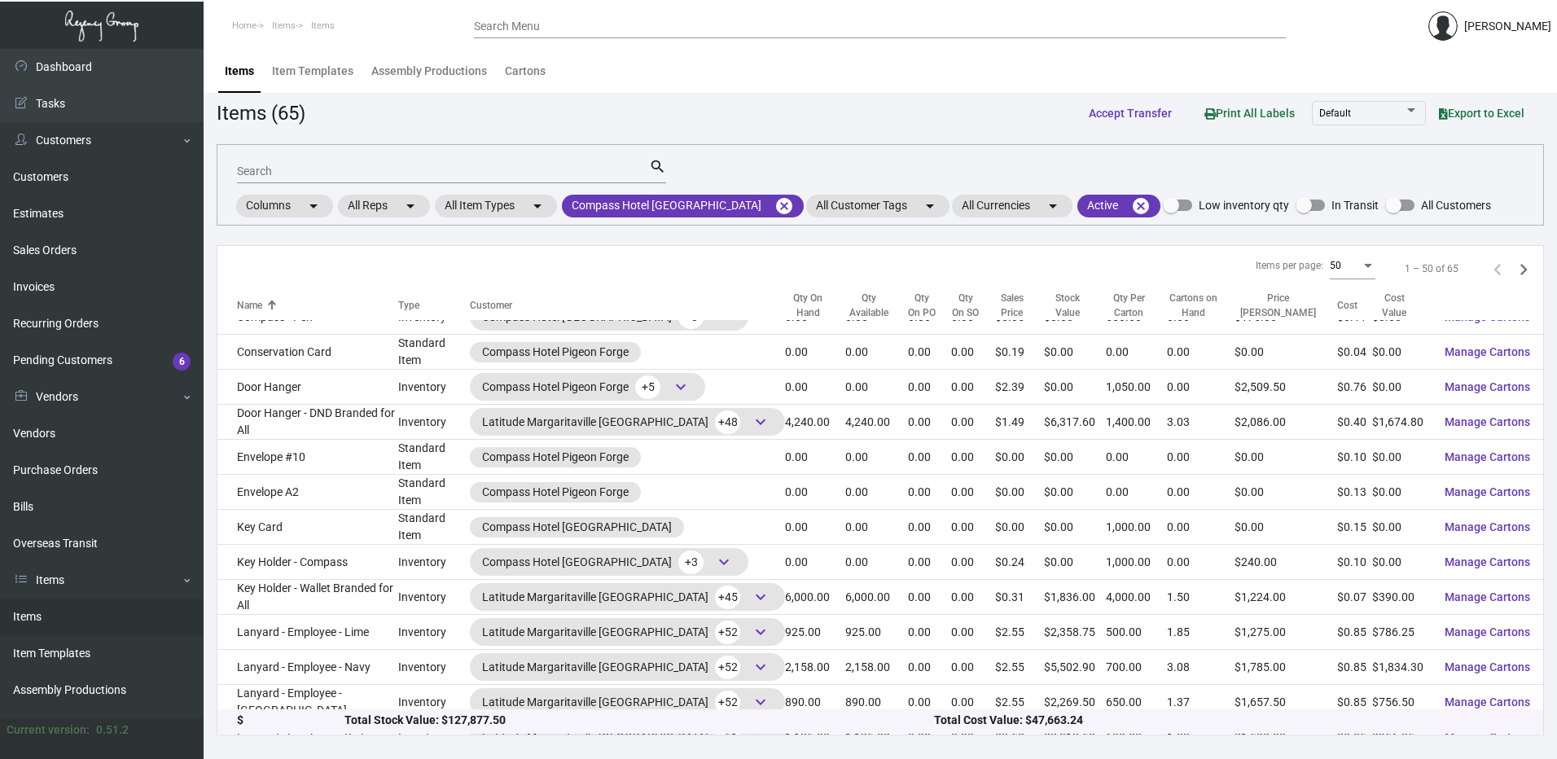
click at [798, 312] on div "Qty On Hand" at bounding box center [808, 305] width 46 height 29
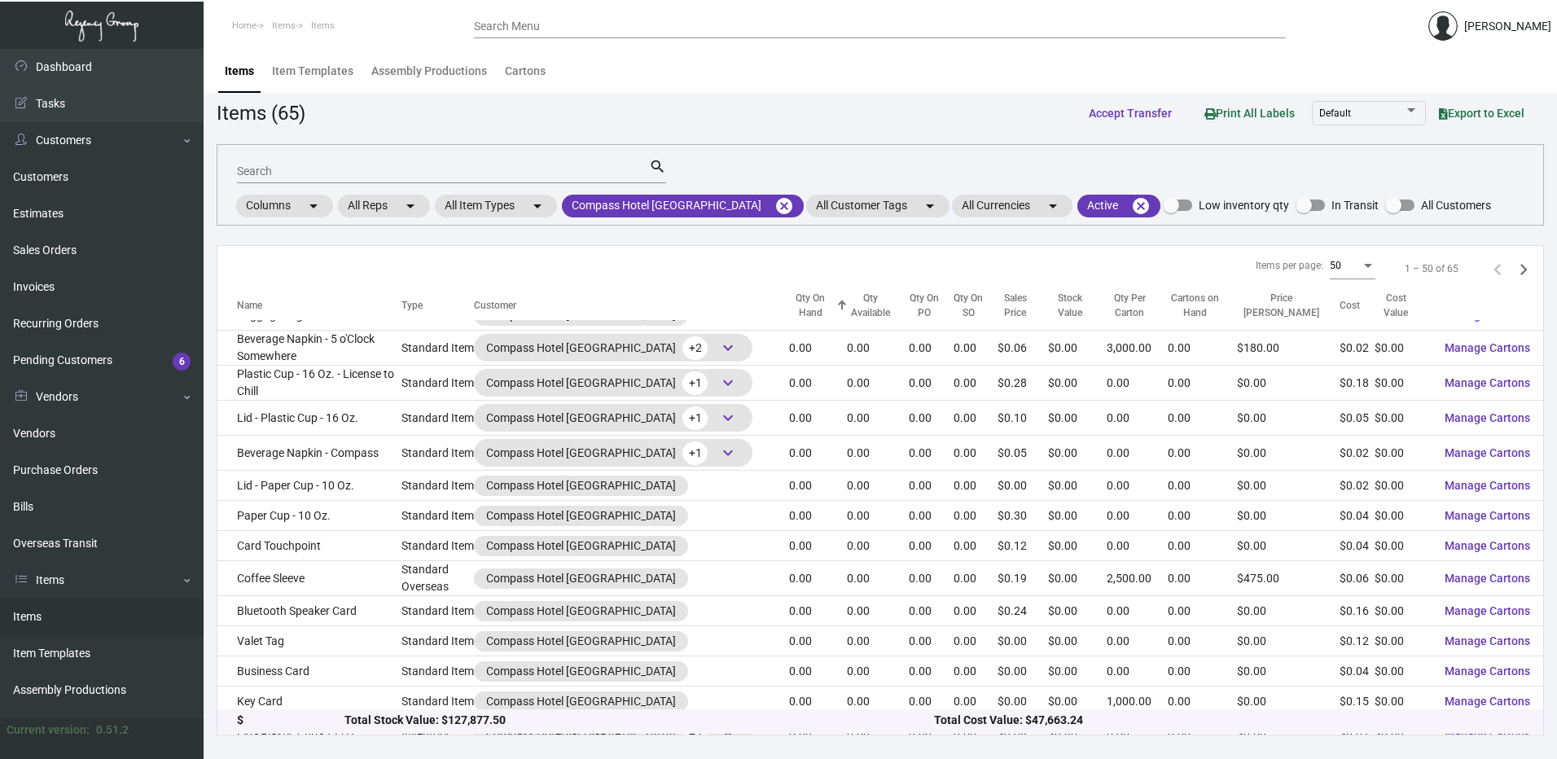
click at [789, 307] on div "Qty On Hand" at bounding box center [810, 305] width 43 height 29
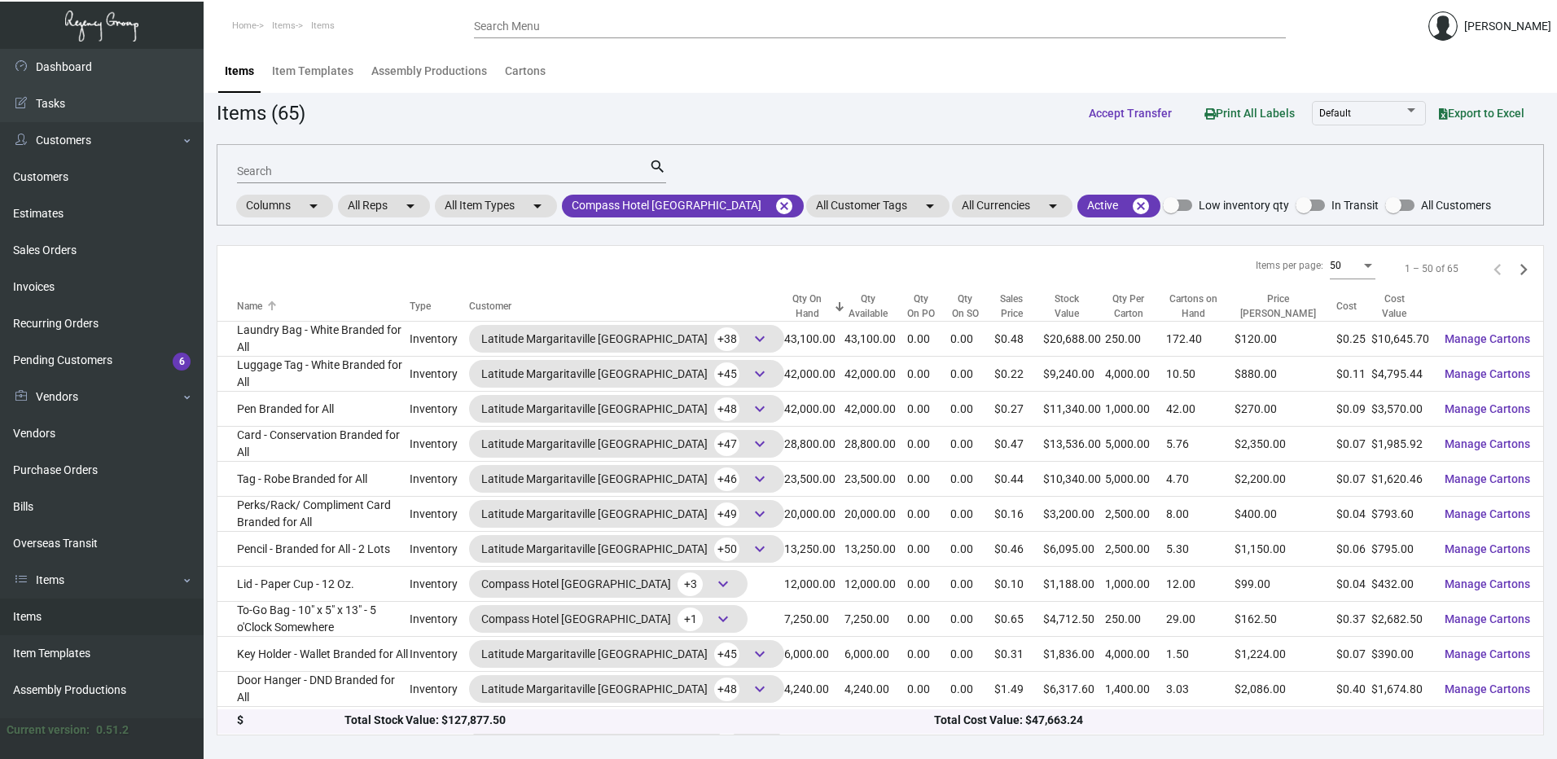
click at [253, 308] on div "Name" at bounding box center [249, 306] width 25 height 15
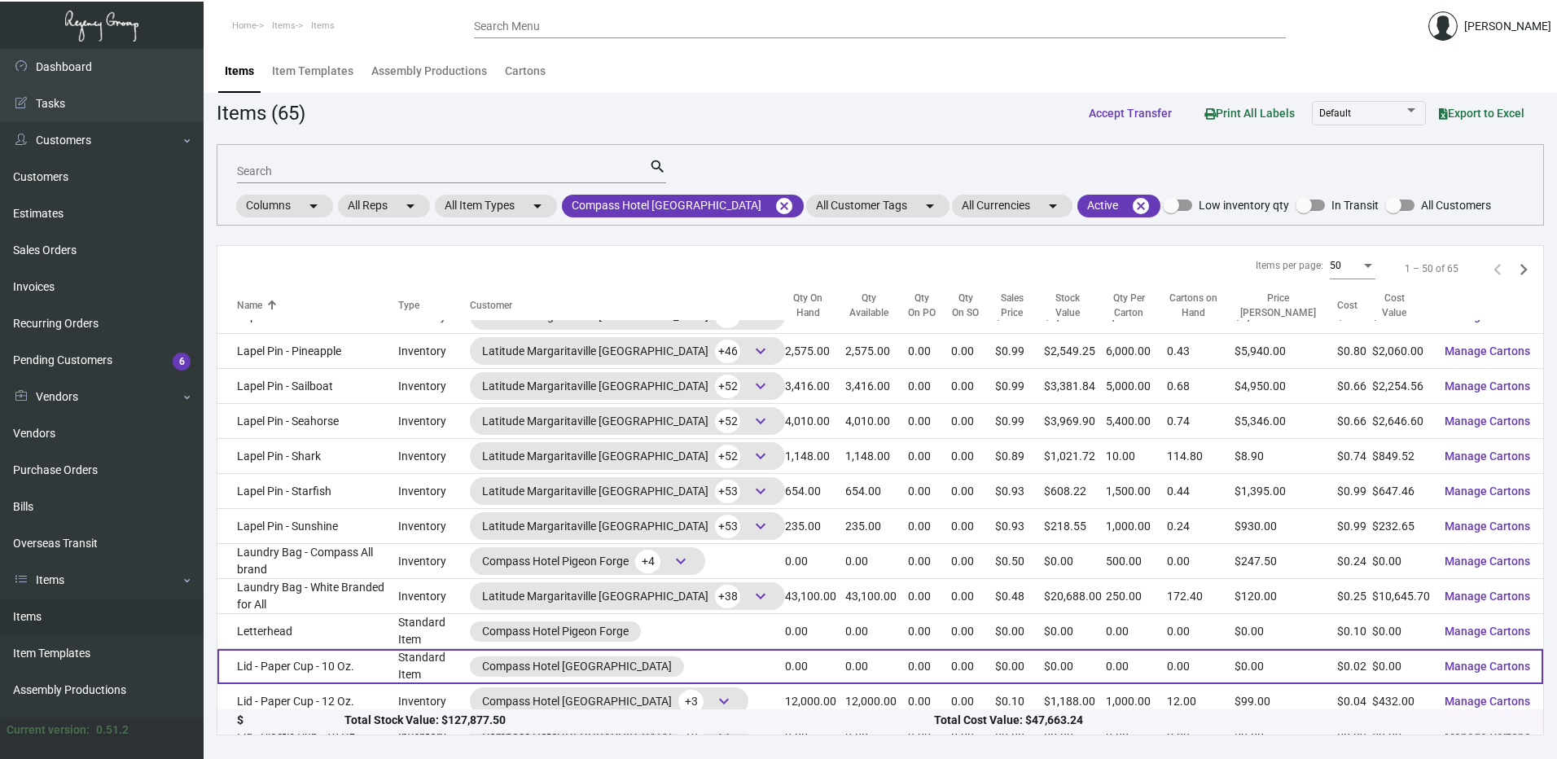
scroll to position [1313, 0]
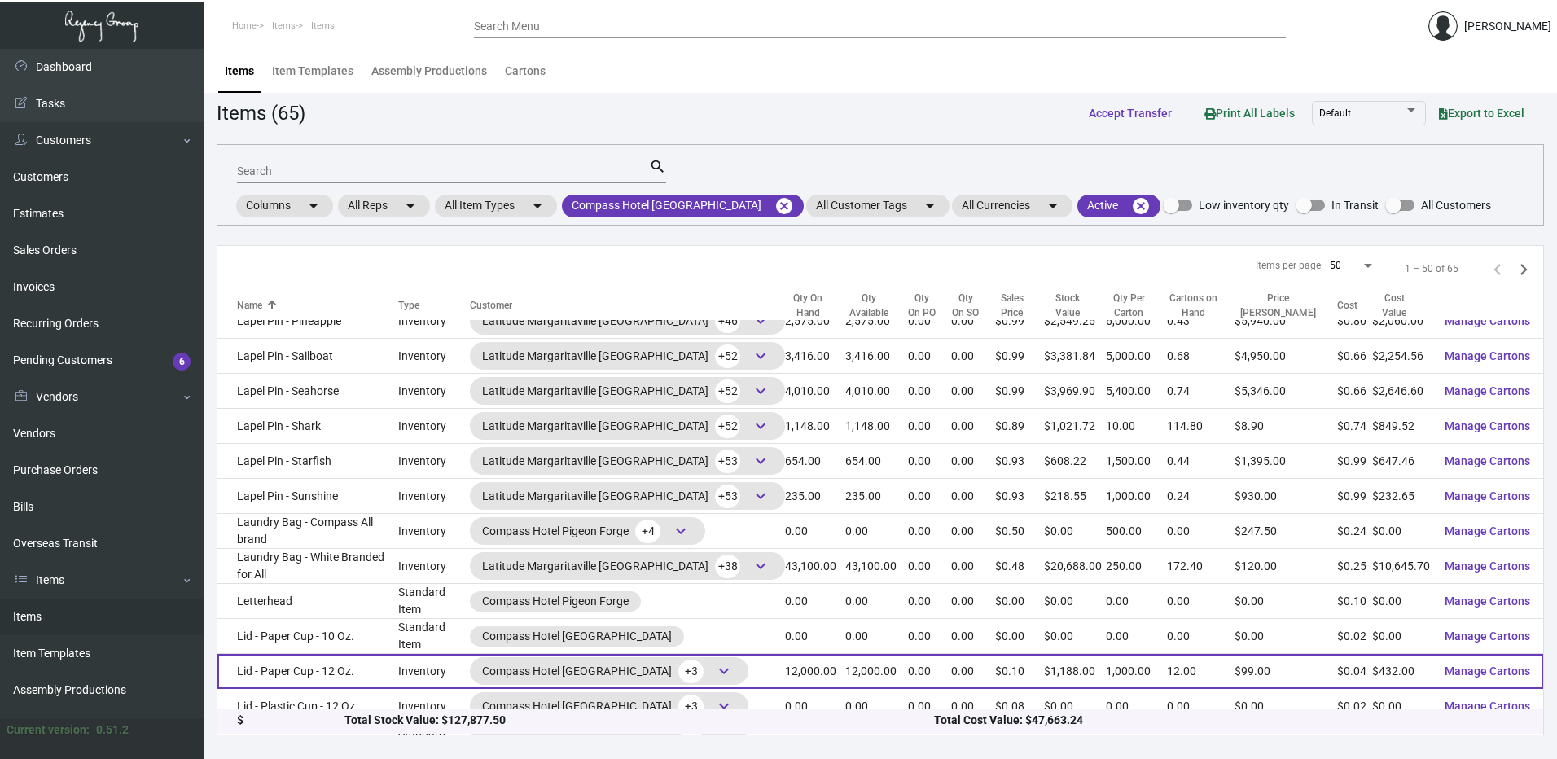
click at [354, 654] on td "Lid - Paper Cup - 12 Oz." at bounding box center [307, 671] width 181 height 35
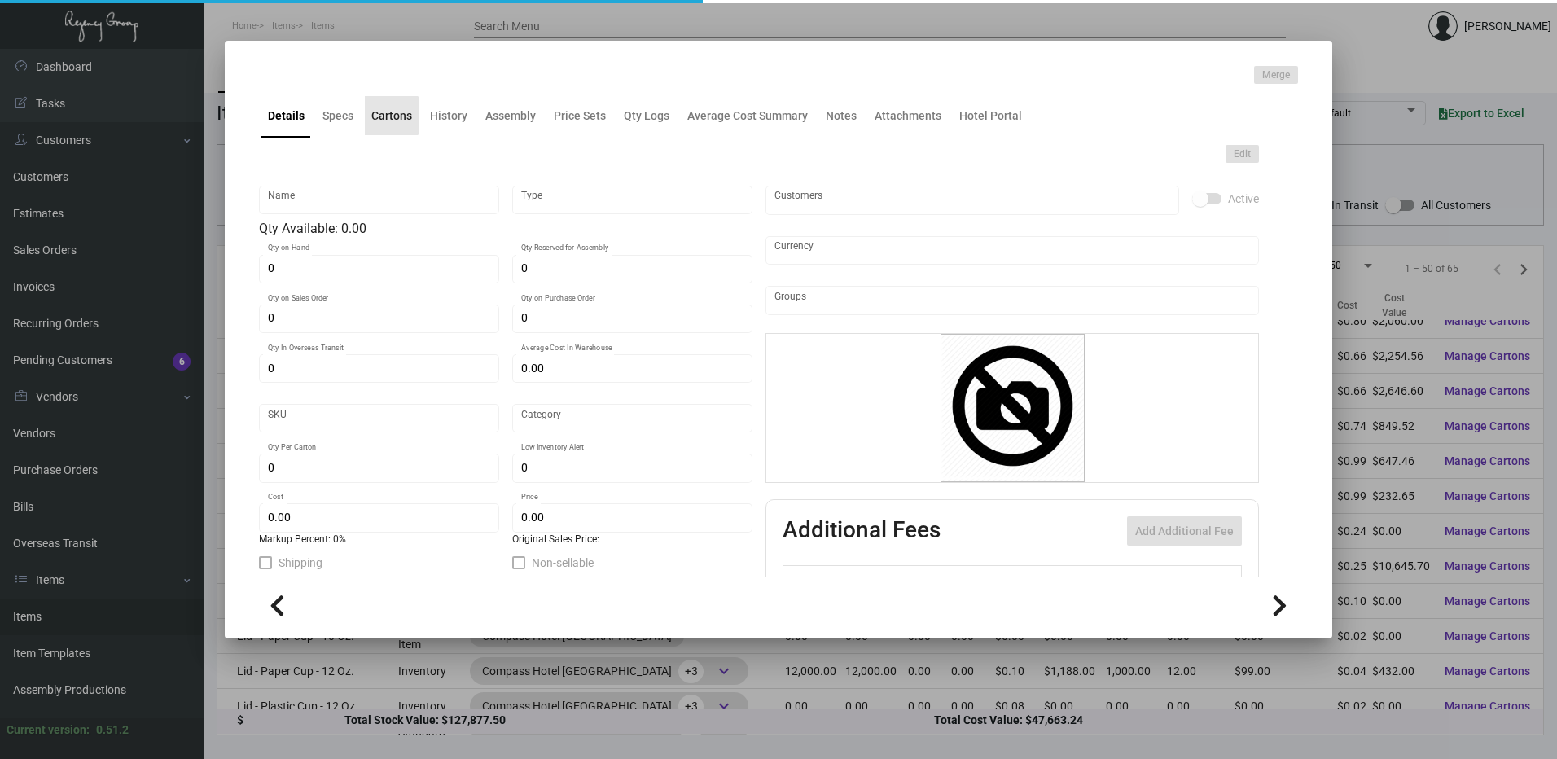
click at [390, 116] on div "Cartons" at bounding box center [391, 115] width 41 height 17
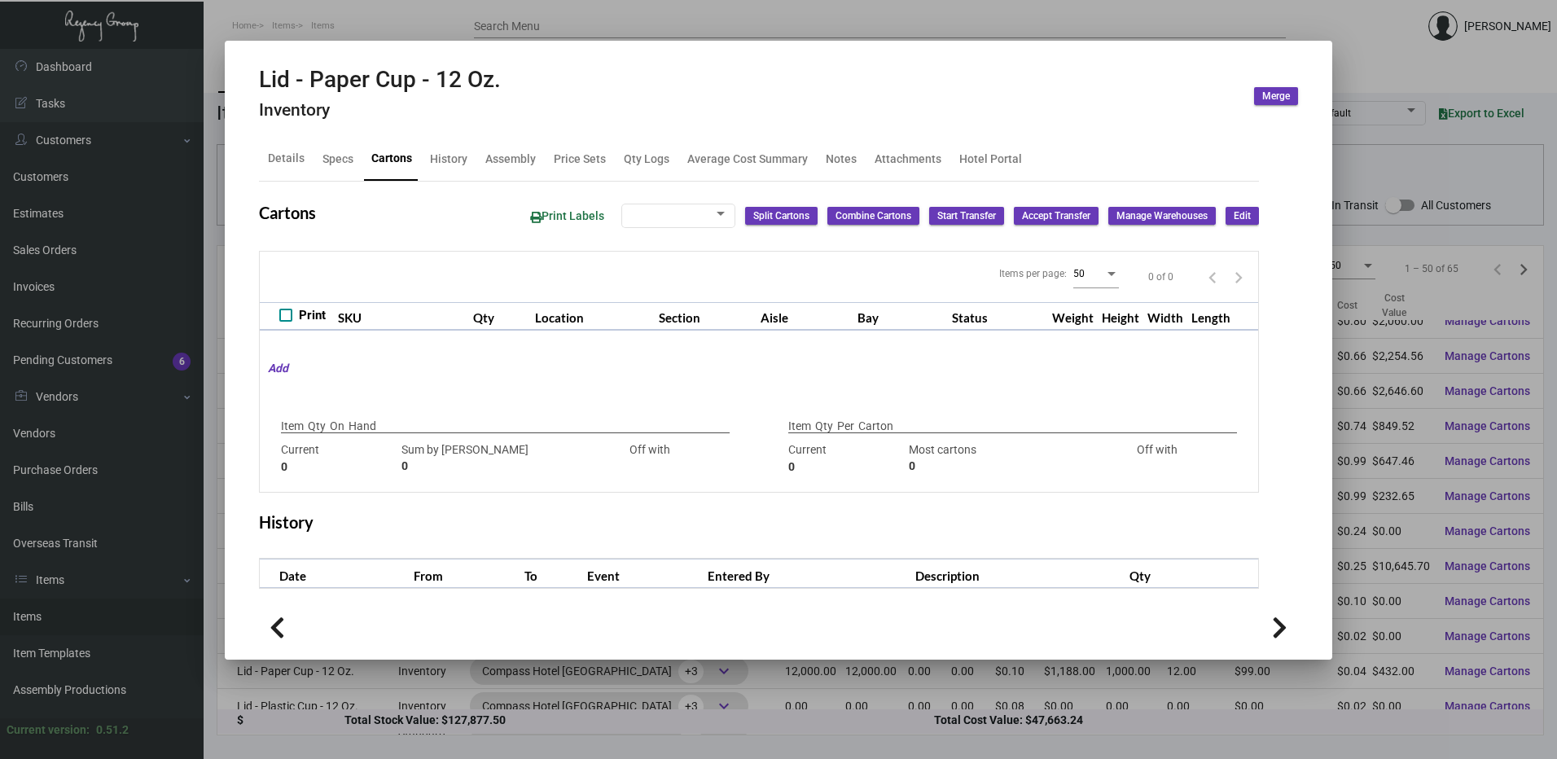
type input "12,000"
type input "13000"
type input "-1000"
type input "1,000"
type input "5000"
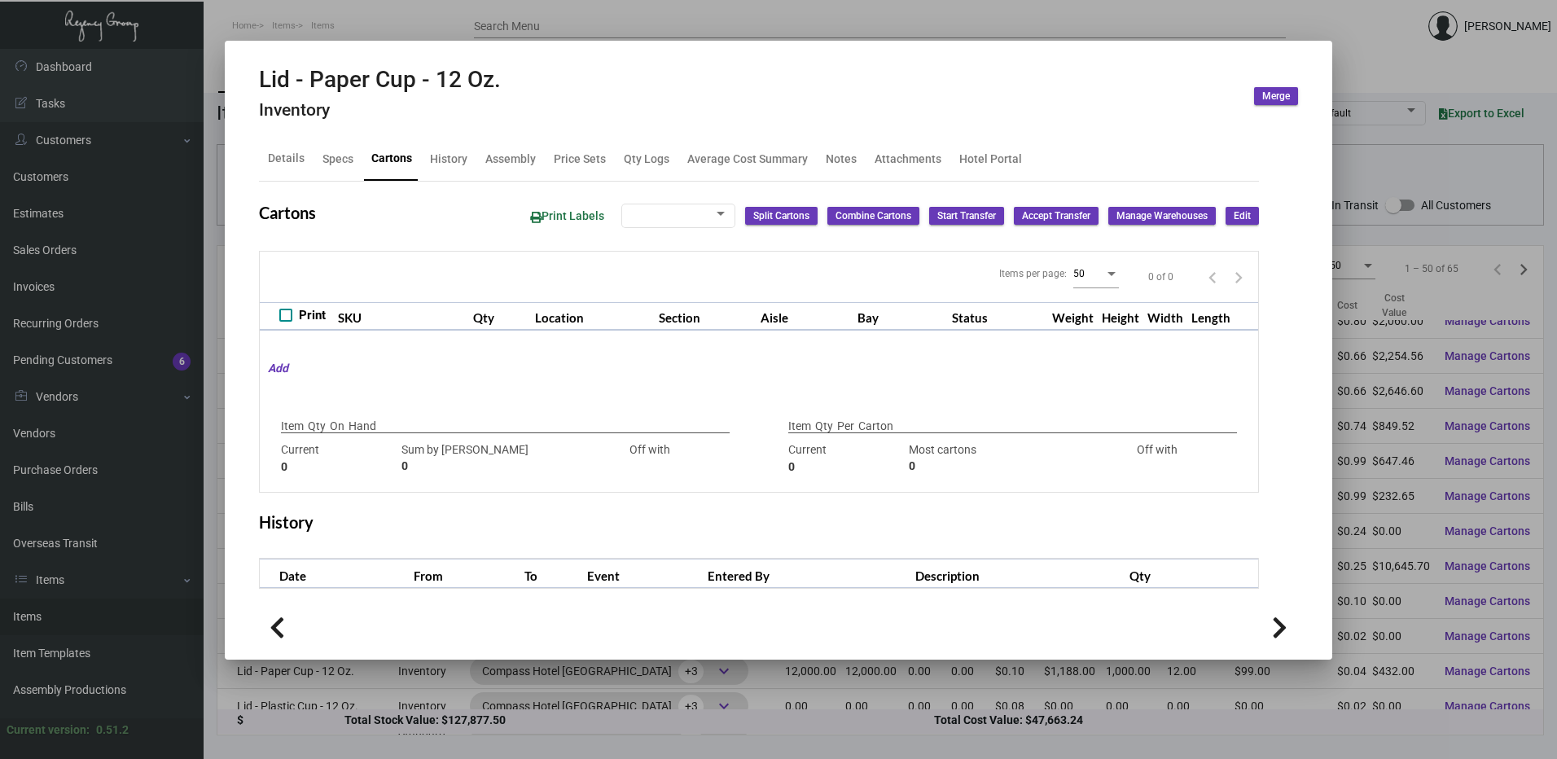
type input "-4000"
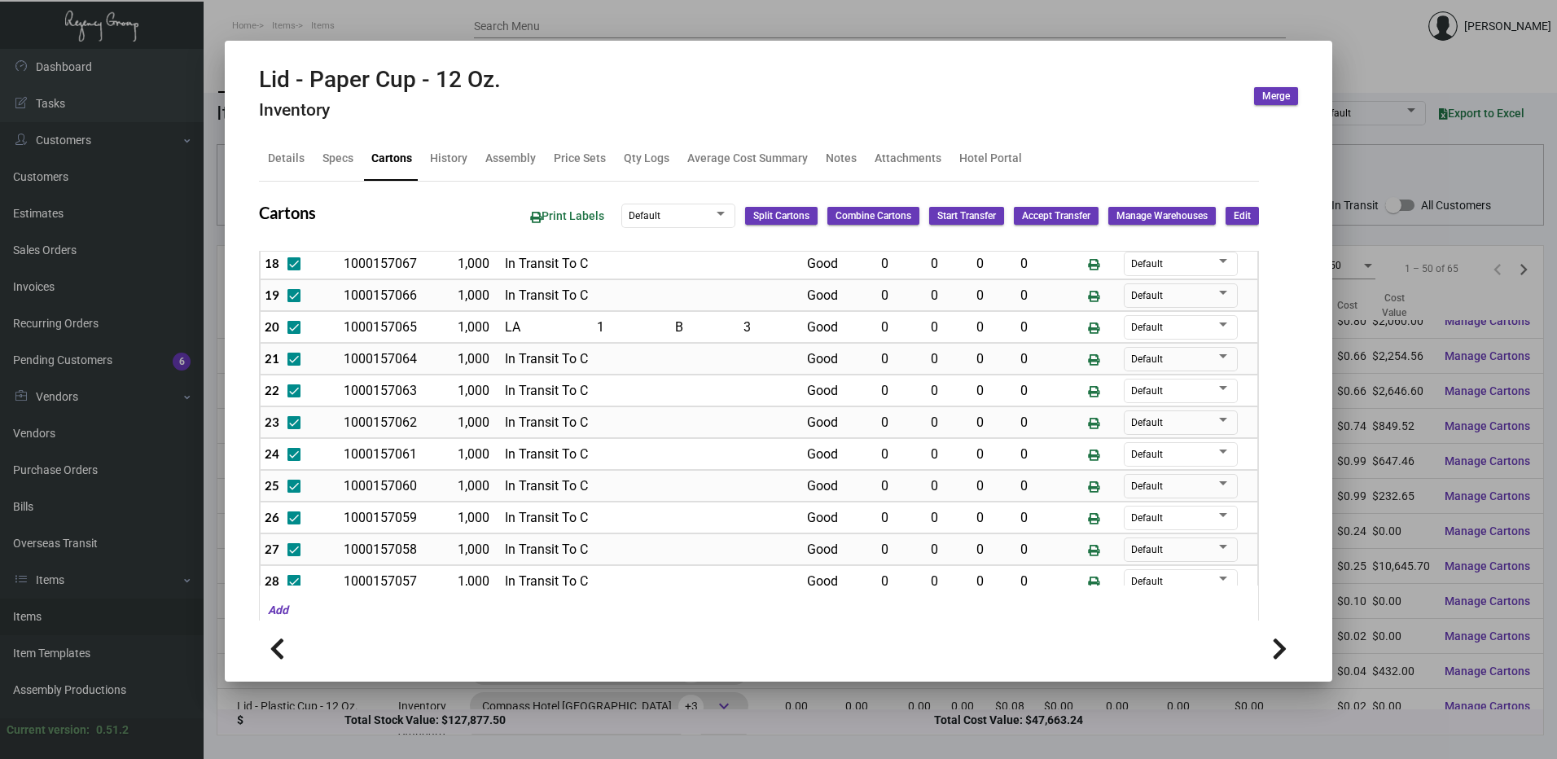
scroll to position [585, 0]
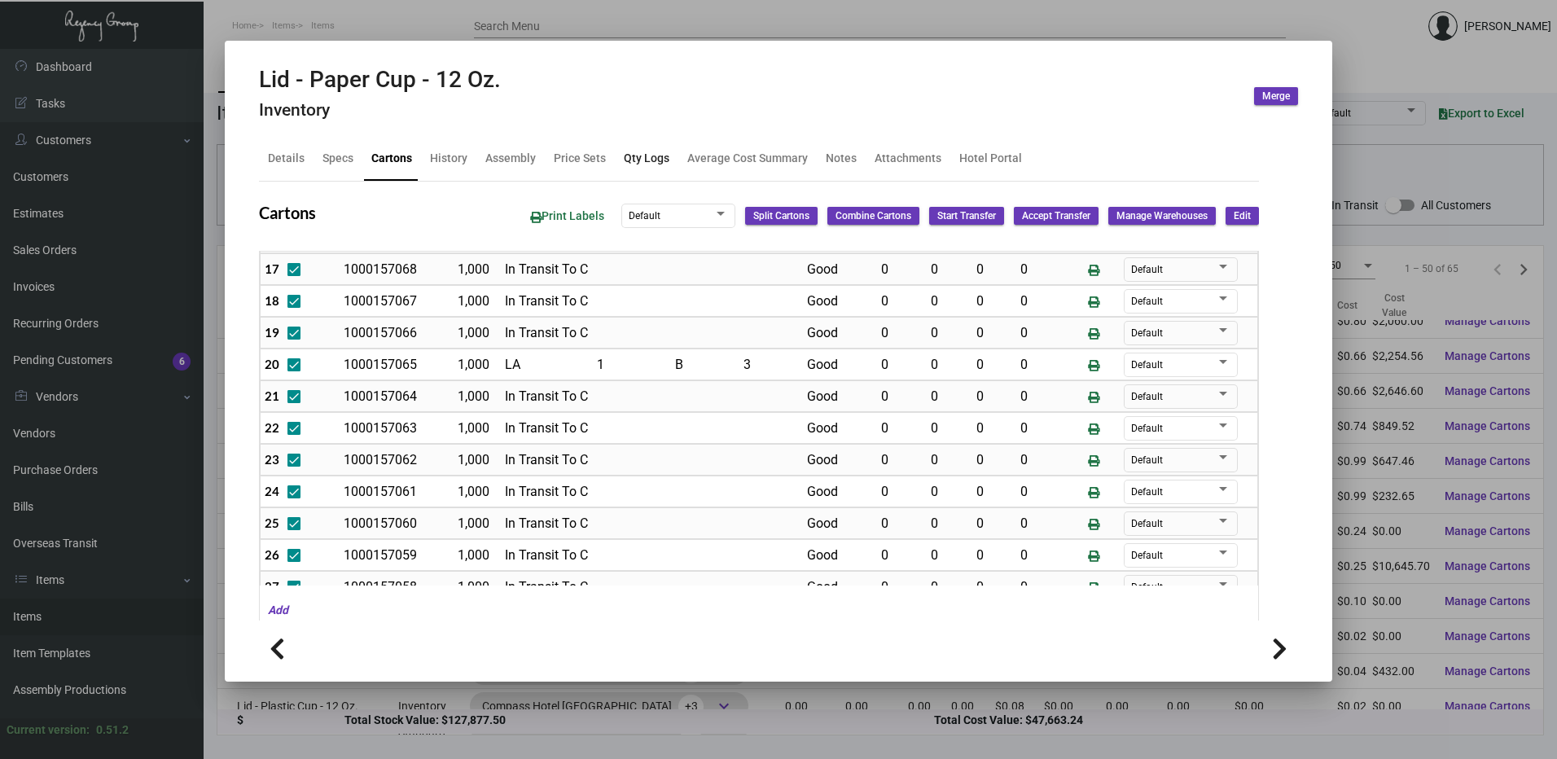
click at [655, 159] on div "Qty Logs" at bounding box center [647, 158] width 46 height 17
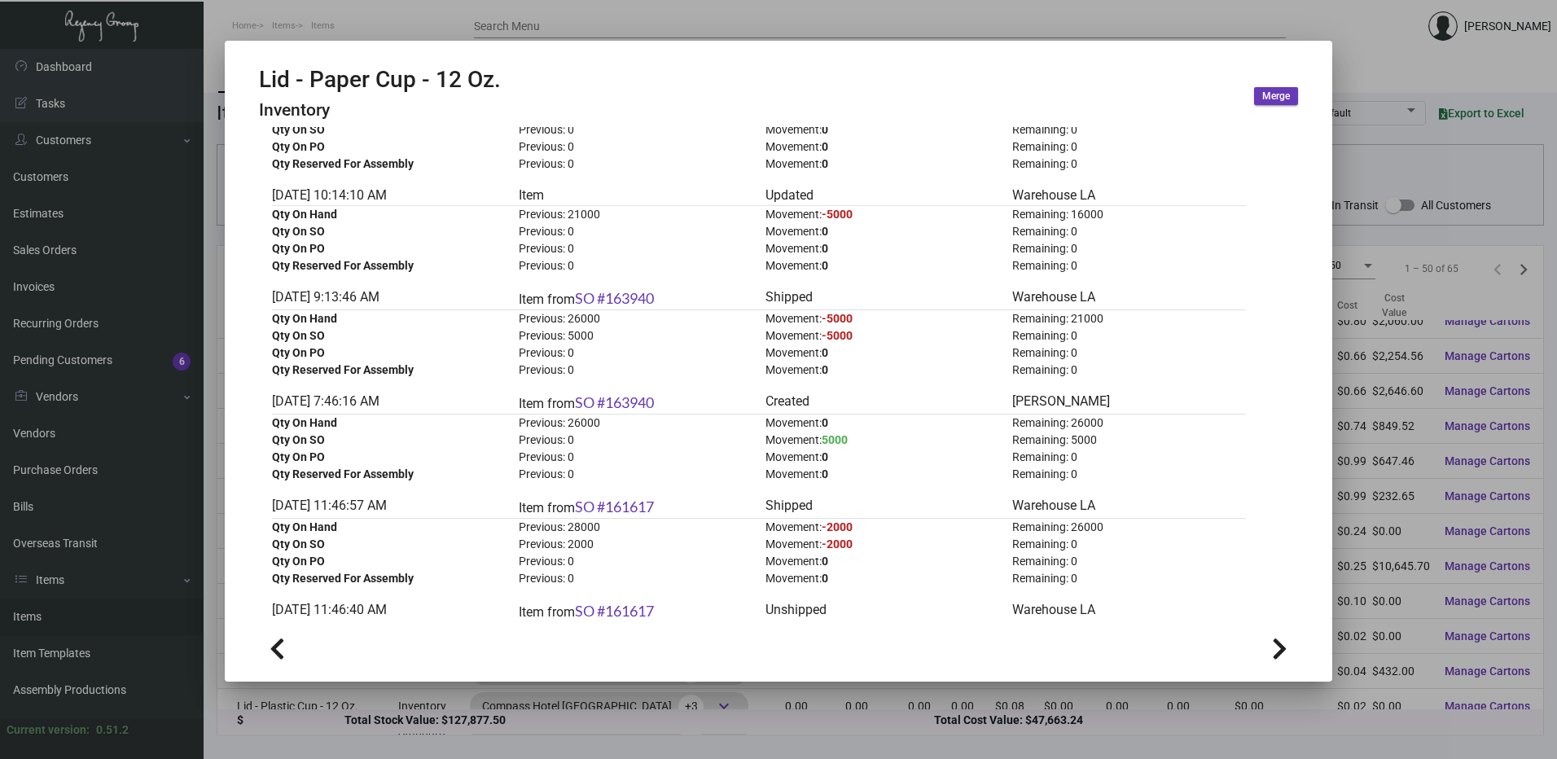
scroll to position [0, 0]
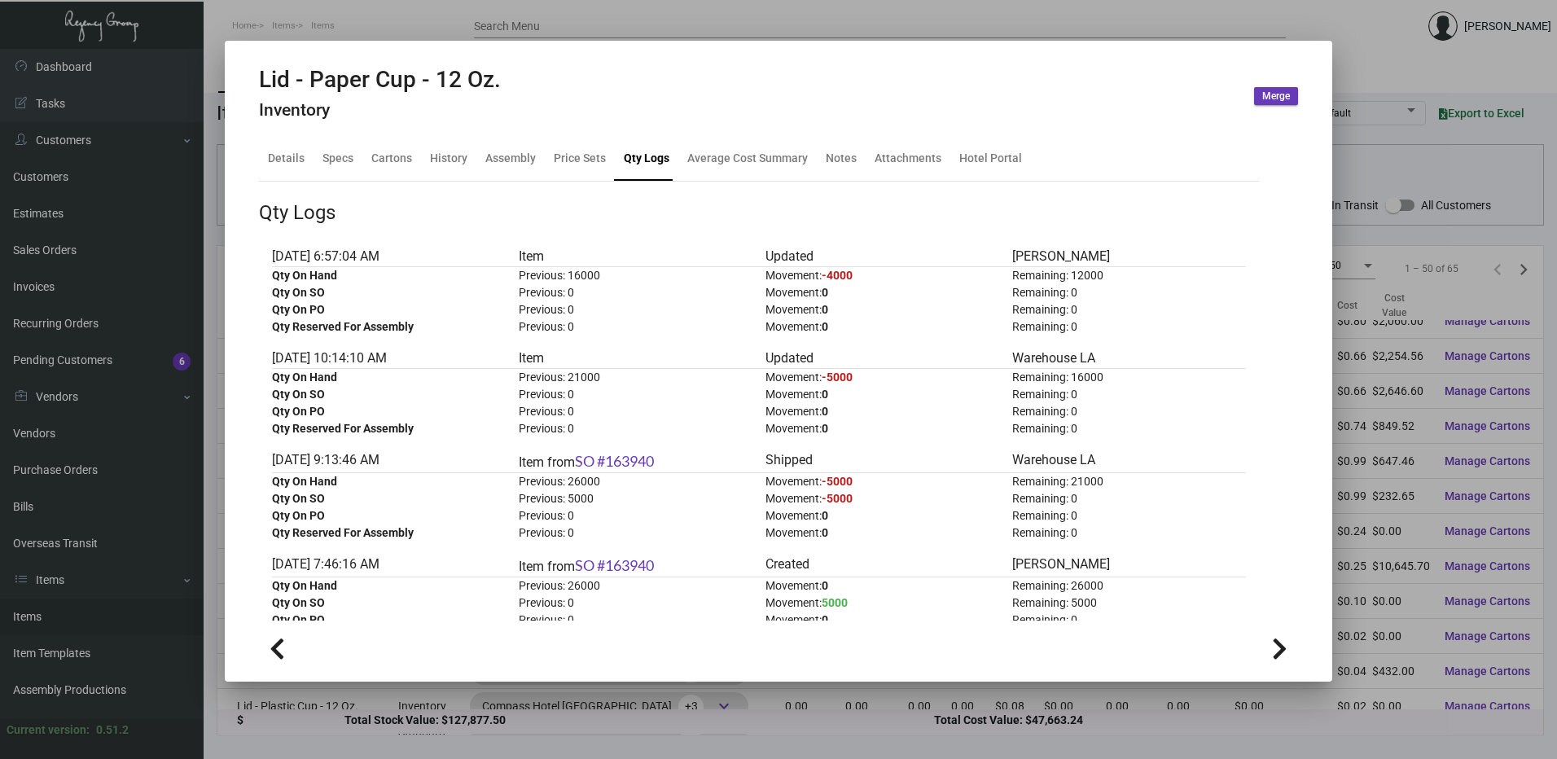
click at [778, 23] on div at bounding box center [778, 379] width 1557 height 759
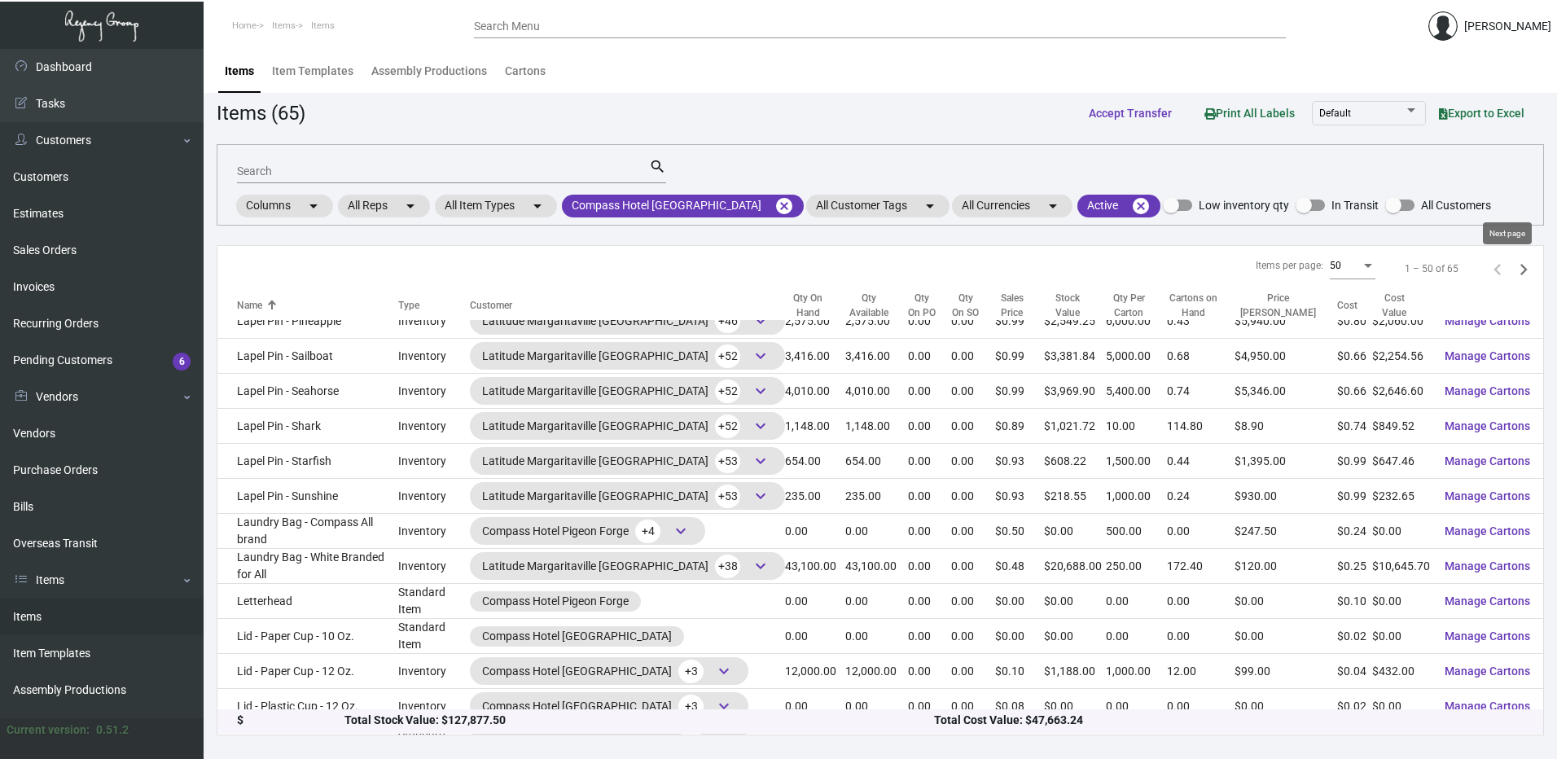
click at [1520, 271] on icon "Next page" at bounding box center [1523, 269] width 7 height 11
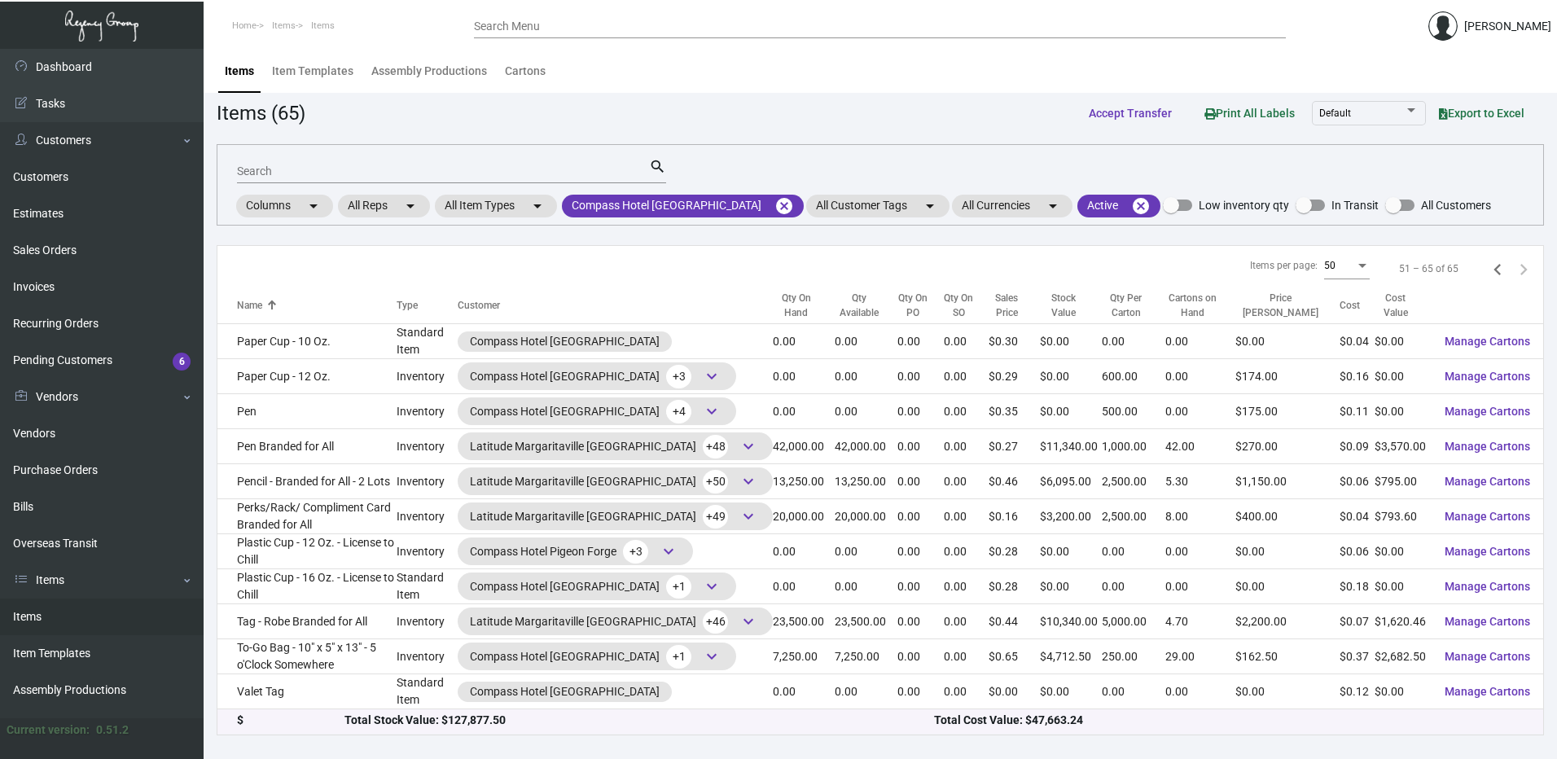
scroll to position [137, 0]
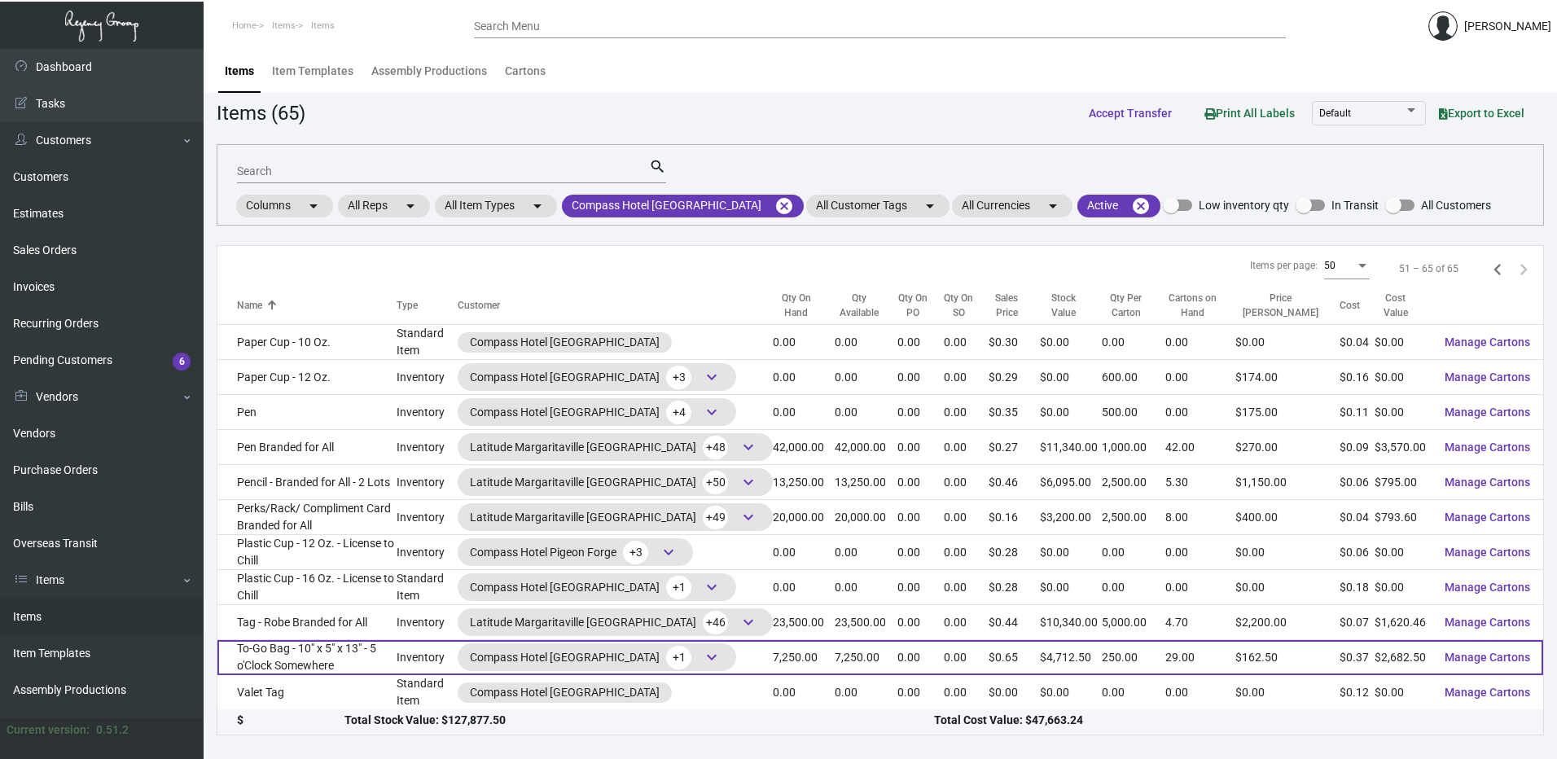
click at [335, 650] on td "To-Go Bag - 10" x 5" x 13" - 5 o'Clock Somewhere" at bounding box center [306, 657] width 179 height 35
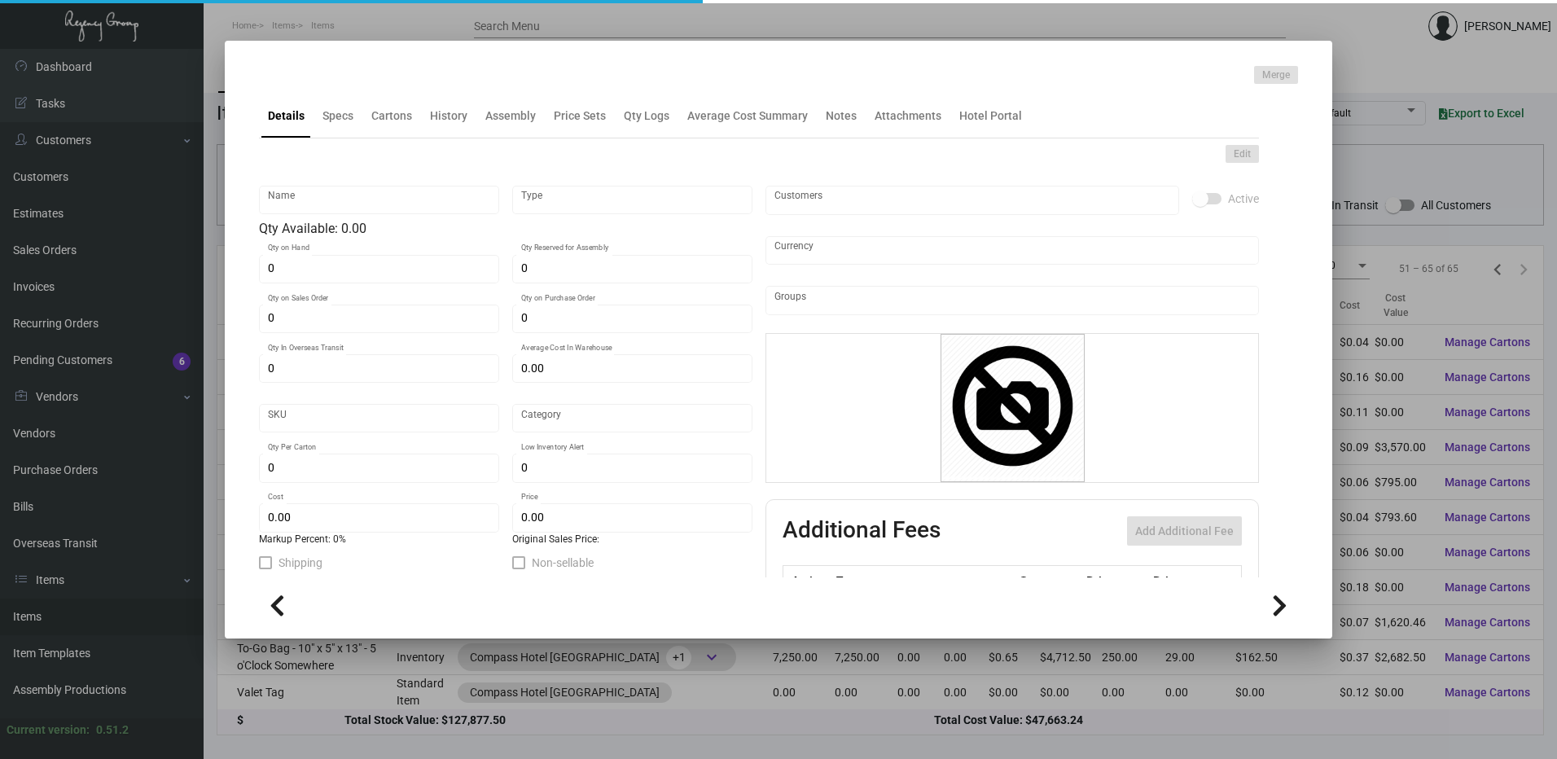
type input "To-Go Bag - 10" x 5" x 13" - 5 o'Clock Somewhere"
type input "Inventory"
type input "7,250"
type input "$ 0.37"
type input "Standard"
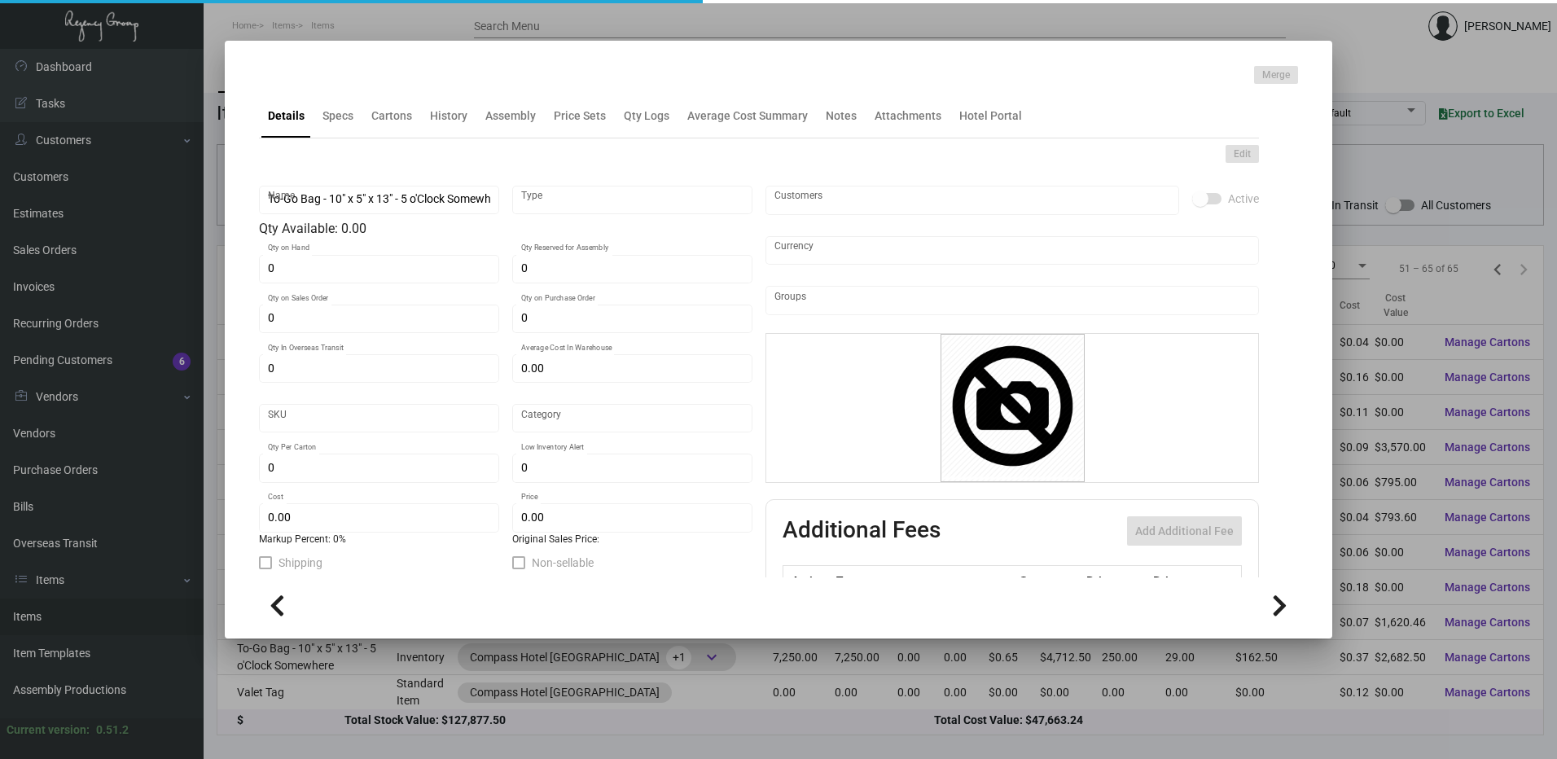
type input "250"
type input "$ 0.37"
type input "$ 0.65"
checkbox input "true"
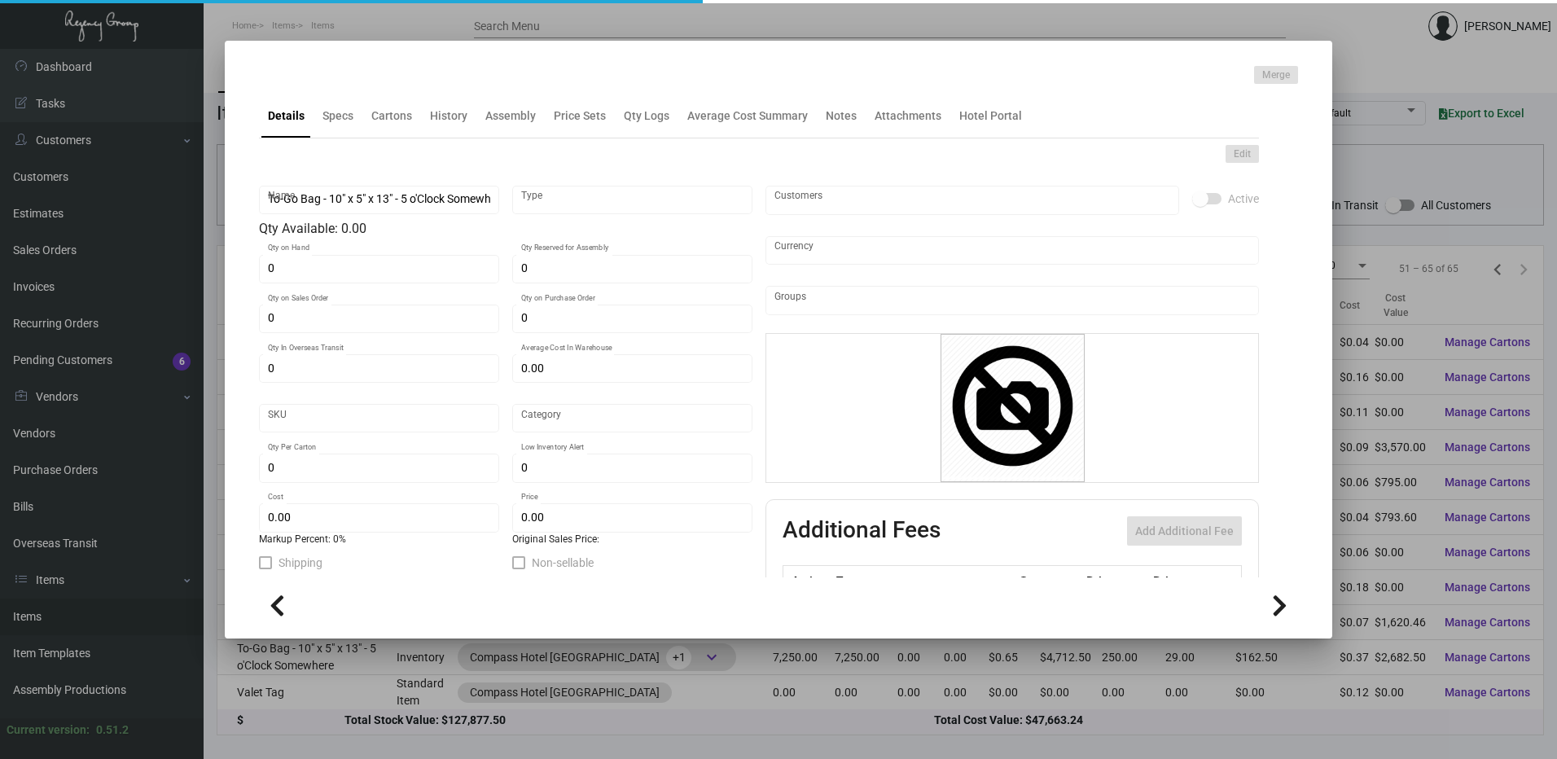
type input "United States Dollar $"
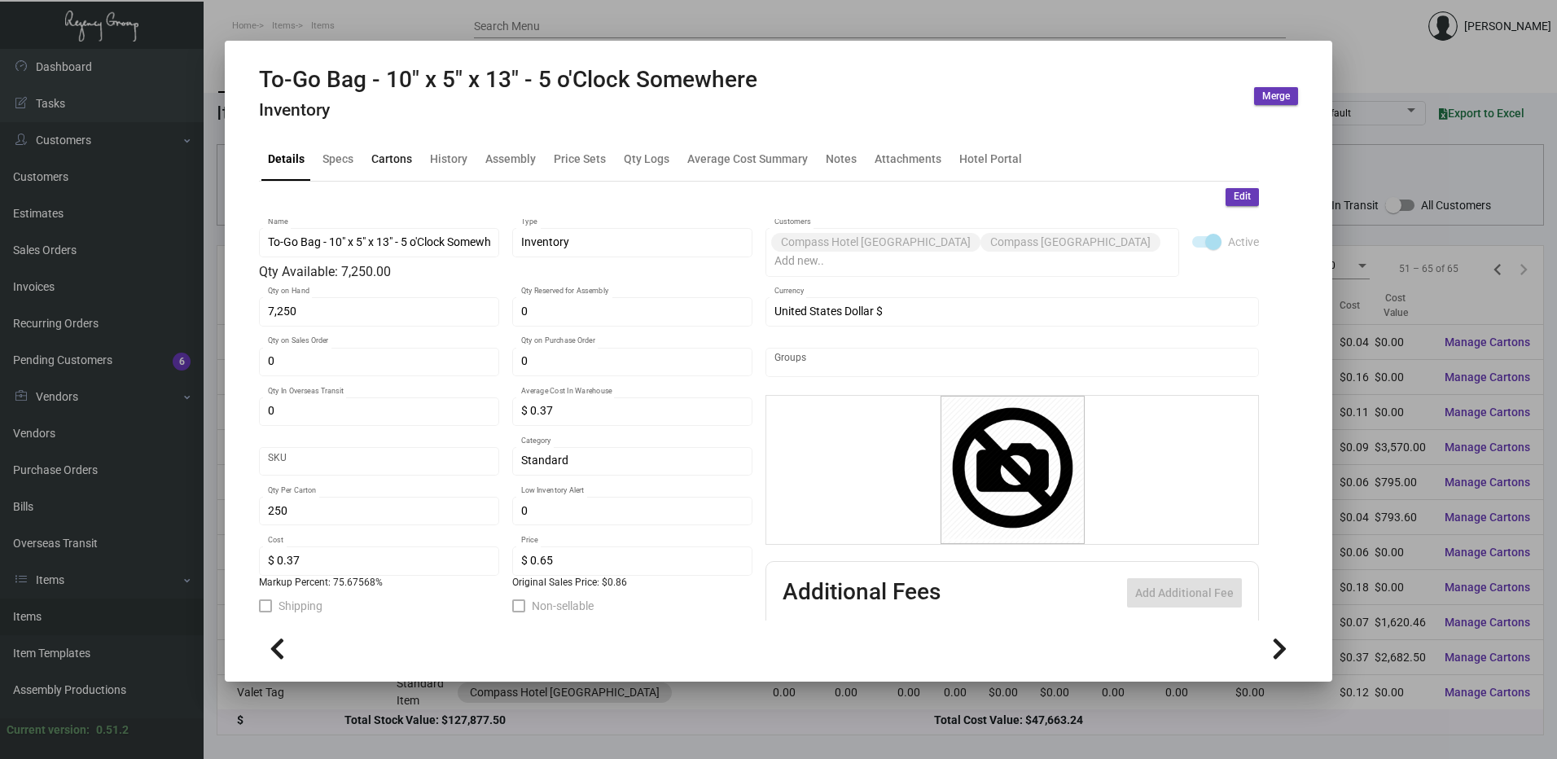
click at [391, 143] on div "Cartons" at bounding box center [392, 158] width 54 height 39
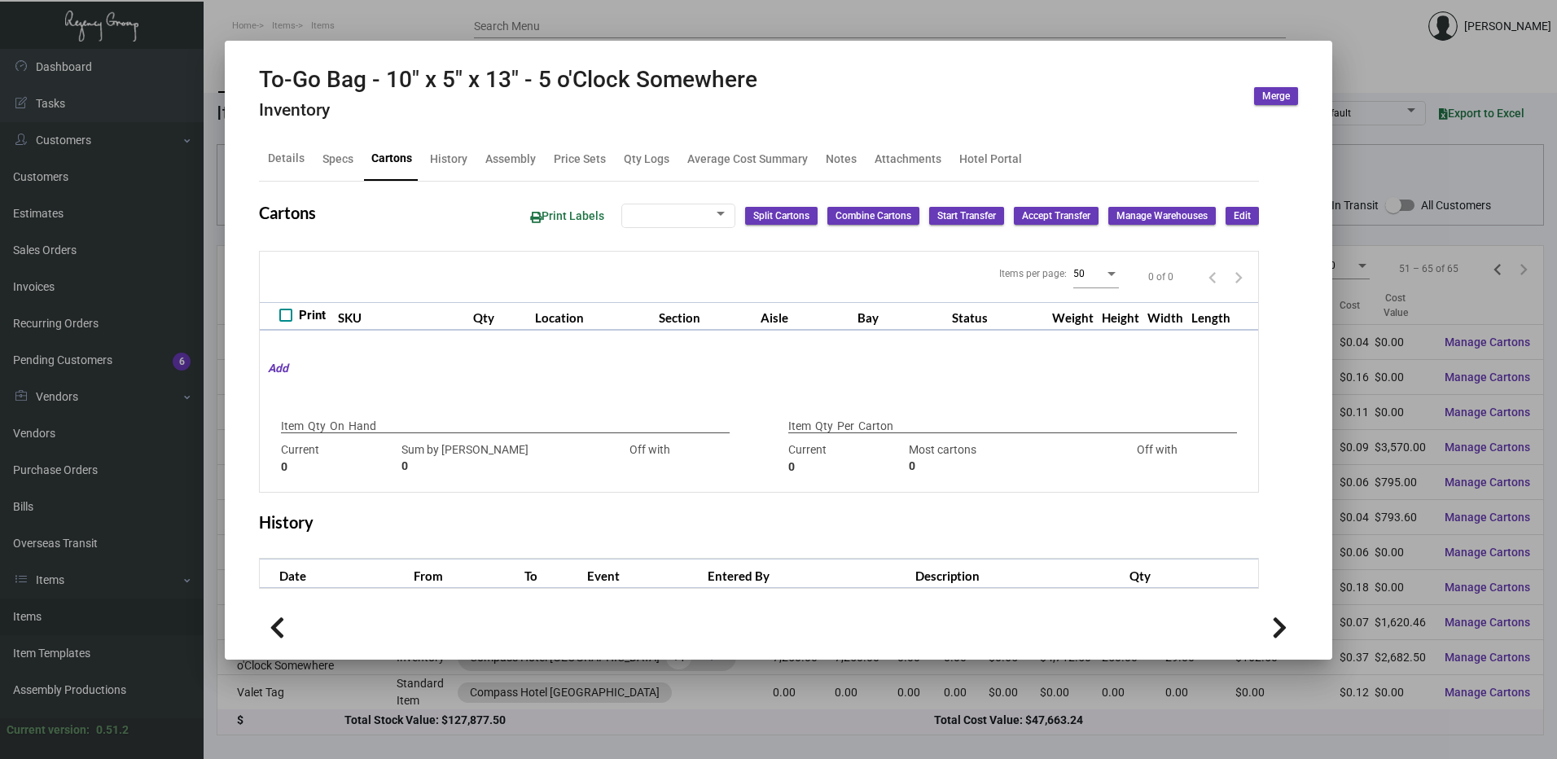
checkbox input "true"
type input "7,250"
type input "7250"
type input "0"
type input "250"
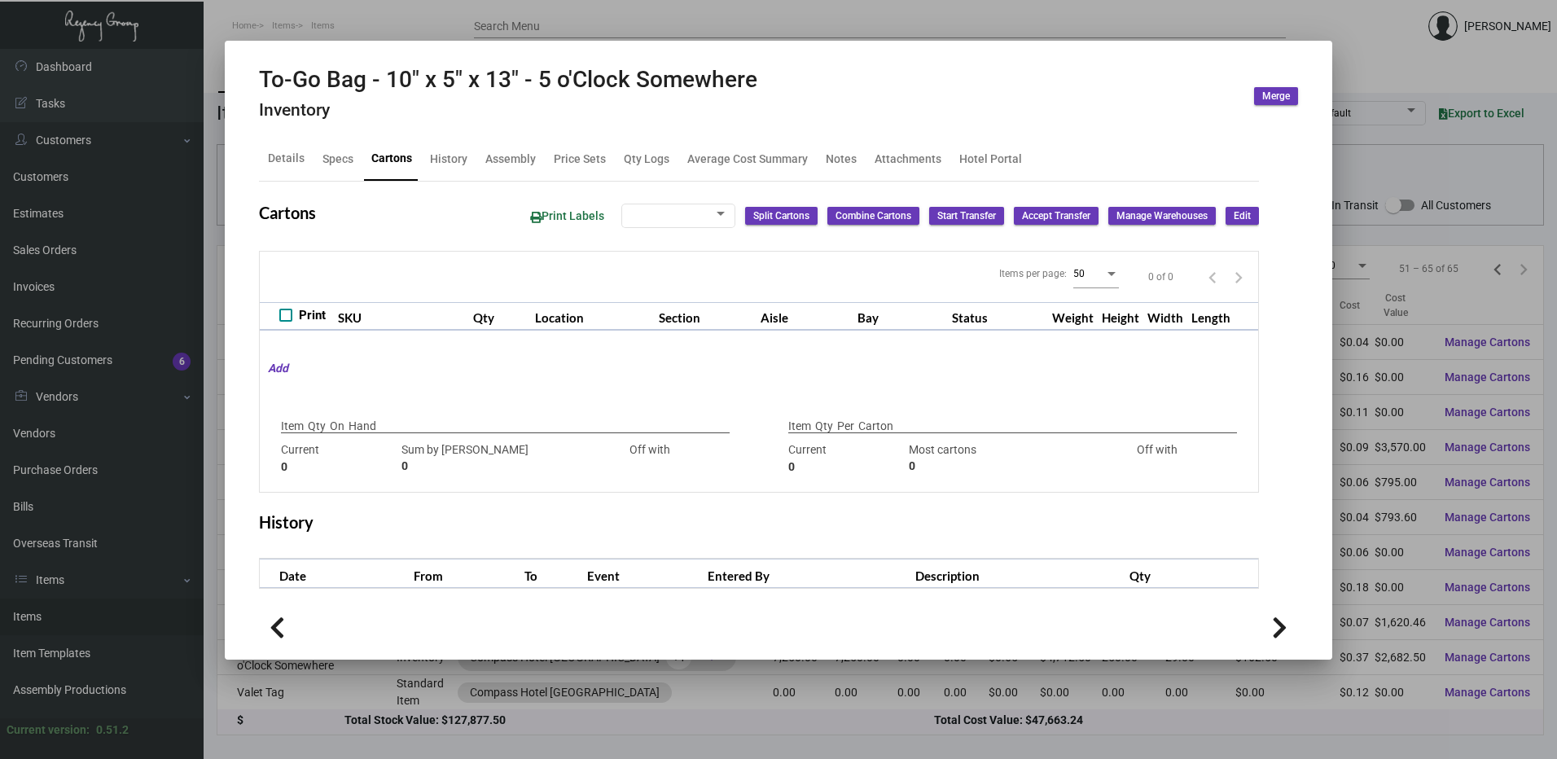
type input "250"
type input "0"
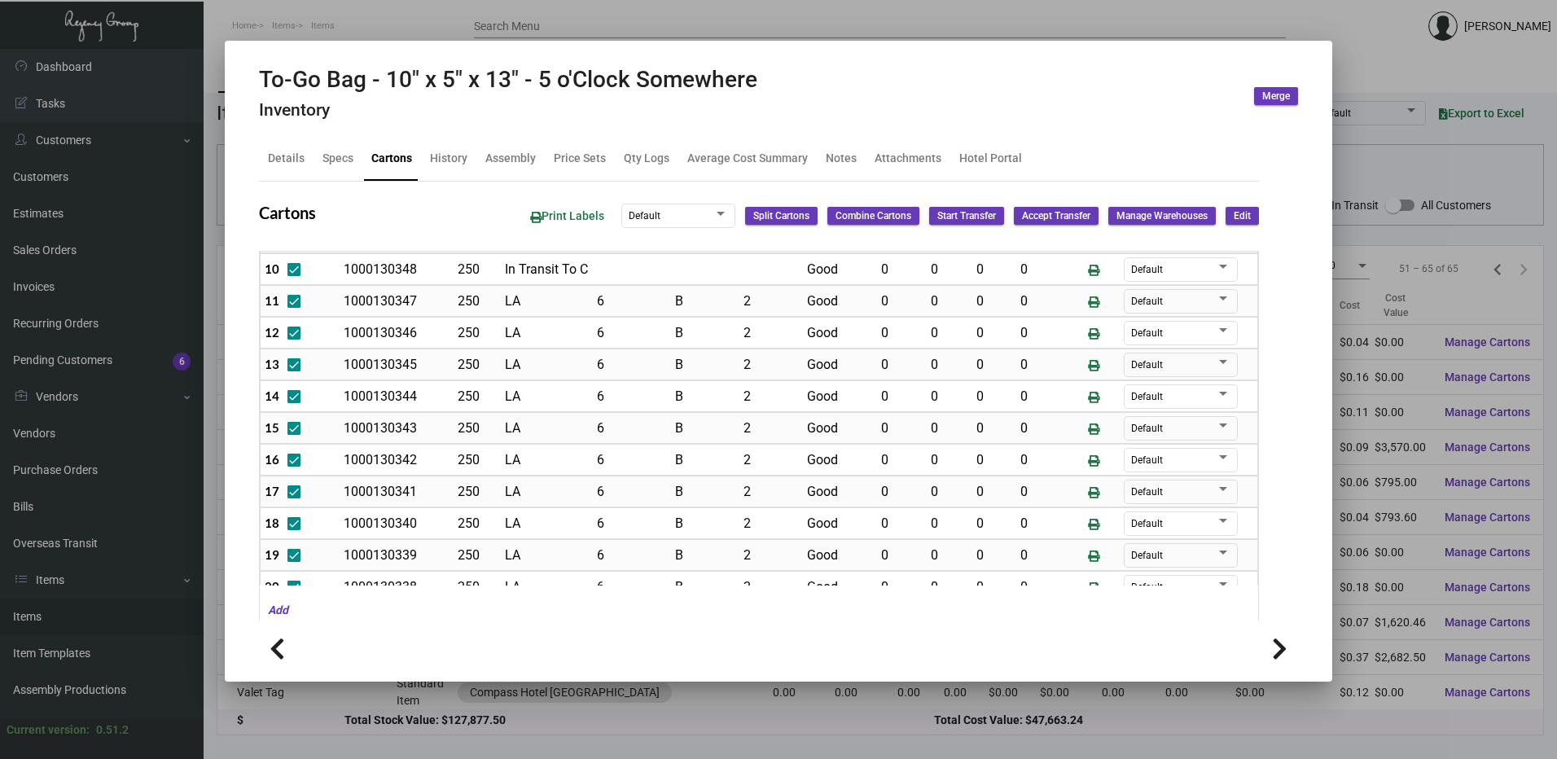
scroll to position [326, 0]
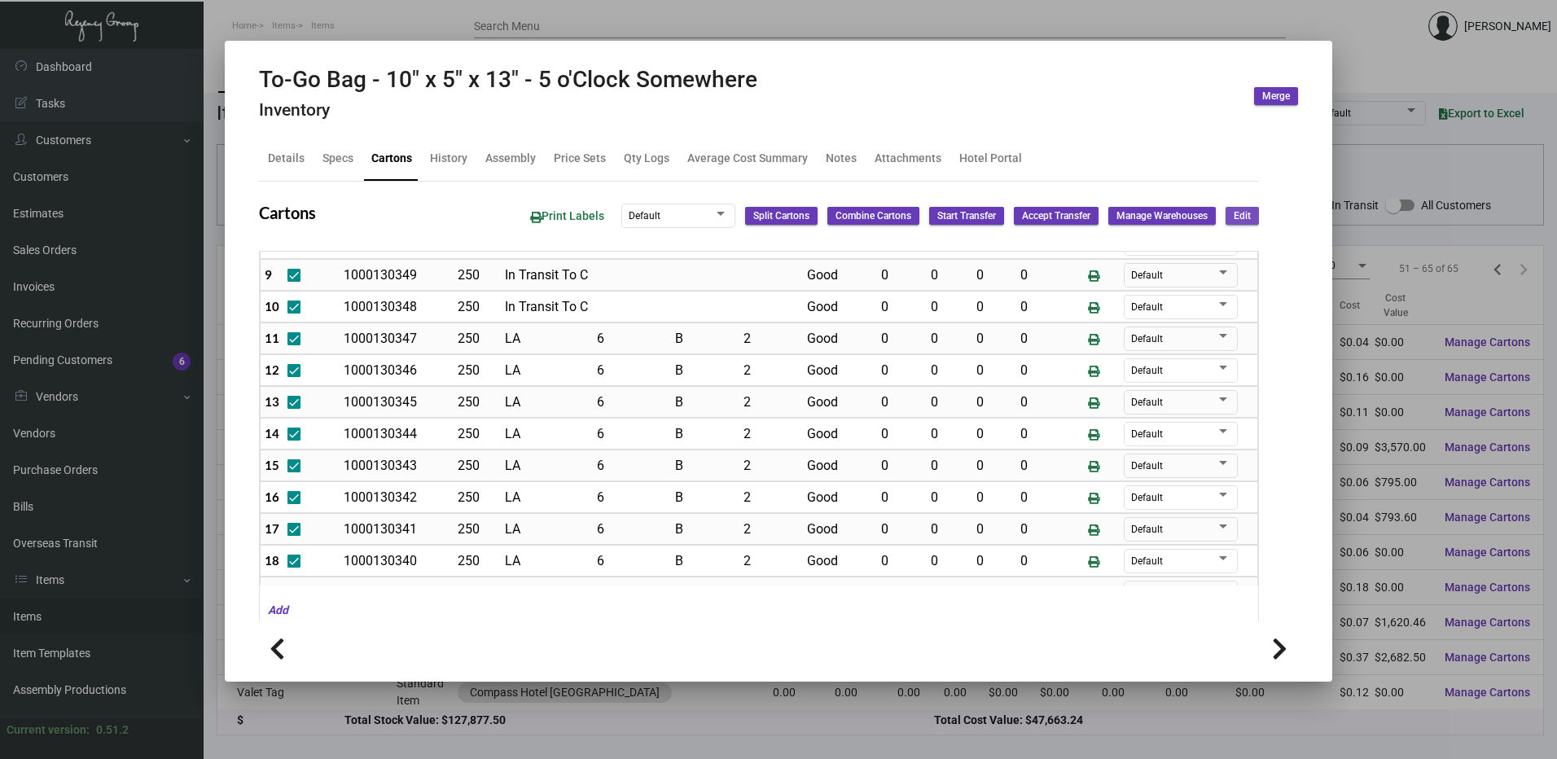
click at [1233, 212] on span "Edit" at bounding box center [1241, 216] width 17 height 14
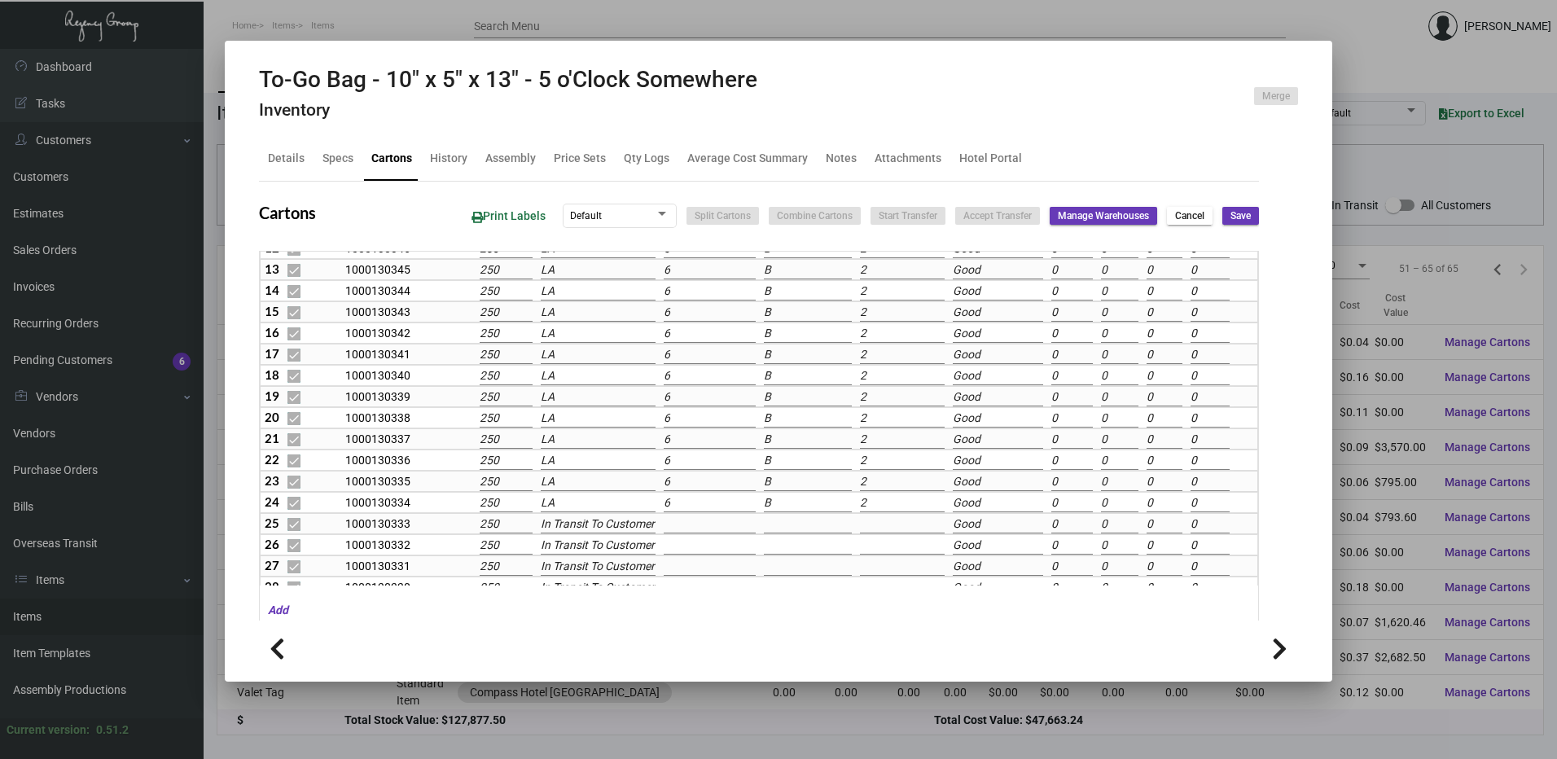
scroll to position [297, 0]
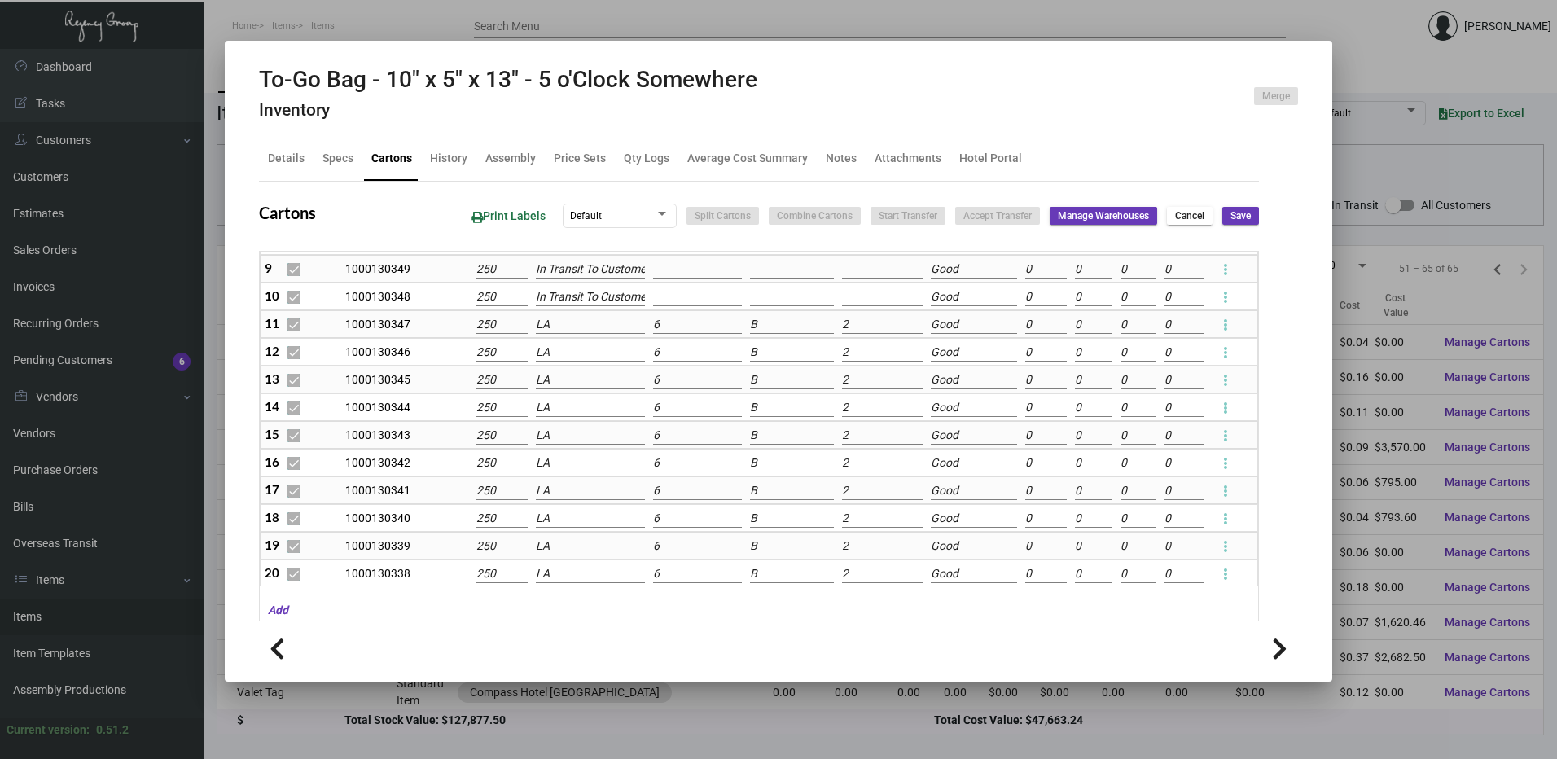
click at [559, 324] on input "LA" at bounding box center [591, 325] width 110 height 18
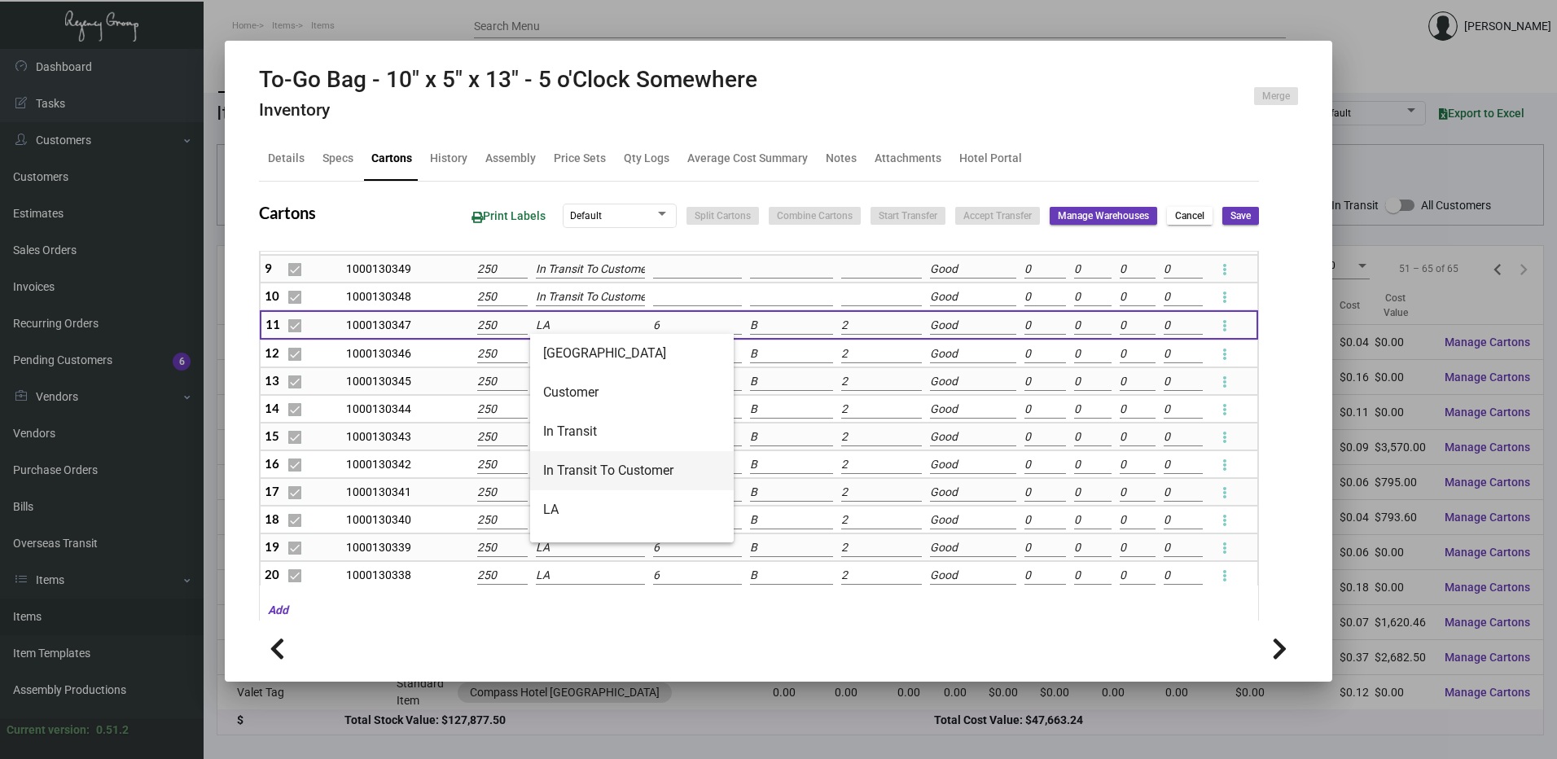
click at [615, 472] on span "In Transit To Customer" at bounding box center [631, 470] width 177 height 39
type input "In Transit To Customer"
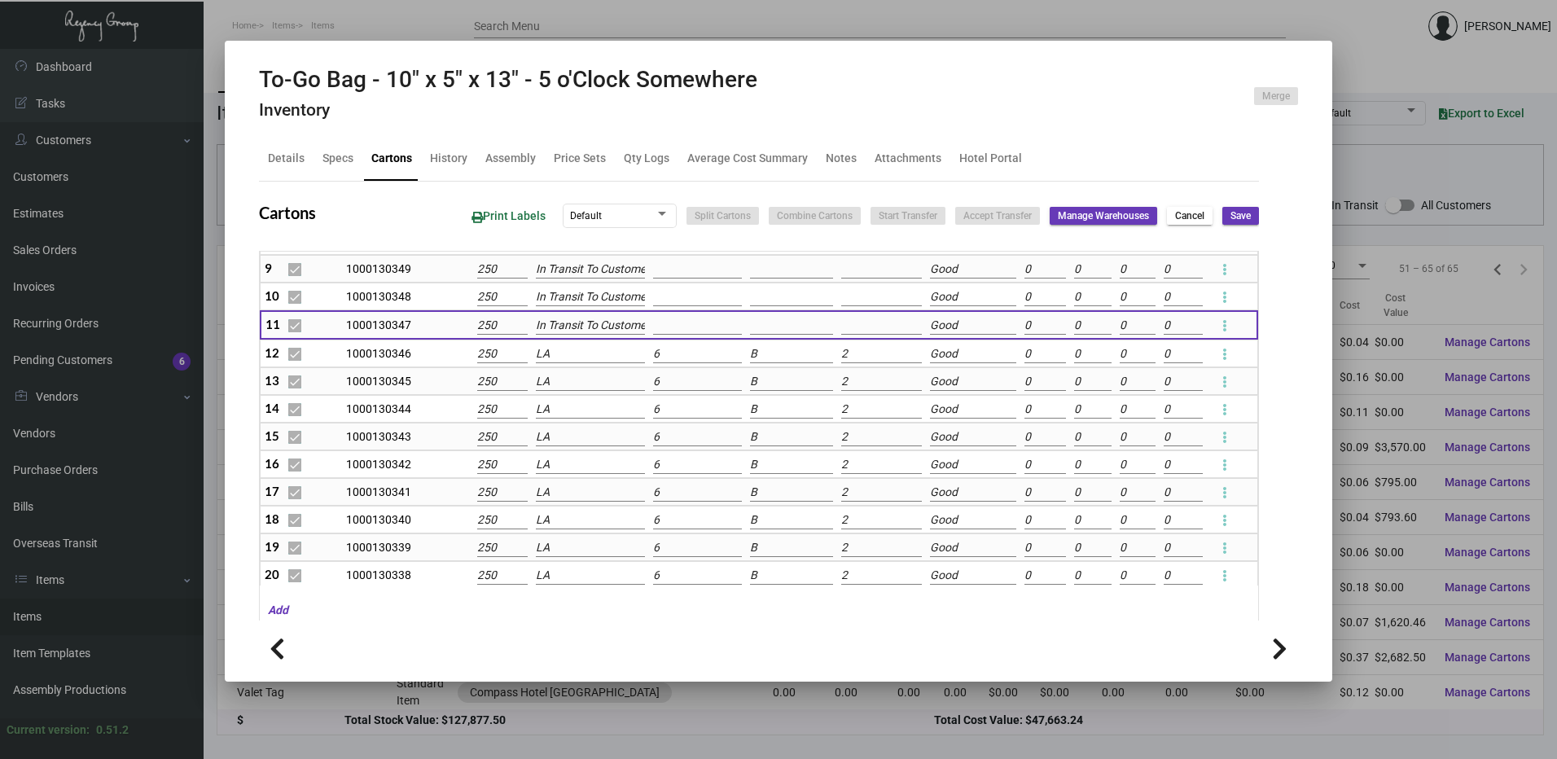
scroll to position [0, 9]
click at [570, 351] on input "LA" at bounding box center [590, 354] width 109 height 18
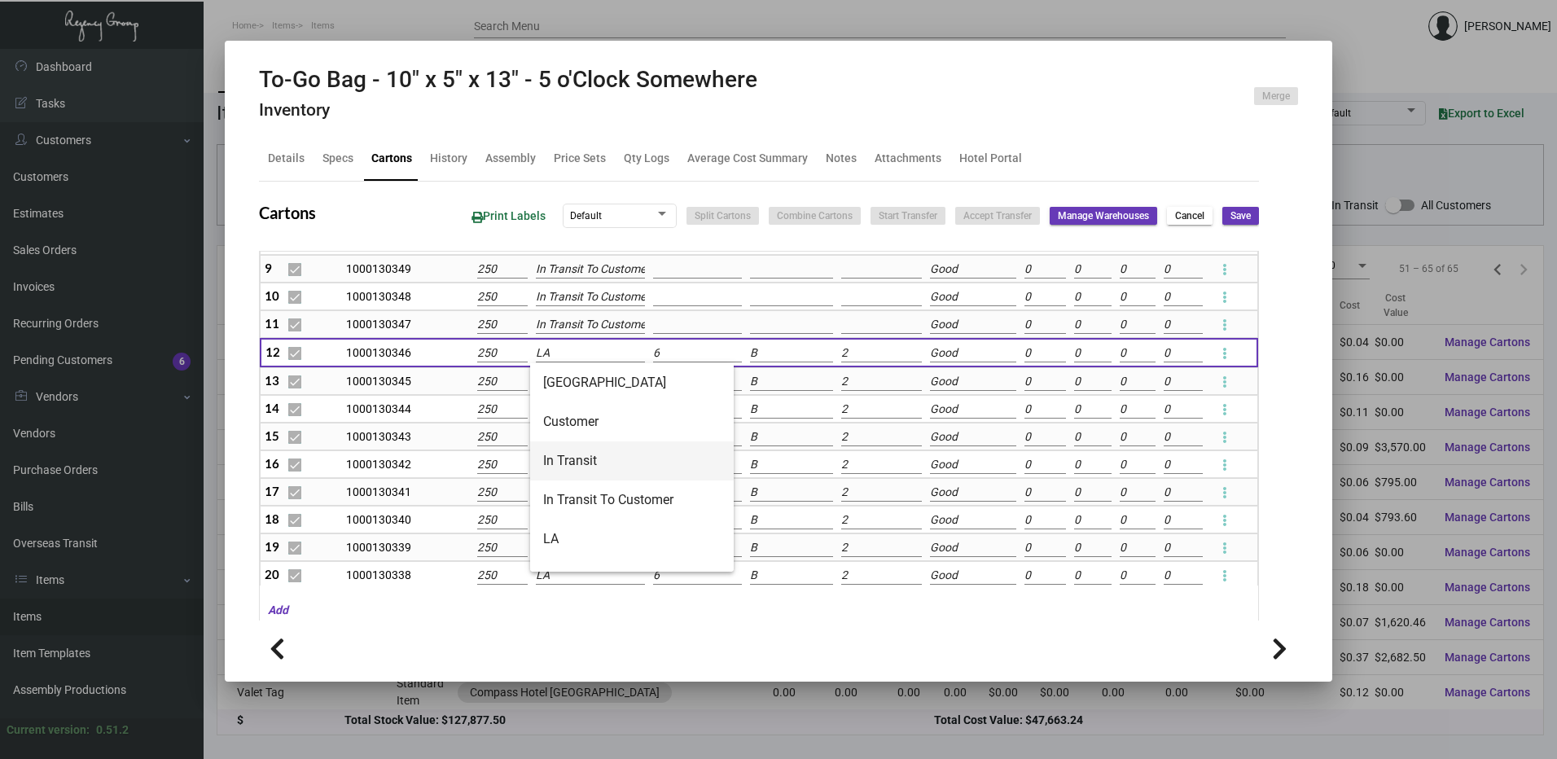
click at [580, 451] on span "In Transit" at bounding box center [631, 460] width 177 height 39
type input "In Transit"
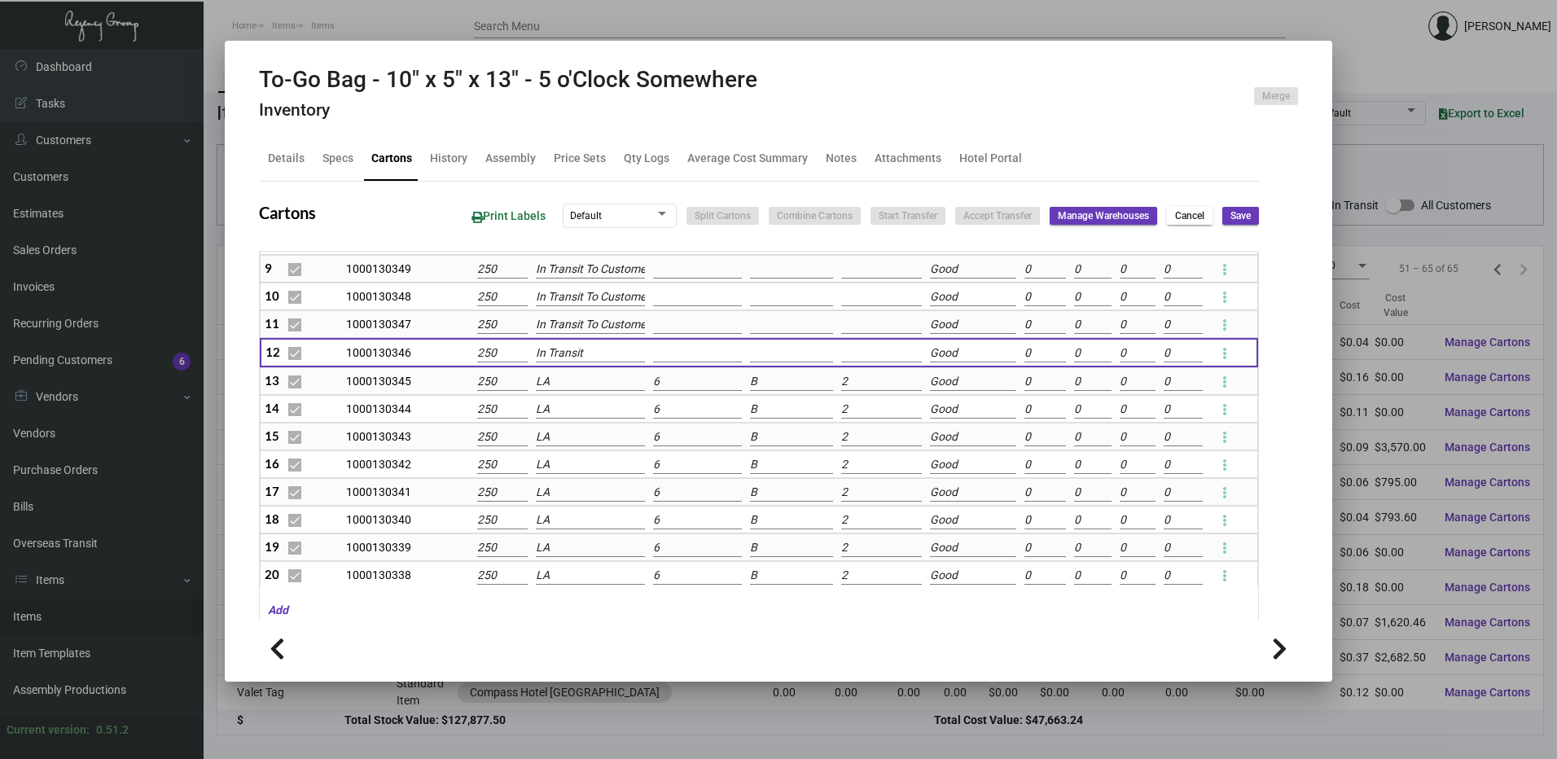
click at [576, 347] on input "In Transit" at bounding box center [590, 353] width 109 height 18
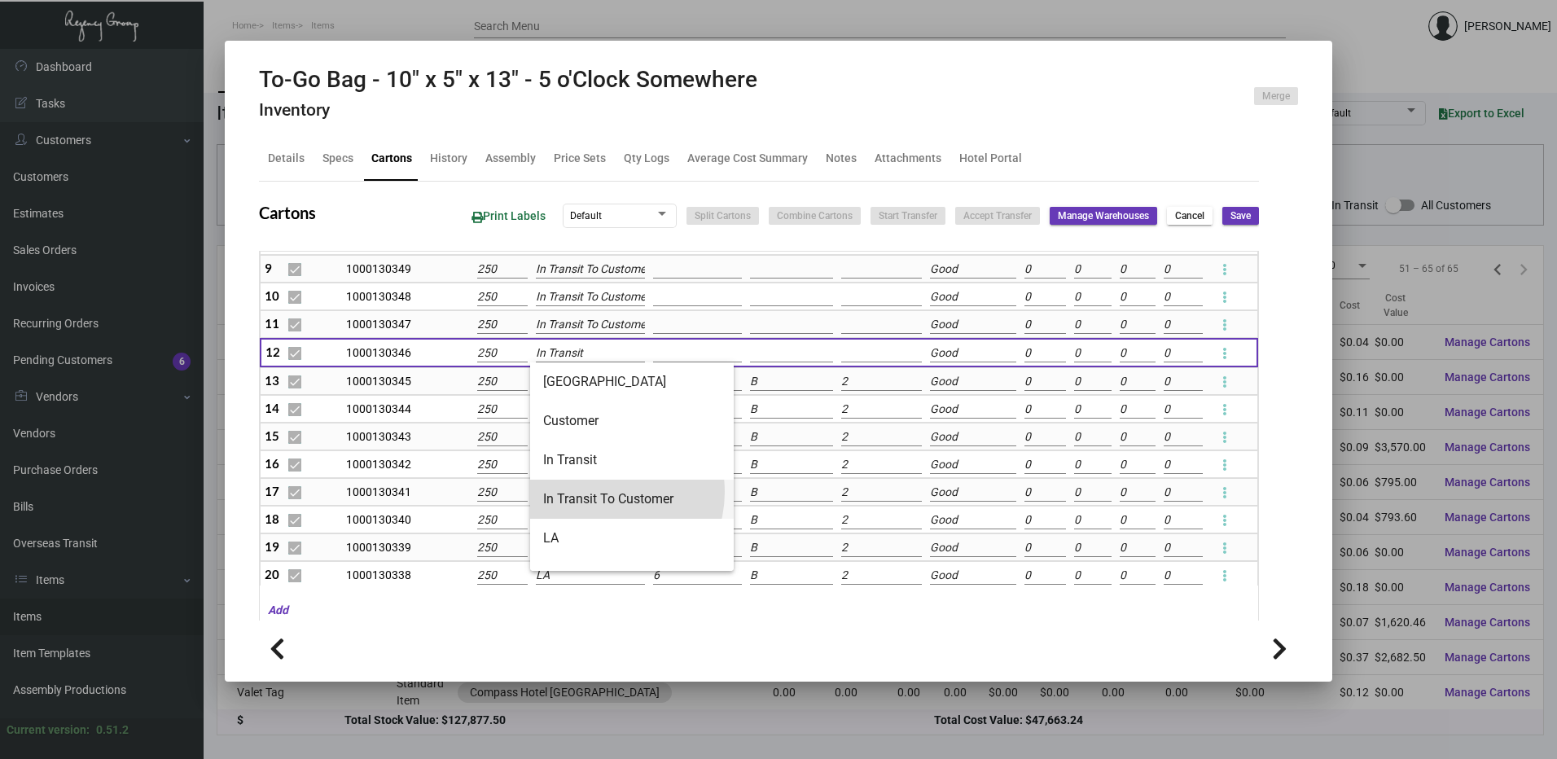
click at [603, 492] on span "In Transit To Customer" at bounding box center [631, 499] width 177 height 39
type input "In Transit To Customer"
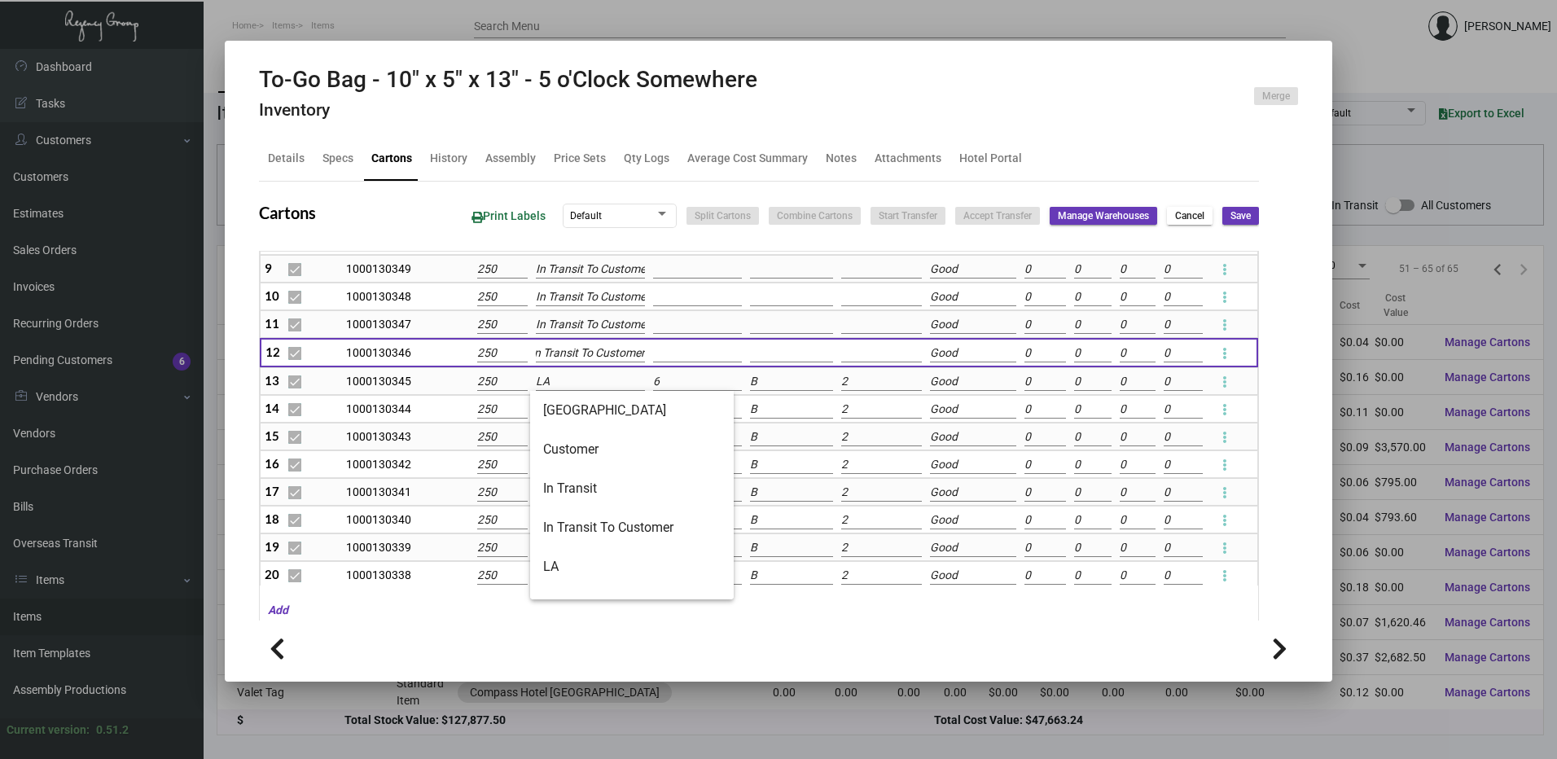
click at [574, 379] on input "LA" at bounding box center [590, 382] width 109 height 18
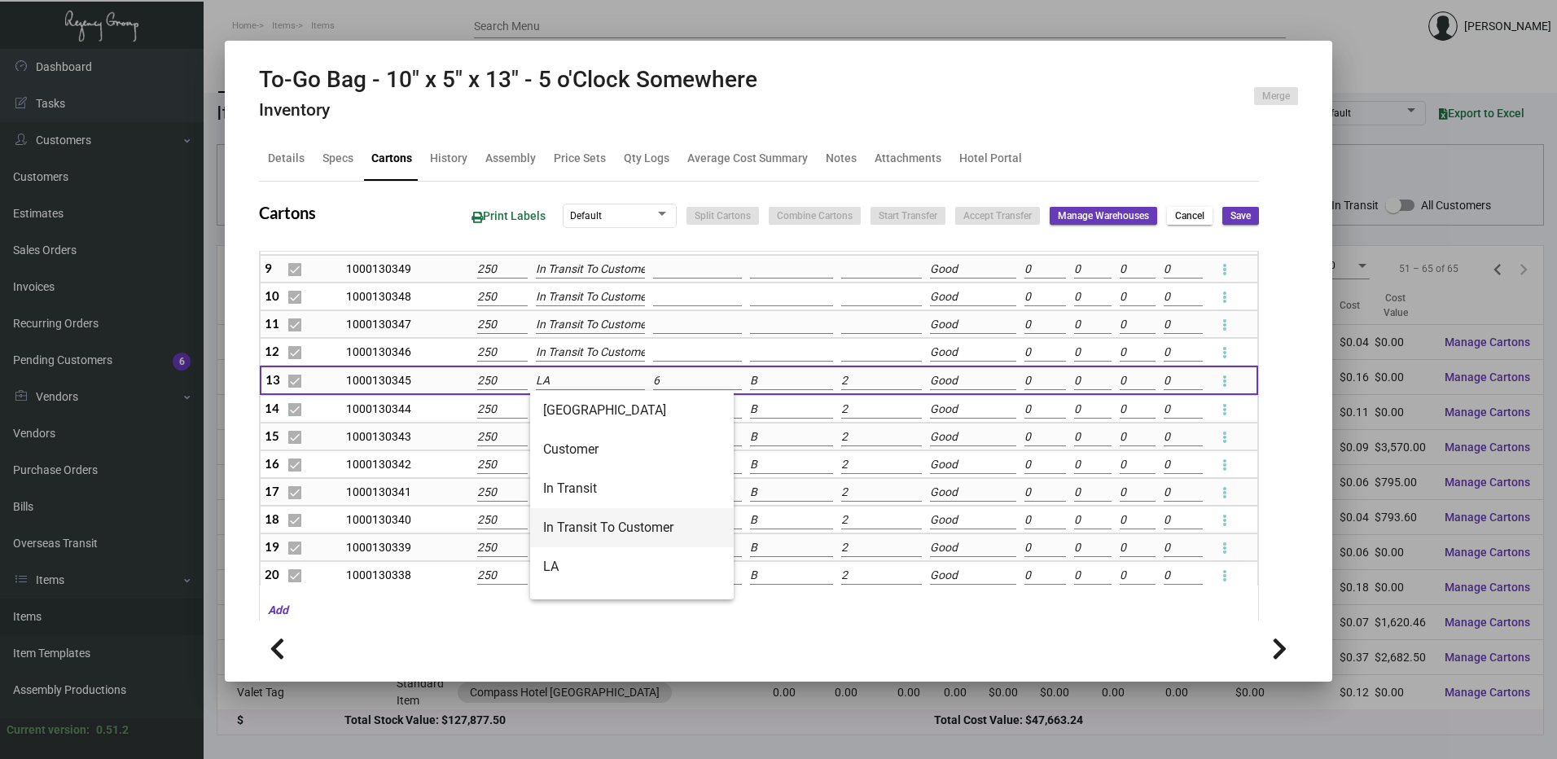
click at [588, 519] on span "In Transit To Customer" at bounding box center [631, 527] width 177 height 39
type input "In Transit To Customer"
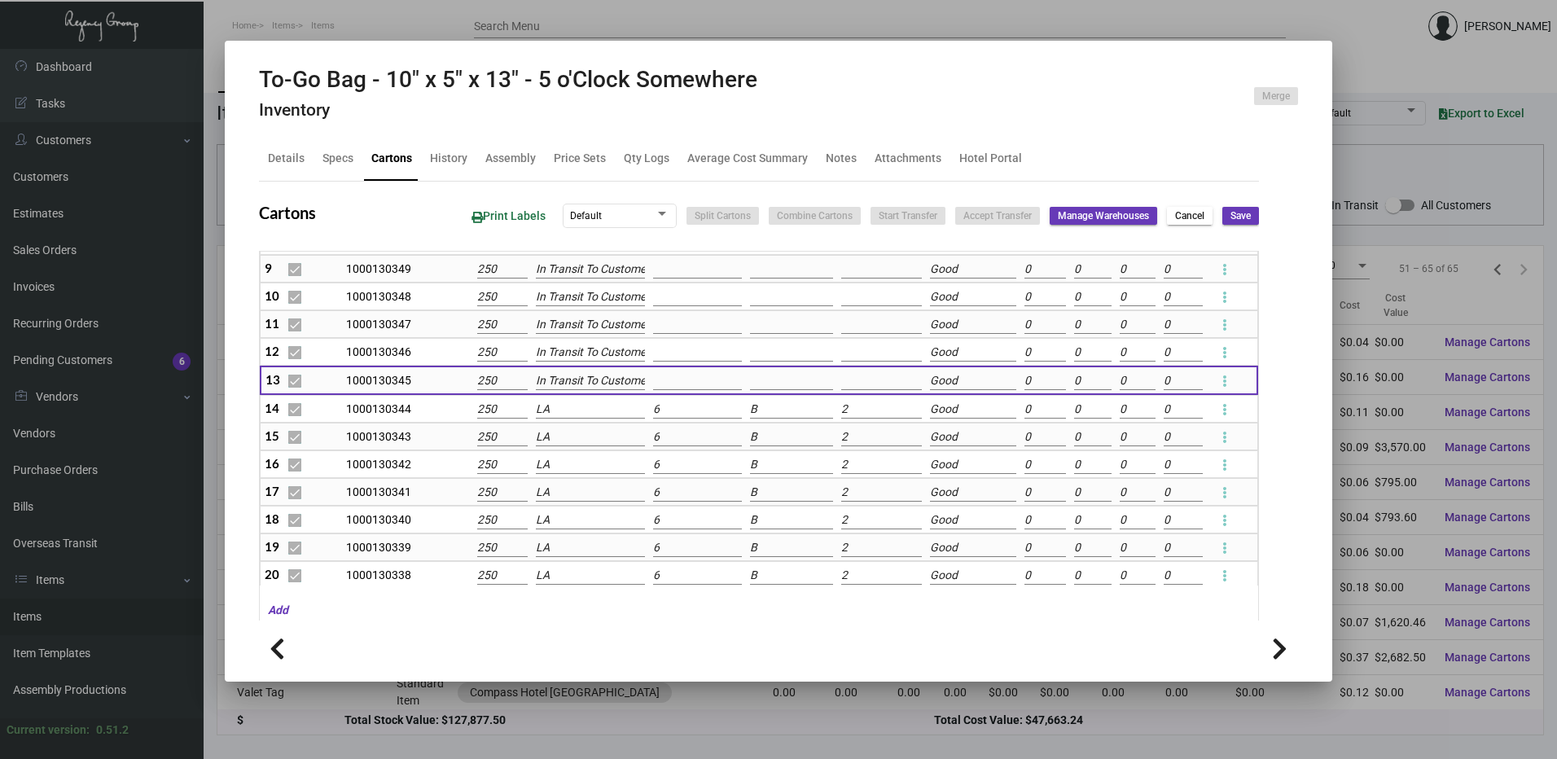
scroll to position [0, 9]
click at [1222, 212] on button "Save" at bounding box center [1240, 216] width 37 height 18
checkbox input "false"
type input "0"
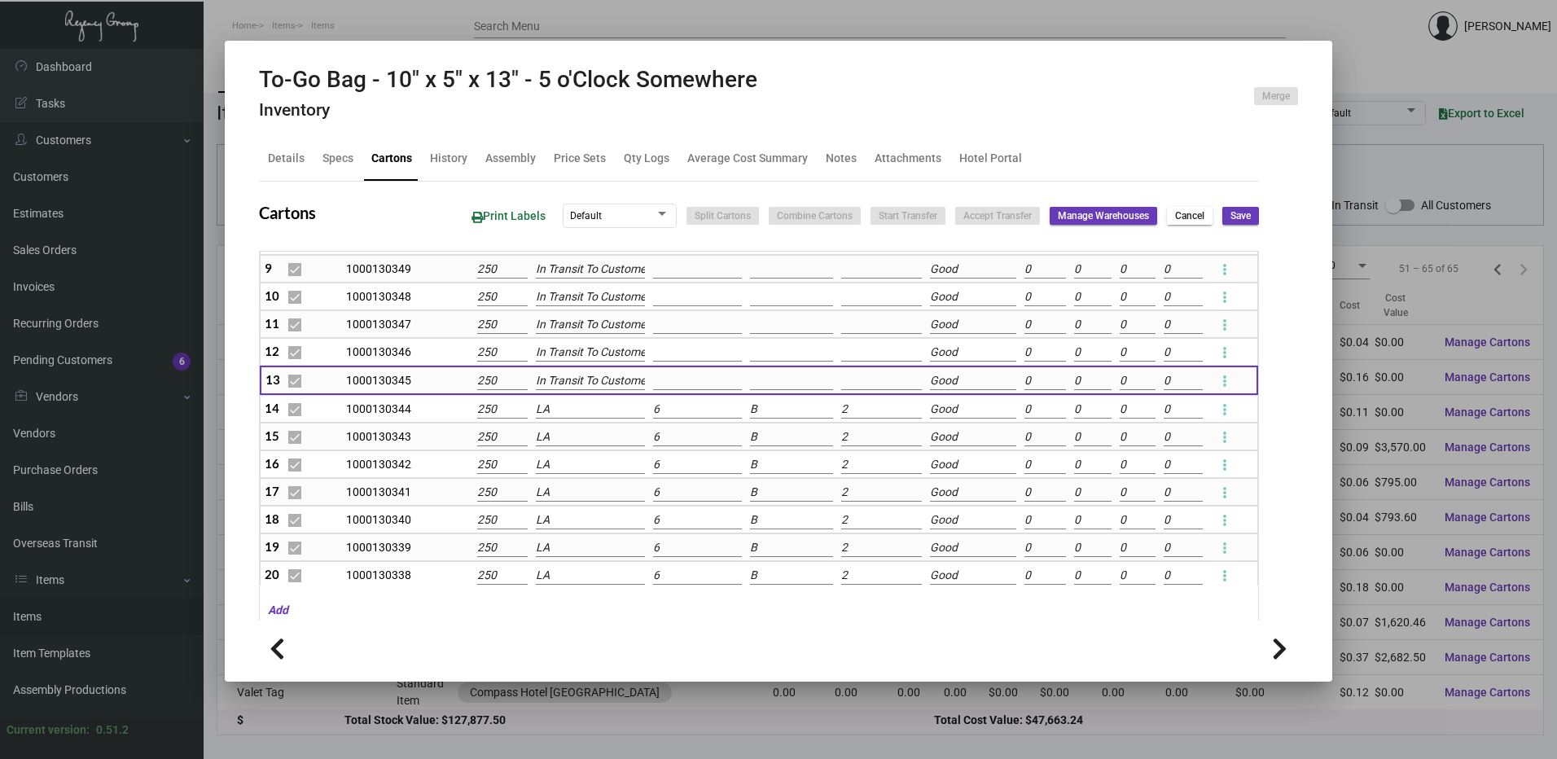
checkbox input "false"
type input "0"
checkbox input "false"
type input "0"
checkbox input "false"
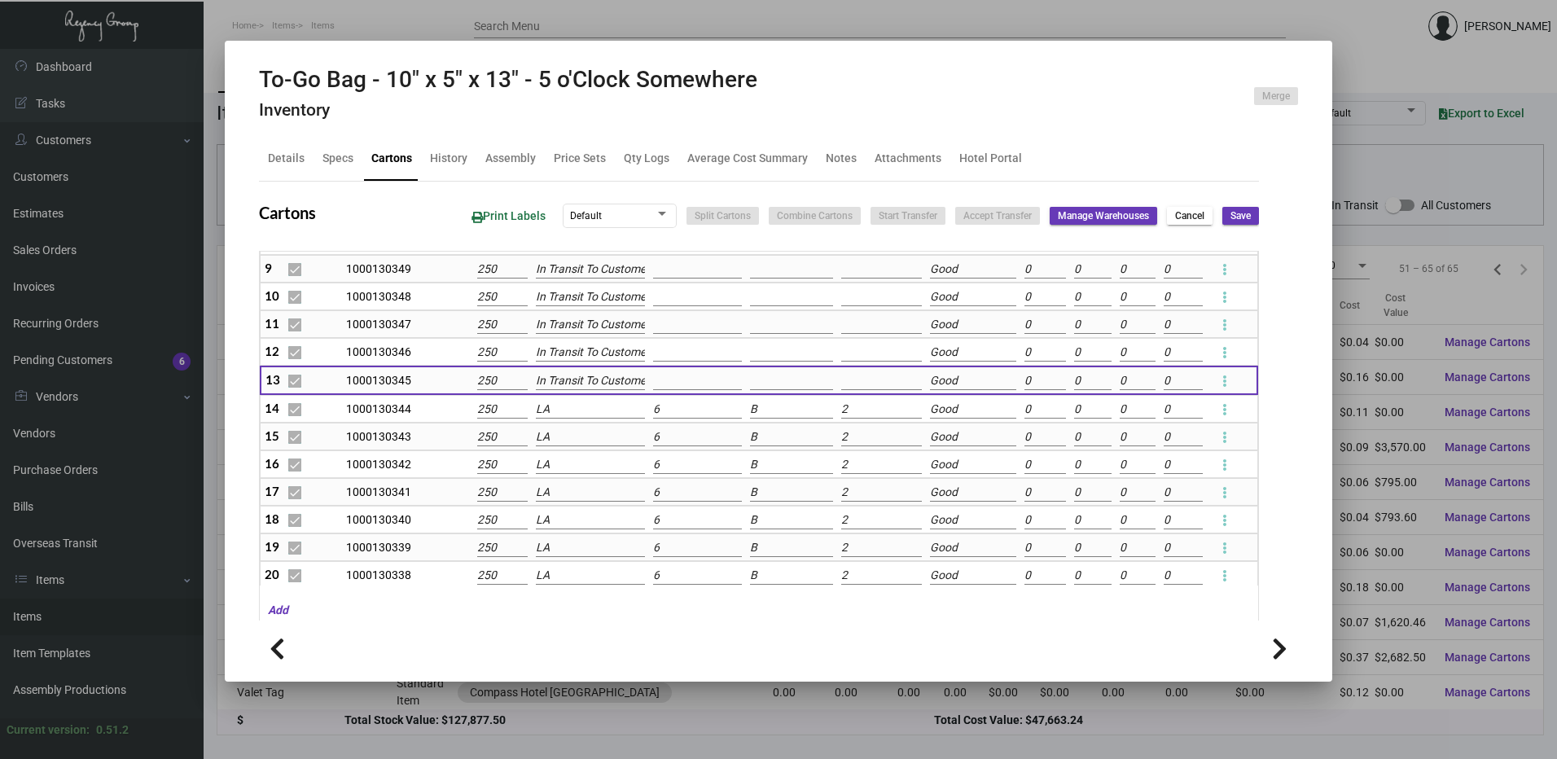
type input "0"
checkbox input "false"
type input "0"
checkbox input "false"
type input "0"
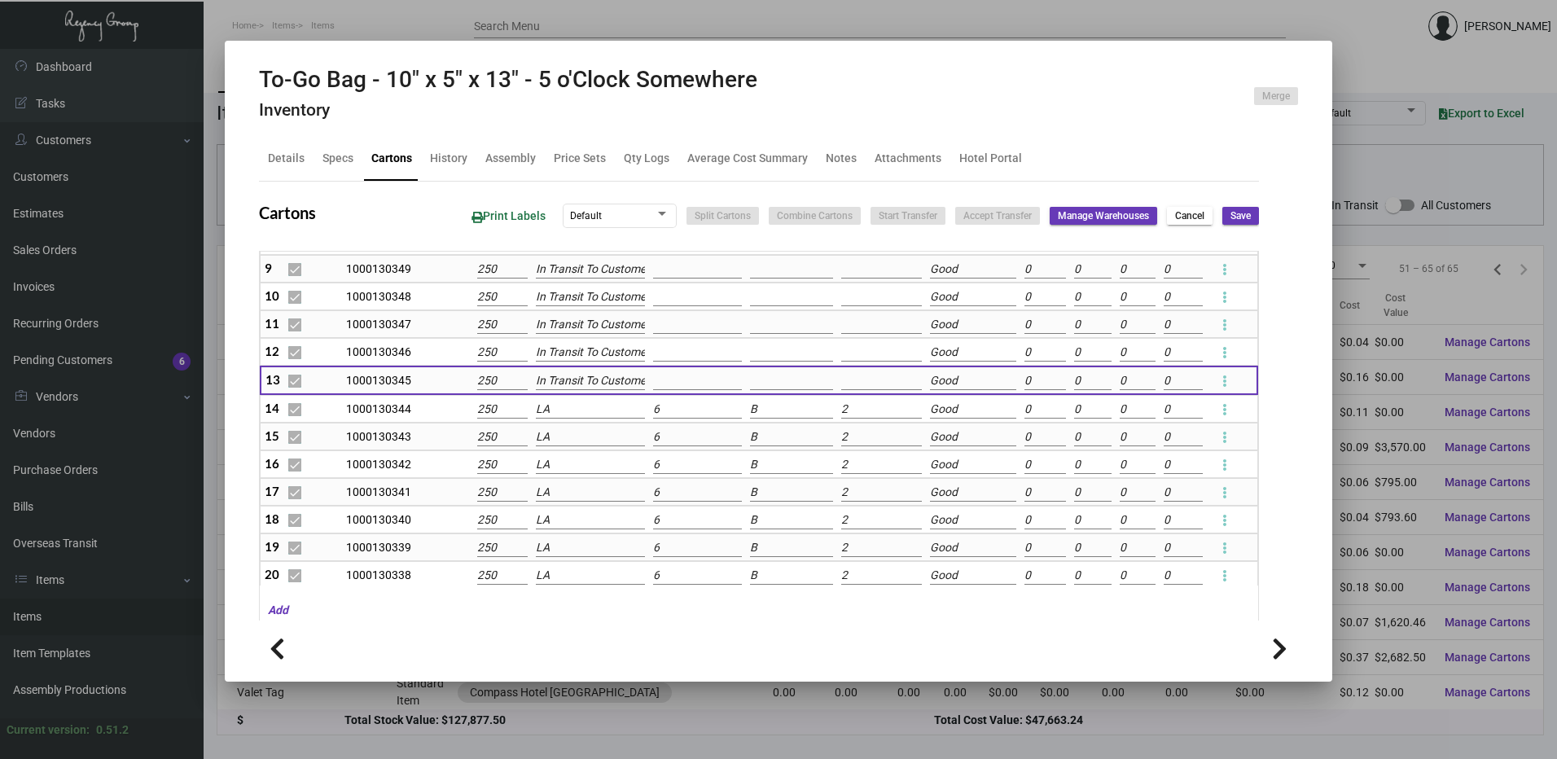
checkbox input "false"
type input "0"
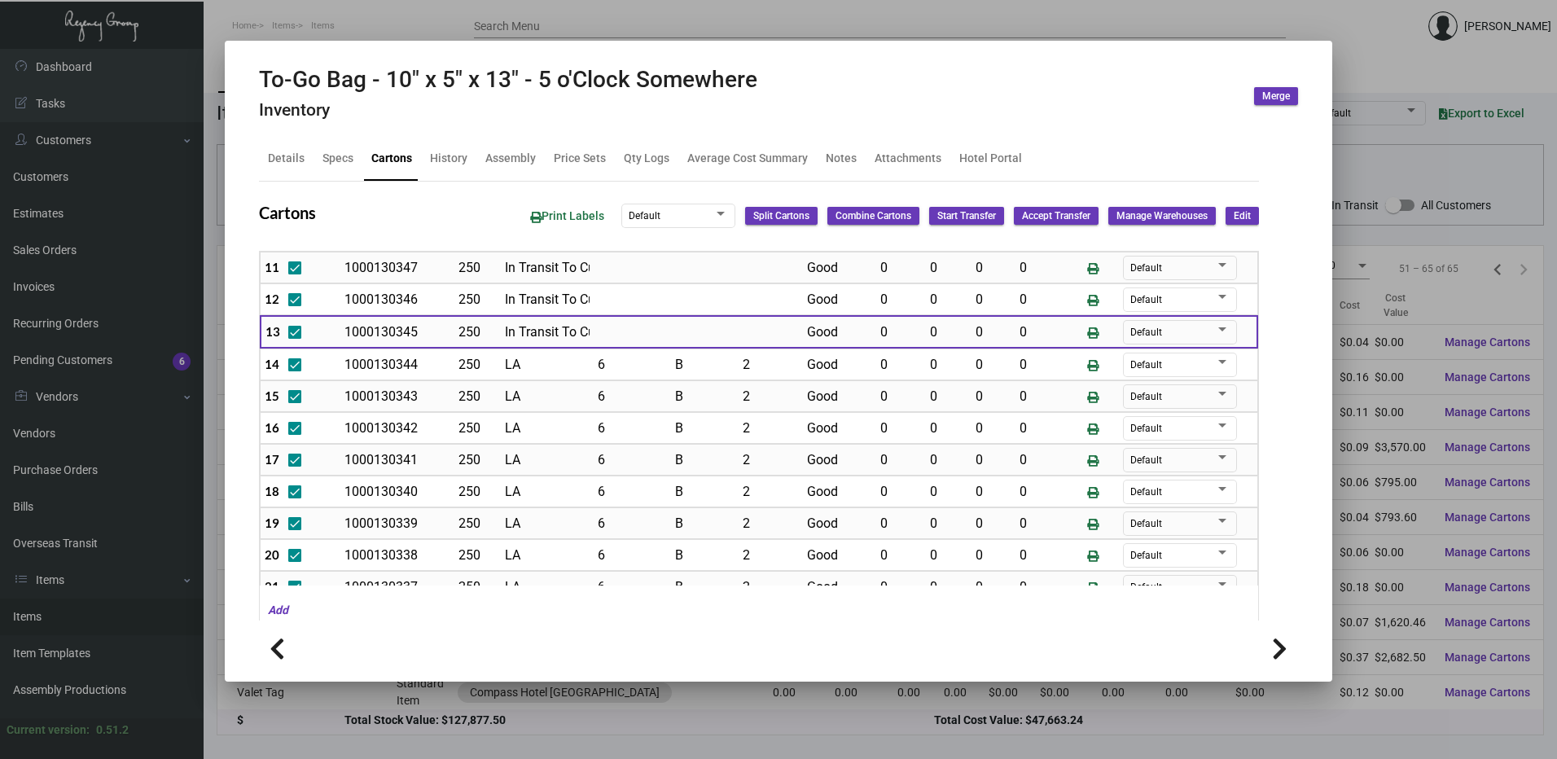
scroll to position [407, 0]
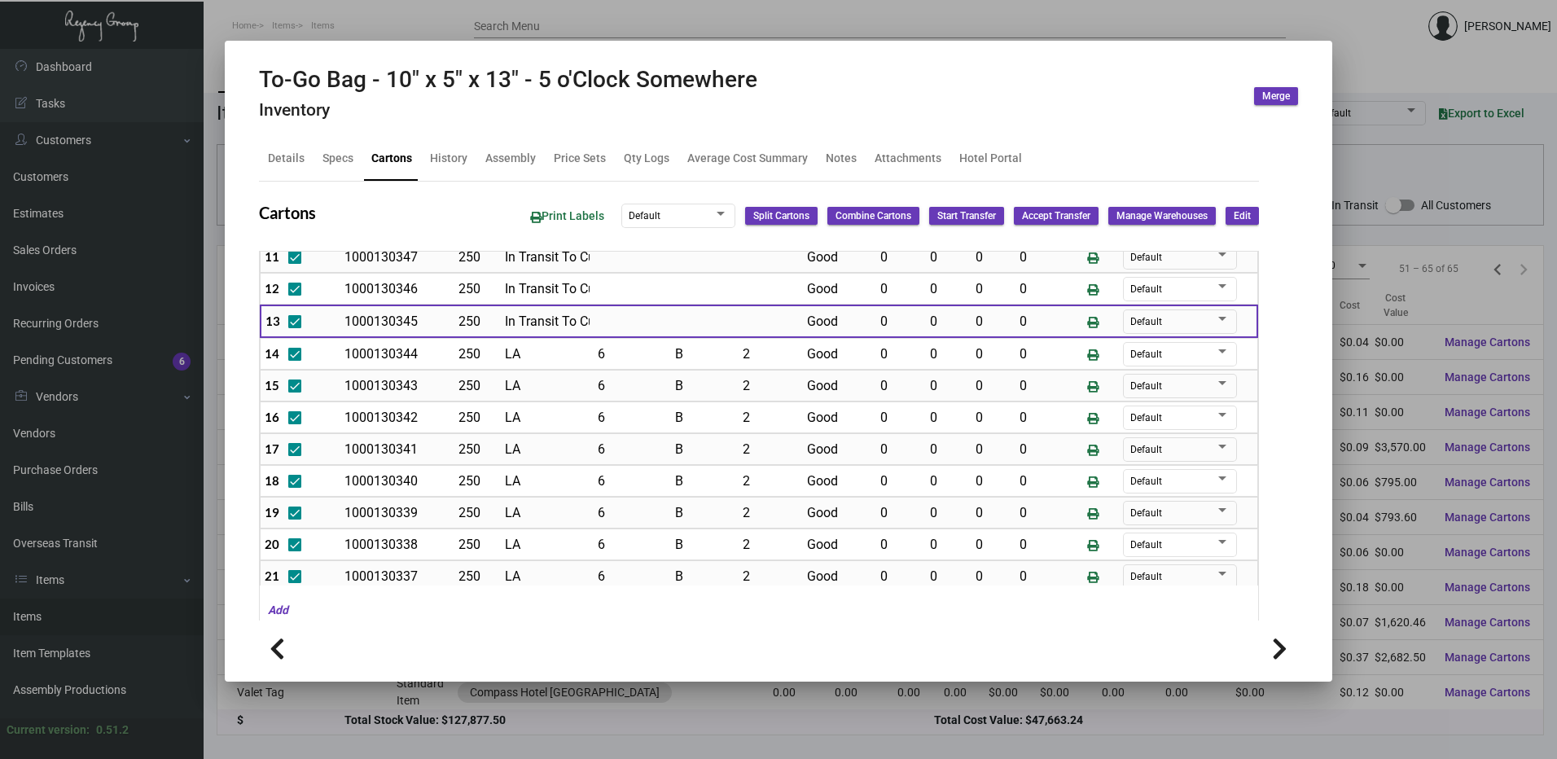
click at [1225, 217] on button "Edit" at bounding box center [1241, 216] width 33 height 18
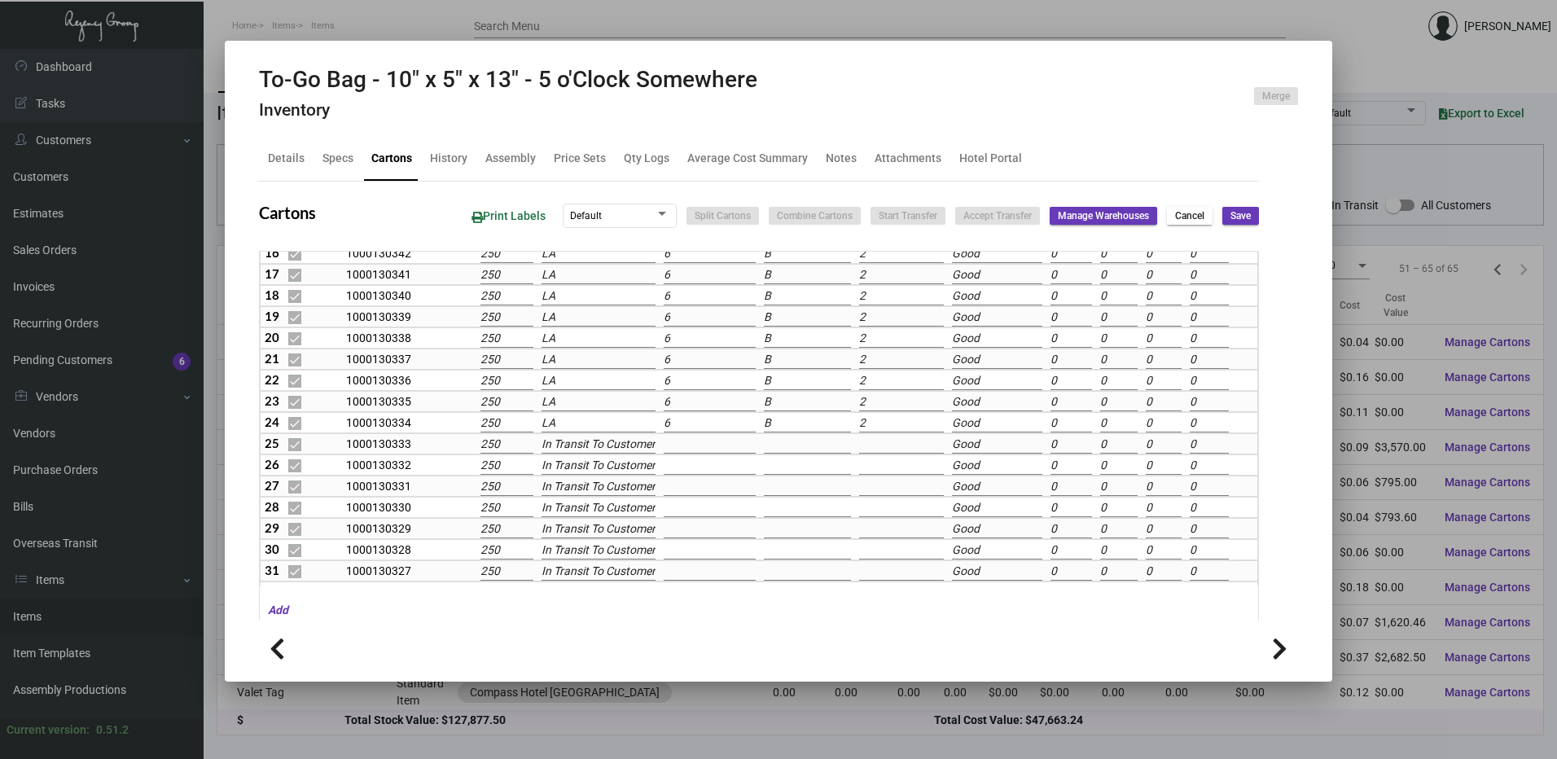
scroll to position [364, 0]
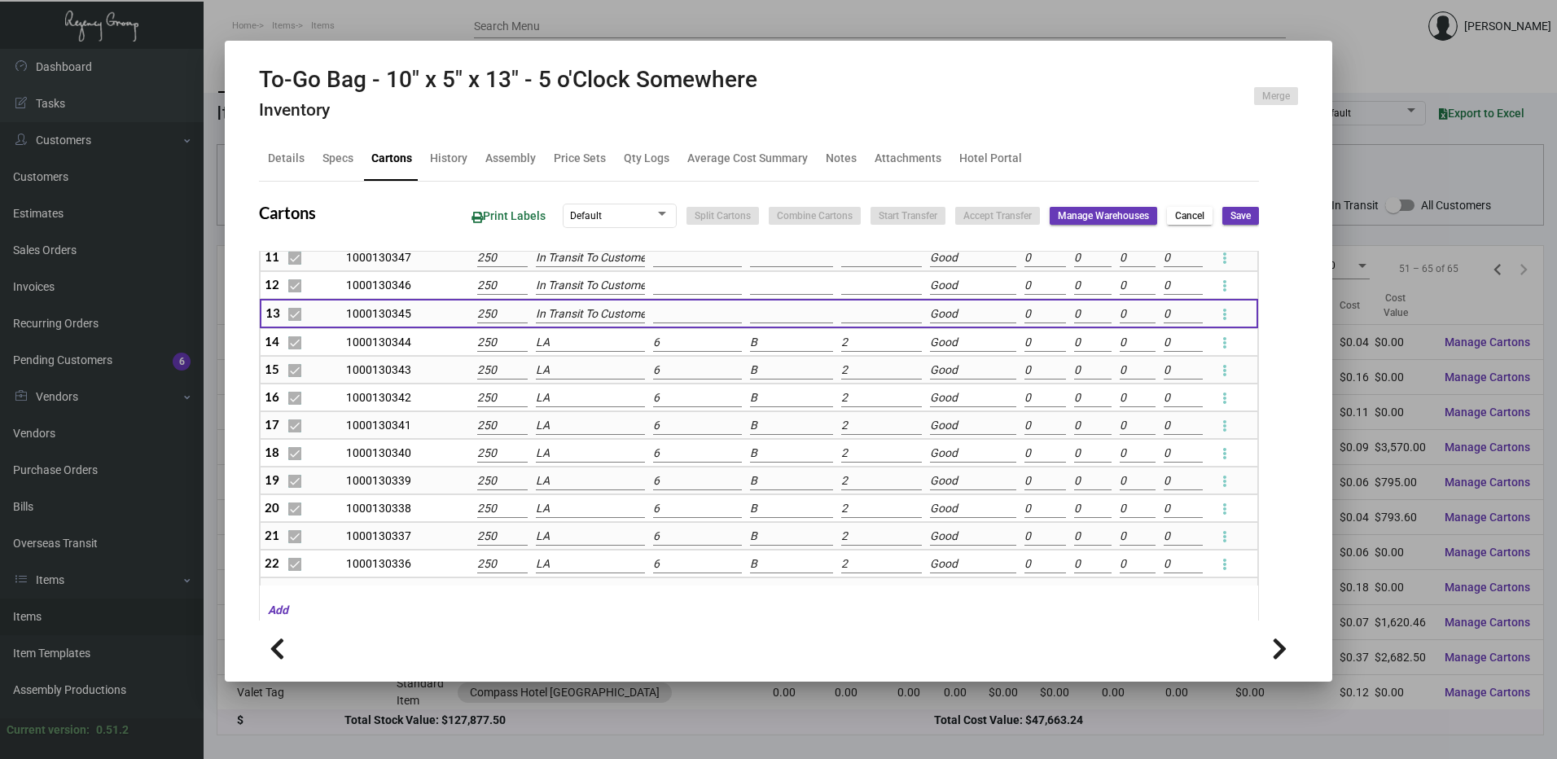
click at [572, 311] on input "In Transit To Customer" at bounding box center [590, 314] width 109 height 18
click at [563, 492] on span "LA" at bounding box center [631, 499] width 177 height 39
click at [1233, 221] on span "Save" at bounding box center [1240, 216] width 20 height 14
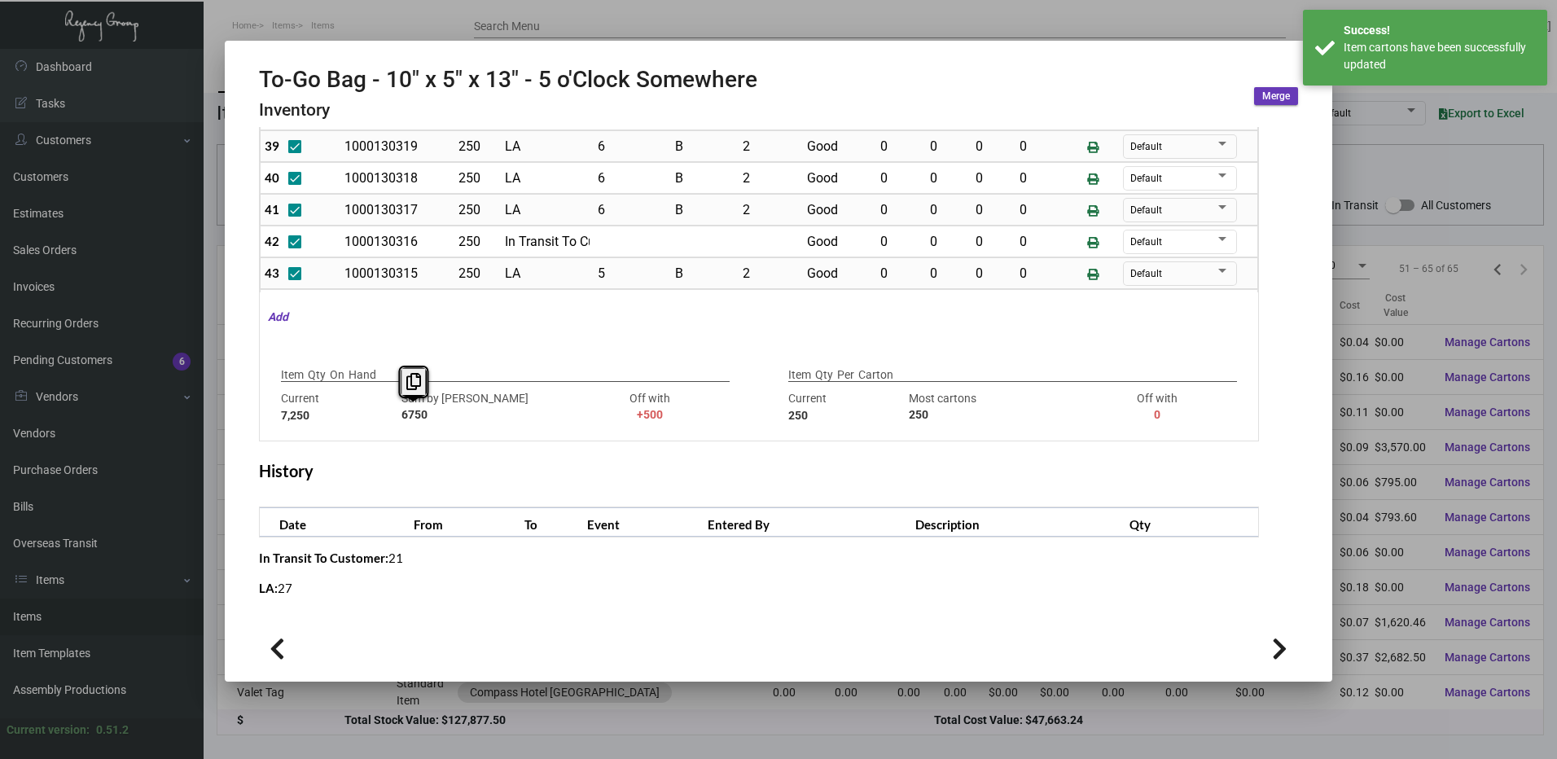
scroll to position [0, 0]
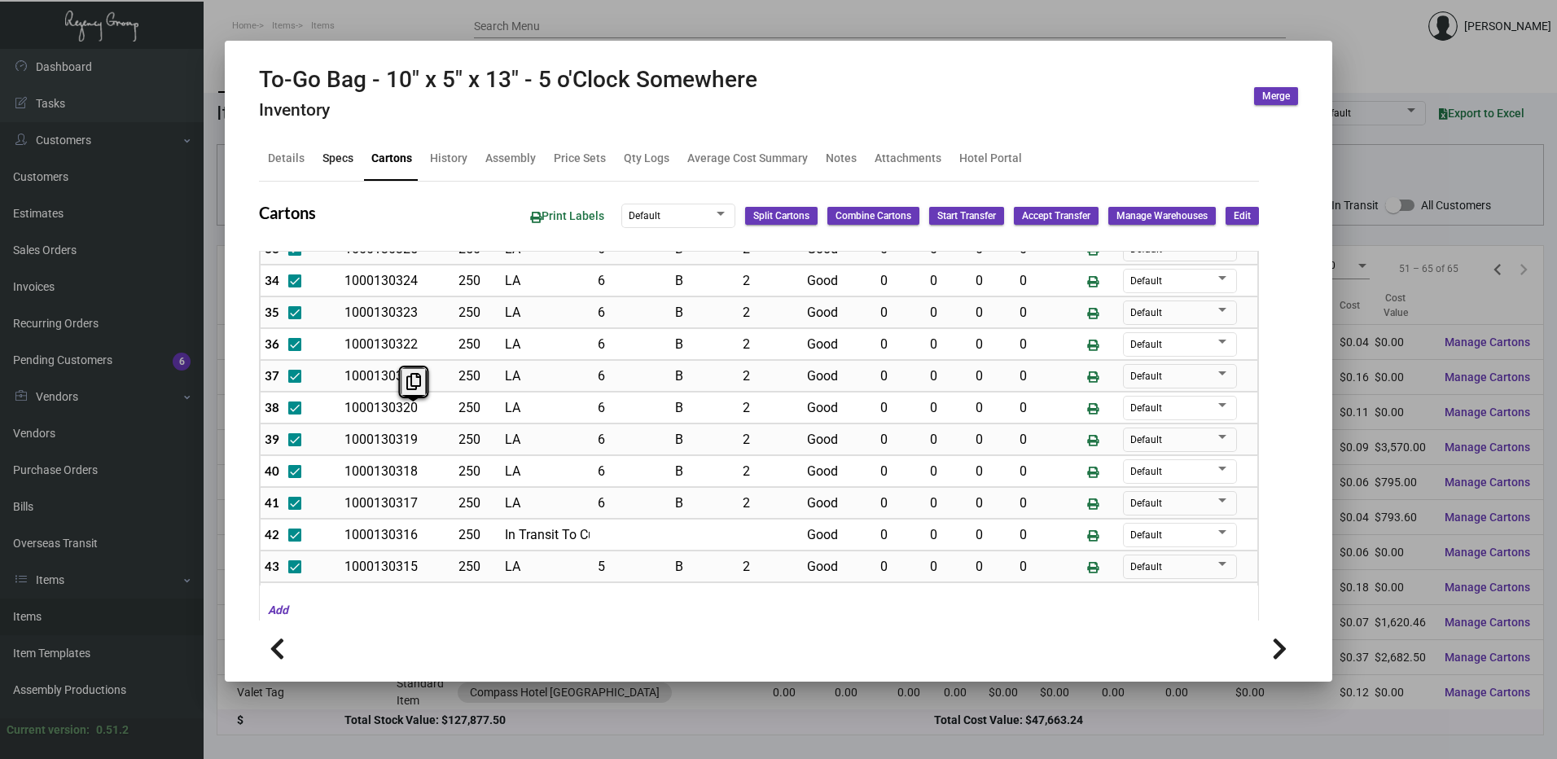
click at [336, 169] on div "Specs" at bounding box center [338, 158] width 44 height 39
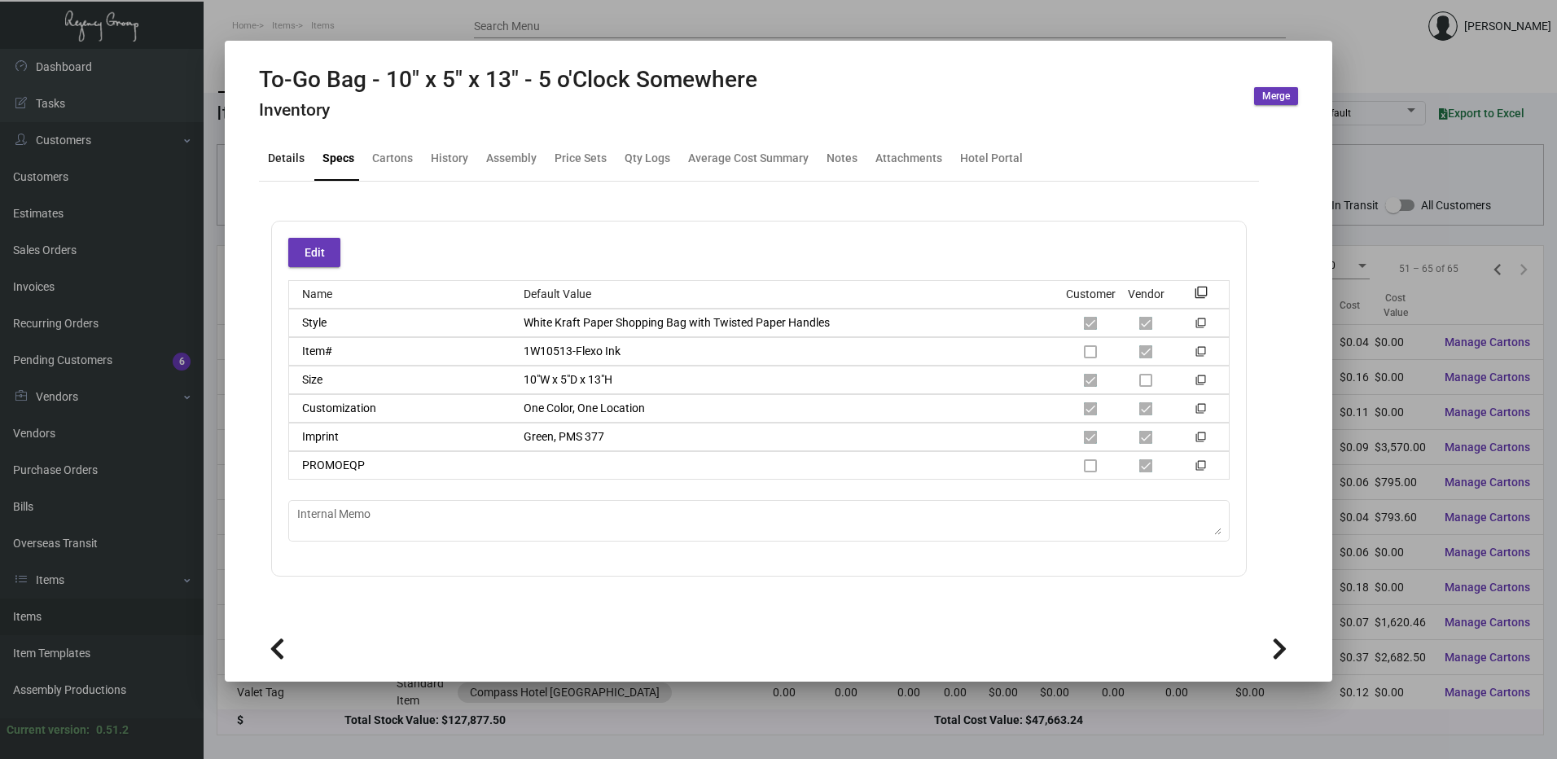
click at [291, 162] on div "Details" at bounding box center [286, 158] width 37 height 17
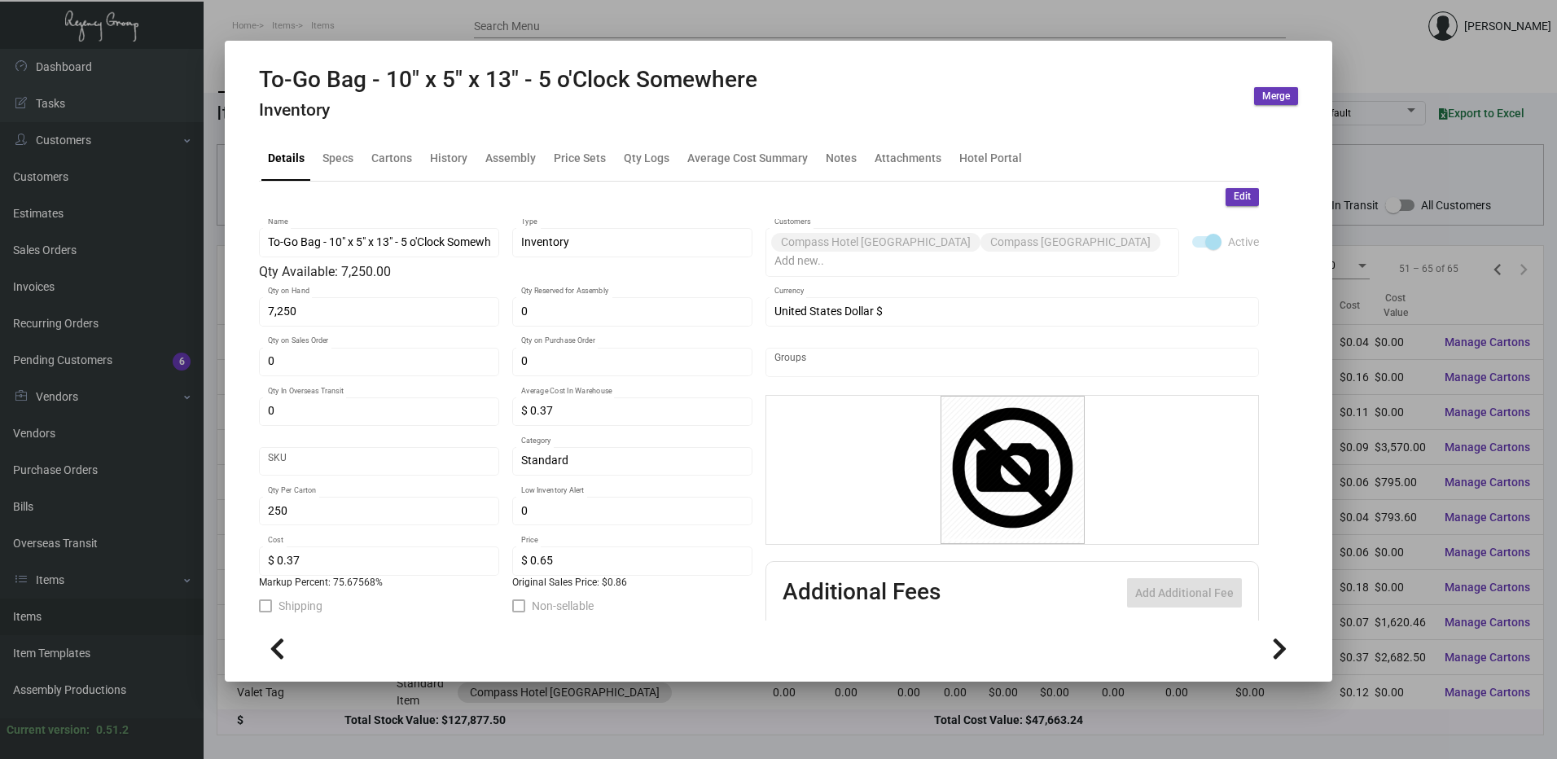
click at [1231, 188] on button "Edit" at bounding box center [1241, 197] width 33 height 18
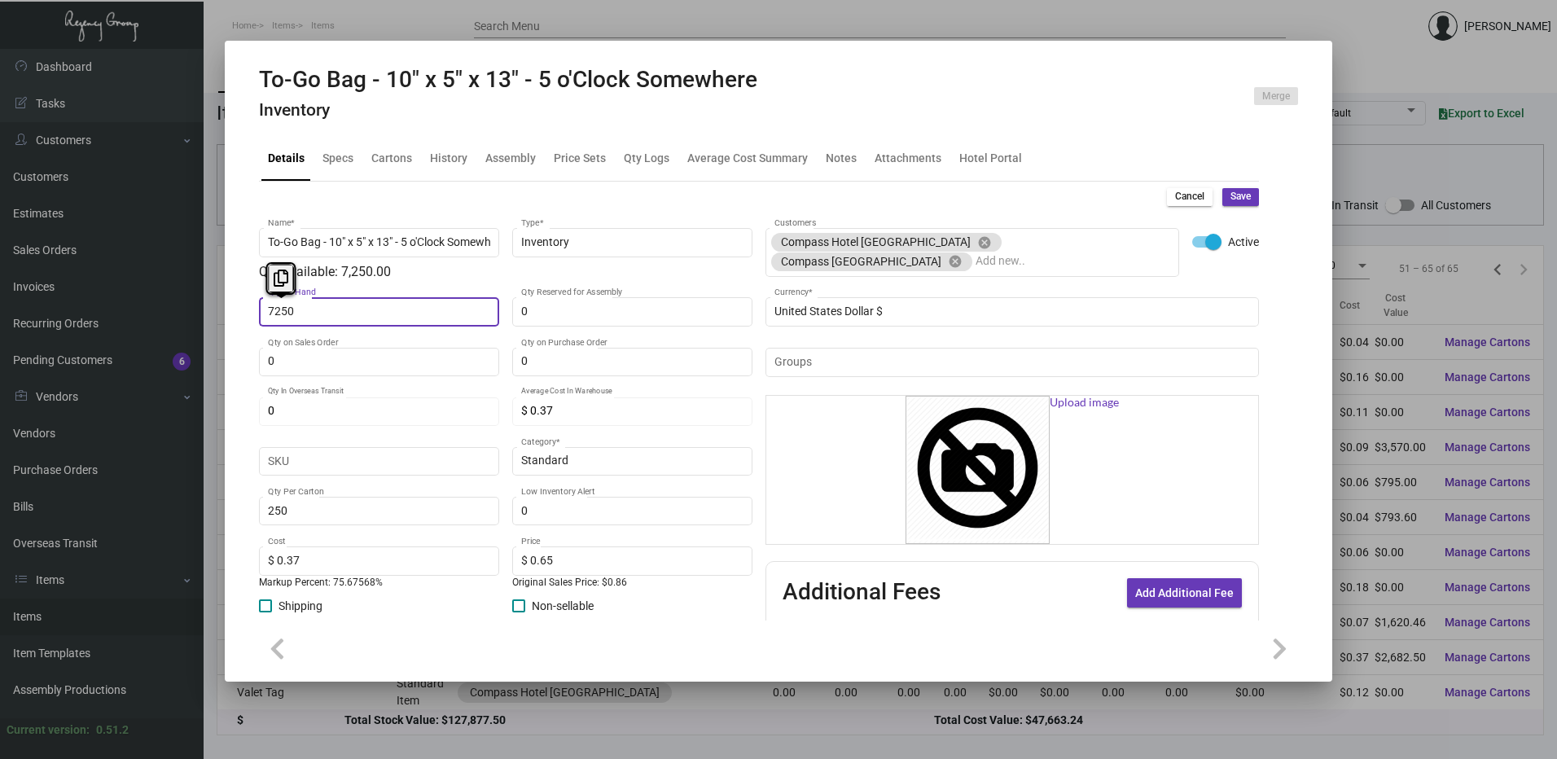
paste input "67"
click at [1207, 200] on div "Cancel Save" at bounding box center [1213, 197] width 92 height 18
click at [1222, 198] on button "Save" at bounding box center [1240, 197] width 37 height 18
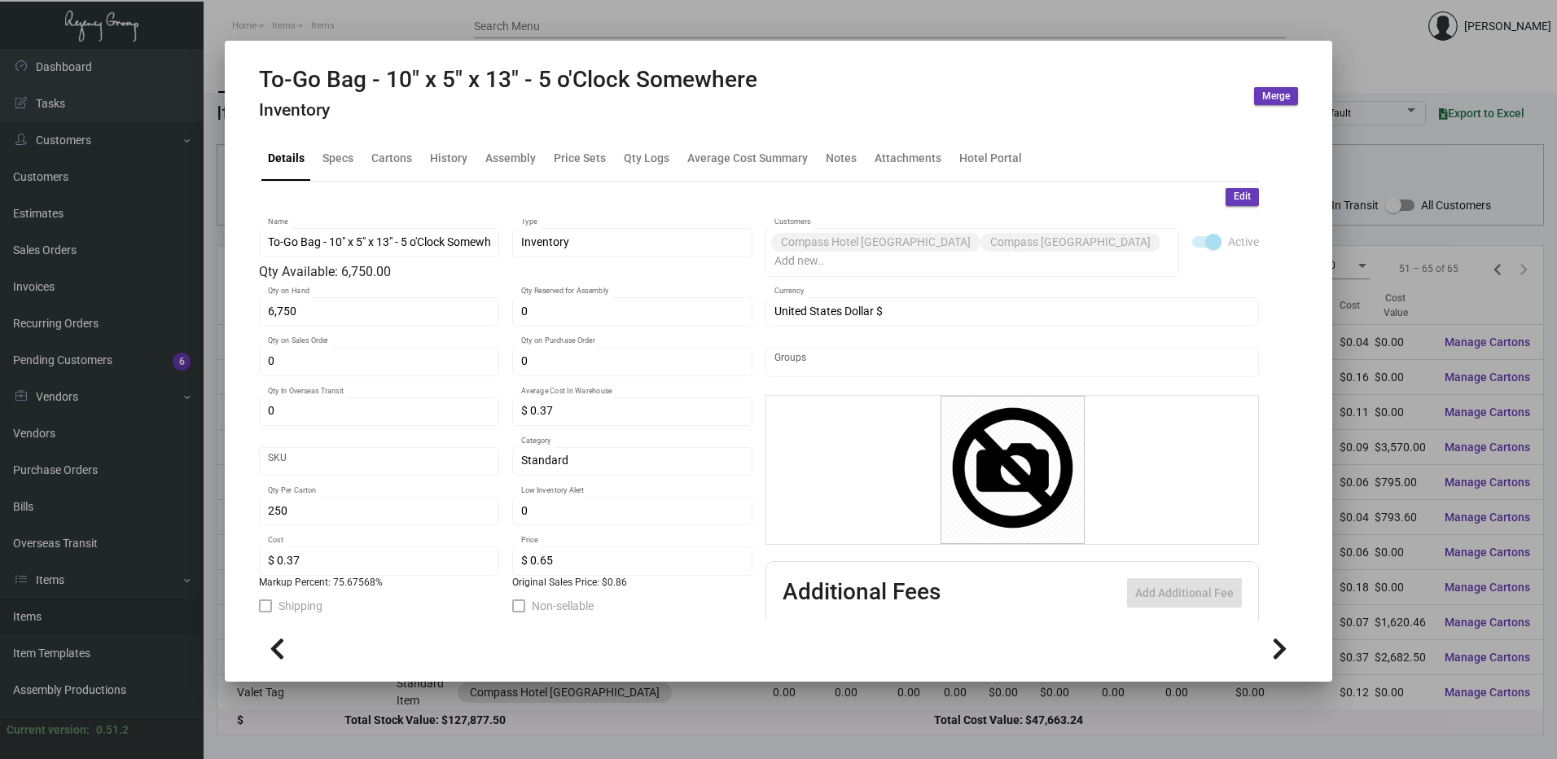
click at [417, 36] on div at bounding box center [778, 379] width 1557 height 759
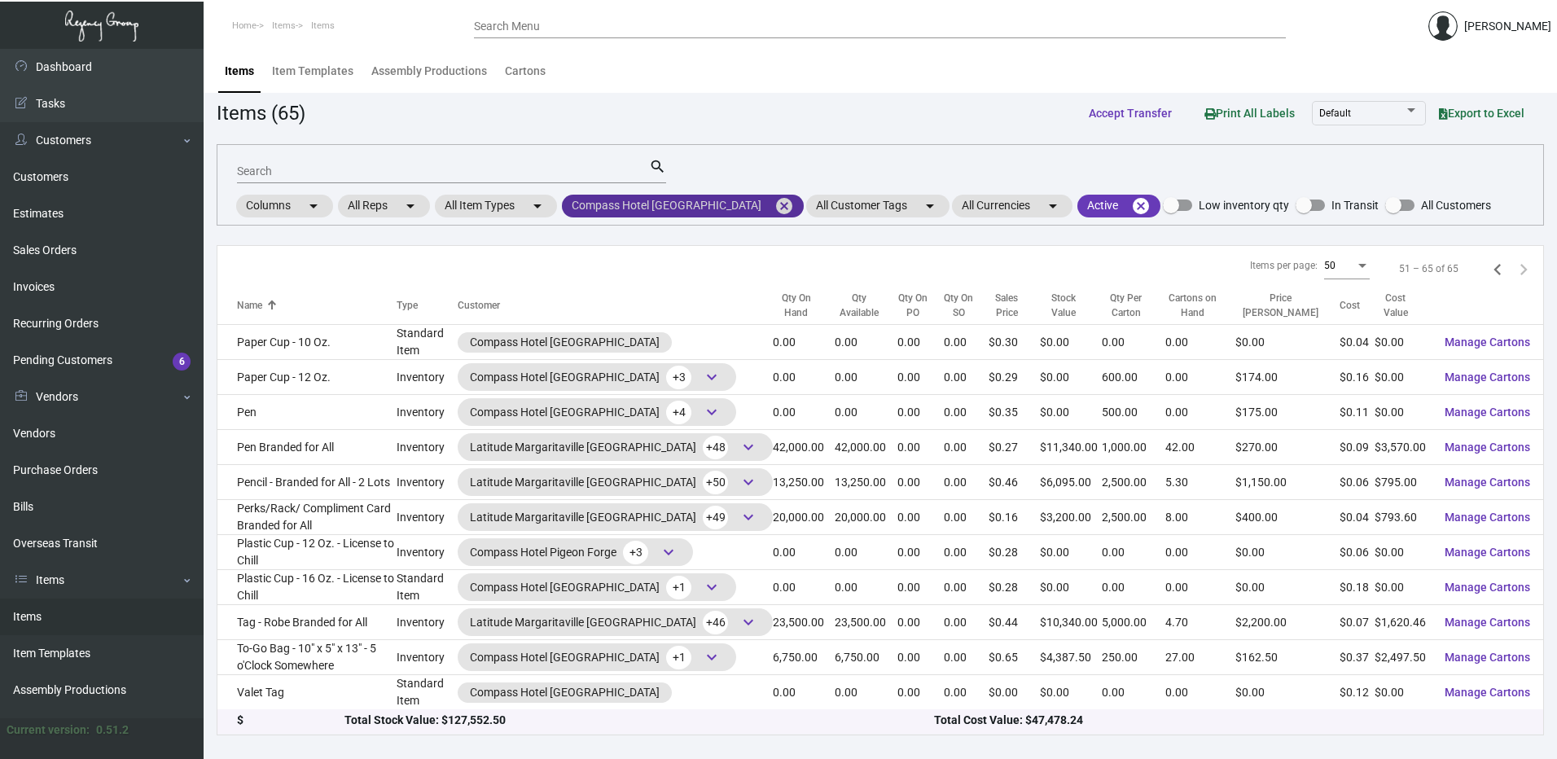
click at [781, 207] on mat-icon "cancel" at bounding box center [784, 206] width 20 height 20
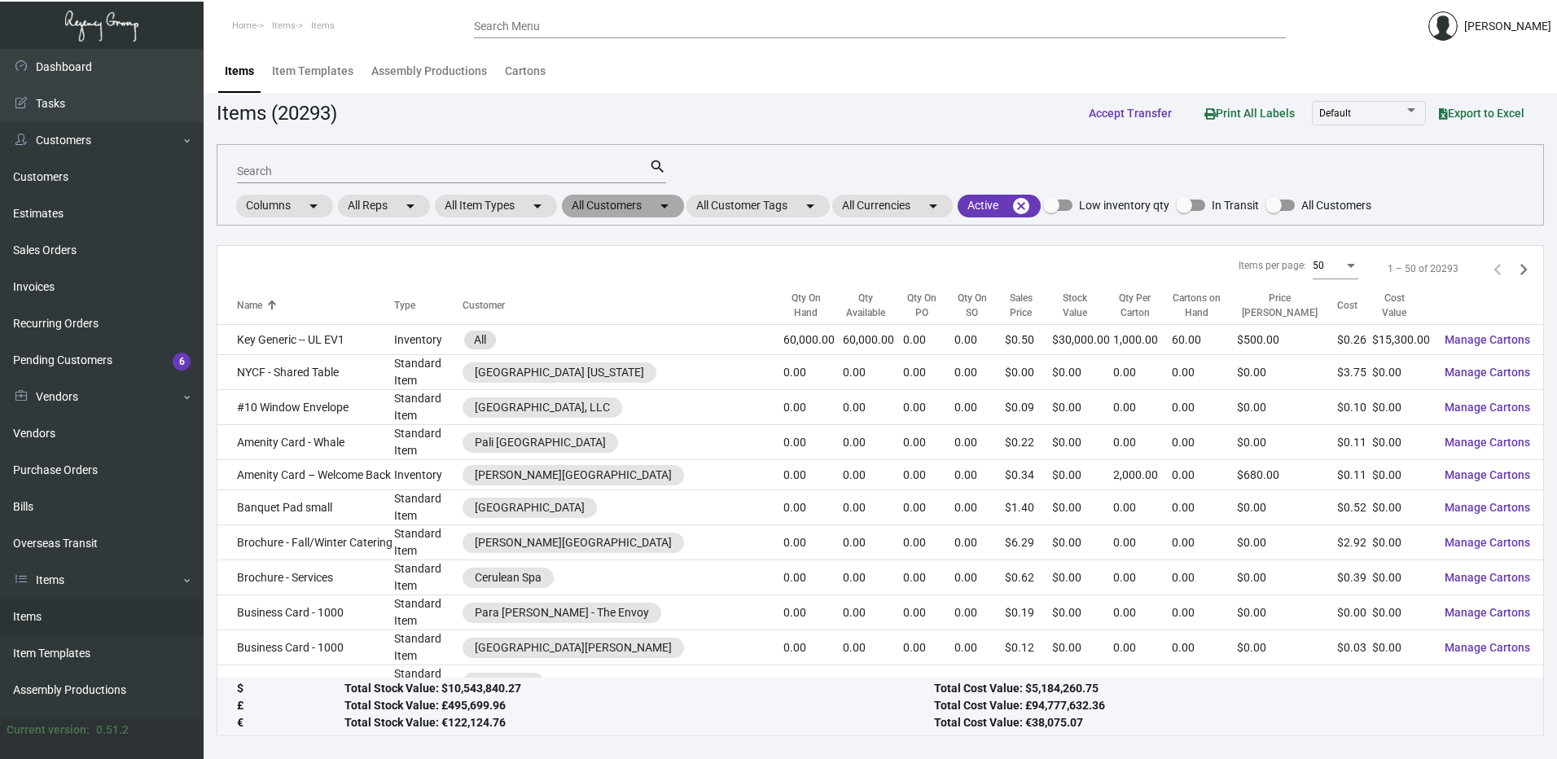
click at [650, 207] on mat-chip "All Customers arrow_drop_down" at bounding box center [623, 206] width 122 height 23
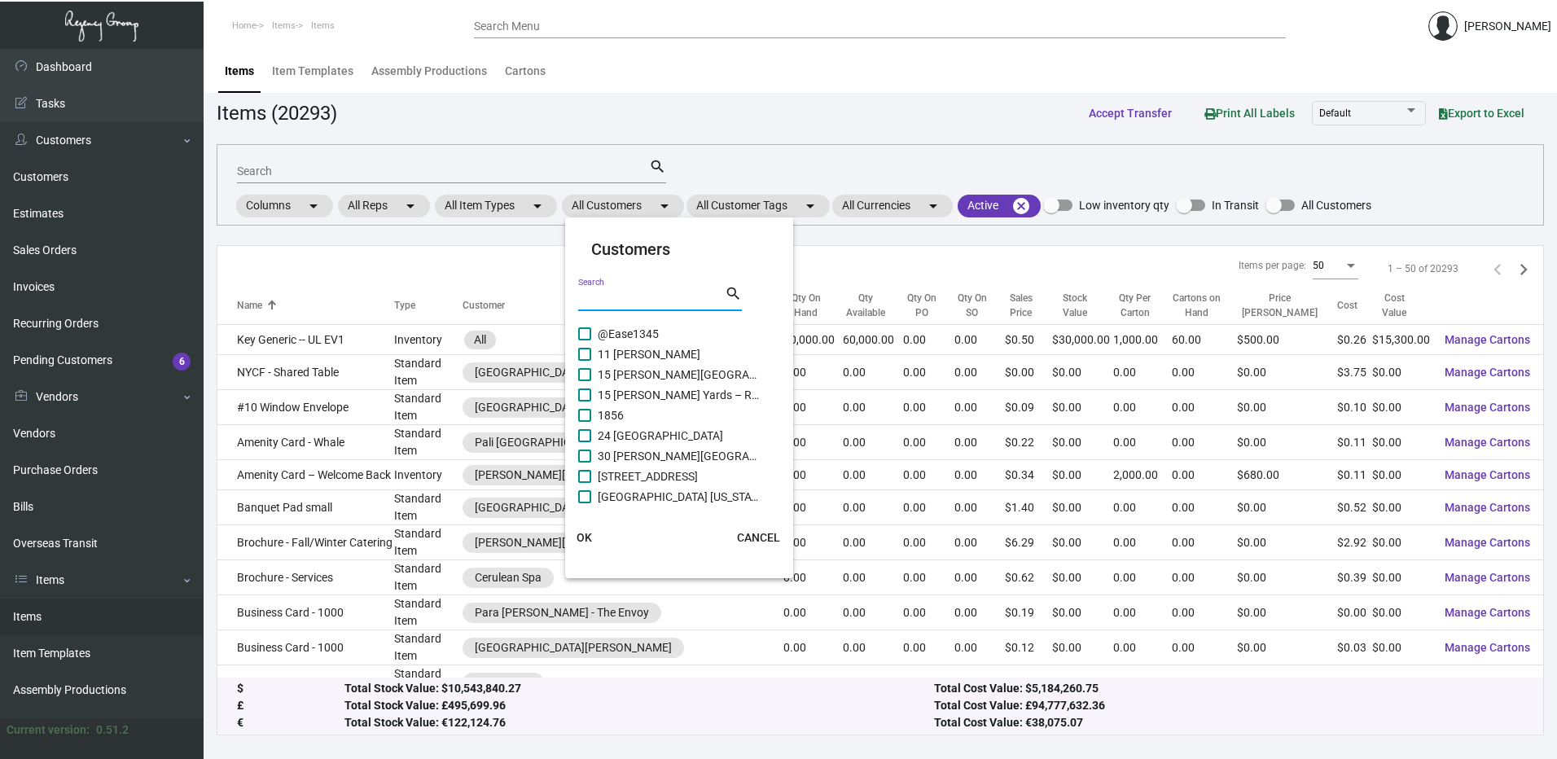
click at [640, 298] on input "Search" at bounding box center [651, 298] width 147 height 13
paste input "Compass [GEOGRAPHIC_DATA]"
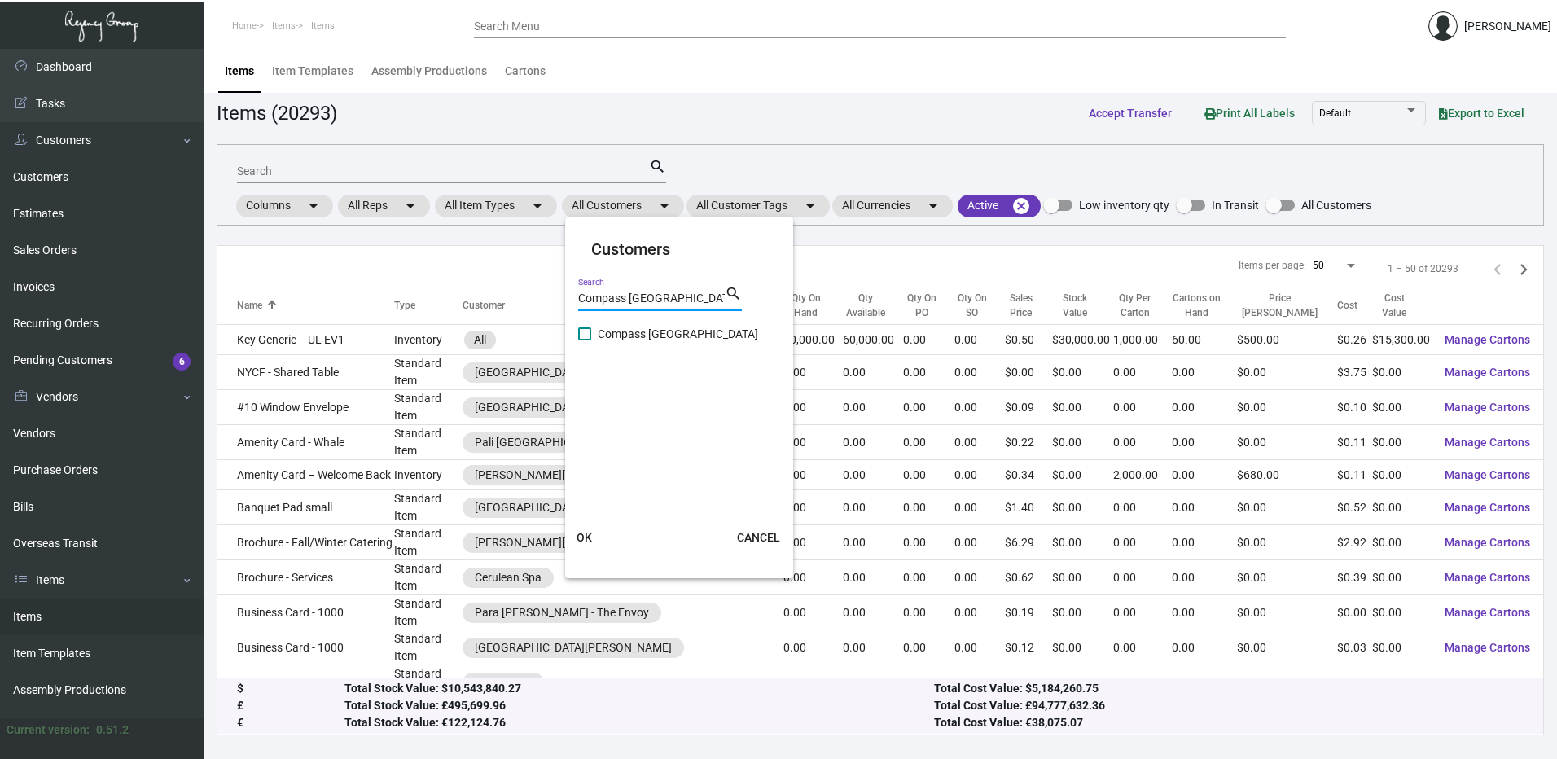
click at [585, 340] on label "Compass [GEOGRAPHIC_DATA]" at bounding box center [669, 334] width 182 height 20
click at [585, 340] on input "Compass [GEOGRAPHIC_DATA]" at bounding box center [584, 340] width 1 height 1
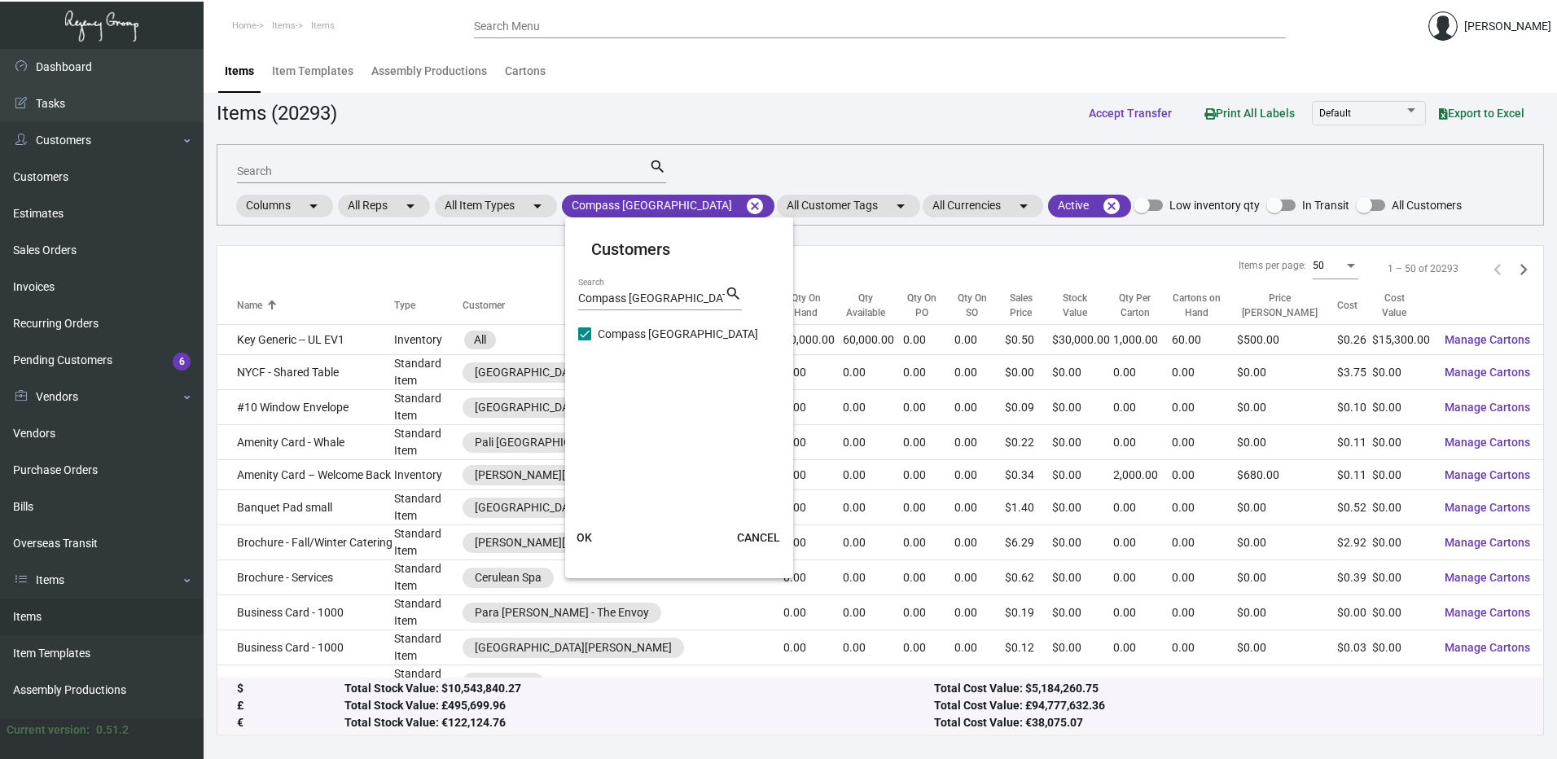
click at [585, 534] on span "OK" at bounding box center [583, 537] width 15 height 13
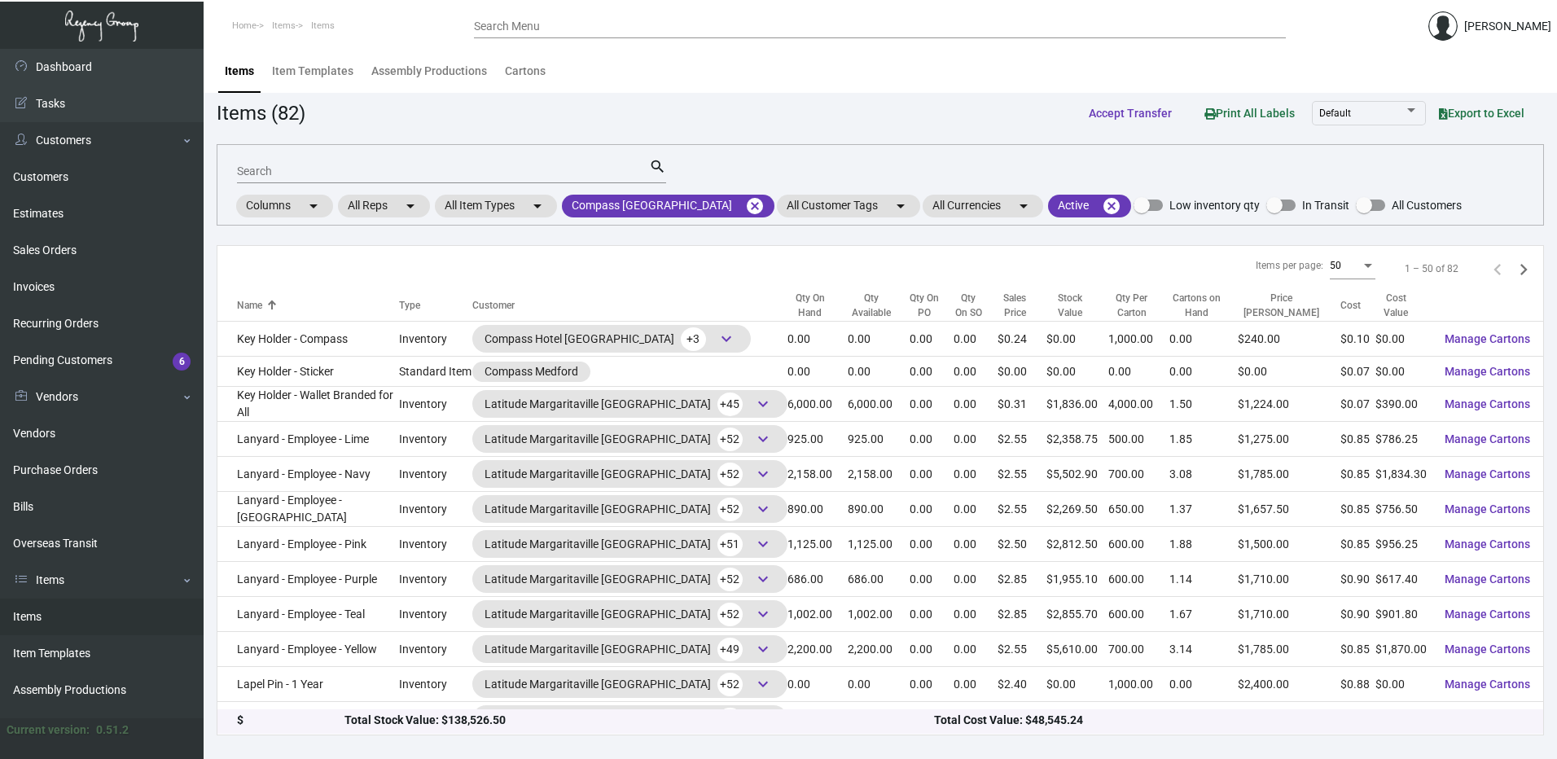
scroll to position [896, 0]
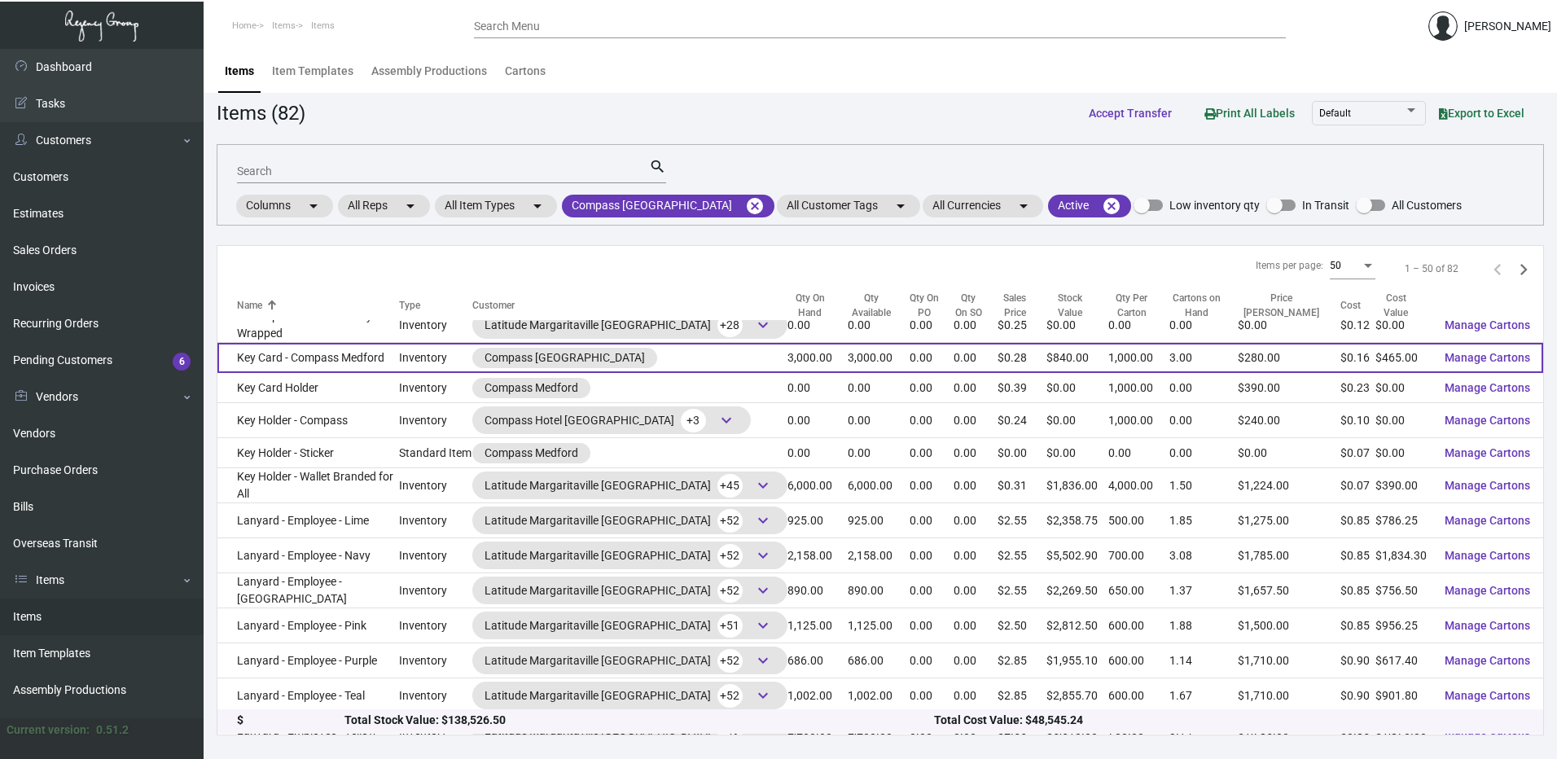
click at [346, 350] on td "Key Card - Compass Medford" at bounding box center [308, 358] width 182 height 30
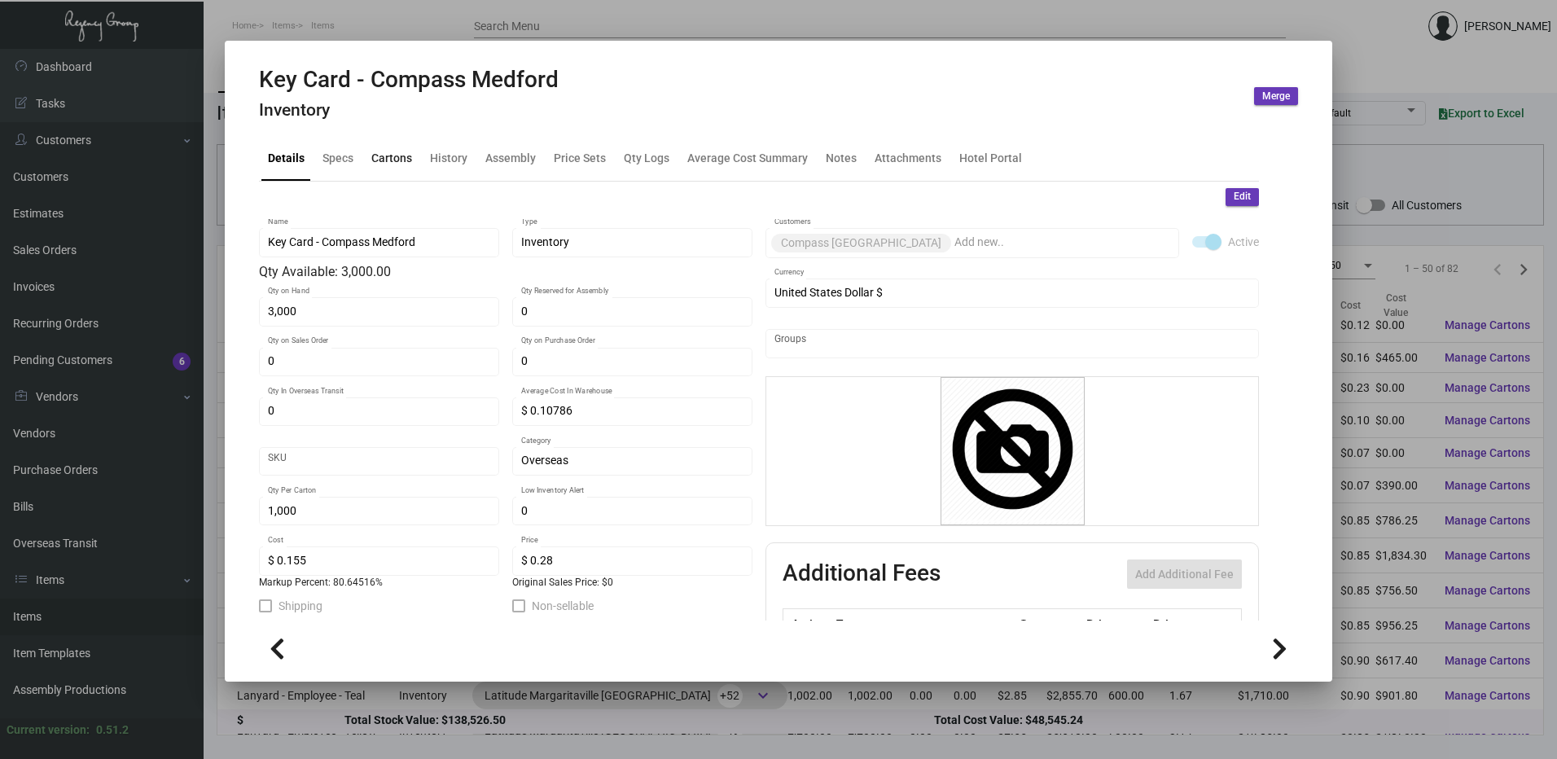
click at [395, 155] on div "Cartons" at bounding box center [391, 158] width 41 height 17
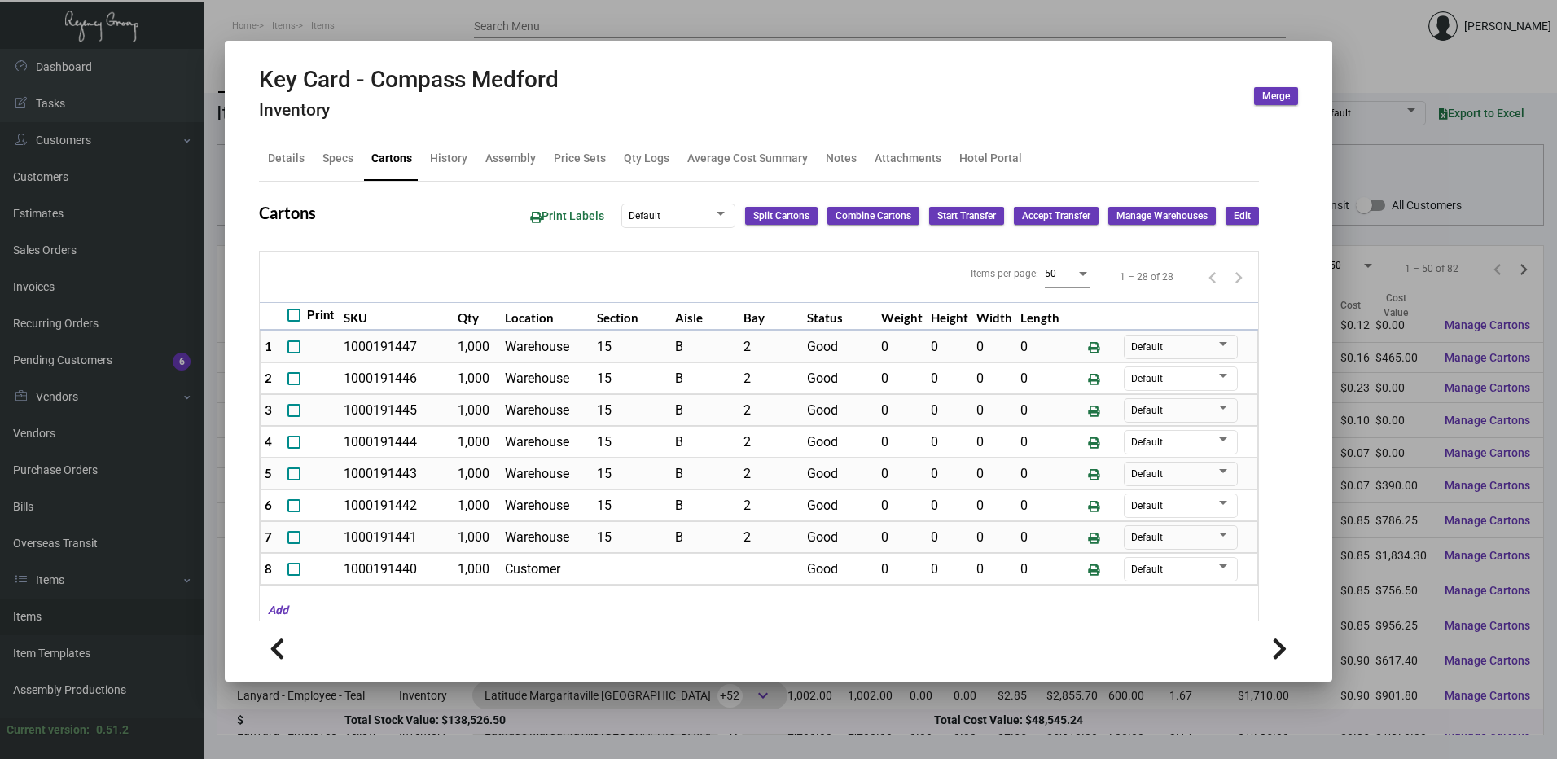
drag, startPoint x: 472, startPoint y: 19, endPoint x: 513, endPoint y: 33, distance: 43.3
click at [472, 19] on div at bounding box center [778, 379] width 1557 height 759
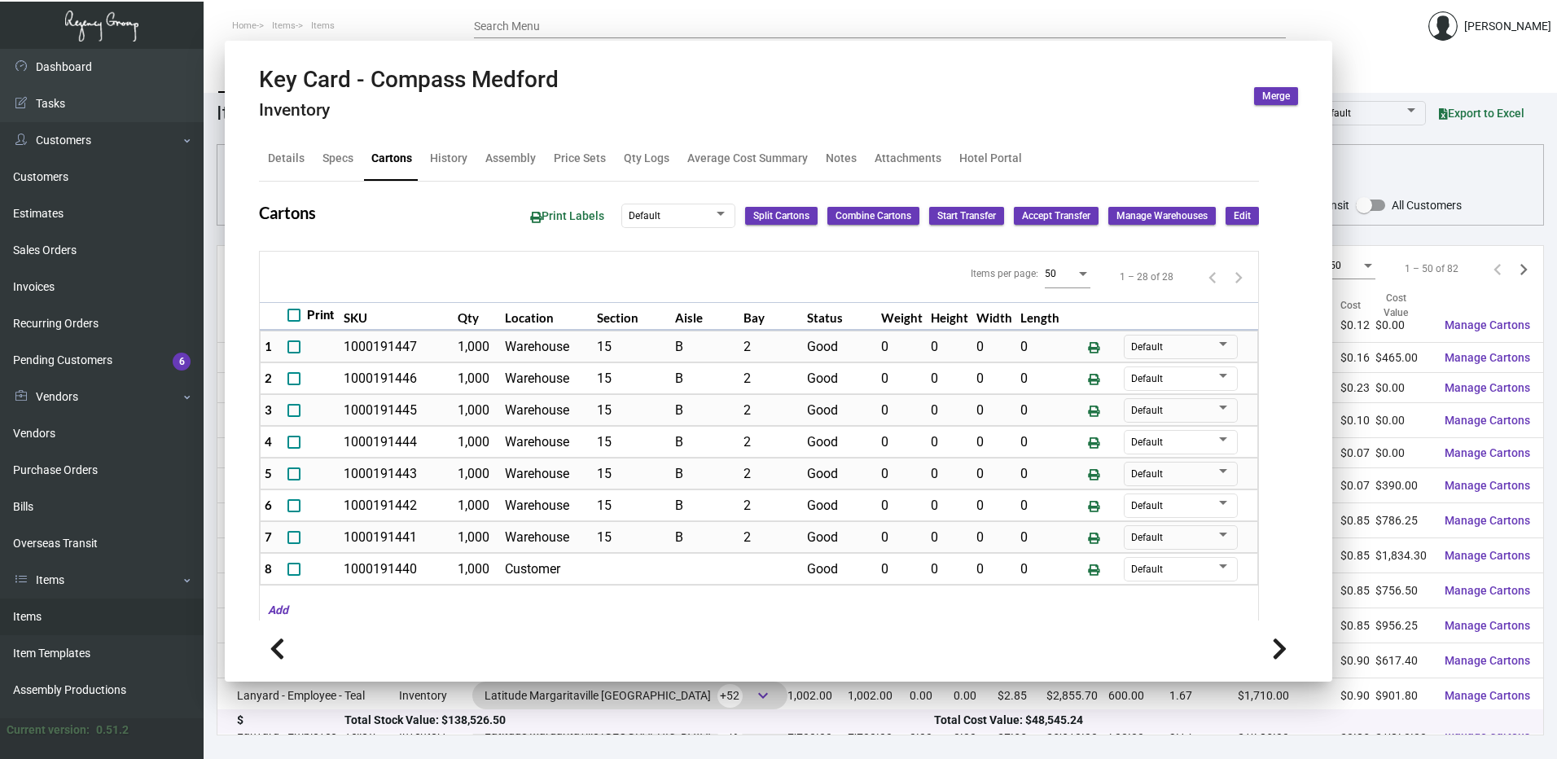
click at [529, 31] on input "Search Menu" at bounding box center [880, 26] width 812 height 13
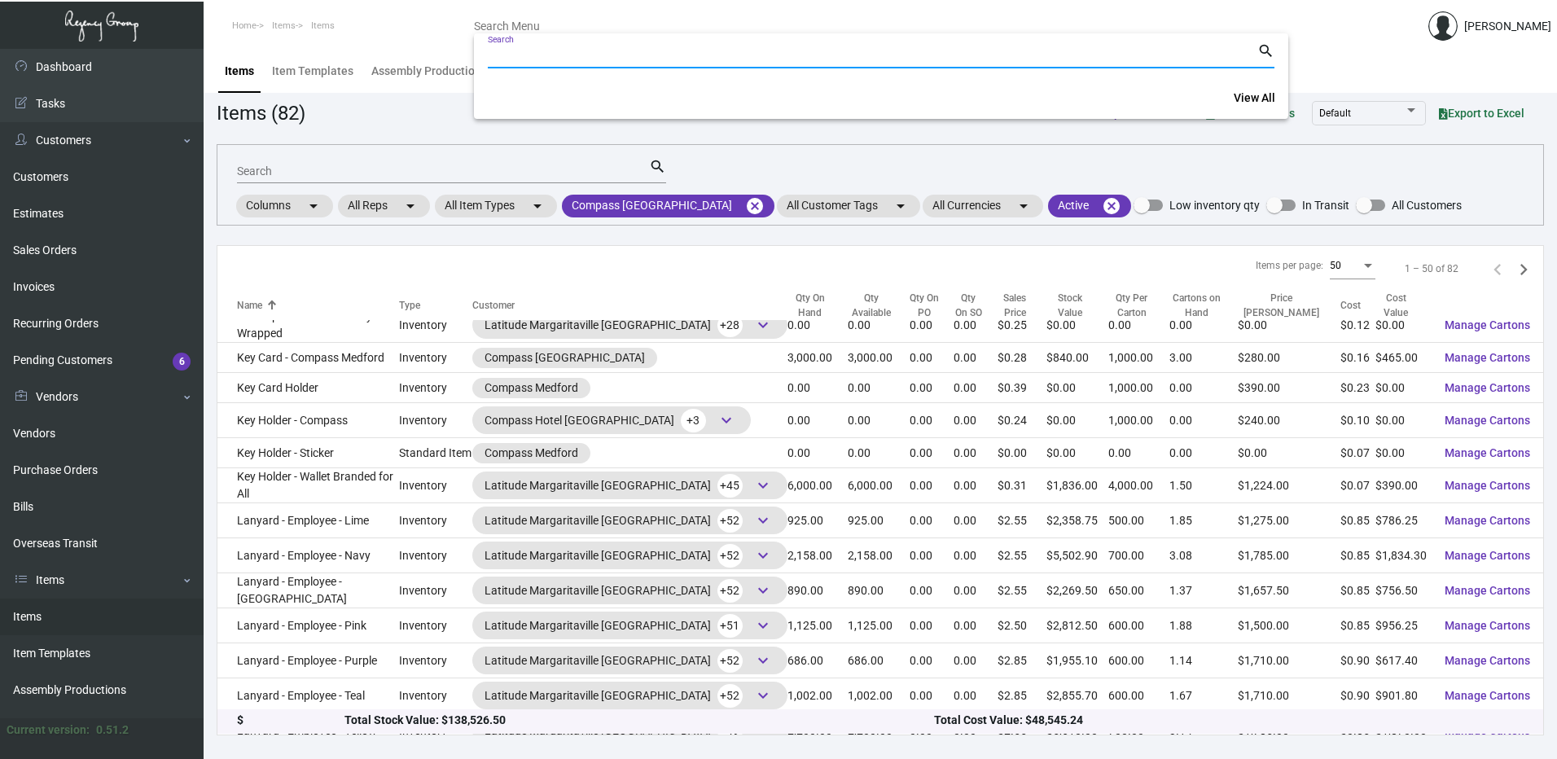
click at [467, 29] on div at bounding box center [778, 379] width 1557 height 759
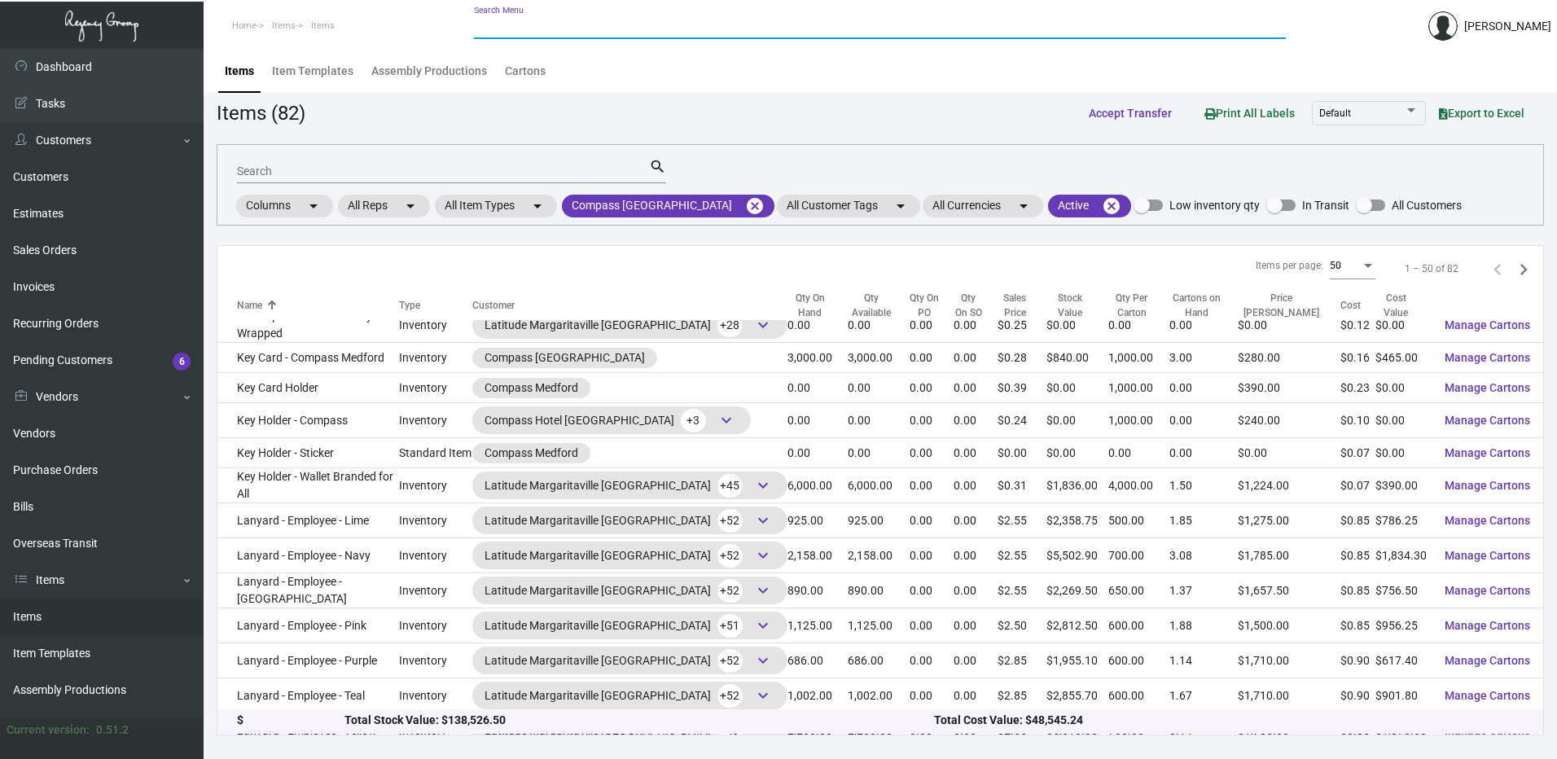
click at [537, 28] on input "Search Menu" at bounding box center [880, 26] width 812 height 13
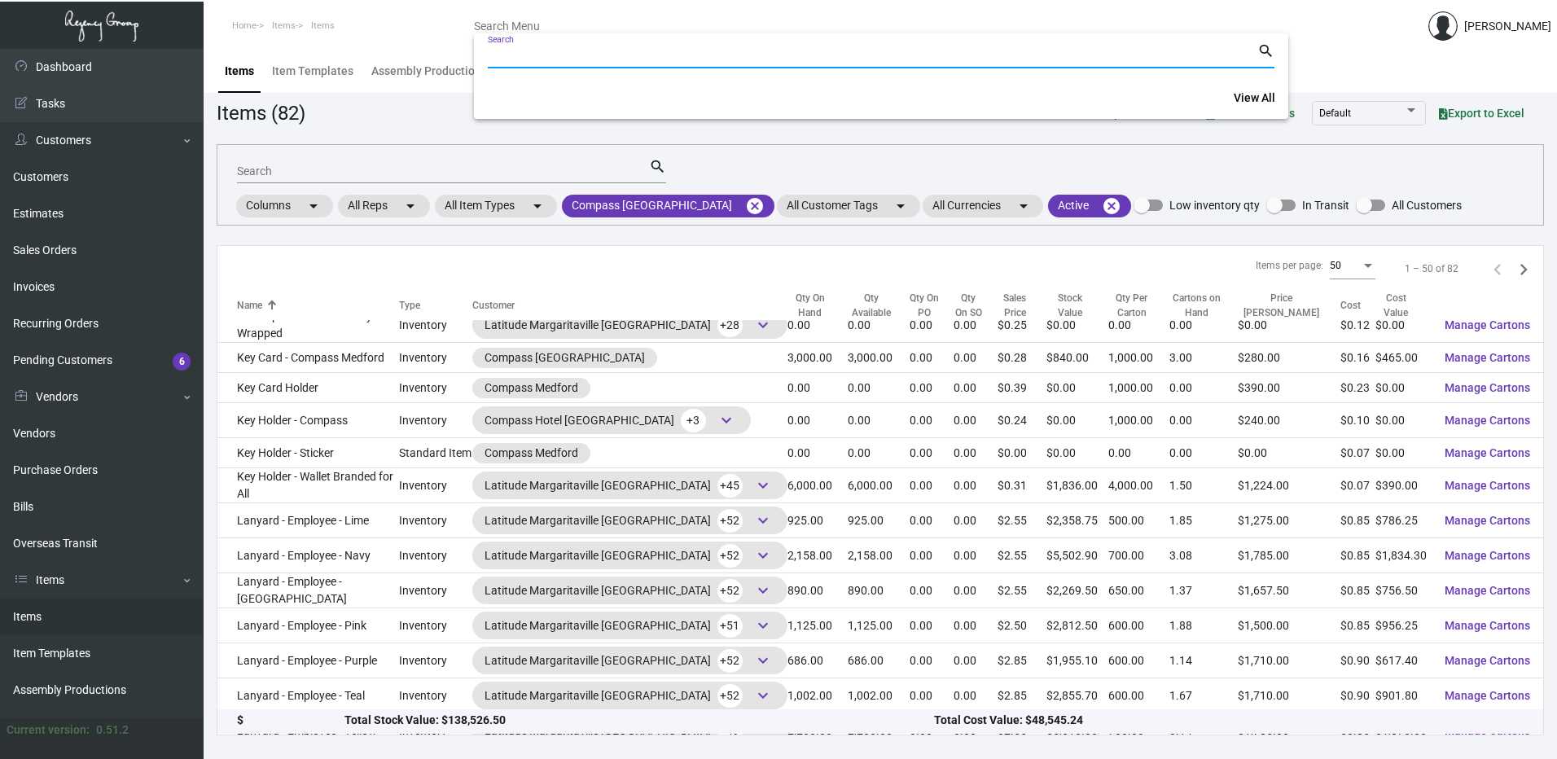
click at [750, 177] on div at bounding box center [778, 379] width 1557 height 759
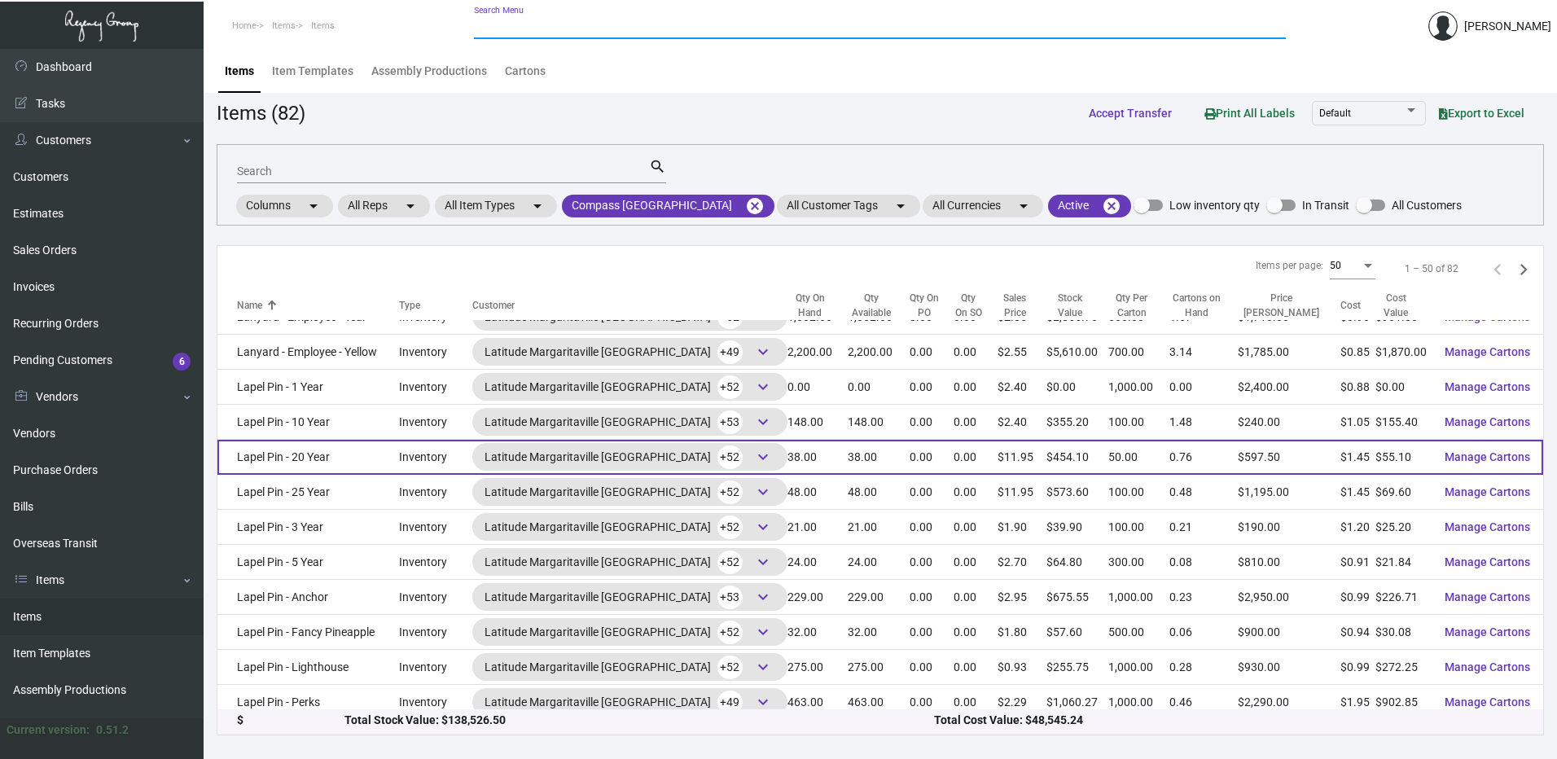
scroll to position [1284, 0]
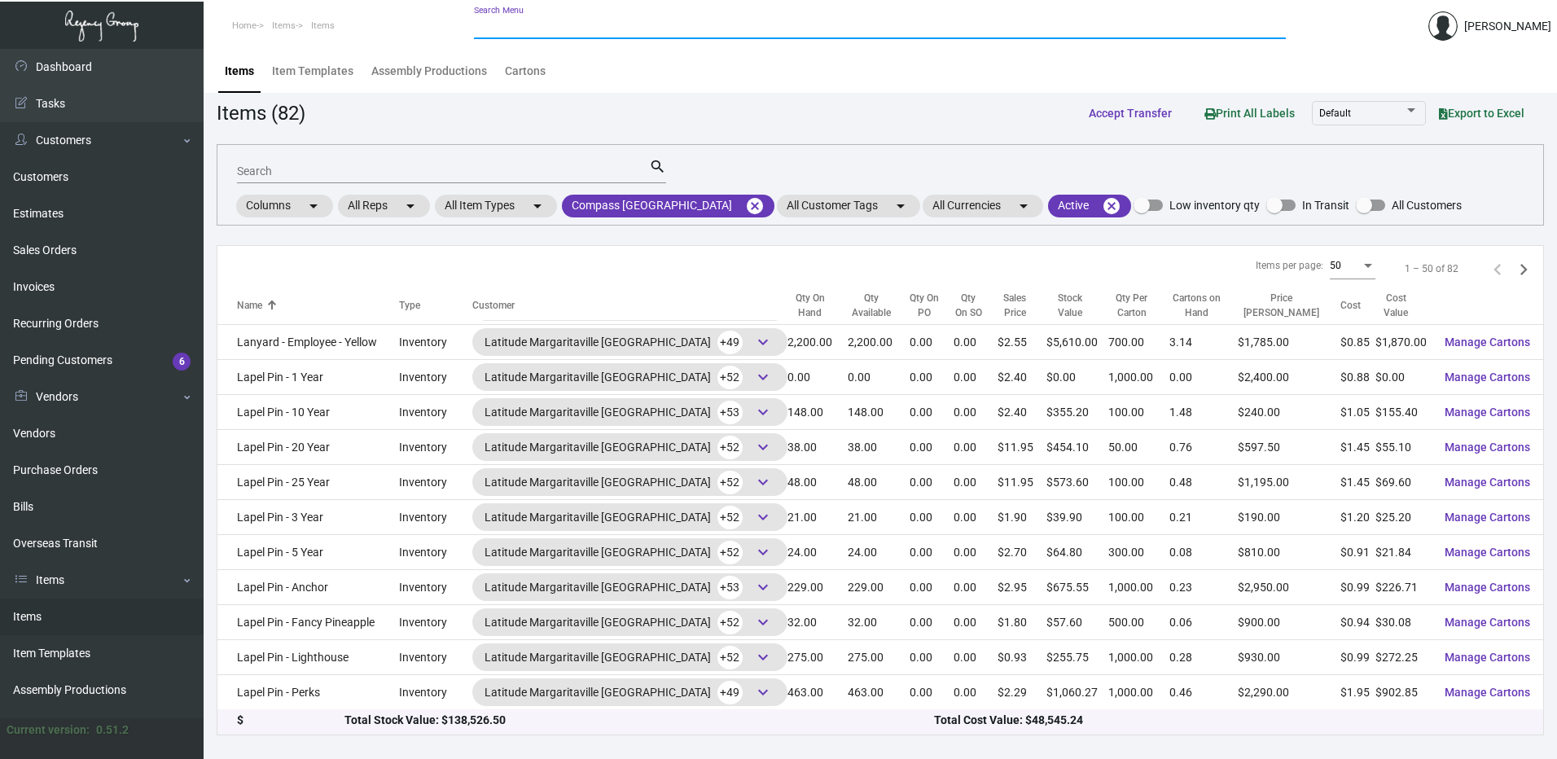
click at [1517, 282] on div "Items per page: 50 1 – 50 of 82" at bounding box center [879, 269] width 1325 height 46
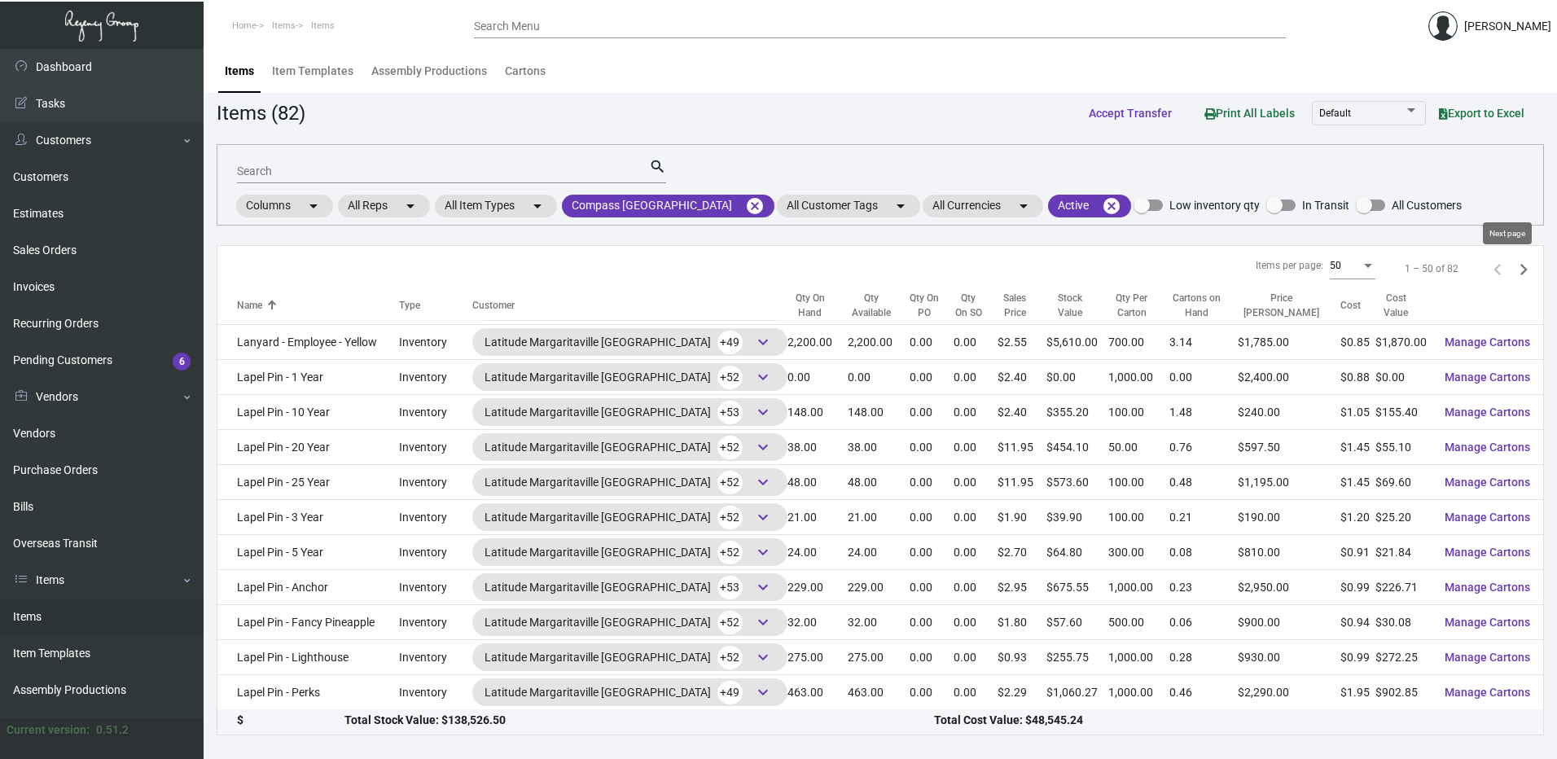
click at [1512, 274] on icon "Next page" at bounding box center [1523, 269] width 23 height 23
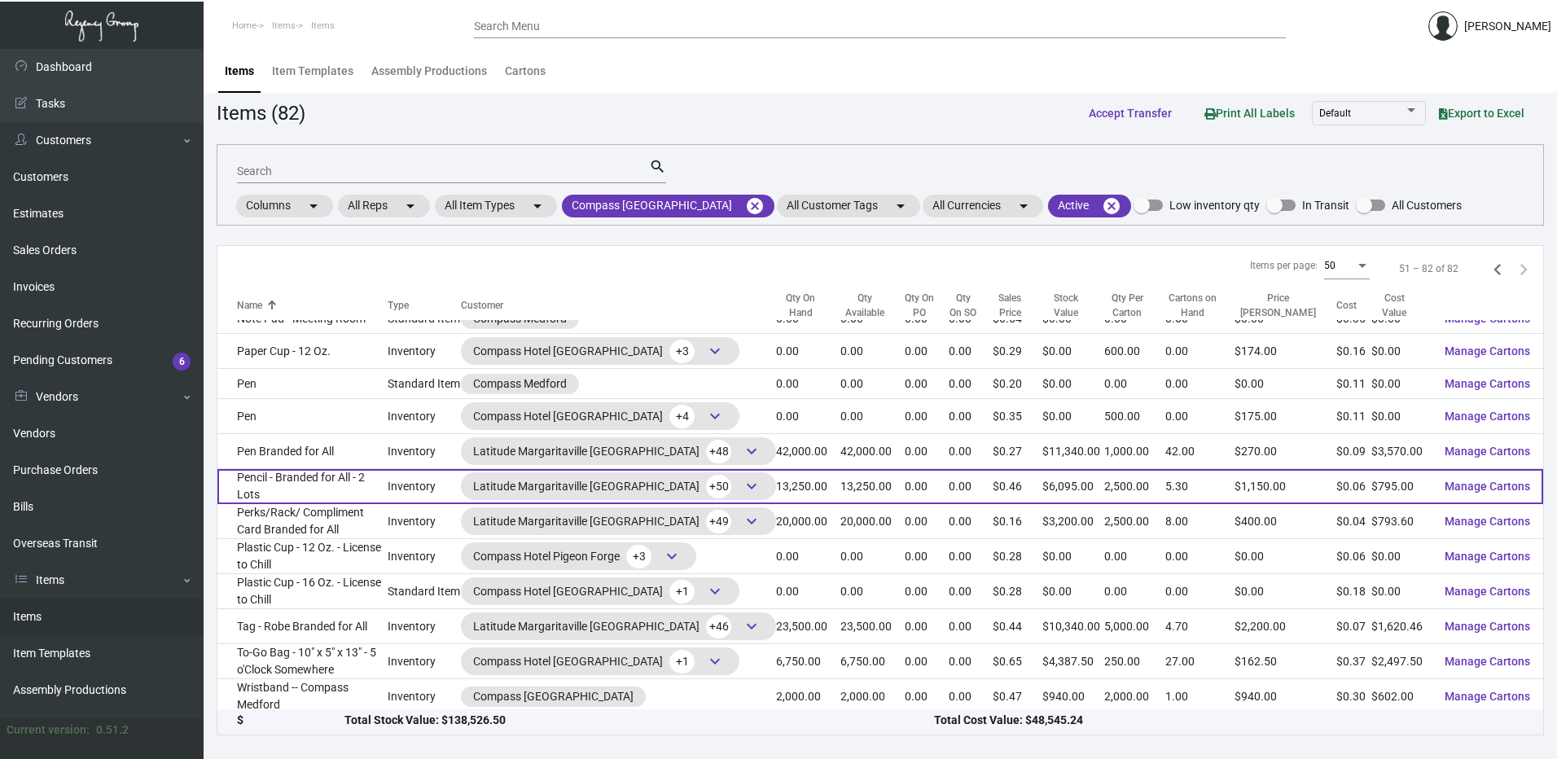
scroll to position [698, 0]
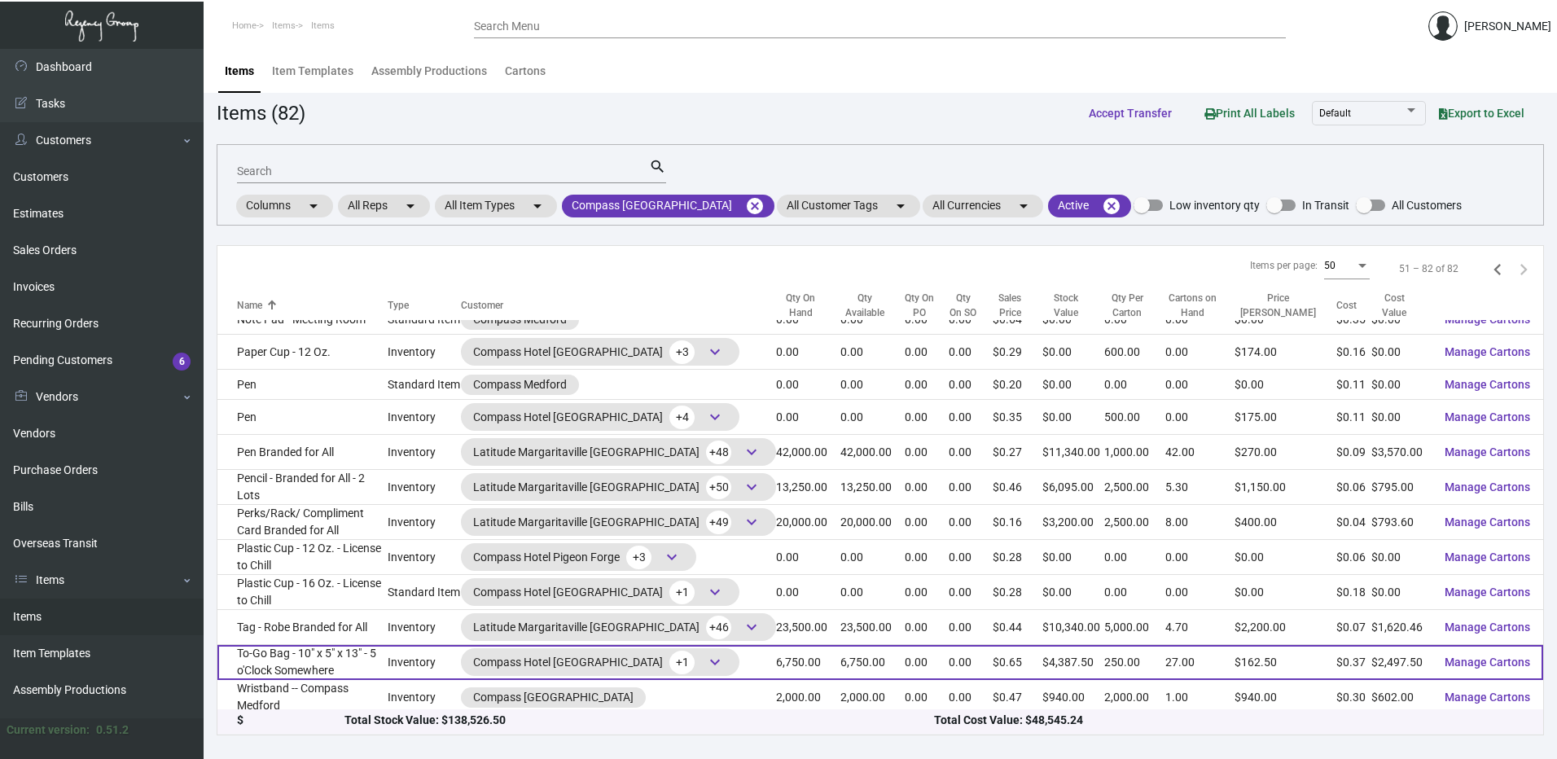
click at [363, 674] on td "To-Go Bag - 10" x 5" x 13" - 5 o'Clock Somewhere" at bounding box center [302, 662] width 170 height 35
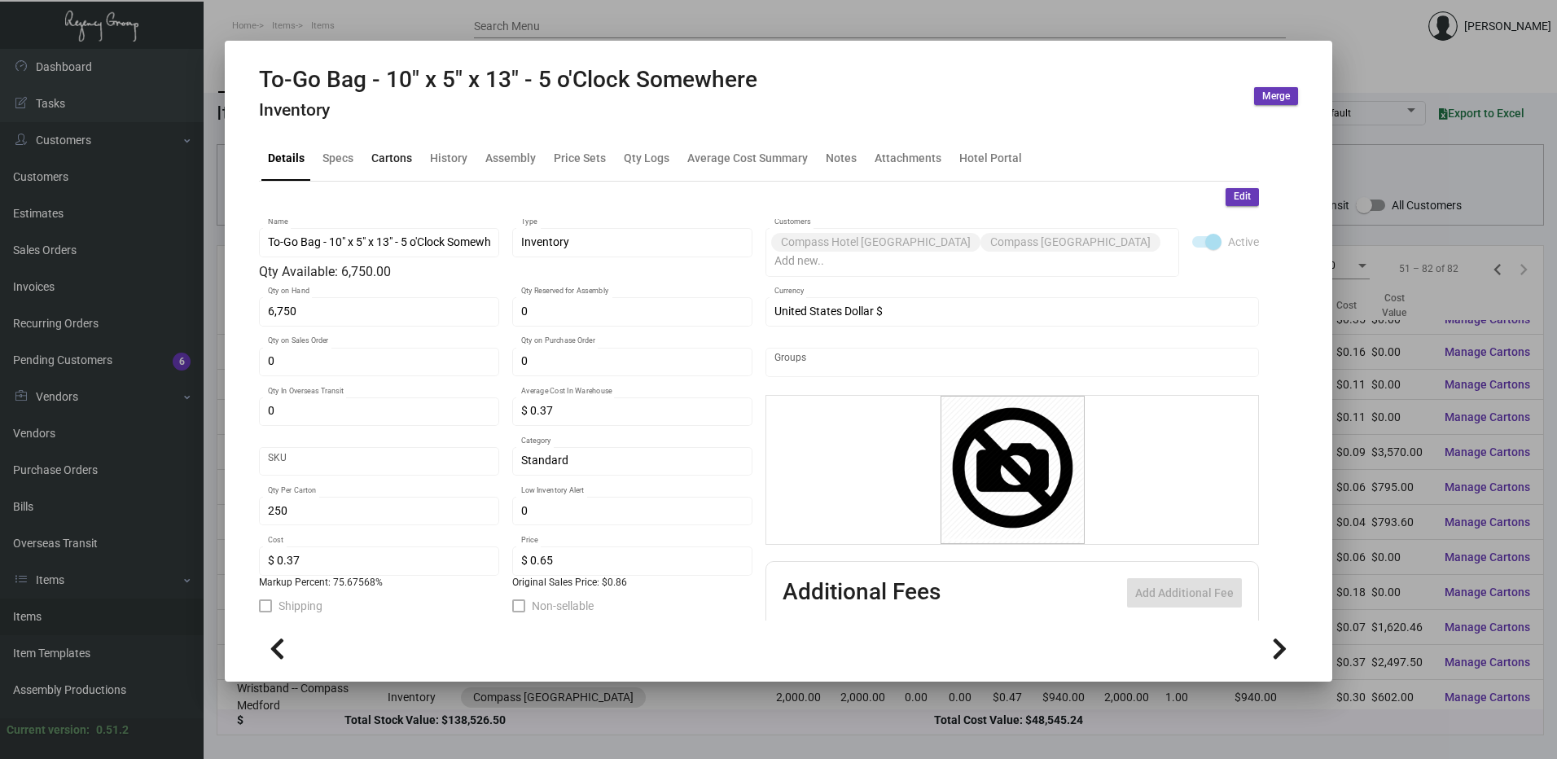
click at [413, 166] on div "Cartons" at bounding box center [392, 158] width 54 height 39
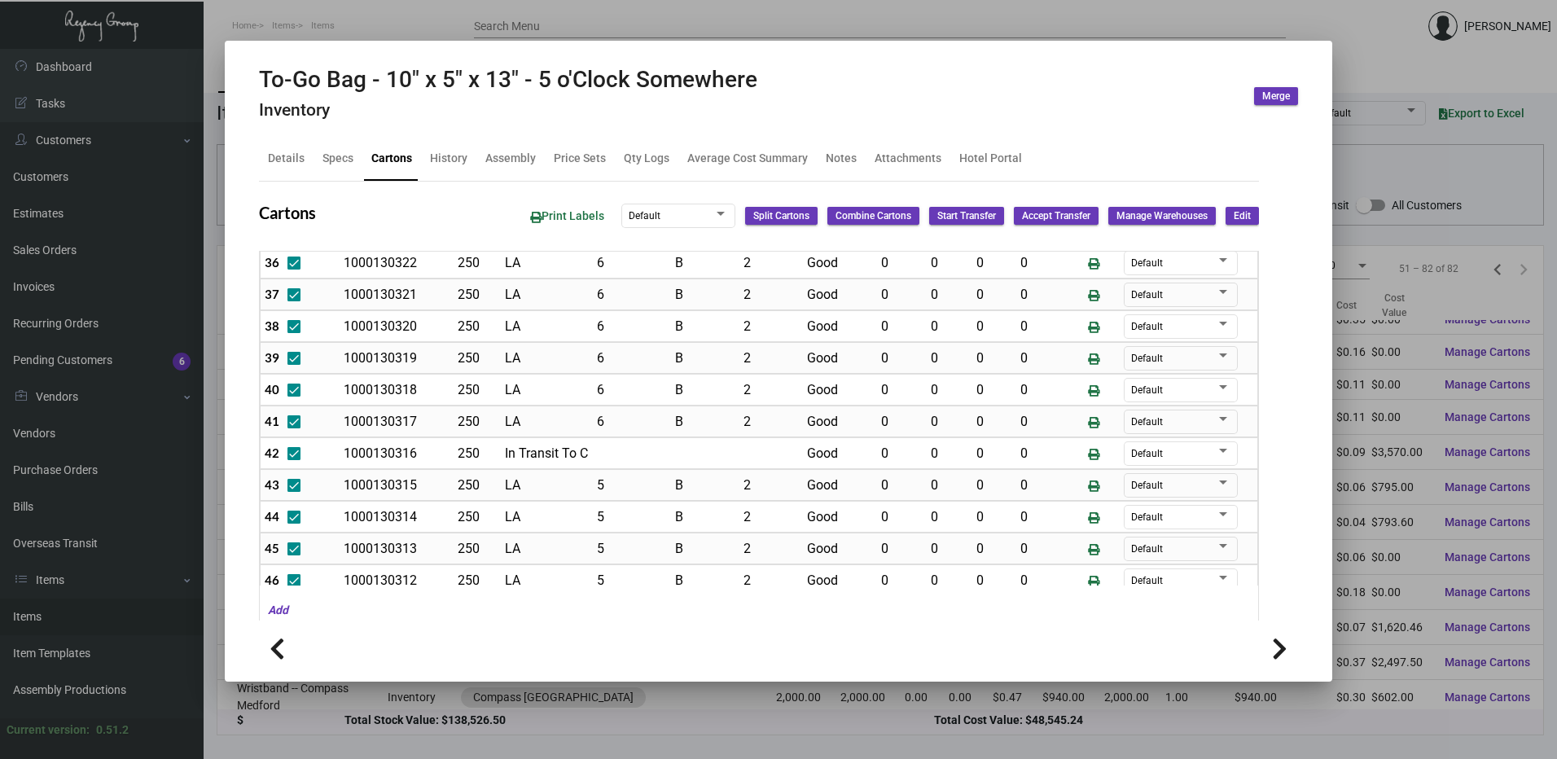
scroll to position [1265, 0]
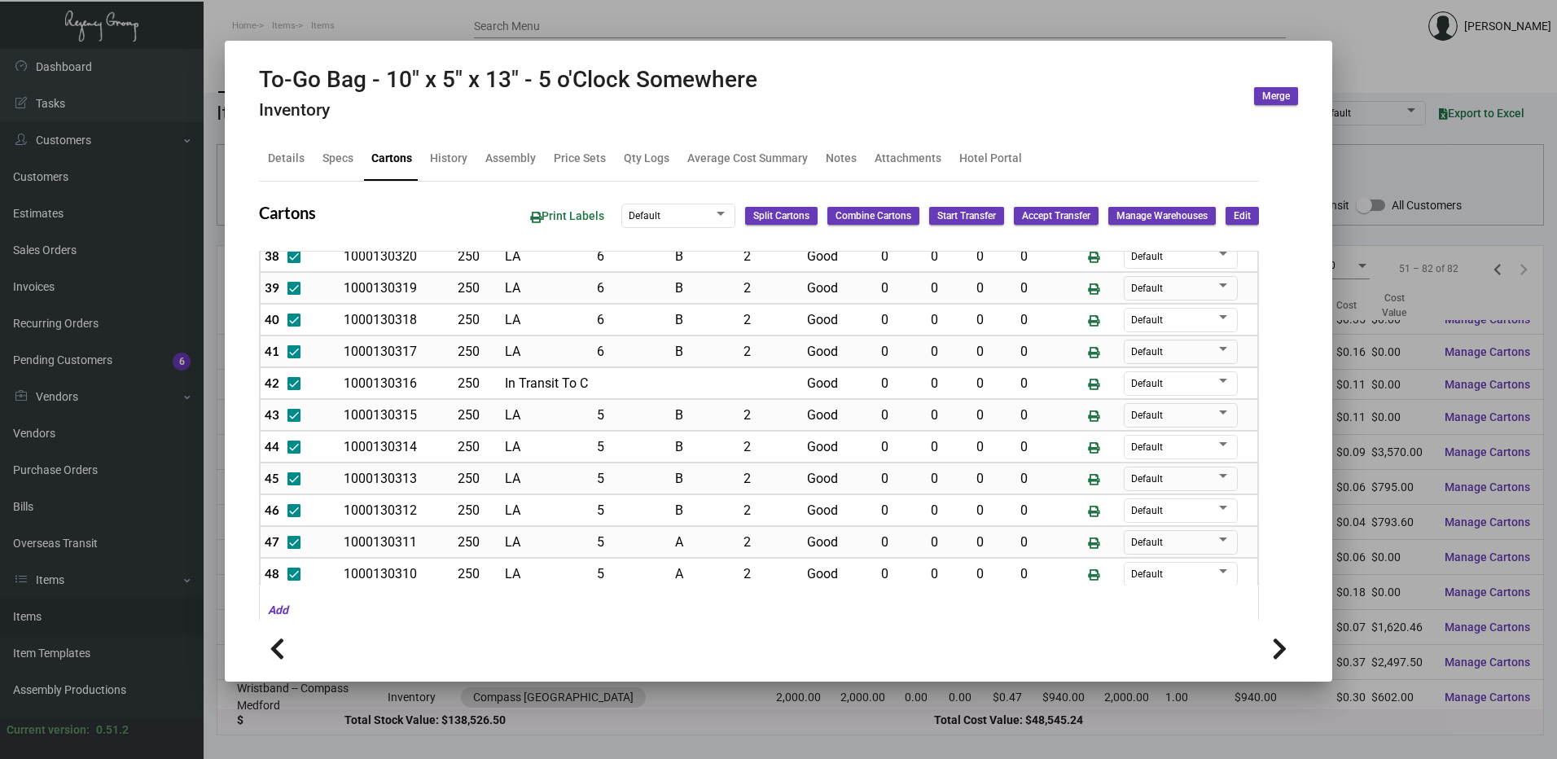
click at [484, 26] on div at bounding box center [778, 379] width 1557 height 759
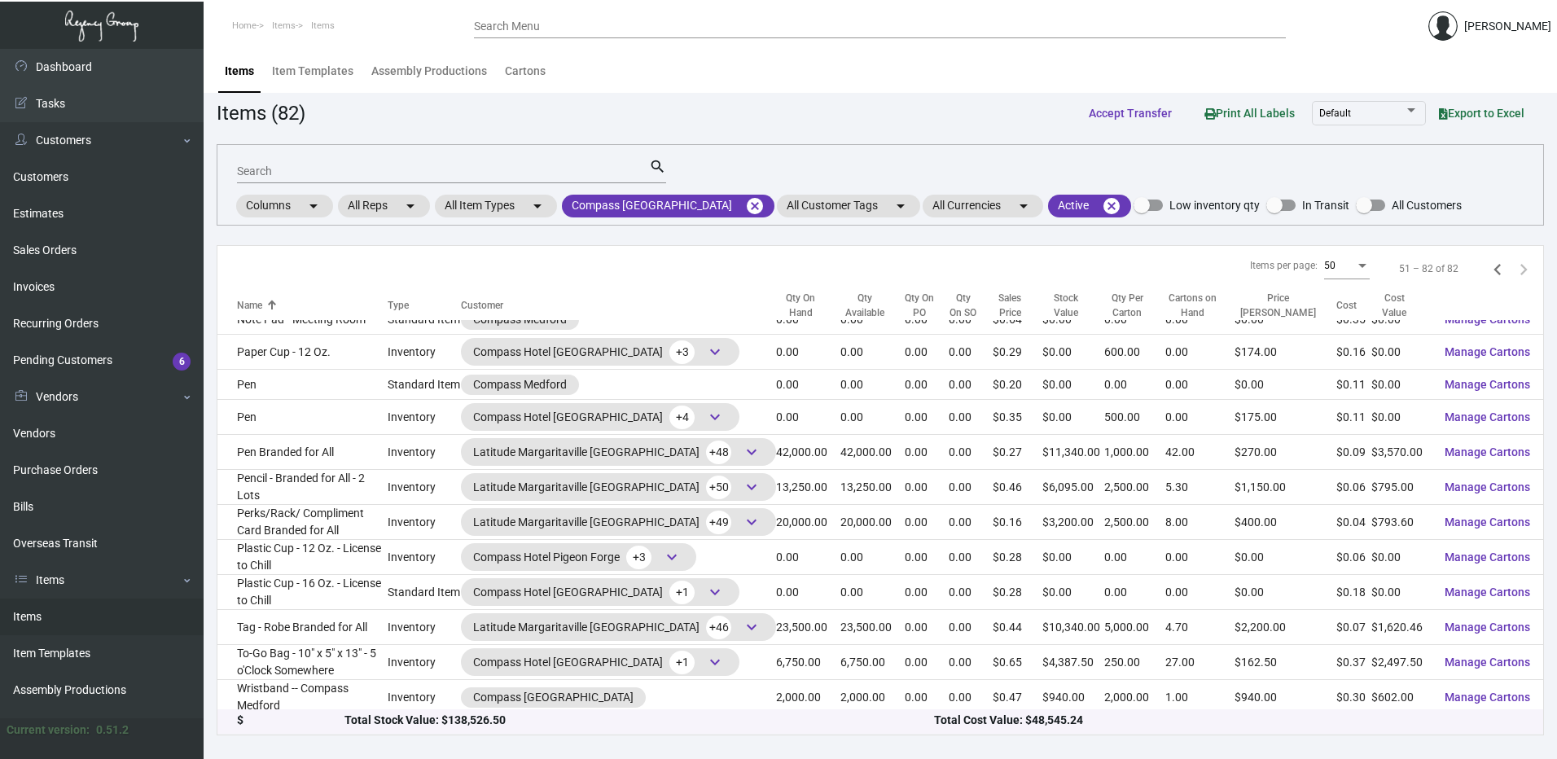
click at [388, 699] on td "Wristband -- Compass Medford" at bounding box center [302, 697] width 170 height 35
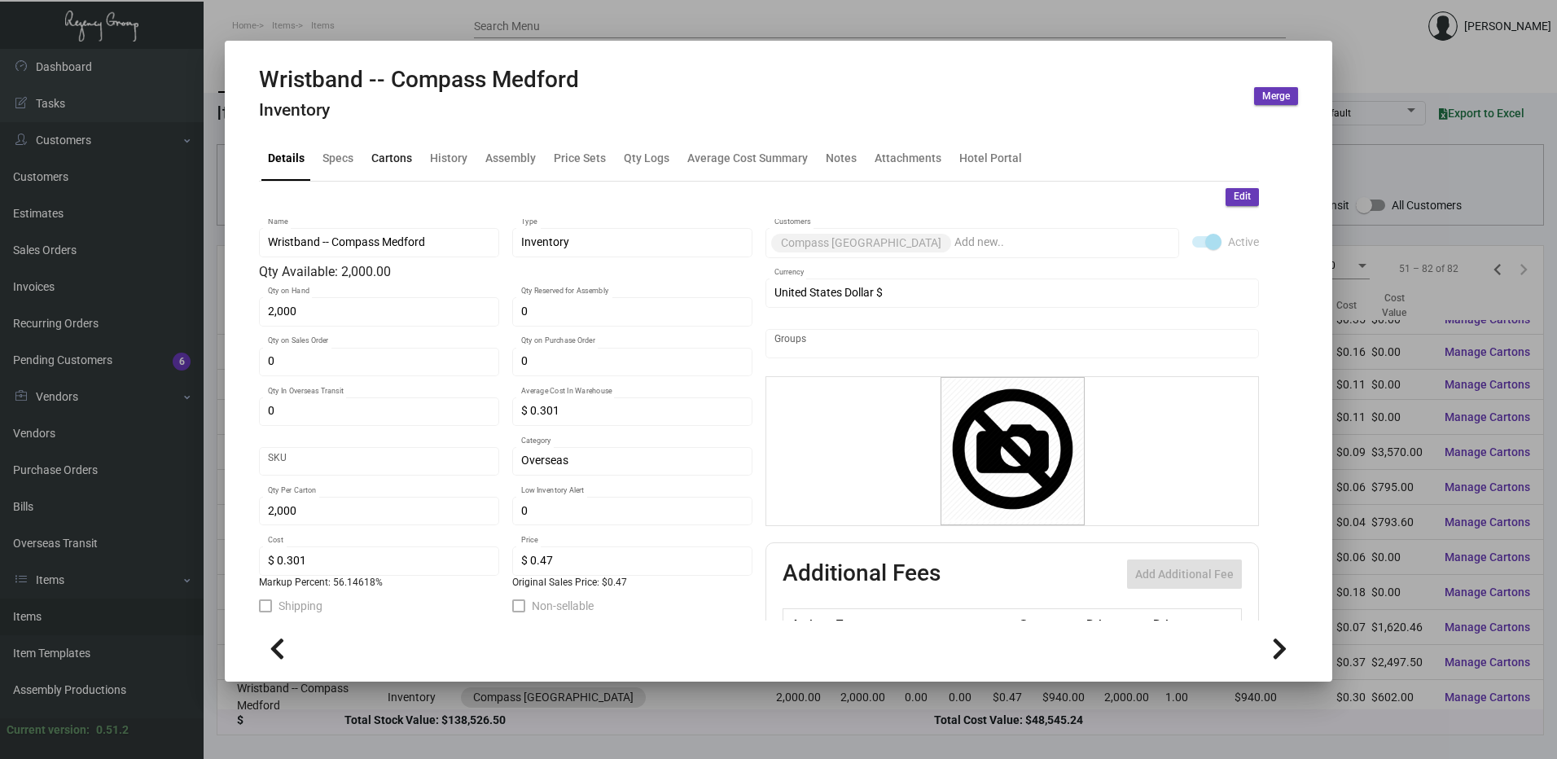
click at [402, 154] on div "Cartons" at bounding box center [391, 158] width 41 height 17
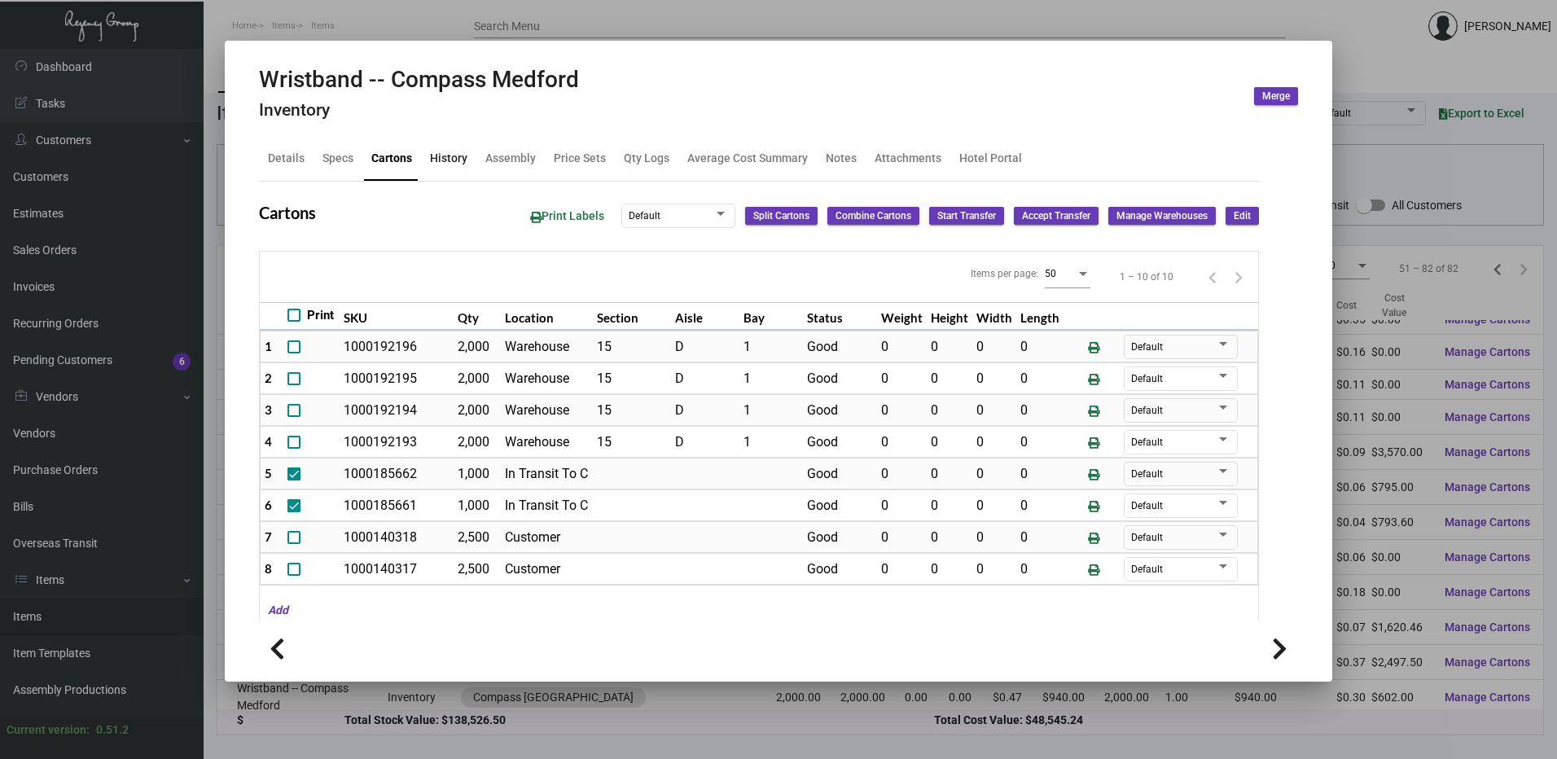
click at [438, 163] on div "History" at bounding box center [448, 158] width 37 height 17
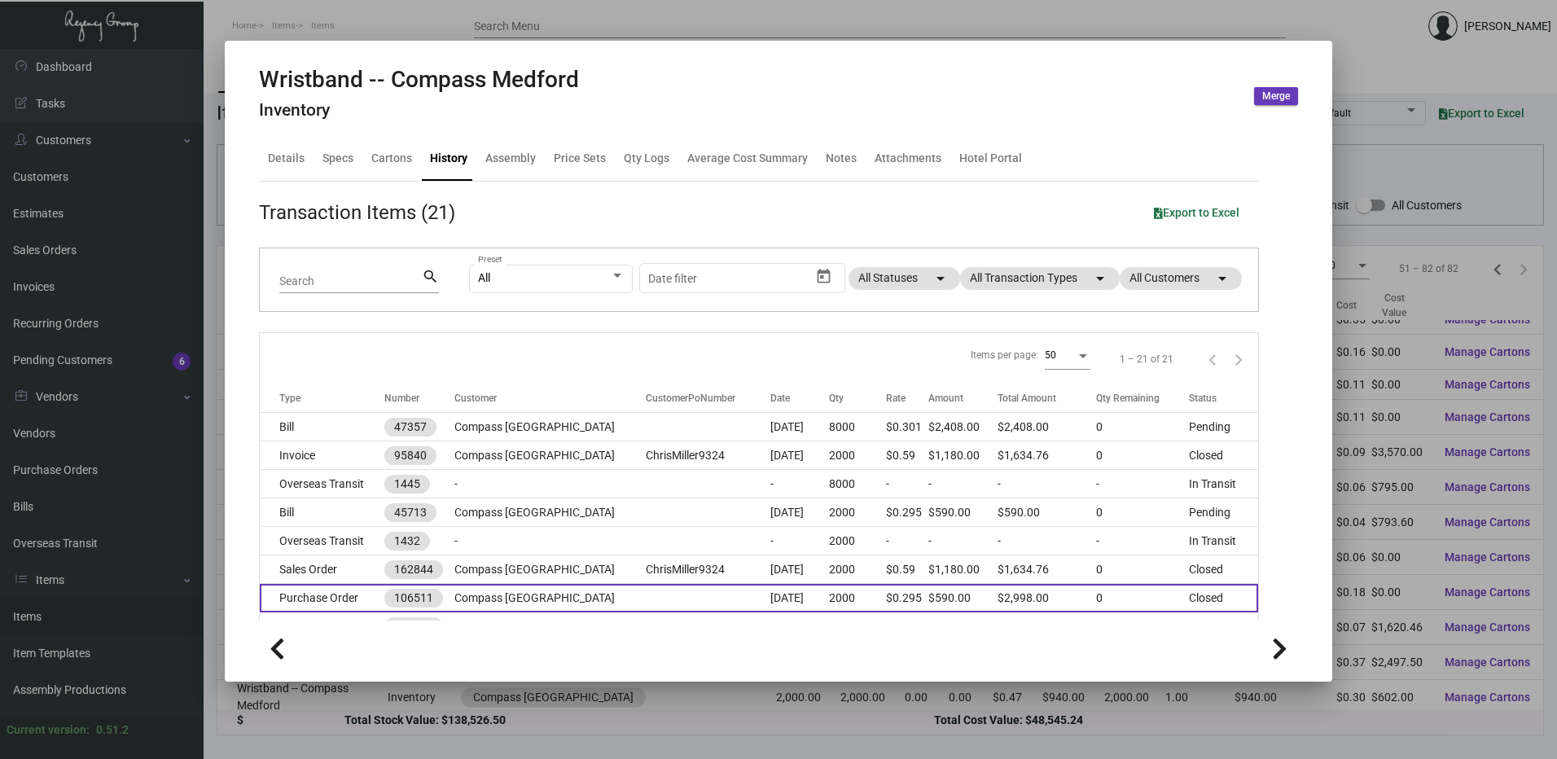
click at [343, 593] on td "Purchase Order" at bounding box center [322, 598] width 125 height 28
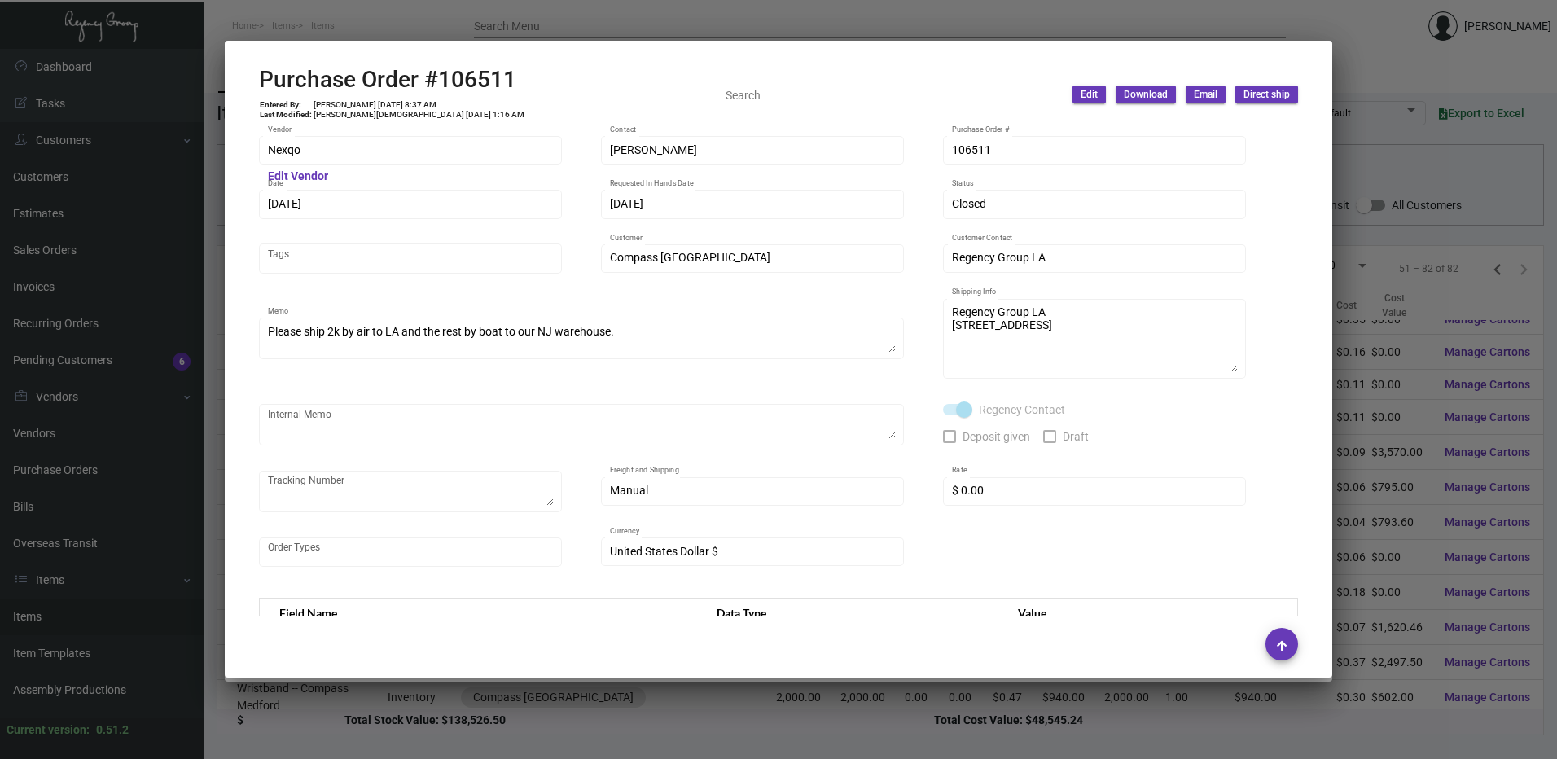
click at [509, 15] on div at bounding box center [778, 379] width 1557 height 759
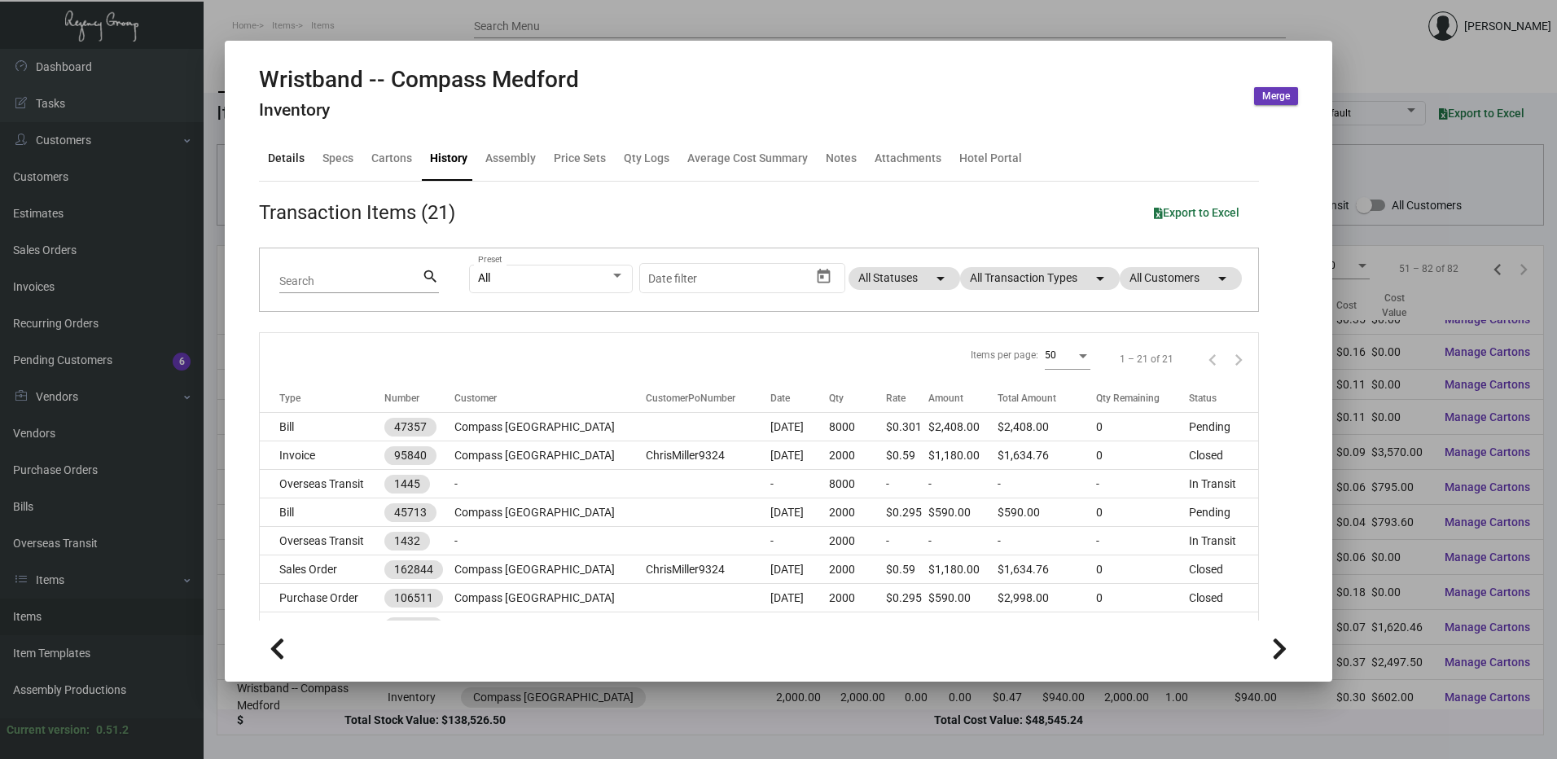
click at [265, 151] on div "Details" at bounding box center [286, 158] width 50 height 39
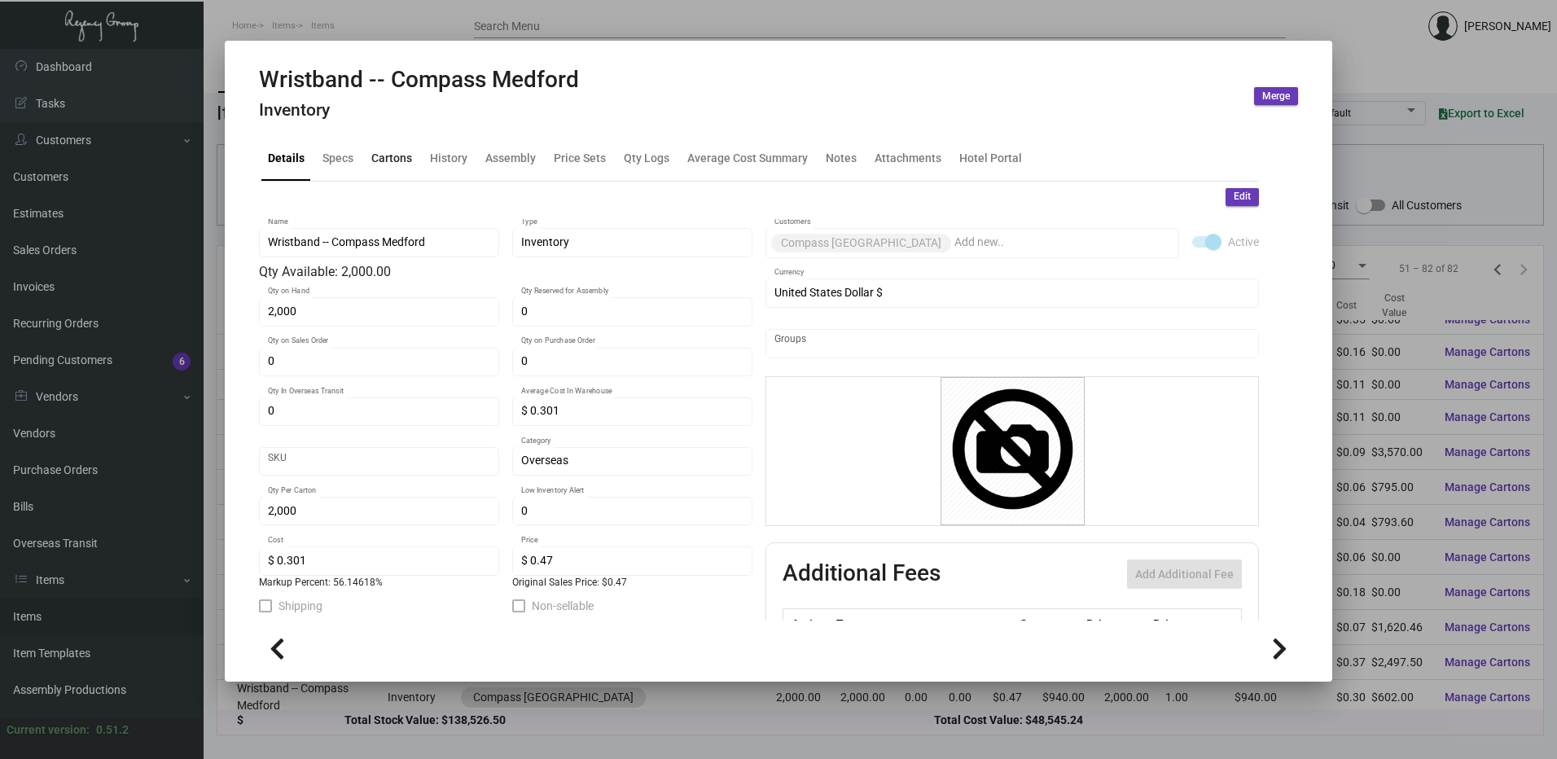
click at [390, 160] on div "Cartons" at bounding box center [391, 158] width 41 height 17
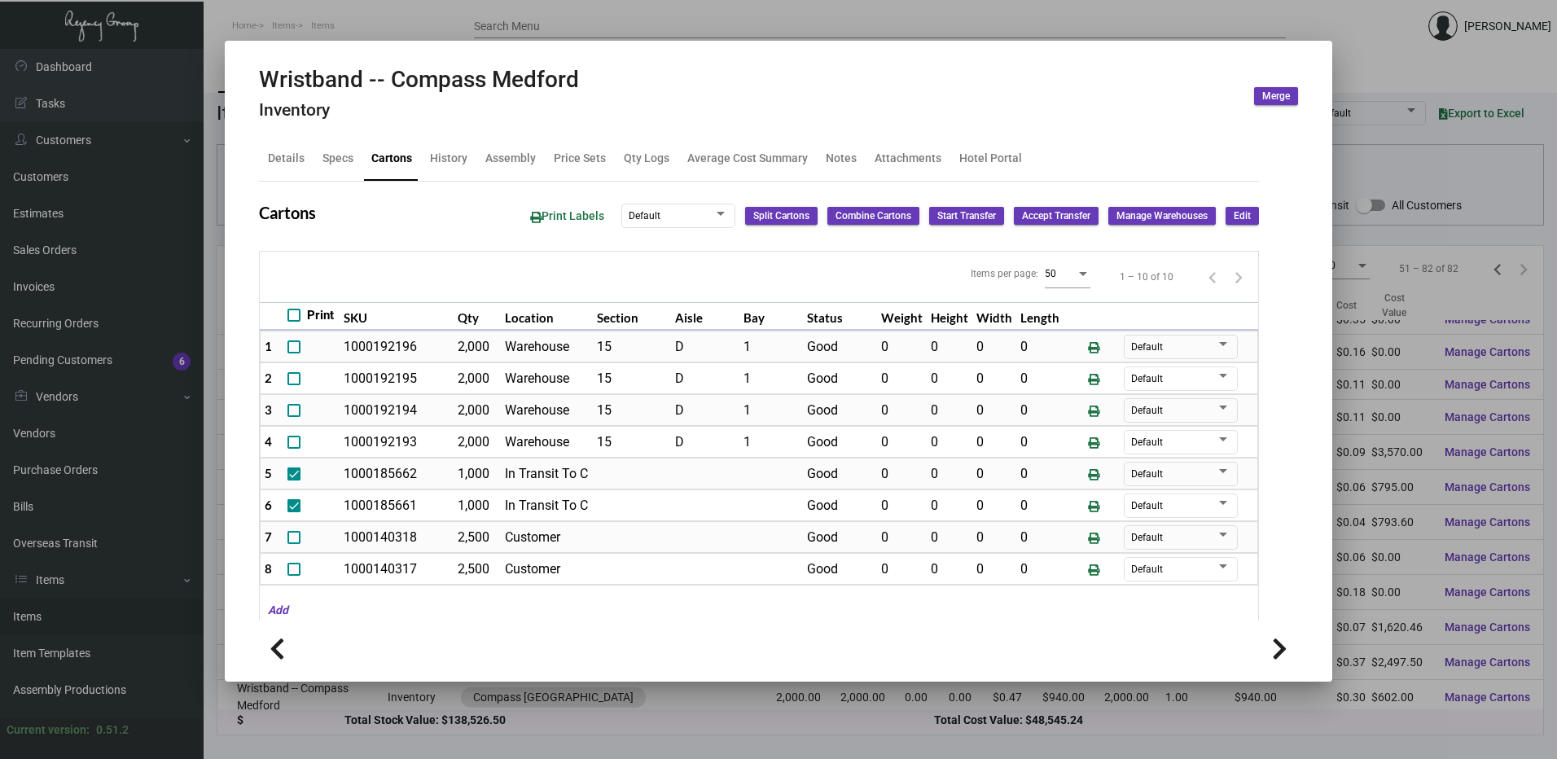
scroll to position [76, 0]
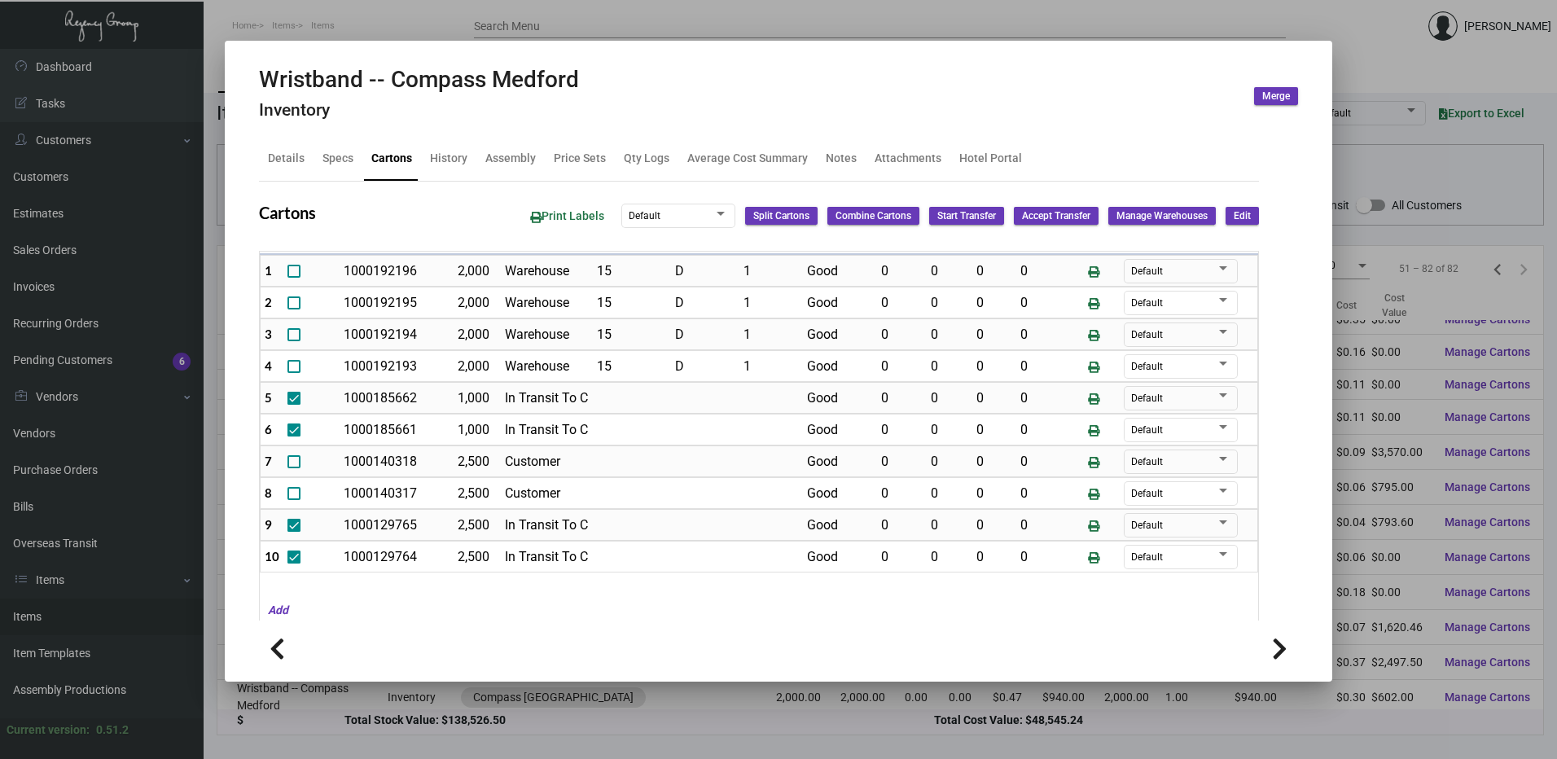
drag, startPoint x: 660, startPoint y: 2, endPoint x: 479, endPoint y: 46, distance: 186.8
click at [660, 2] on div at bounding box center [778, 379] width 1557 height 759
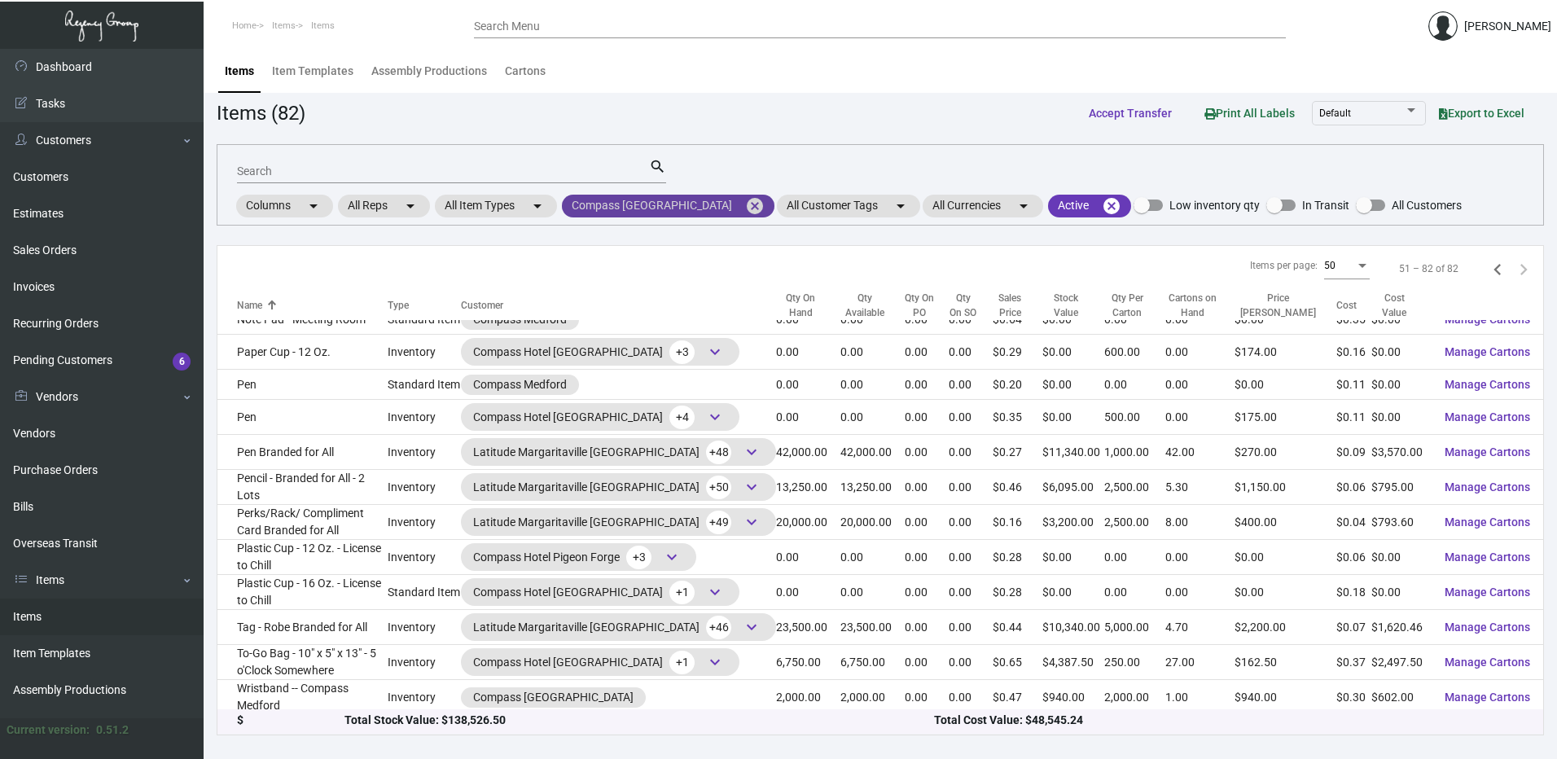
click at [745, 203] on mat-icon "cancel" at bounding box center [755, 206] width 20 height 20
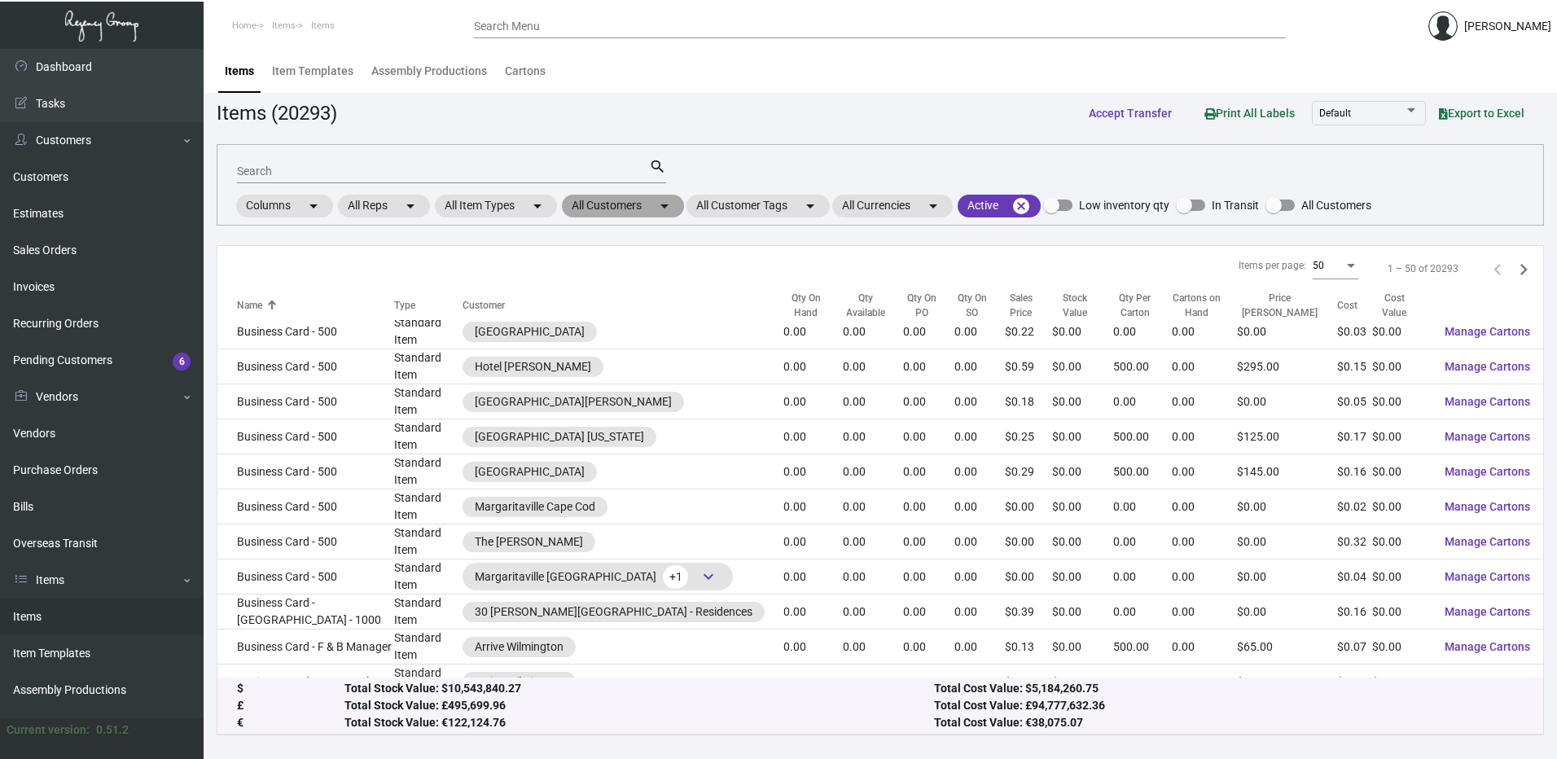
click at [648, 212] on mat-chip "All Customers arrow_drop_down" at bounding box center [623, 206] width 122 height 23
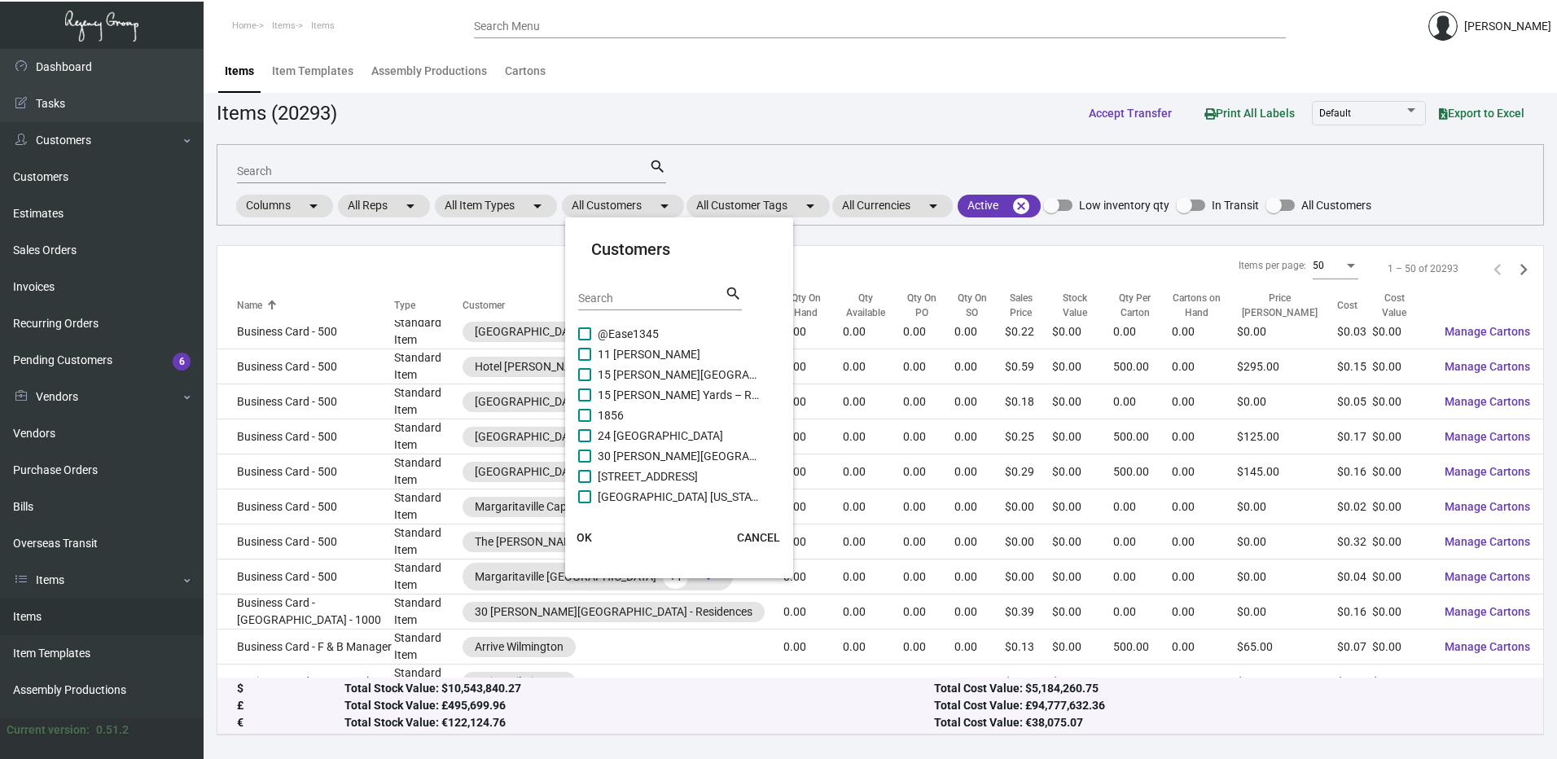
click at [624, 291] on div "Search" at bounding box center [651, 297] width 147 height 25
click at [624, 293] on input "Search" at bounding box center [651, 298] width 147 height 13
paste input "Compass [GEOGRAPHIC_DATA]"
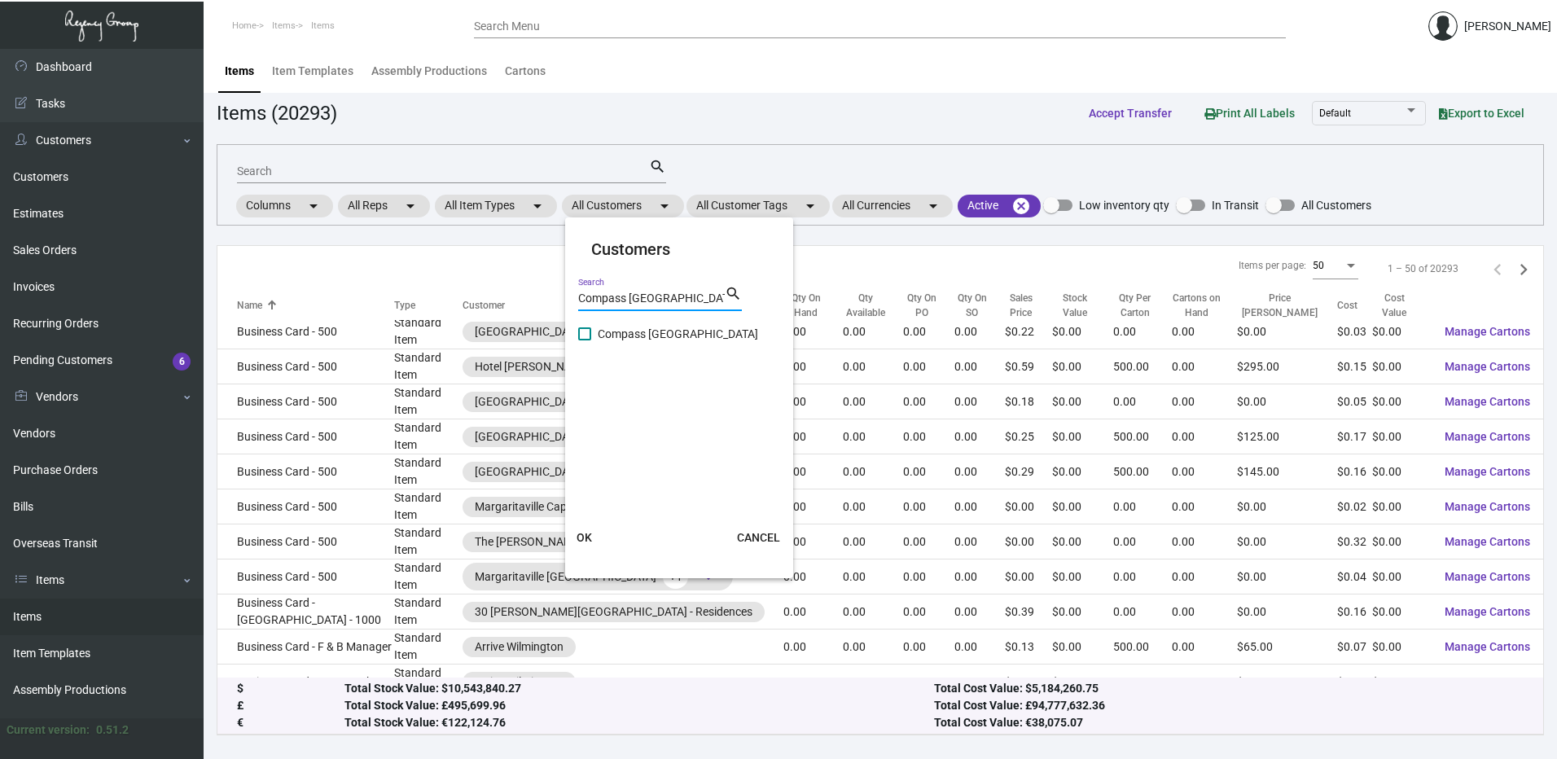
click at [587, 331] on span at bounding box center [584, 333] width 13 height 13
click at [585, 340] on input "Compass [GEOGRAPHIC_DATA]" at bounding box center [584, 340] width 1 height 1
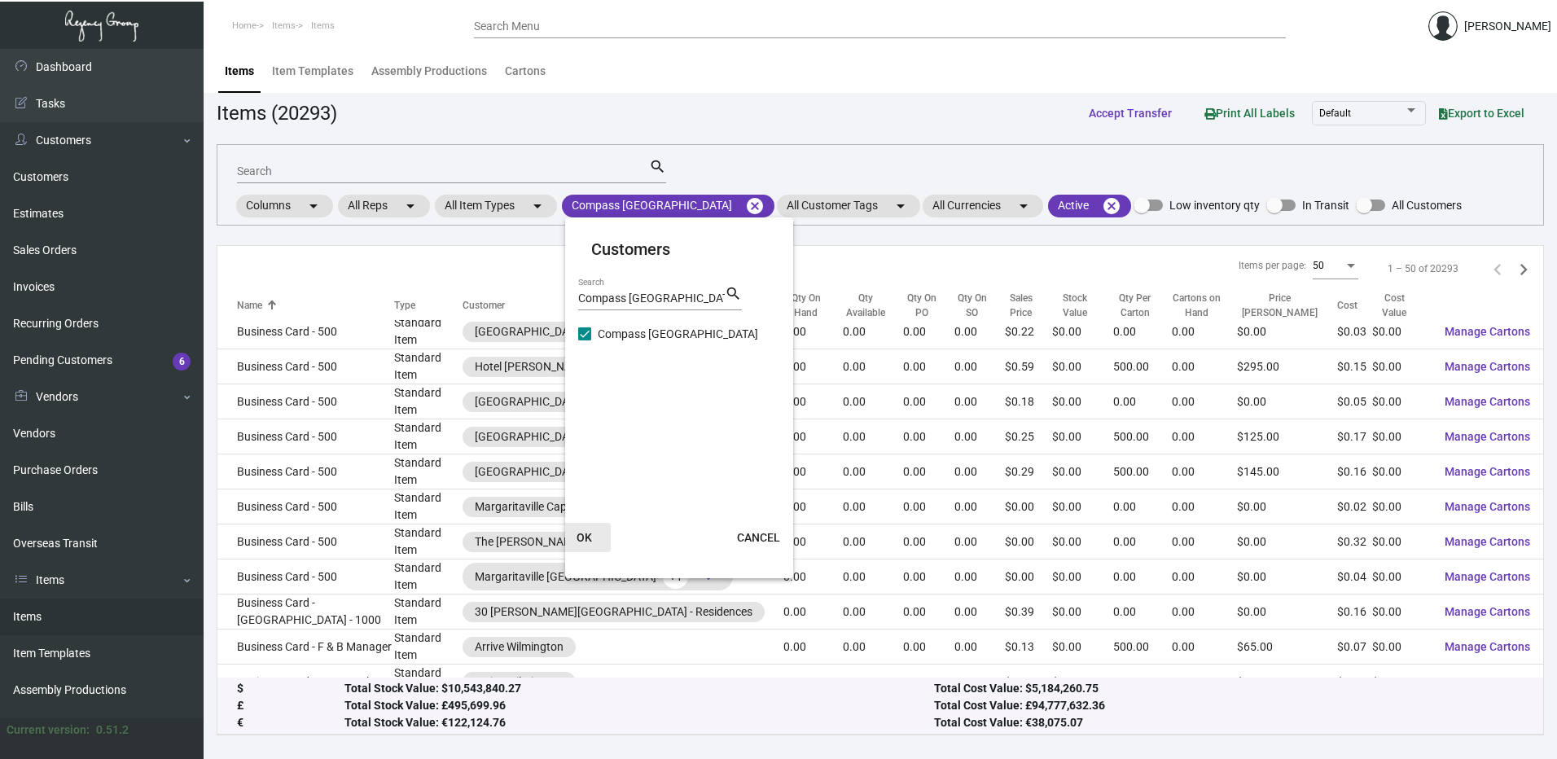
click at [582, 537] on span "OK" at bounding box center [583, 537] width 15 height 13
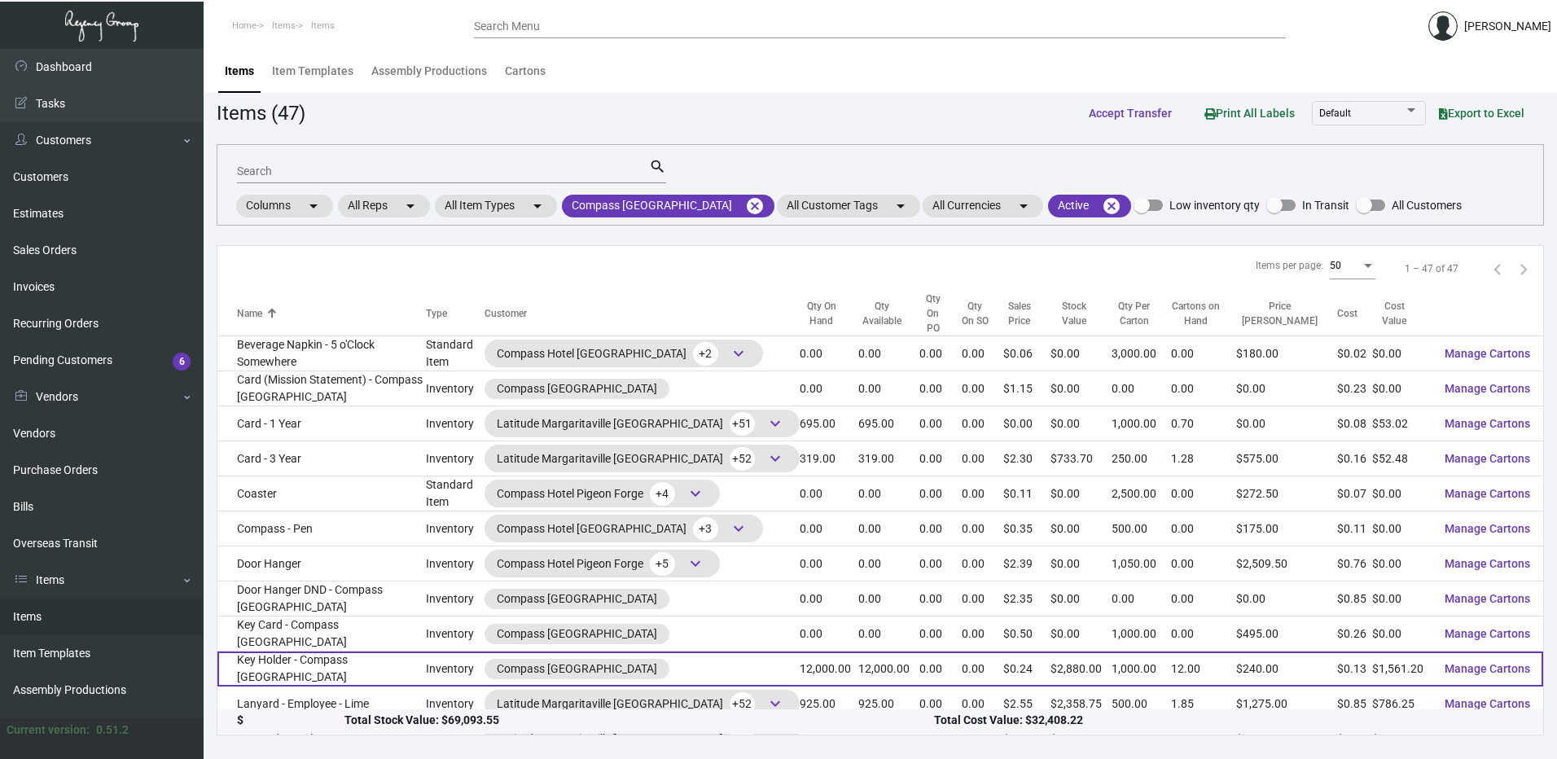
click at [363, 651] on td "Key Holder - Compass [GEOGRAPHIC_DATA]" at bounding box center [321, 668] width 208 height 35
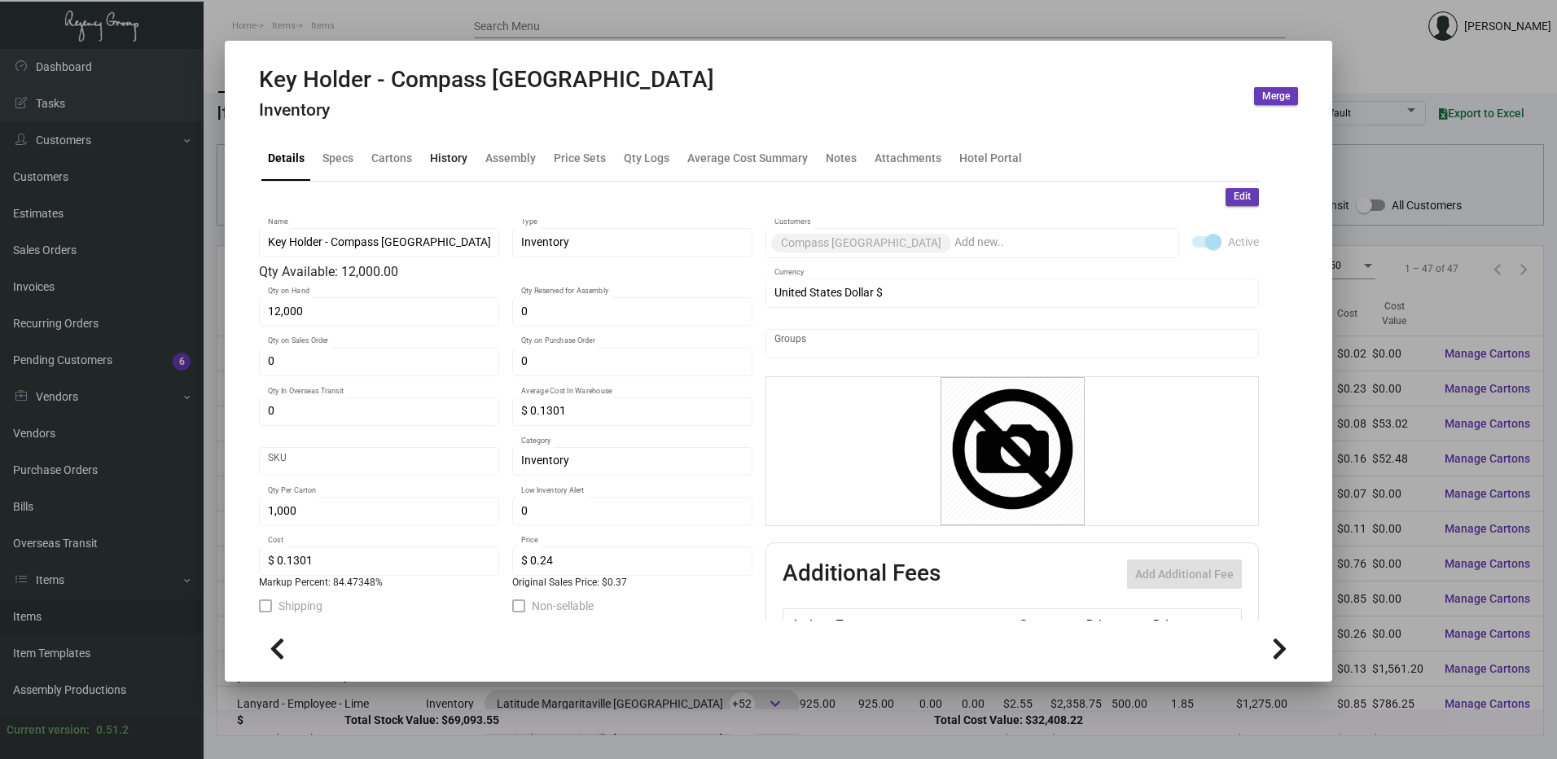
click at [449, 151] on div "History" at bounding box center [448, 158] width 37 height 17
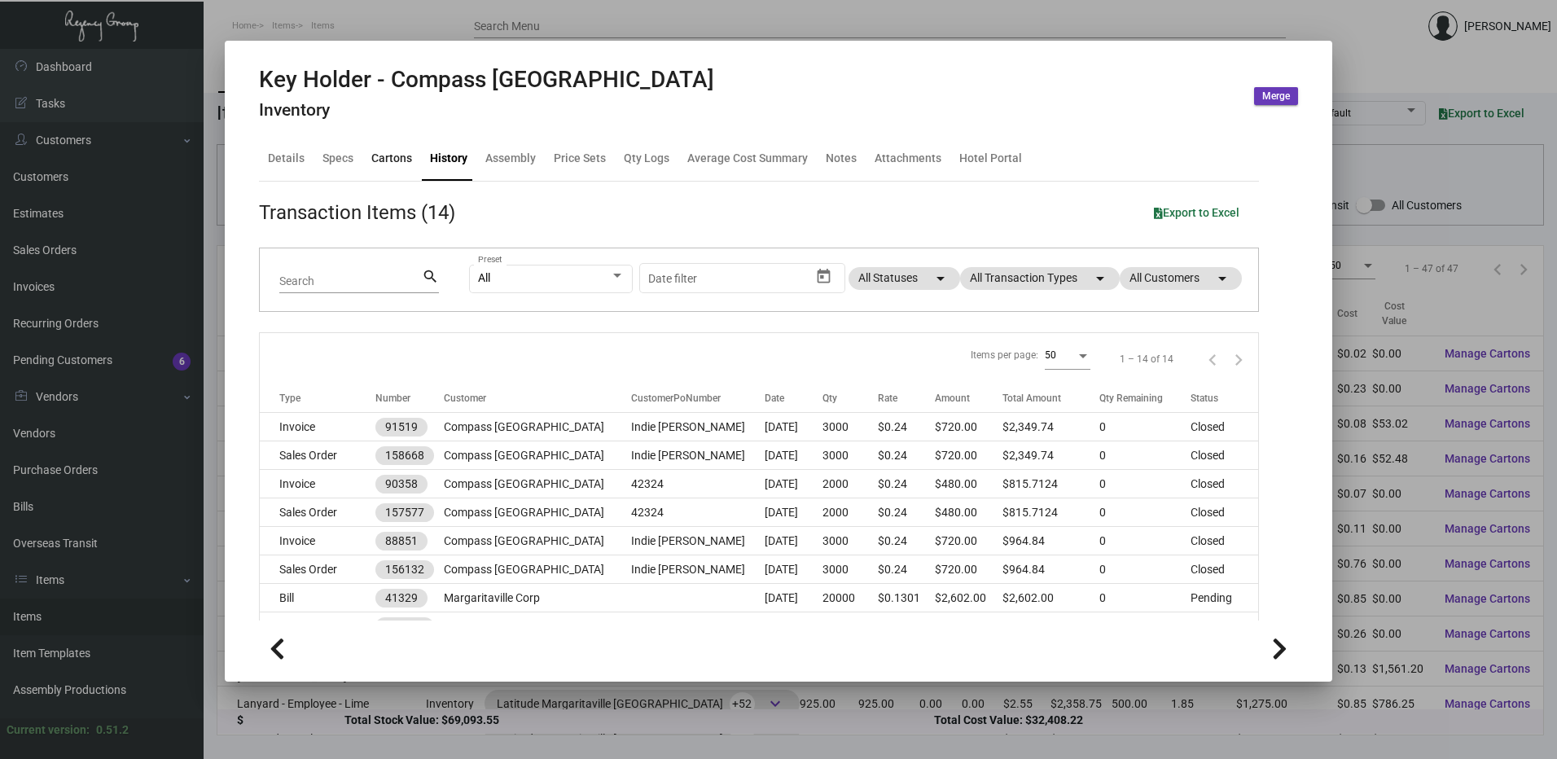
click at [383, 163] on div "Cartons" at bounding box center [391, 158] width 41 height 17
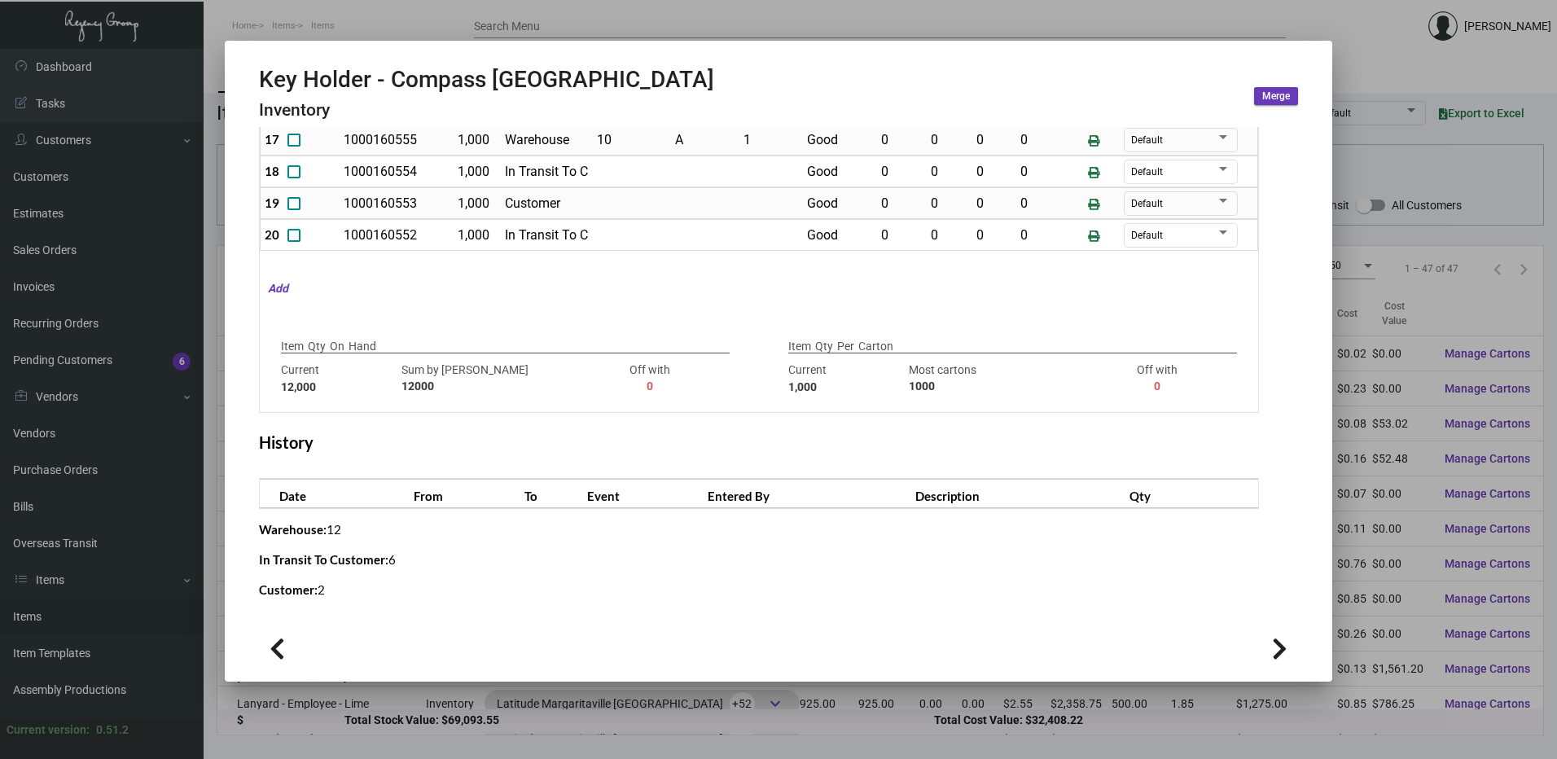
scroll to position [323, 0]
click at [291, 15] on div at bounding box center [778, 379] width 1557 height 759
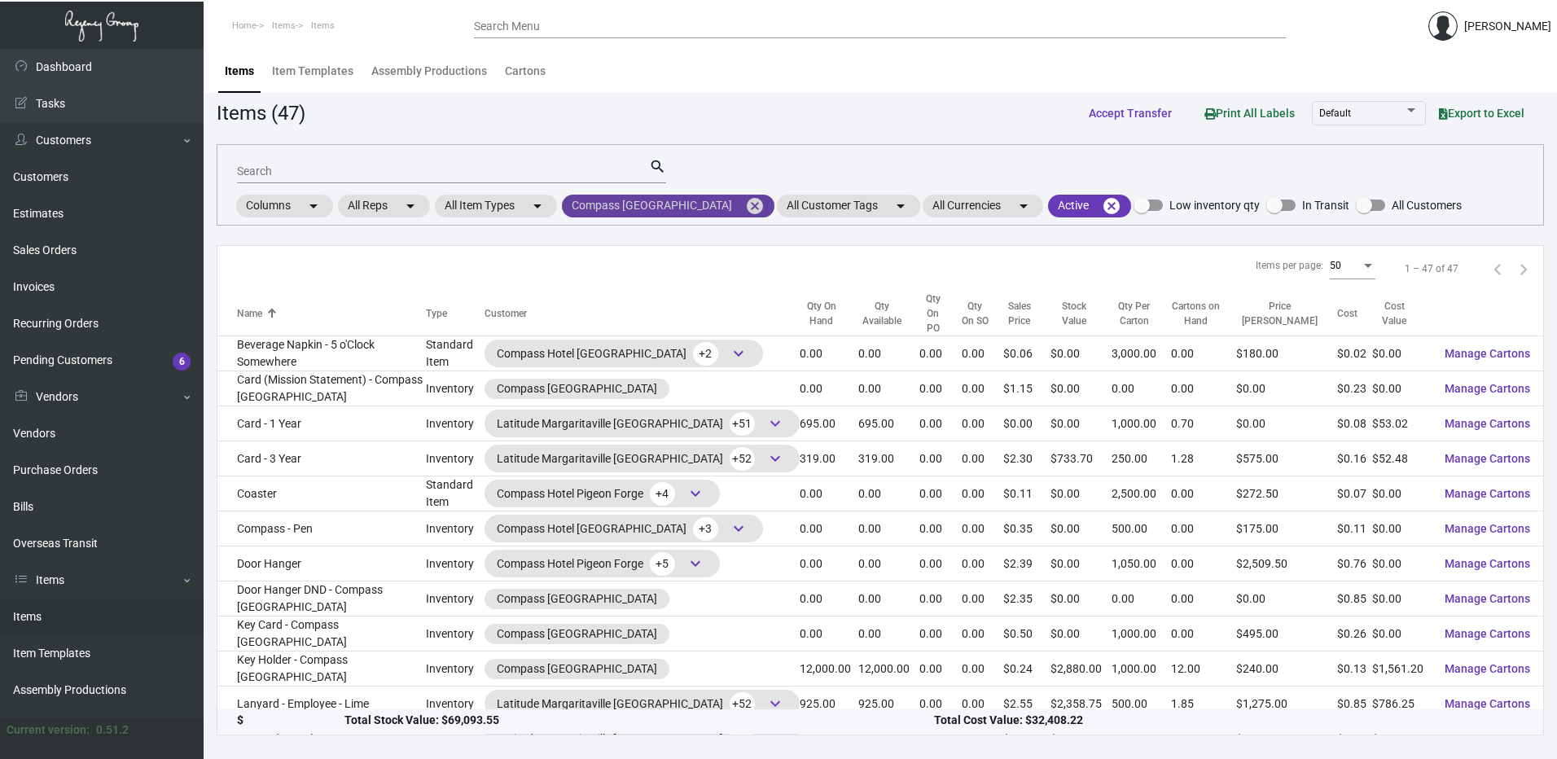
click at [745, 204] on mat-icon "cancel" at bounding box center [755, 206] width 20 height 20
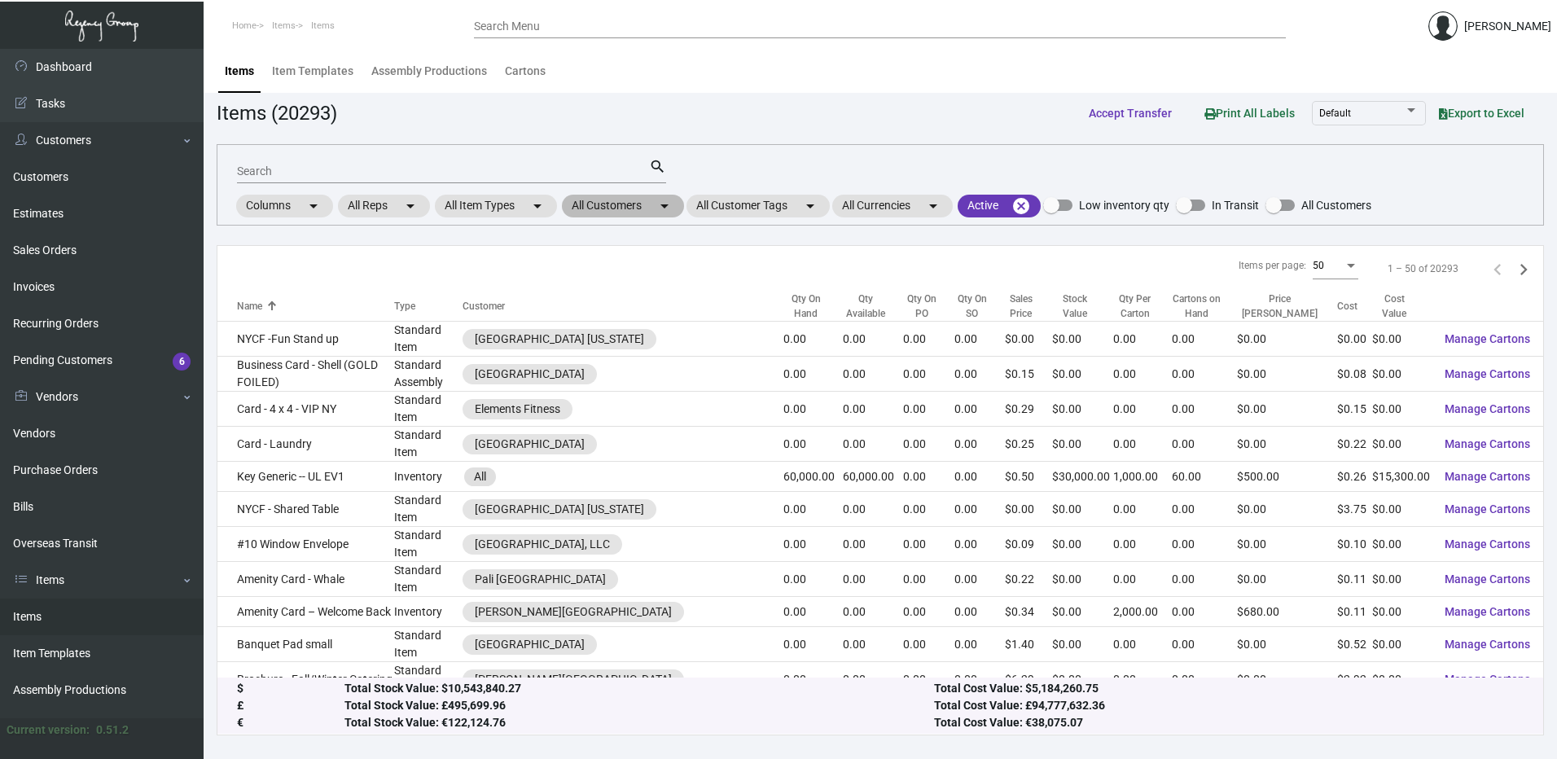
click at [624, 203] on mat-chip "All Customers arrow_drop_down" at bounding box center [623, 206] width 122 height 23
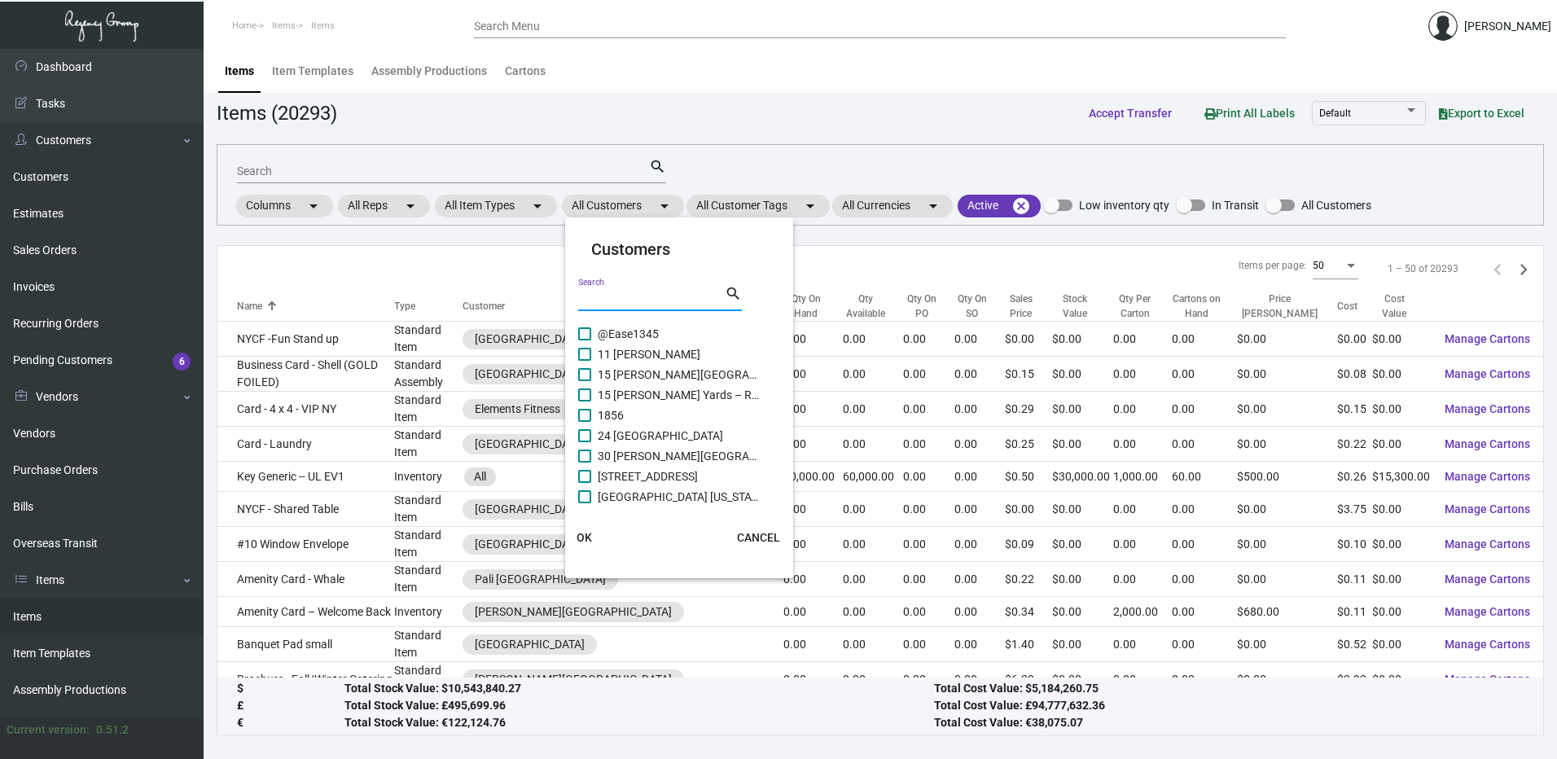
click at [600, 296] on input "Search" at bounding box center [651, 298] width 147 height 13
paste input "Continuum"
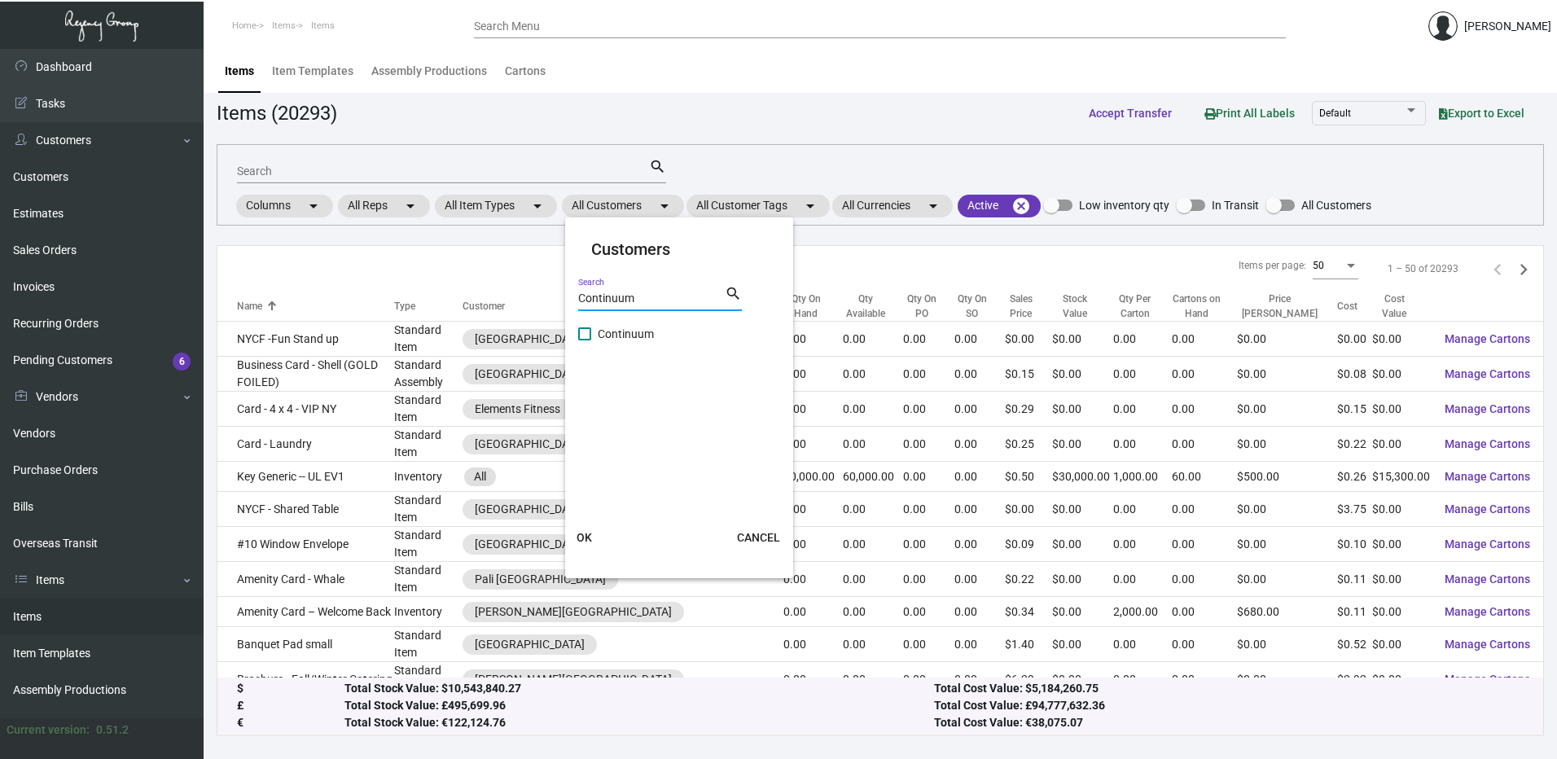
click at [583, 335] on span at bounding box center [584, 333] width 13 height 13
click at [584, 340] on input "Continuum" at bounding box center [584, 340] width 1 height 1
click at [583, 538] on span "OK" at bounding box center [583, 537] width 15 height 13
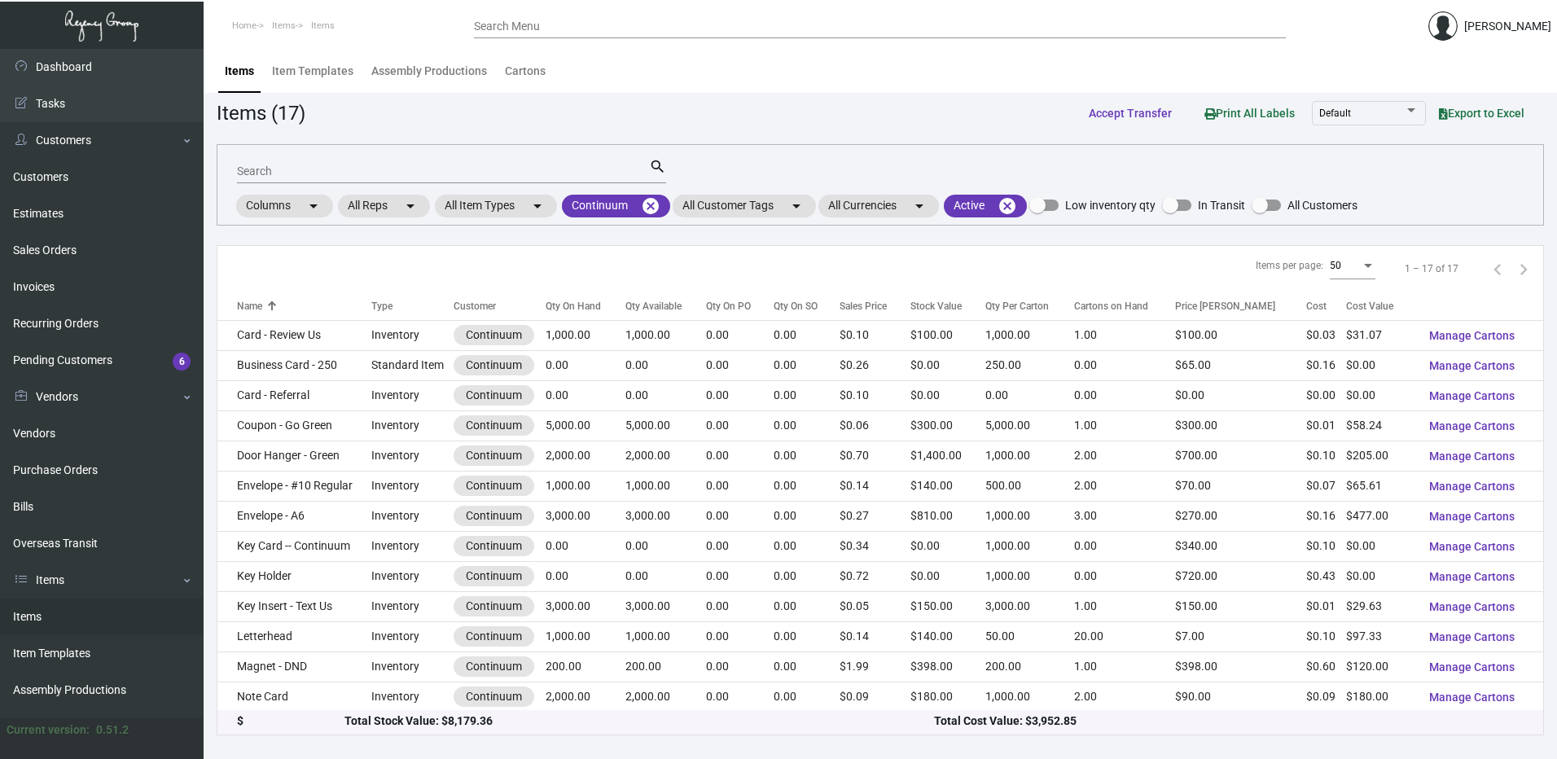
click at [585, 299] on div "Qty On Hand" at bounding box center [572, 306] width 55 height 15
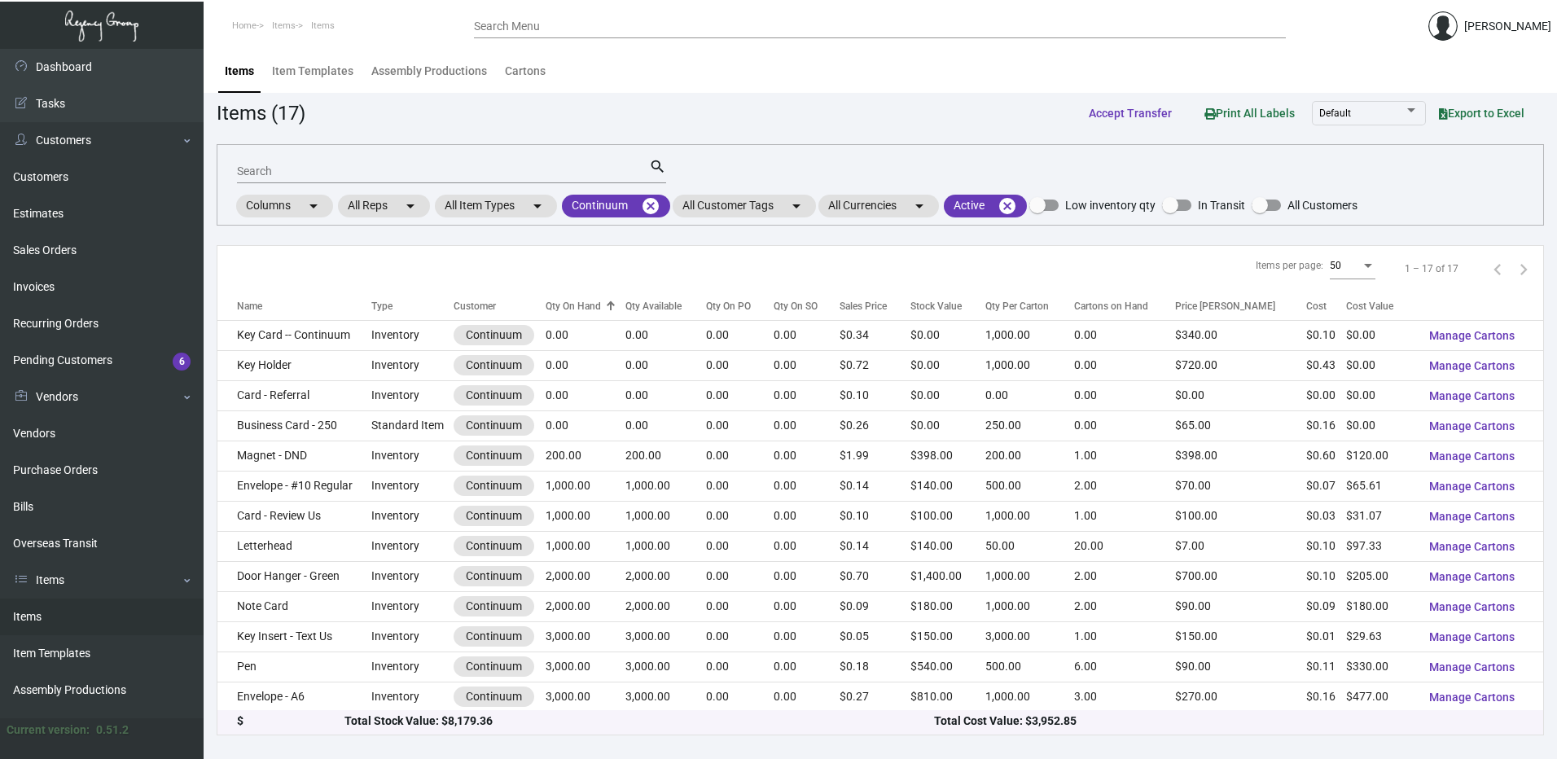
click at [585, 299] on div "Qty On Hand" at bounding box center [572, 306] width 55 height 15
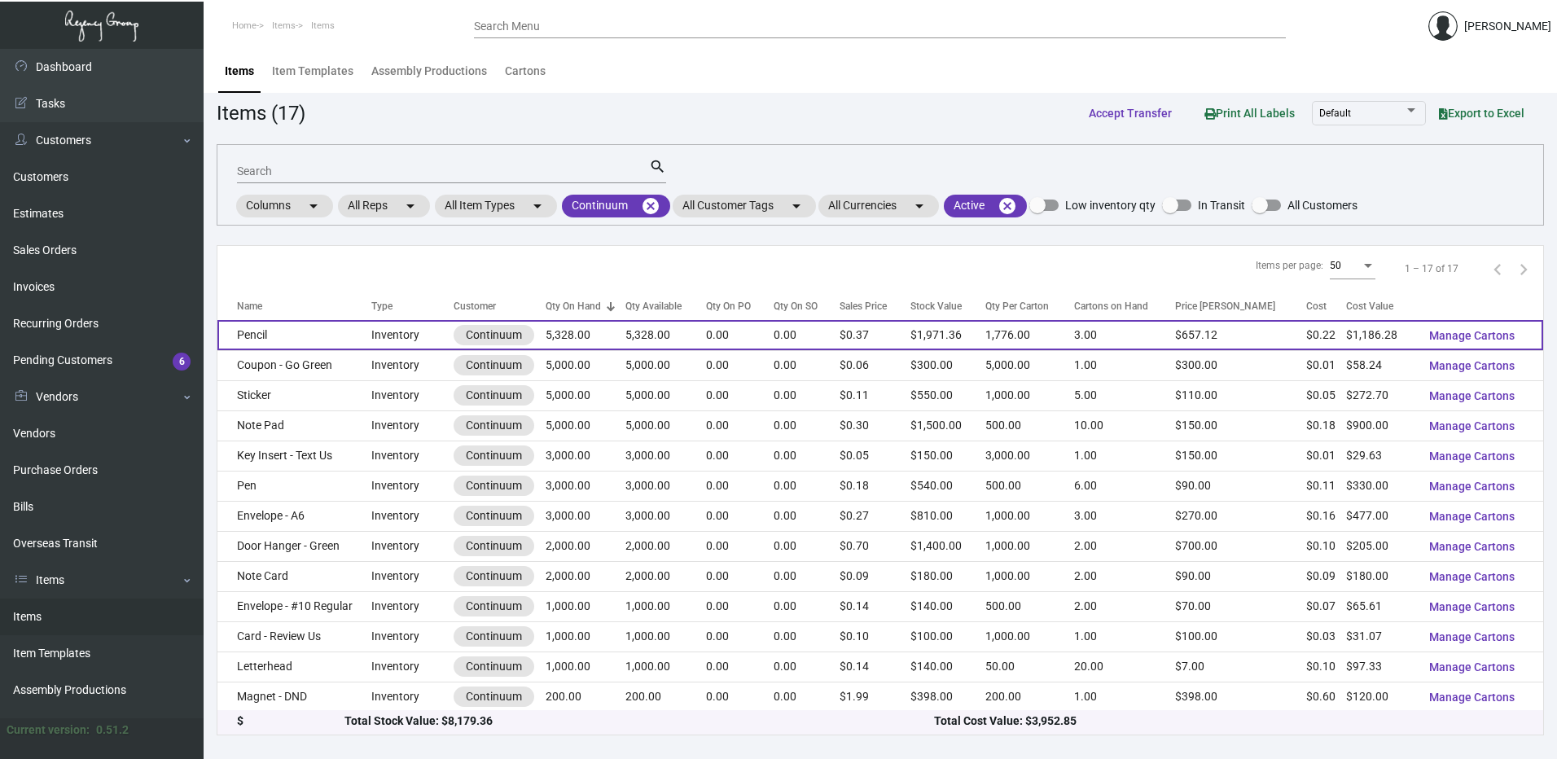
click at [258, 333] on td "Pencil" at bounding box center [294, 335] width 154 height 30
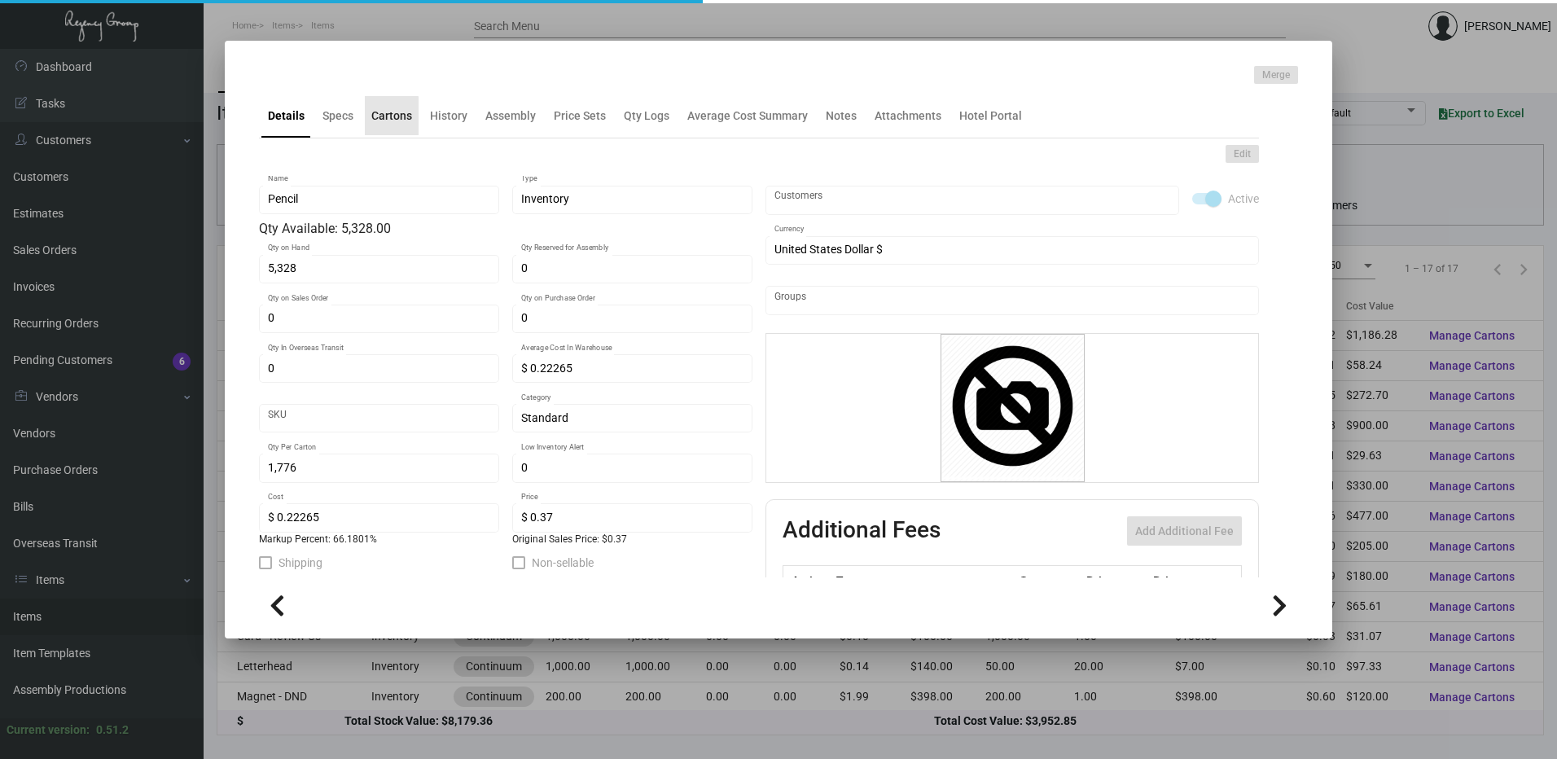
click at [384, 127] on div "Cartons" at bounding box center [392, 115] width 54 height 39
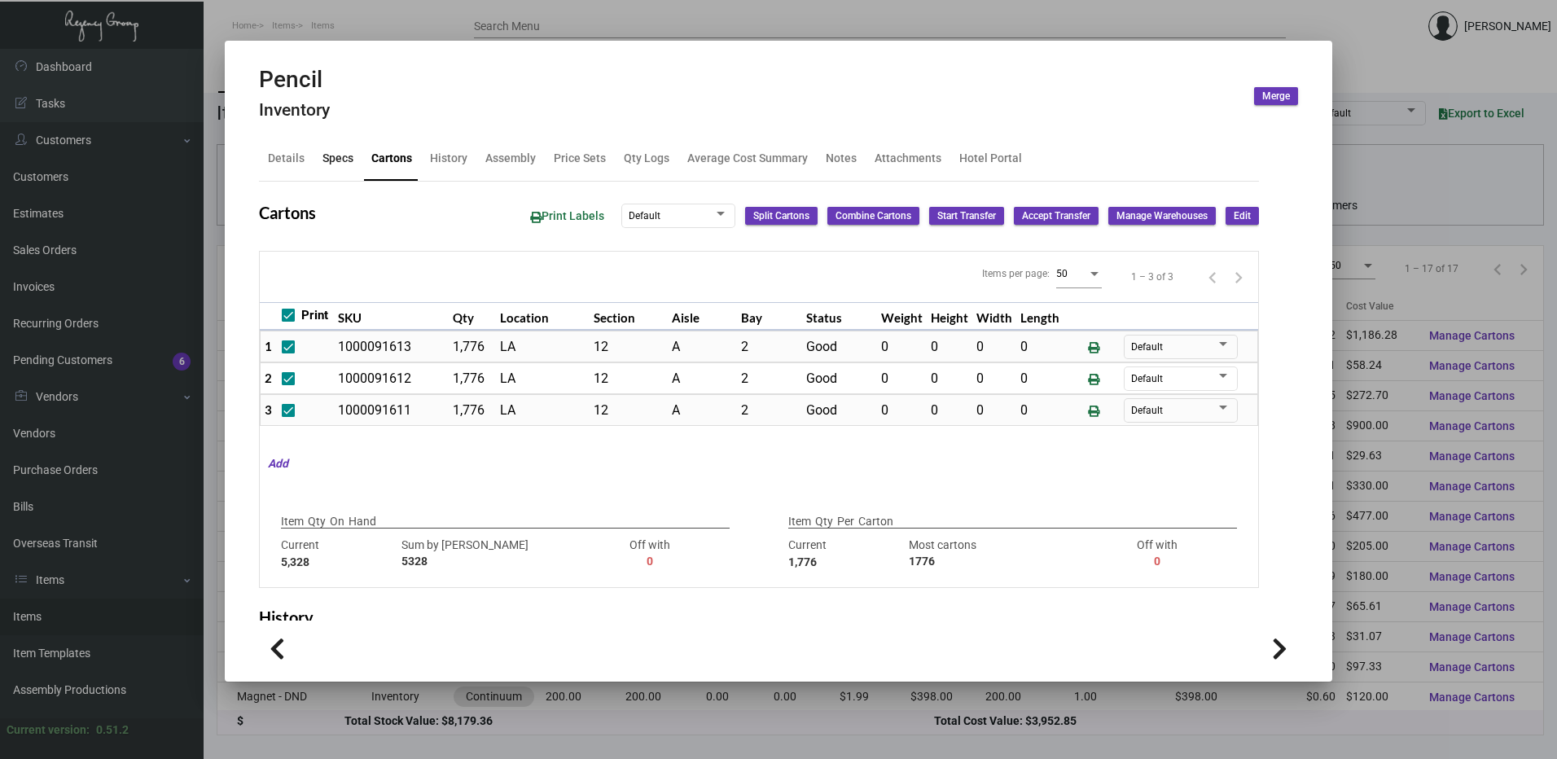
click at [336, 157] on div "Specs" at bounding box center [337, 158] width 31 height 17
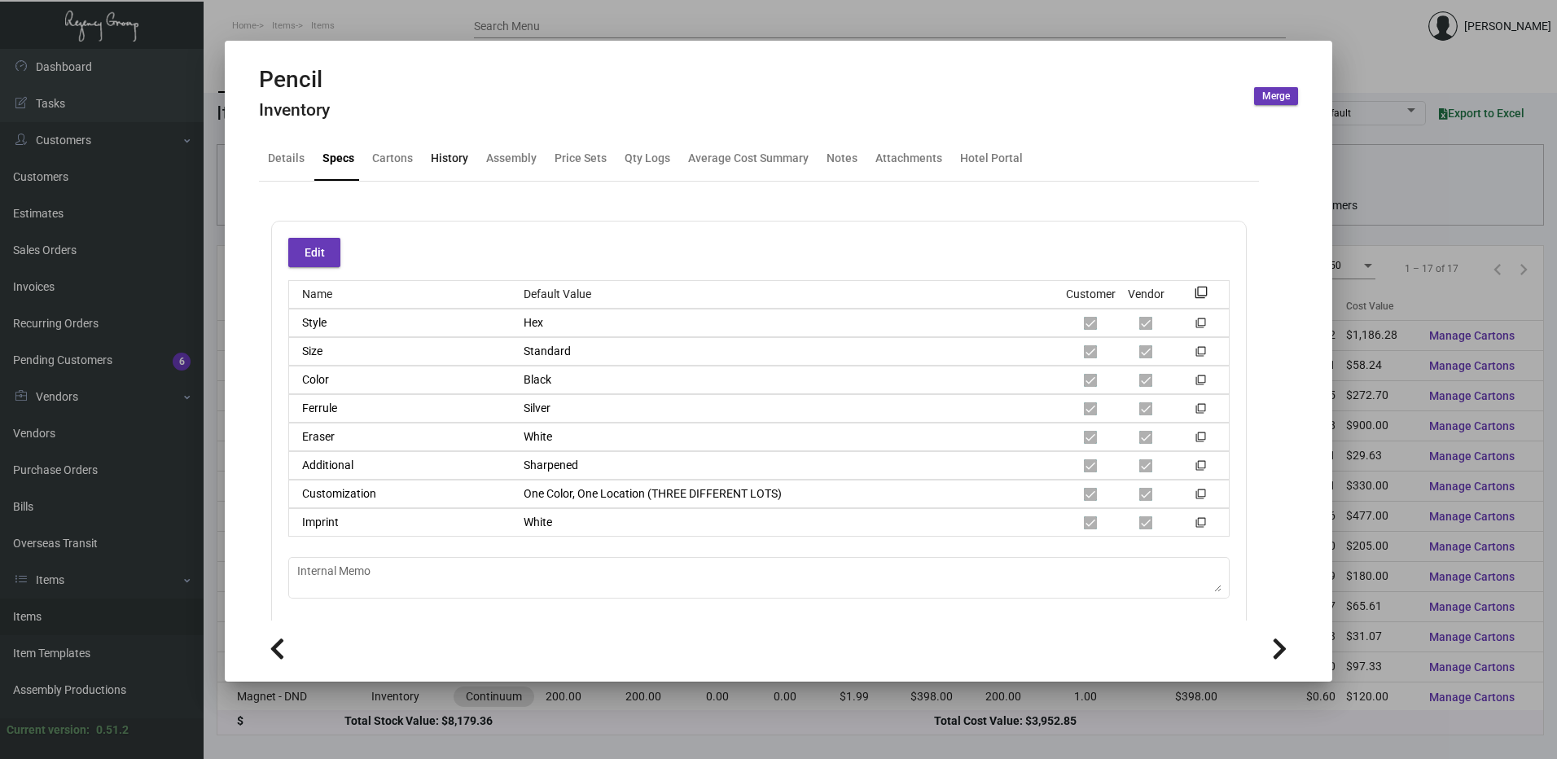
click at [453, 161] on div "History" at bounding box center [449, 158] width 37 height 17
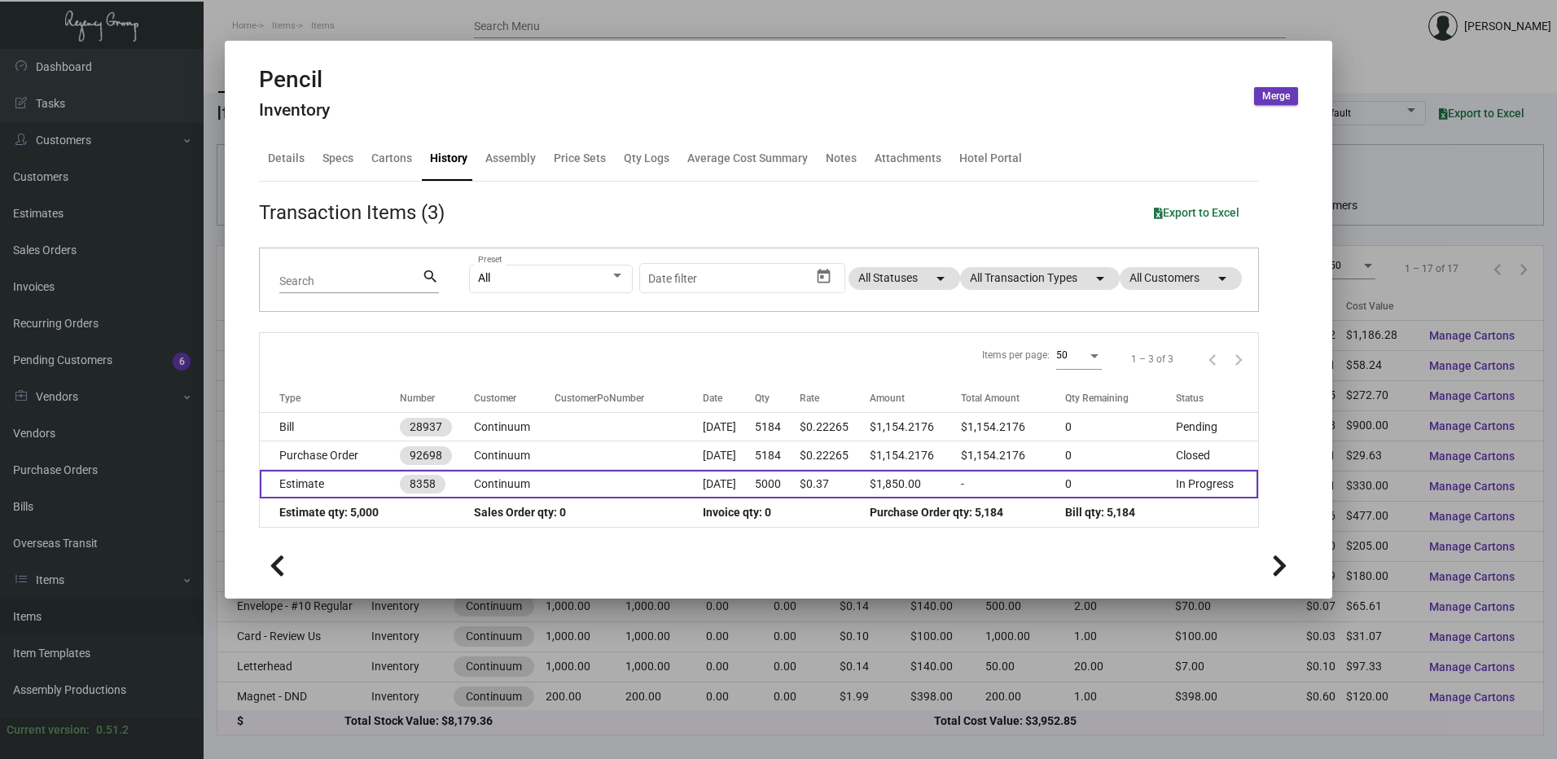
click at [327, 475] on td "Estimate" at bounding box center [330, 484] width 140 height 28
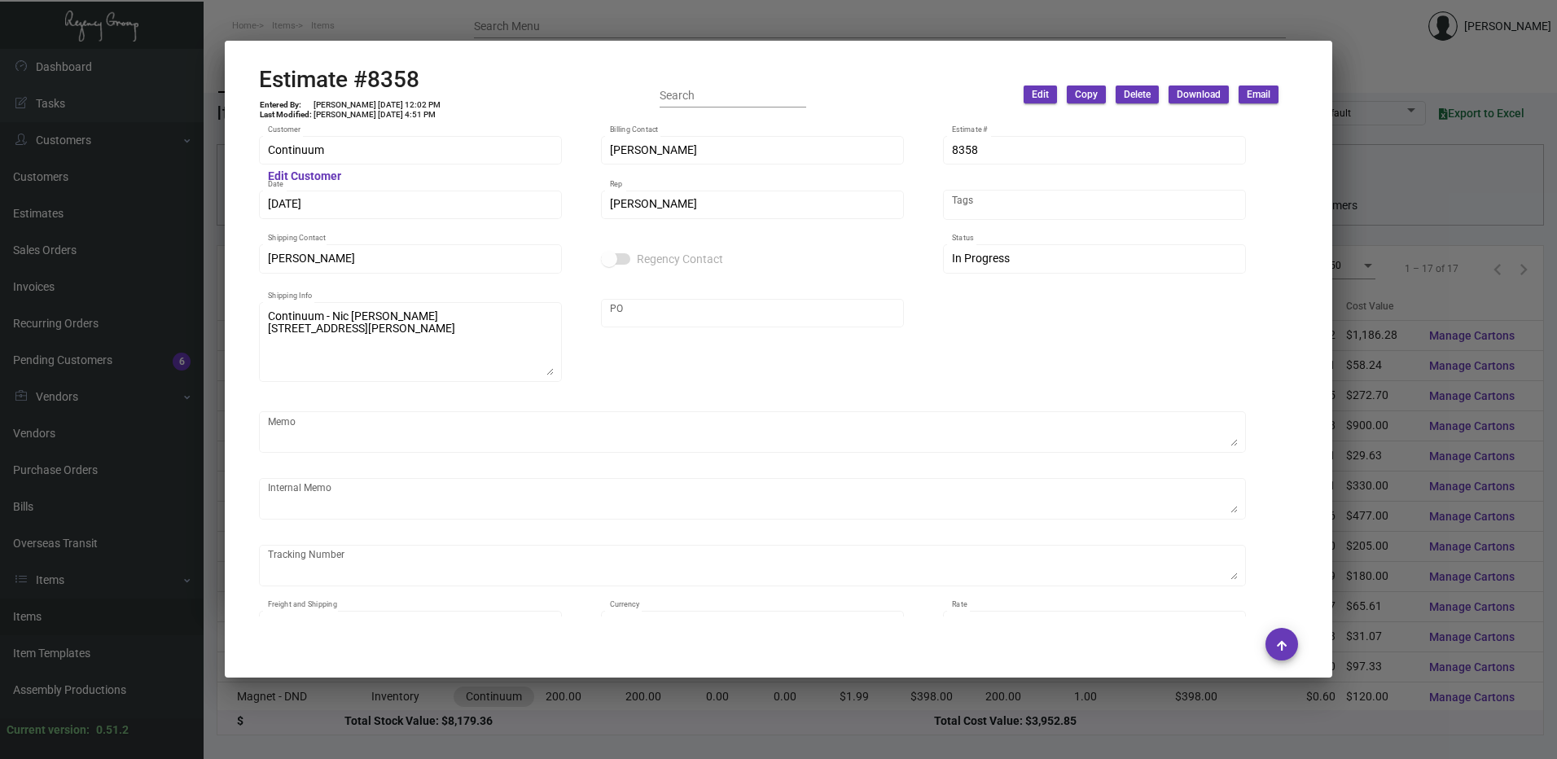
click at [397, 79] on h2 "Estimate #8358" at bounding box center [350, 80] width 182 height 28
drag, startPoint x: 397, startPoint y: 79, endPoint x: 389, endPoint y: 66, distance: 15.4
drag, startPoint x: 389, startPoint y: 66, endPoint x: 366, endPoint y: 84, distance: 29.0
click at [366, 84] on h2 "Estimate #8358" at bounding box center [350, 80] width 182 height 28
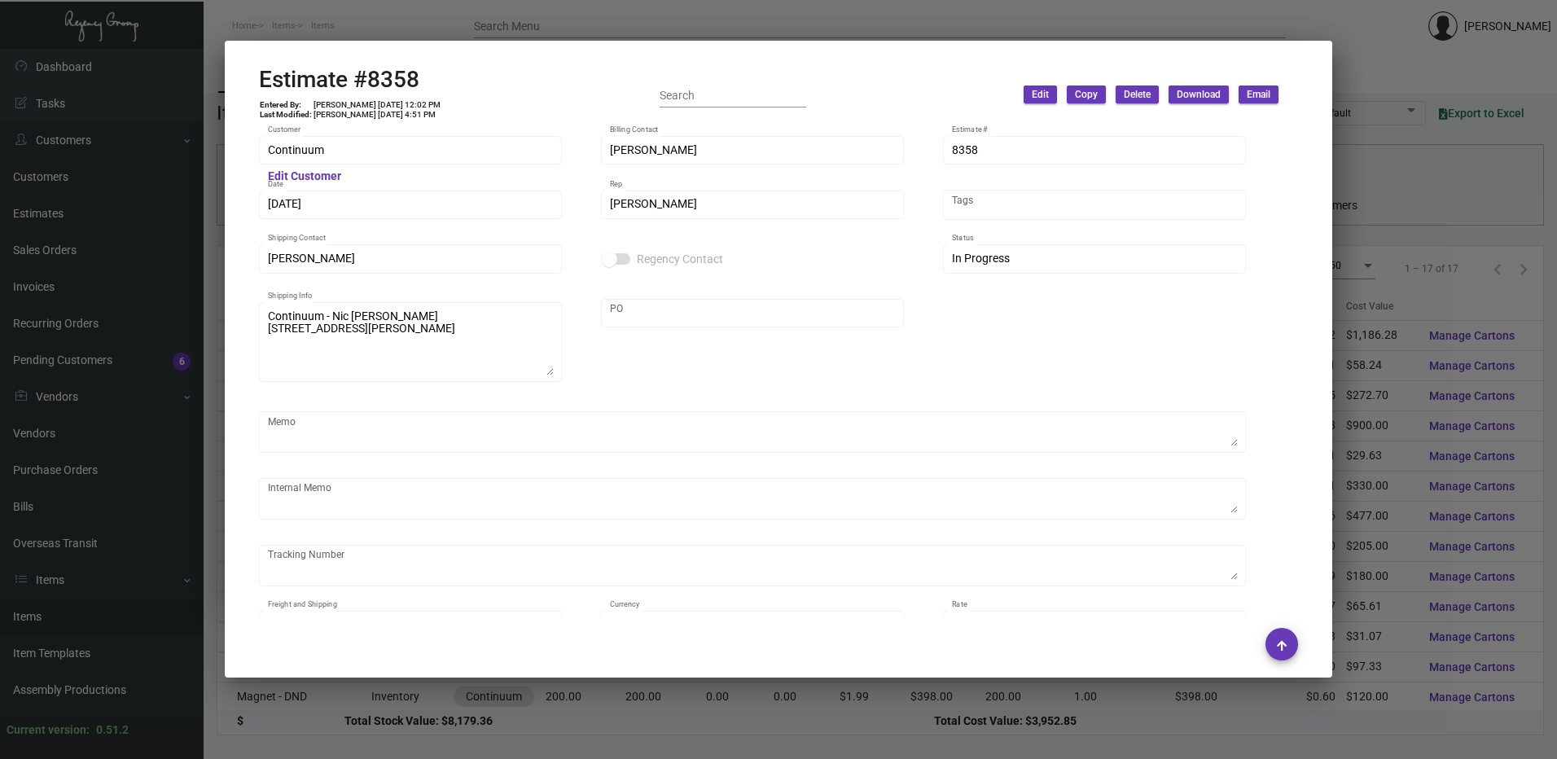
click at [366, 84] on h2 "Estimate #8358" at bounding box center [350, 80] width 182 height 28
drag, startPoint x: 366, startPoint y: 84, endPoint x: 363, endPoint y: 68, distance: 15.8
click at [477, 24] on div at bounding box center [778, 379] width 1557 height 759
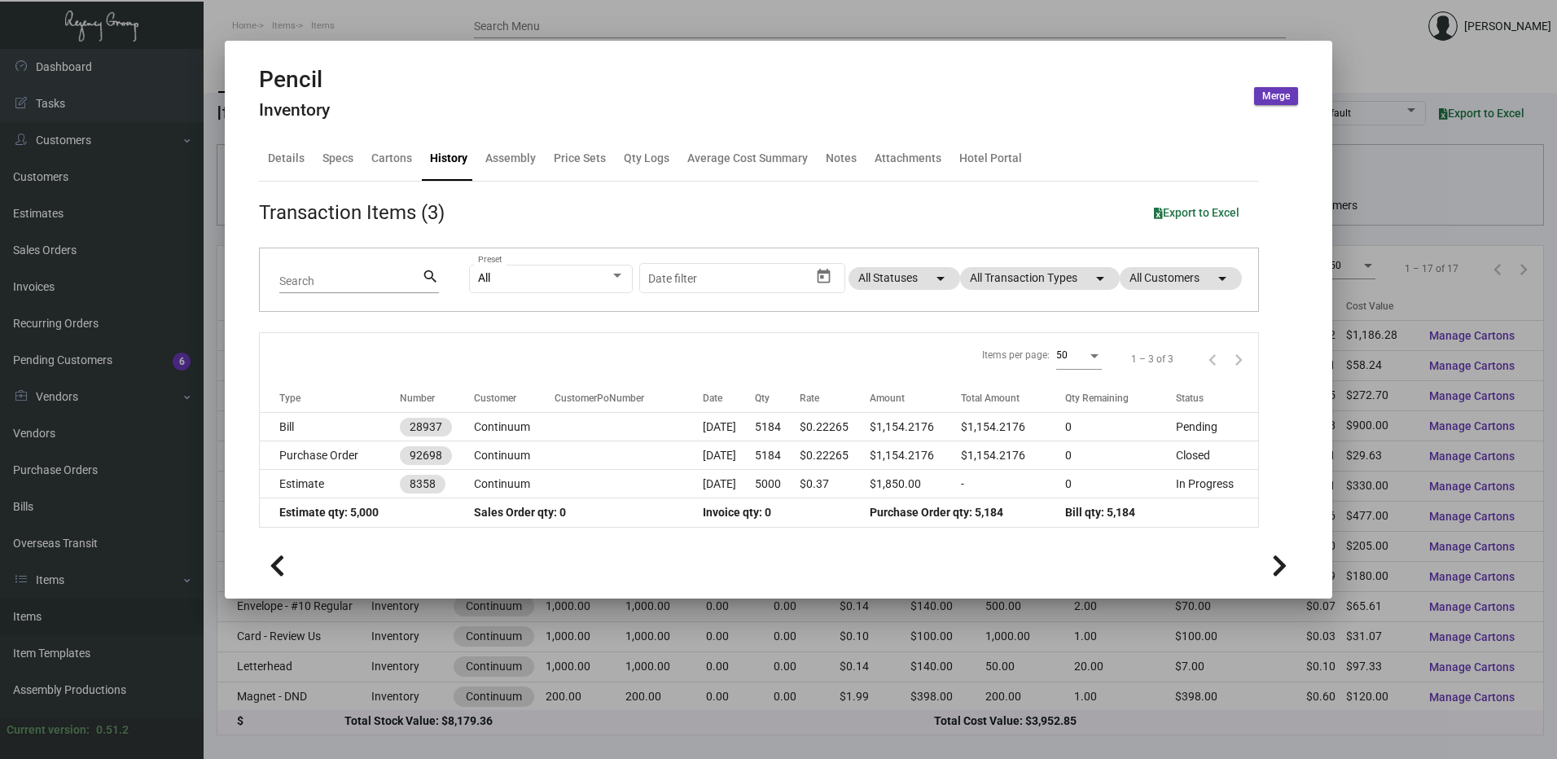
click at [477, 24] on div at bounding box center [778, 379] width 1557 height 759
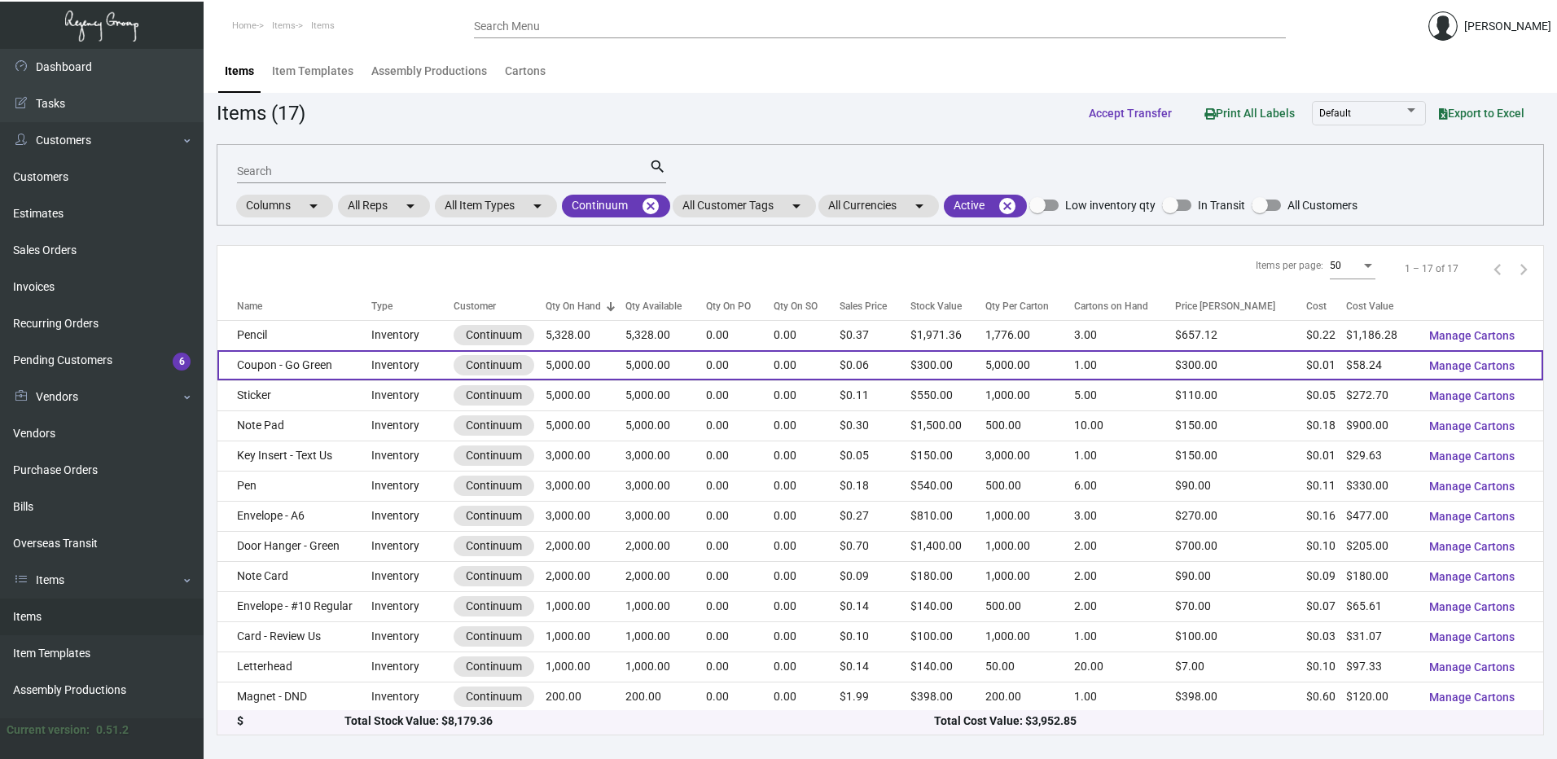
click at [302, 357] on td "Coupon - Go Green" at bounding box center [294, 365] width 154 height 30
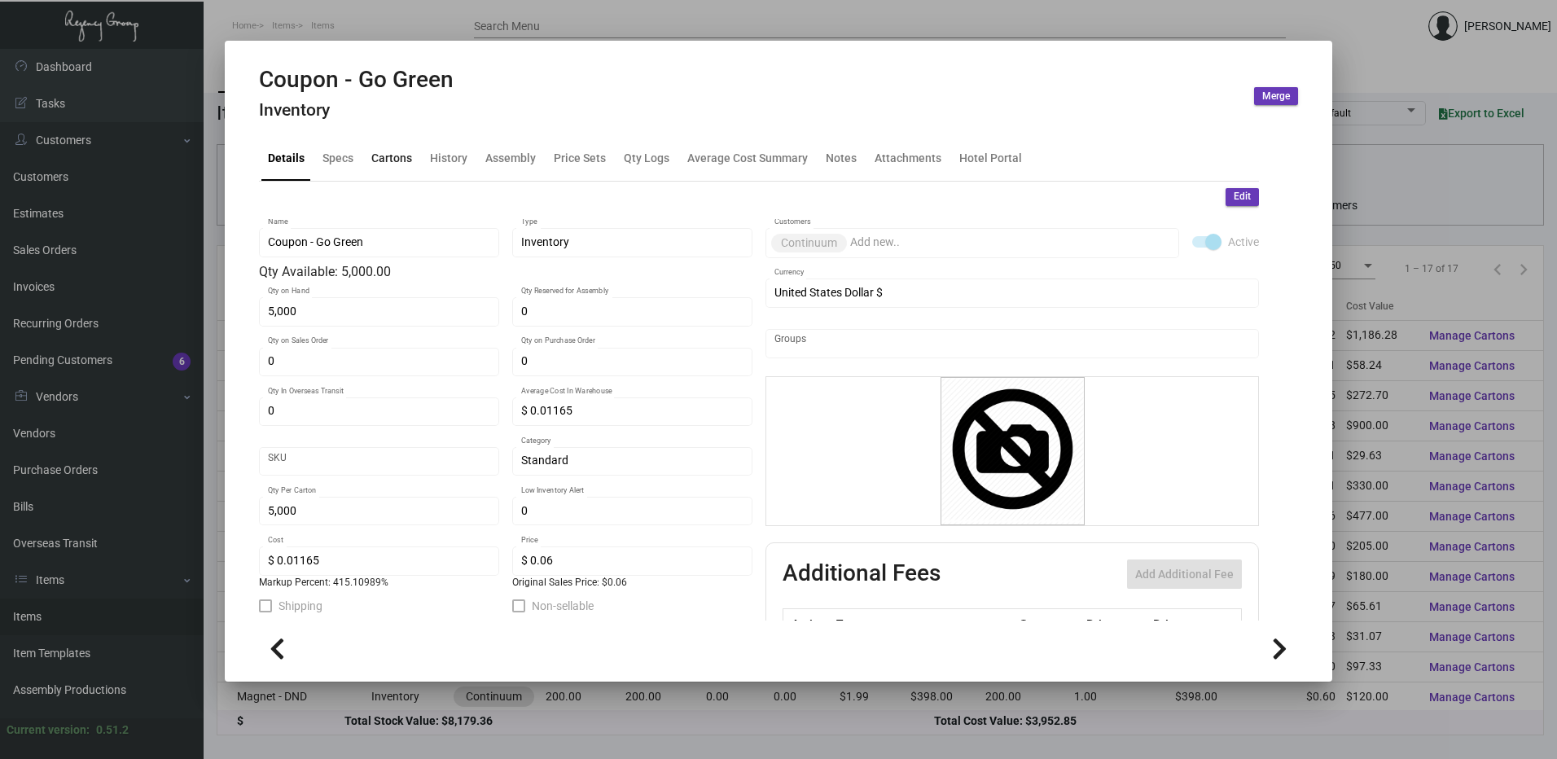
click at [394, 163] on div "Cartons" at bounding box center [391, 158] width 41 height 17
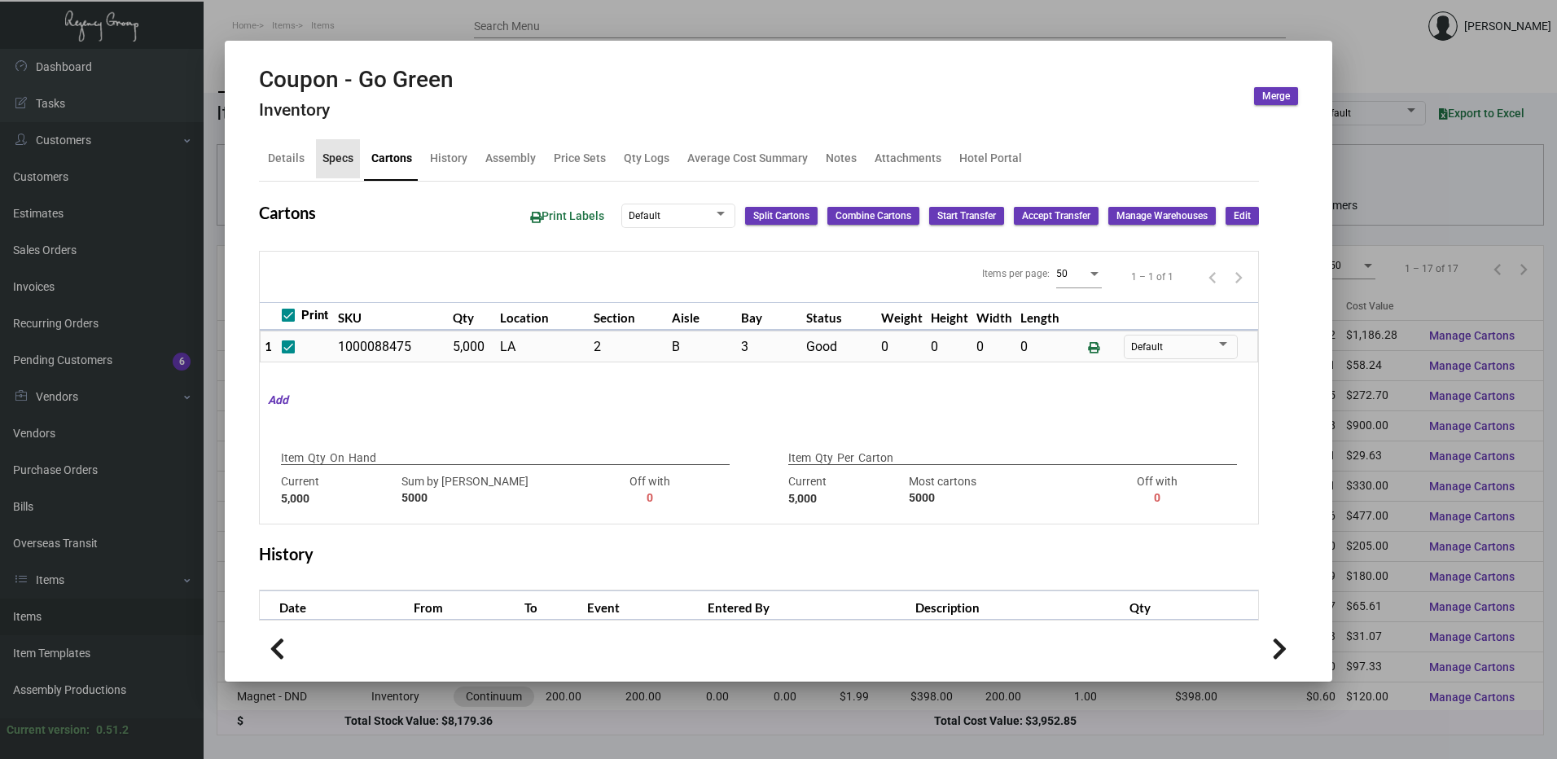
click at [348, 159] on div "Specs" at bounding box center [337, 158] width 31 height 17
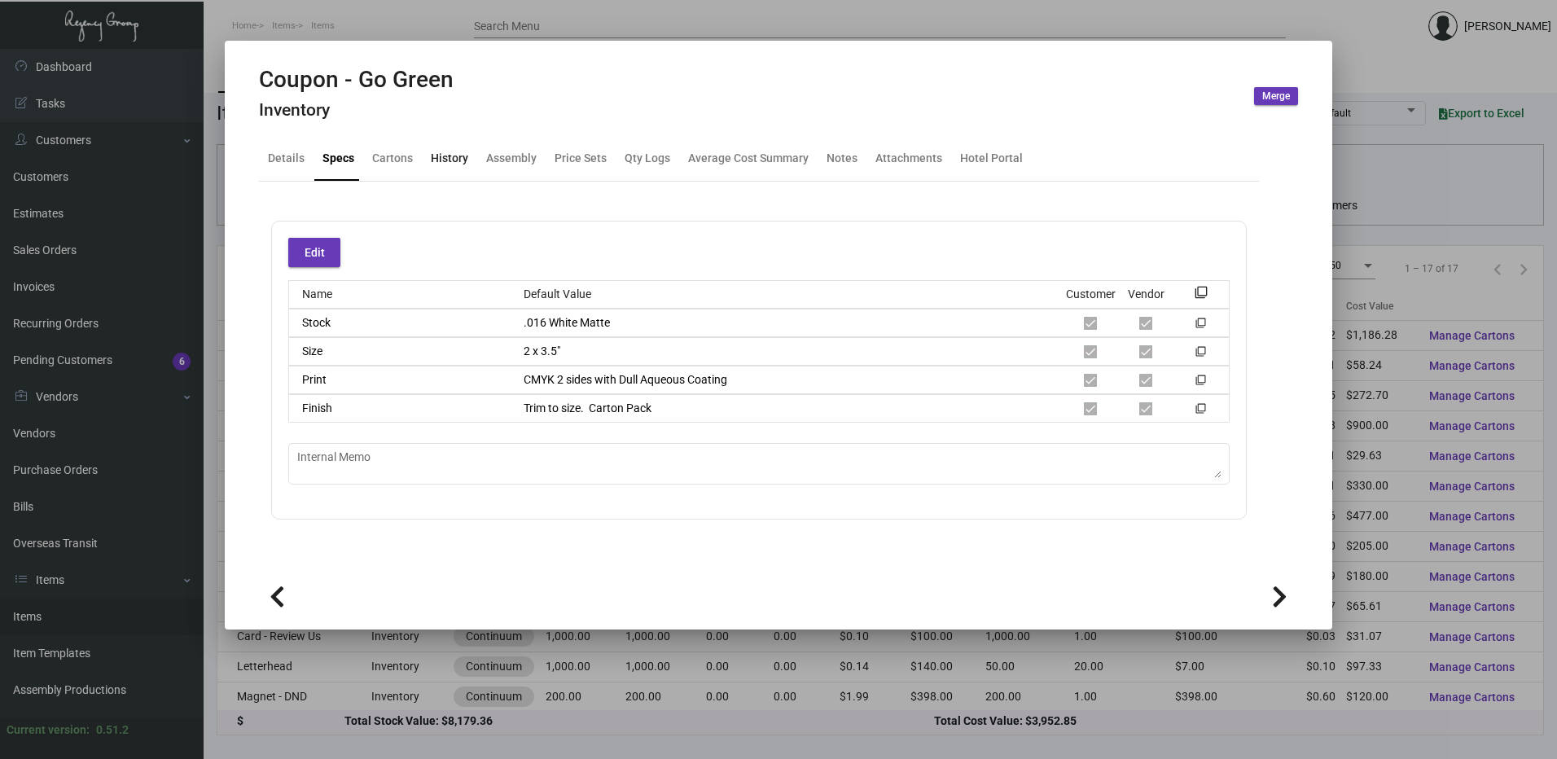
click at [452, 165] on div "History" at bounding box center [449, 158] width 37 height 17
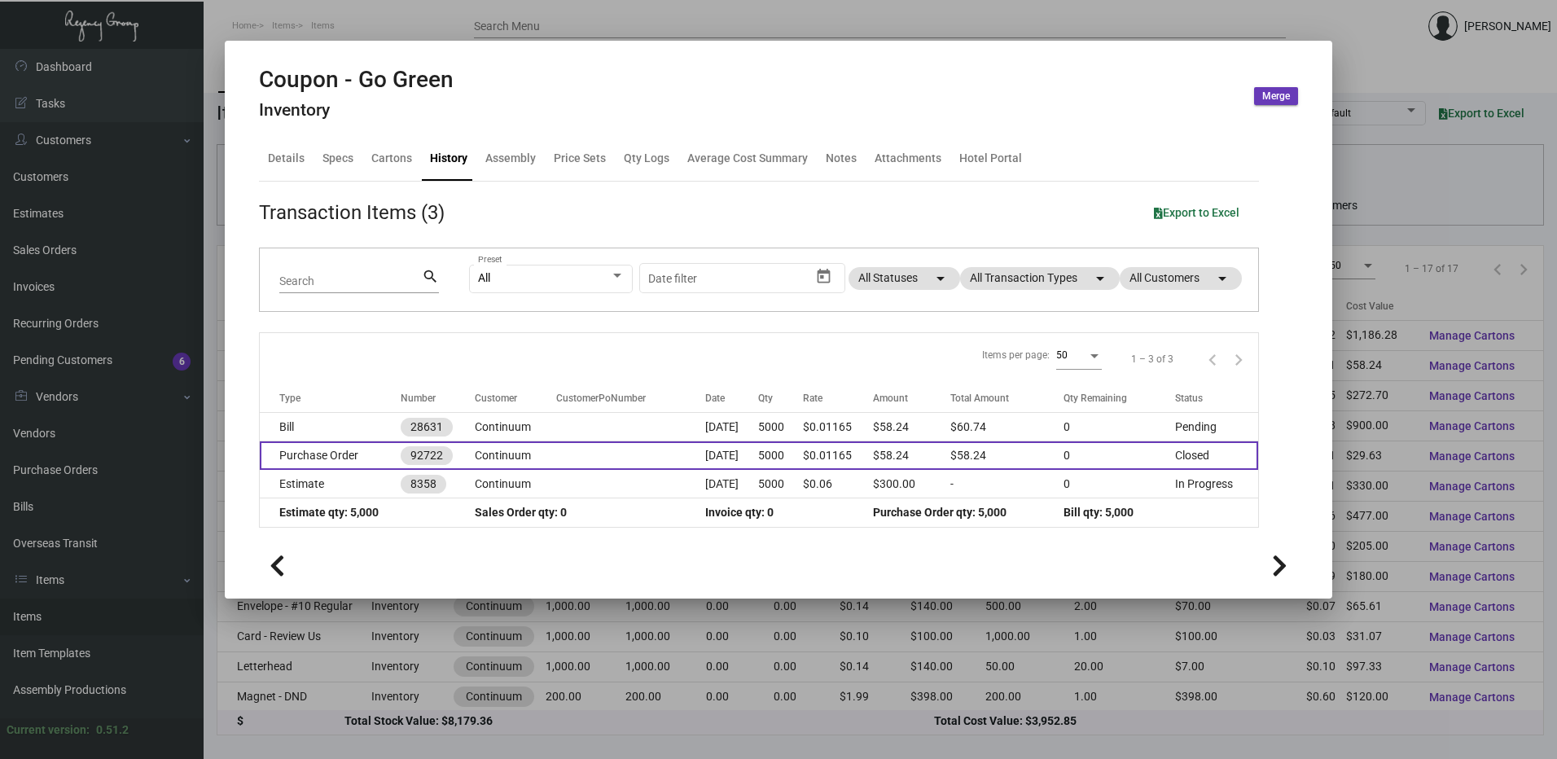
click at [366, 454] on td "Purchase Order" at bounding box center [330, 455] width 141 height 28
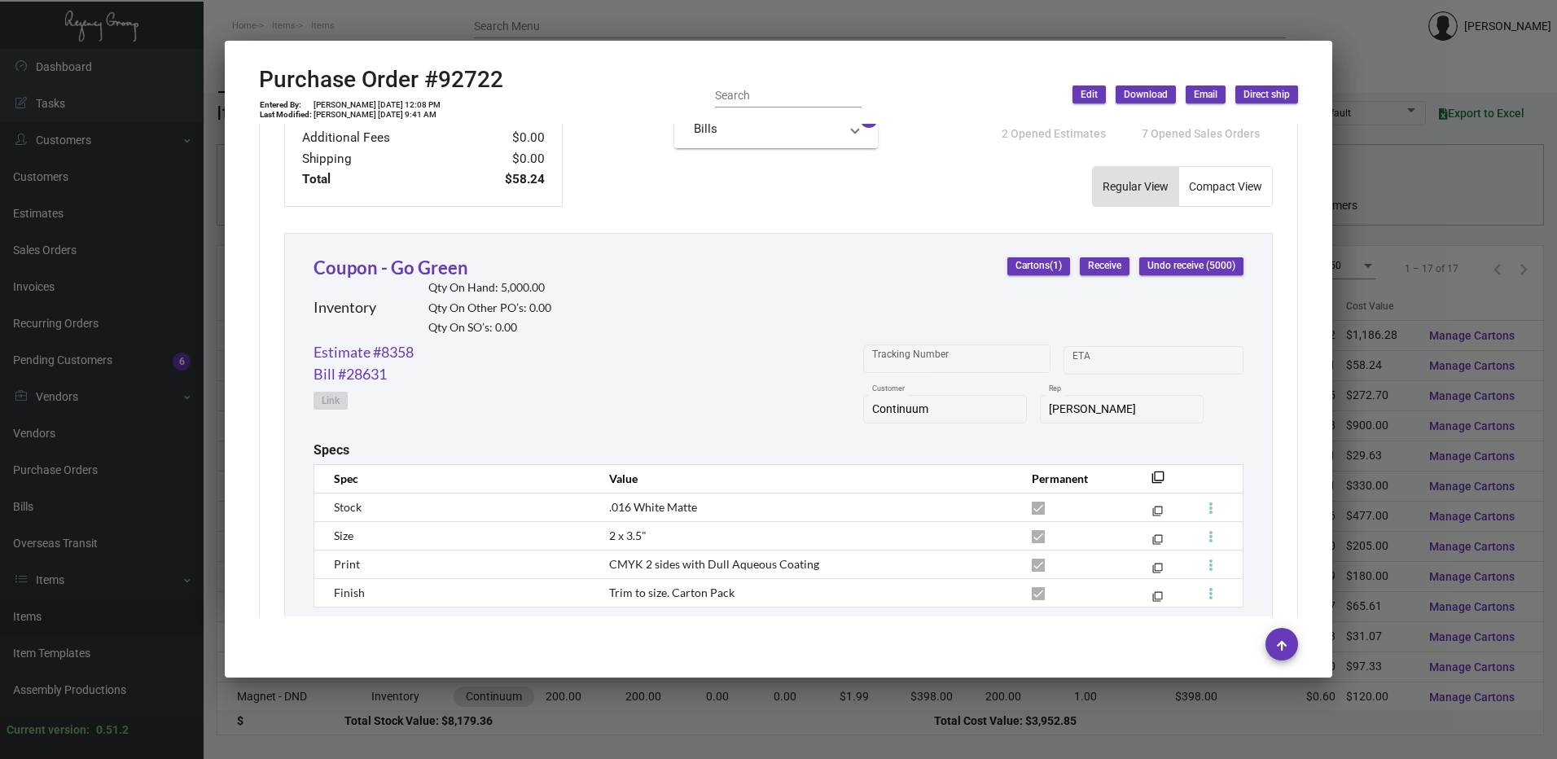
scroll to position [733, 0]
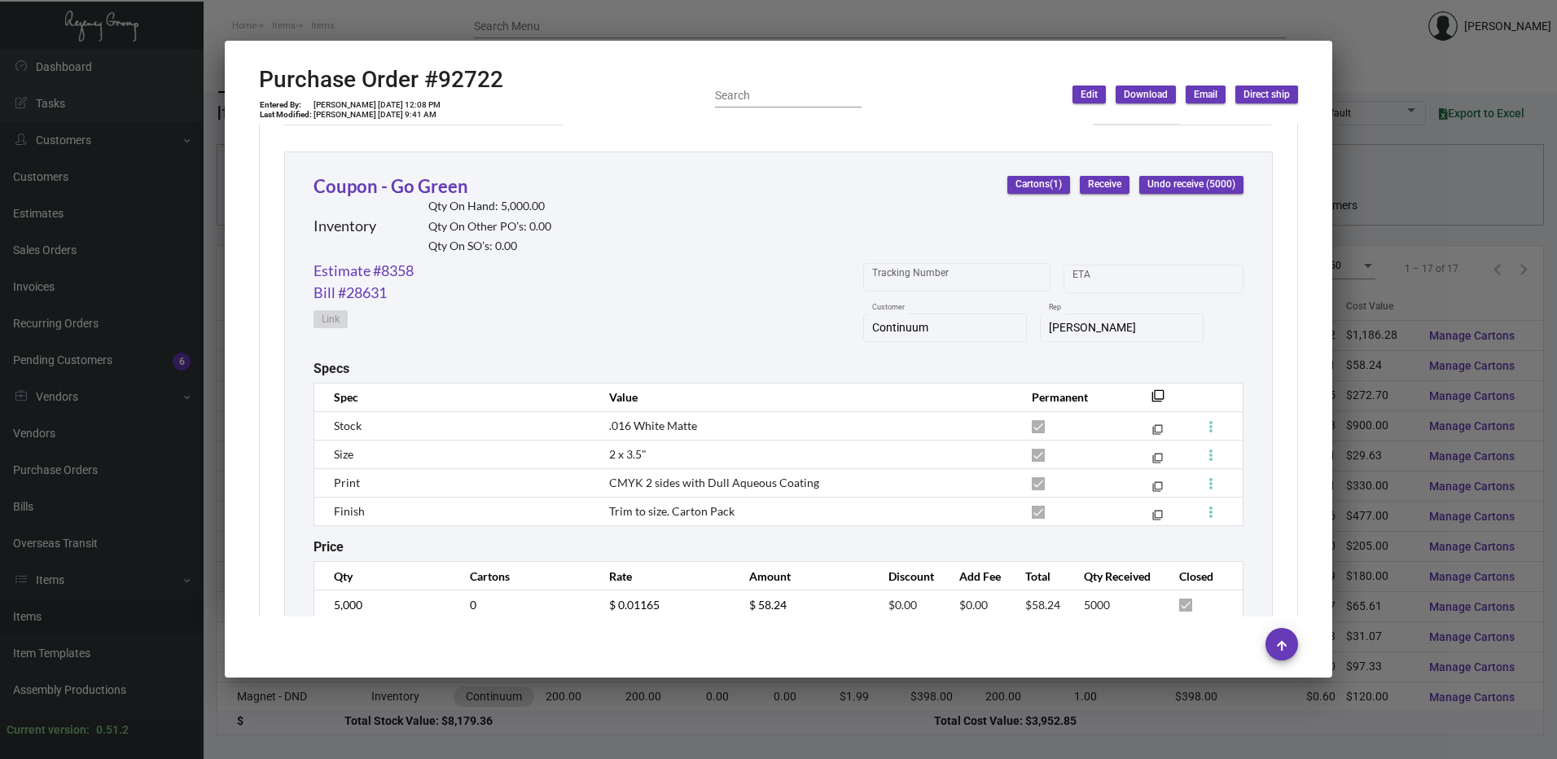
click at [541, 24] on div at bounding box center [778, 379] width 1557 height 759
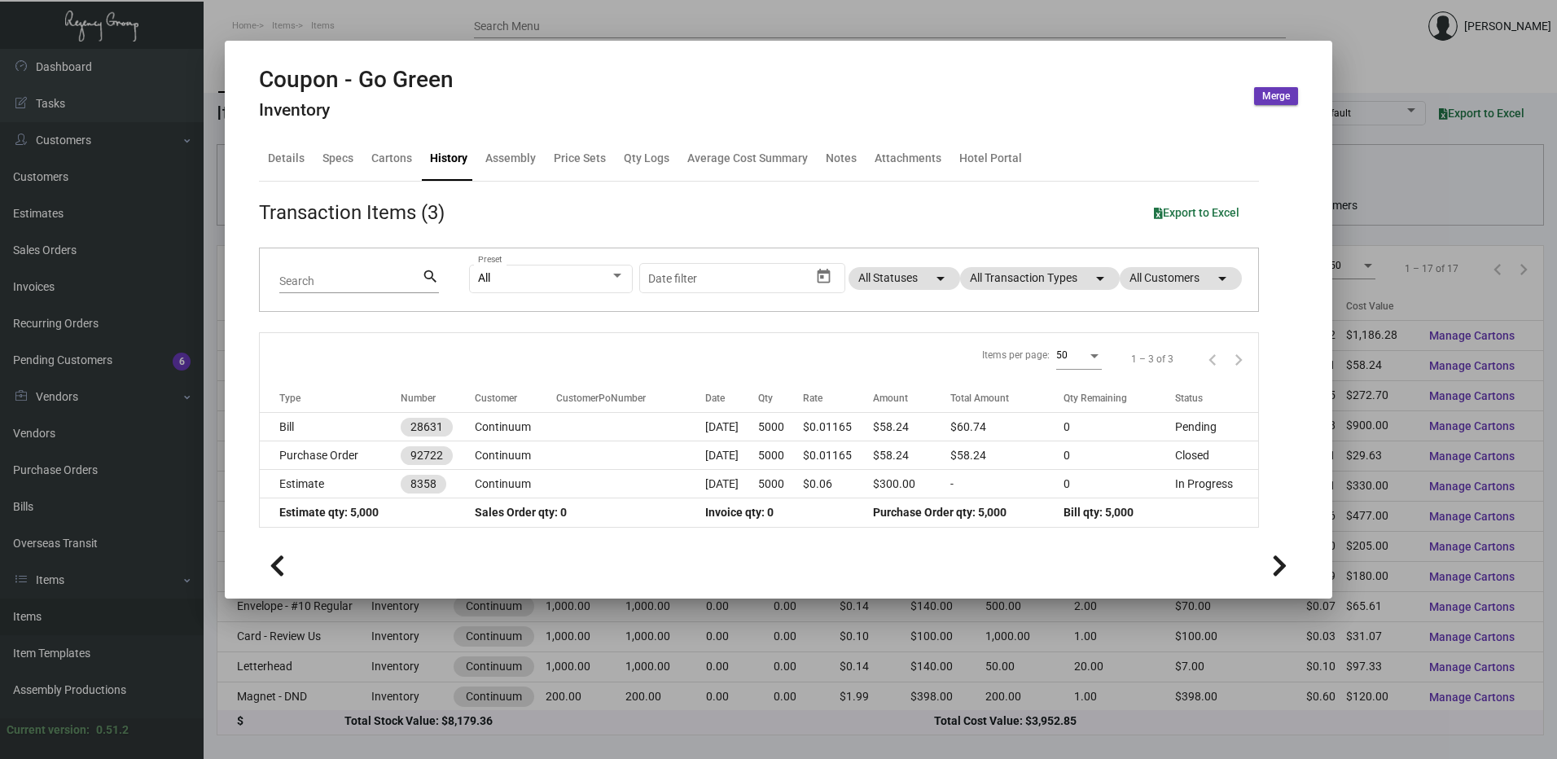
click at [451, 18] on div at bounding box center [778, 379] width 1557 height 759
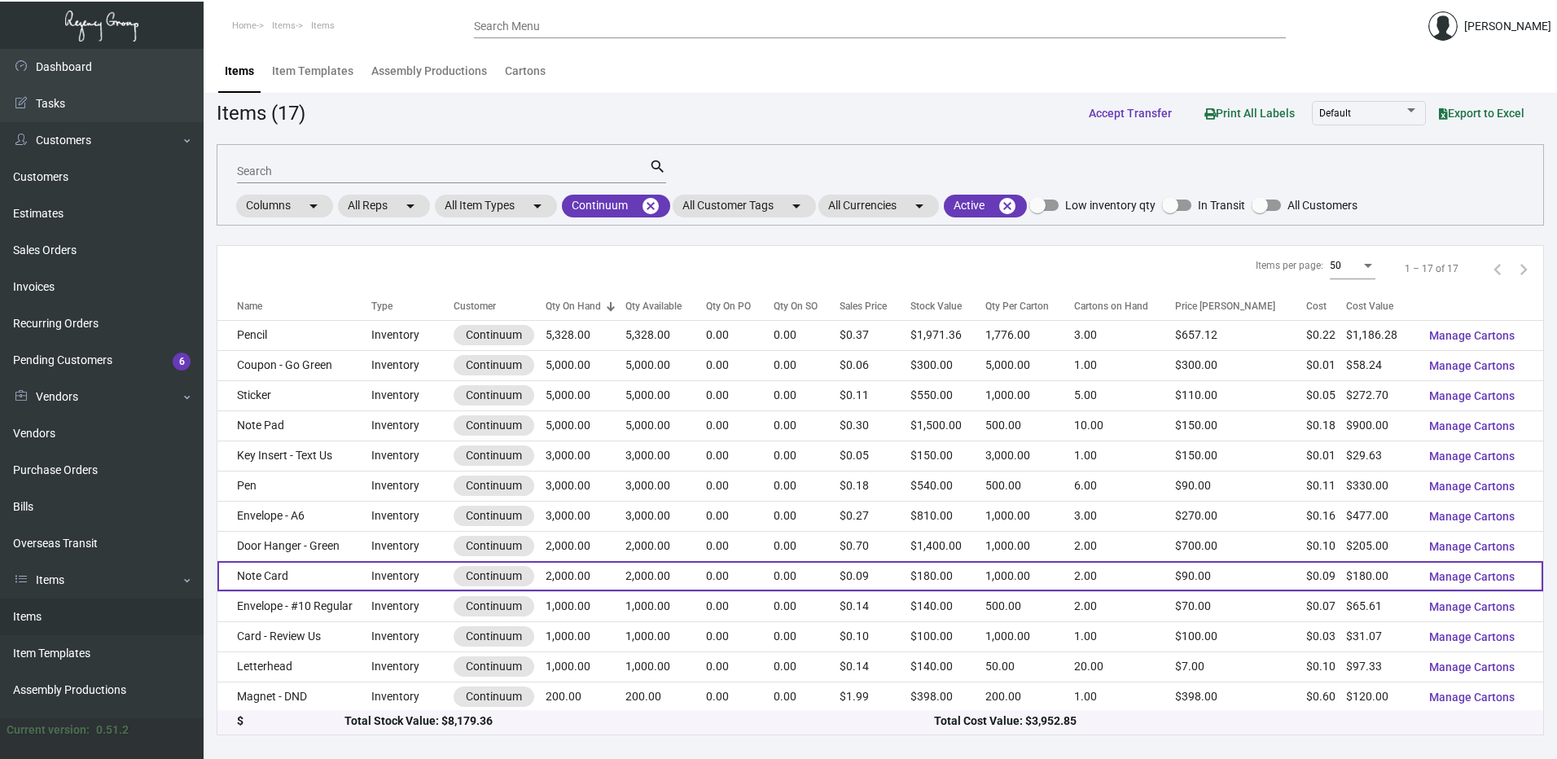
click at [318, 577] on td "Note Card" at bounding box center [294, 576] width 154 height 30
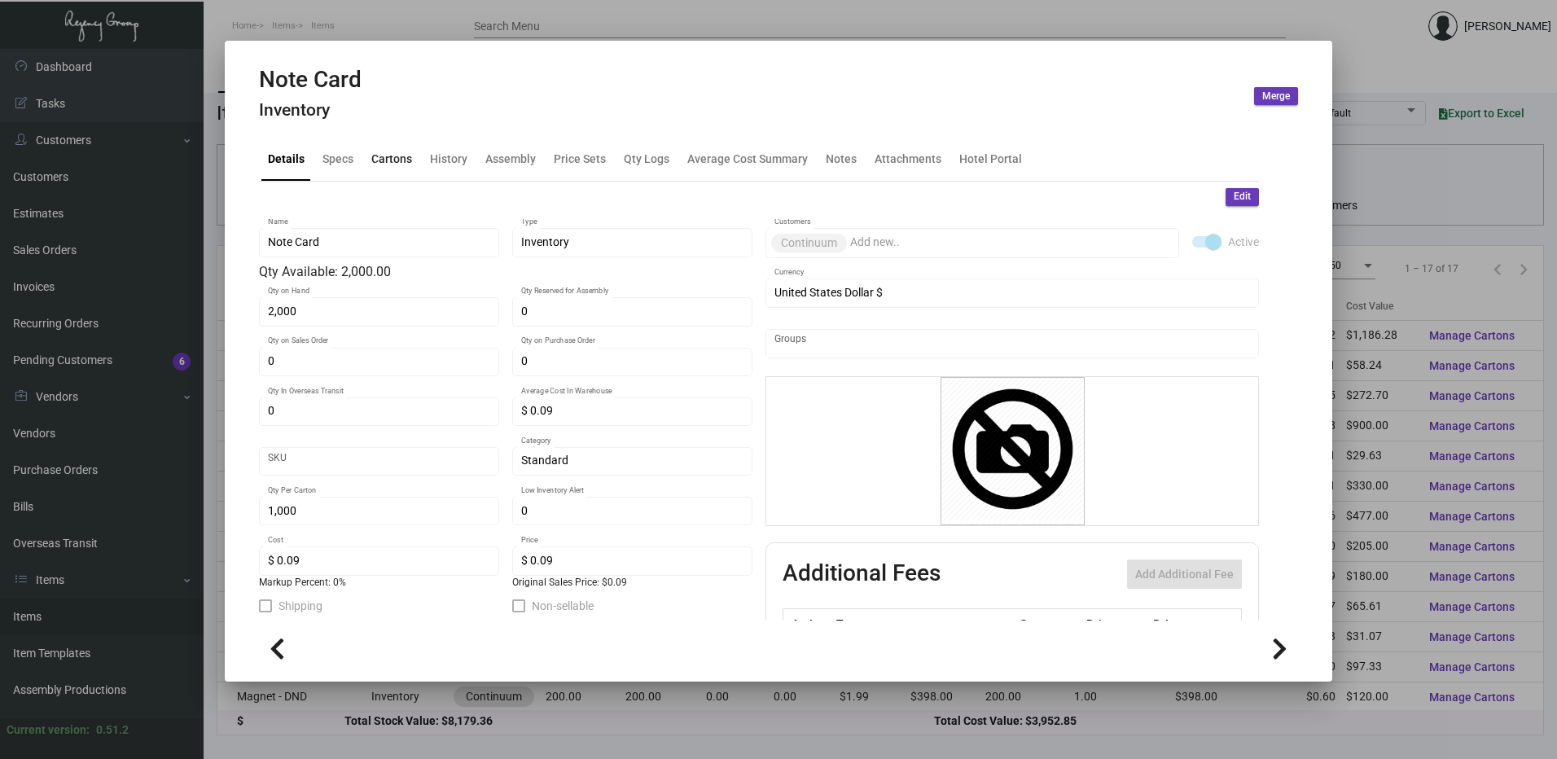
click at [392, 165] on div "Cartons" at bounding box center [391, 158] width 41 height 17
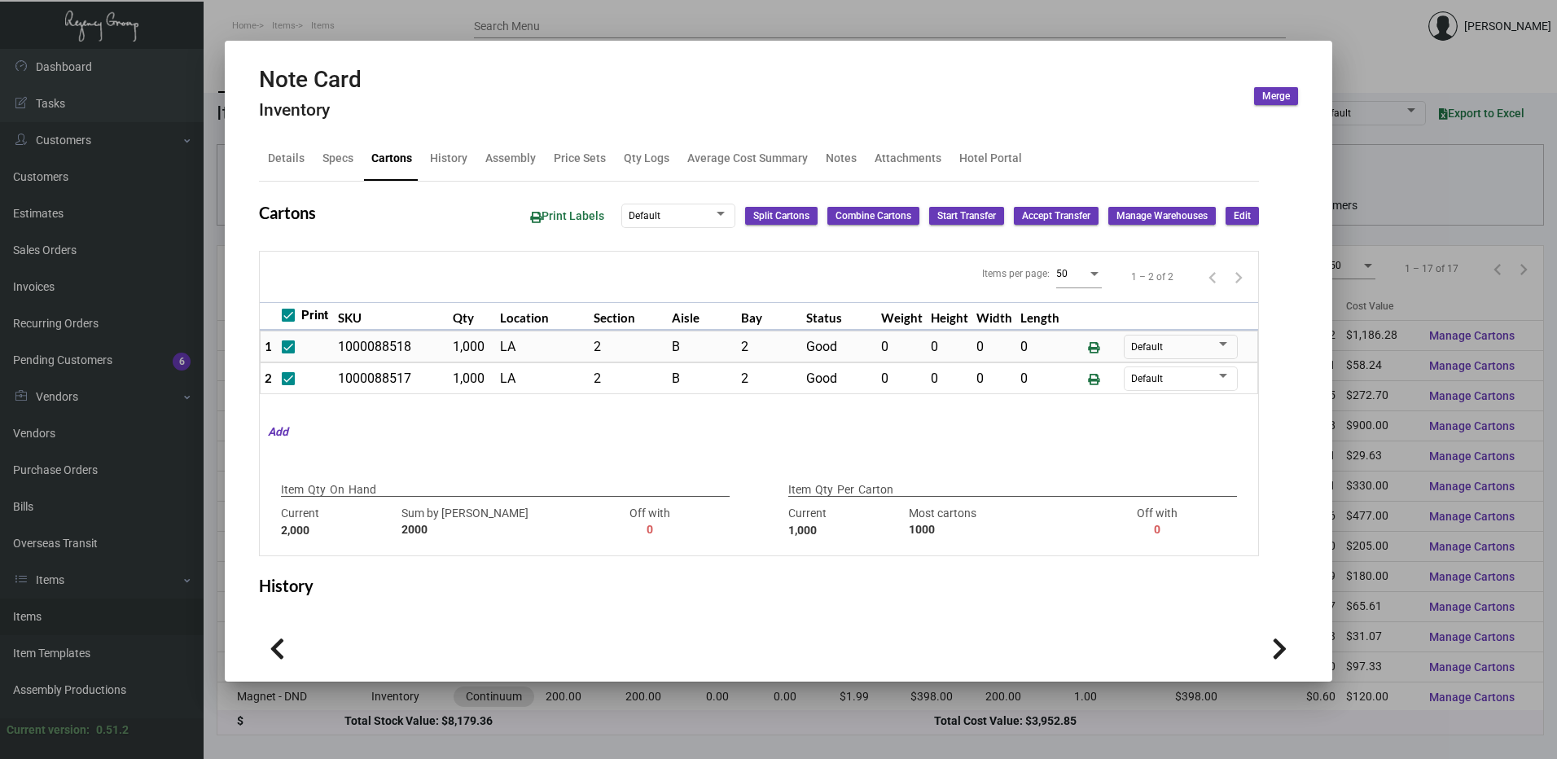
click at [482, 20] on div at bounding box center [778, 379] width 1557 height 759
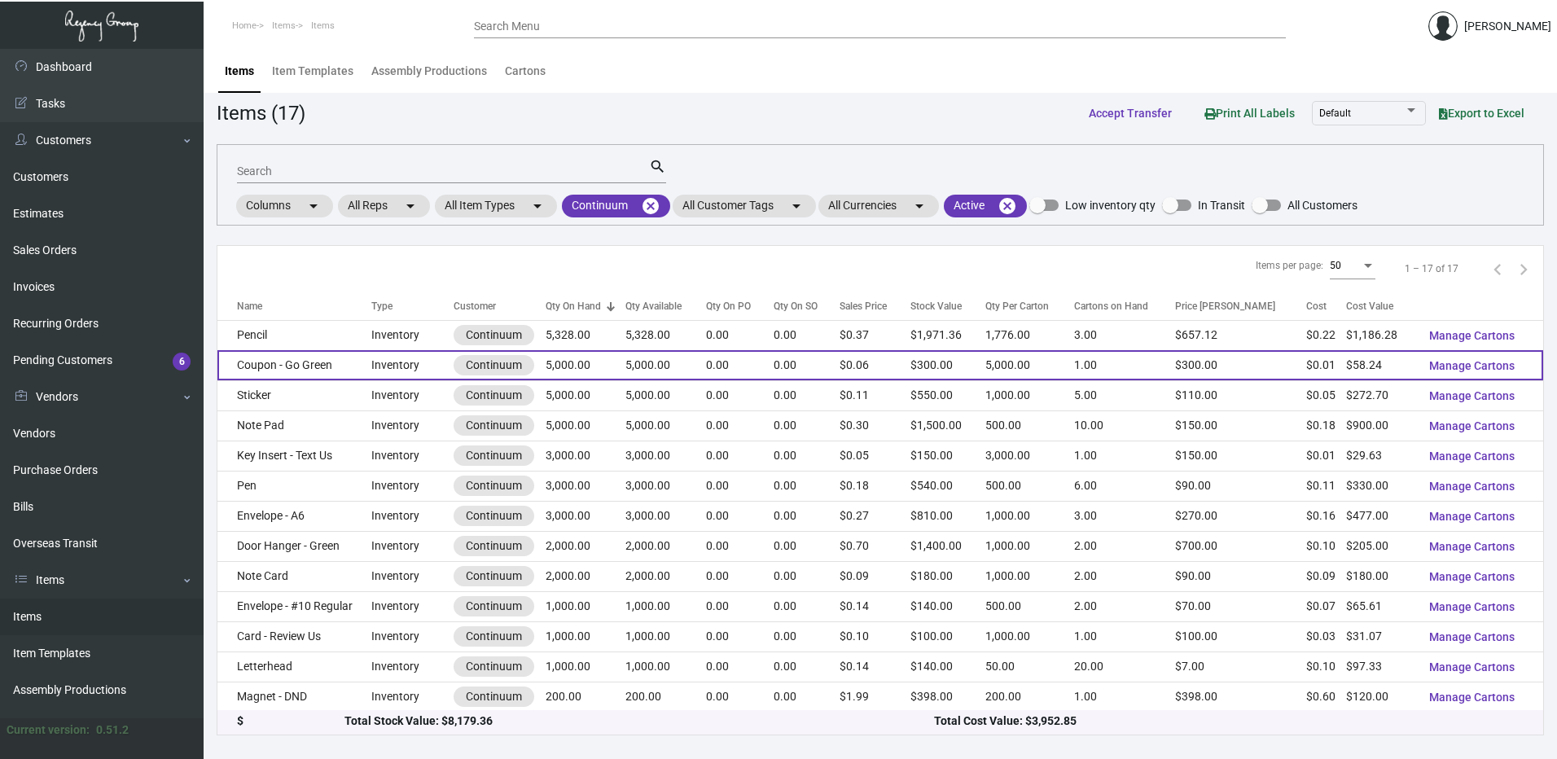
click at [329, 358] on td "Coupon - Go Green" at bounding box center [294, 365] width 154 height 30
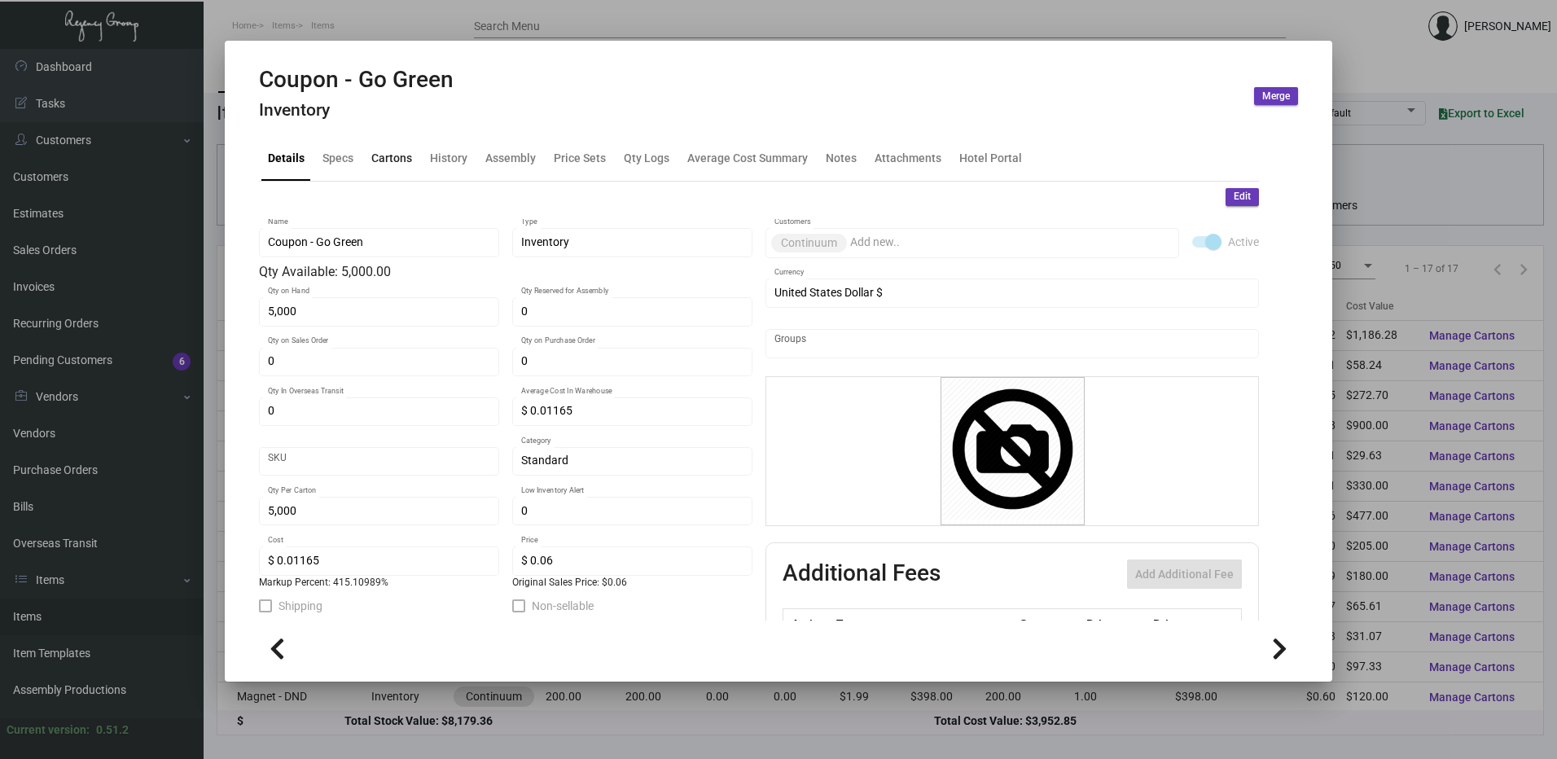
click at [376, 160] on div "Cartons" at bounding box center [391, 158] width 41 height 17
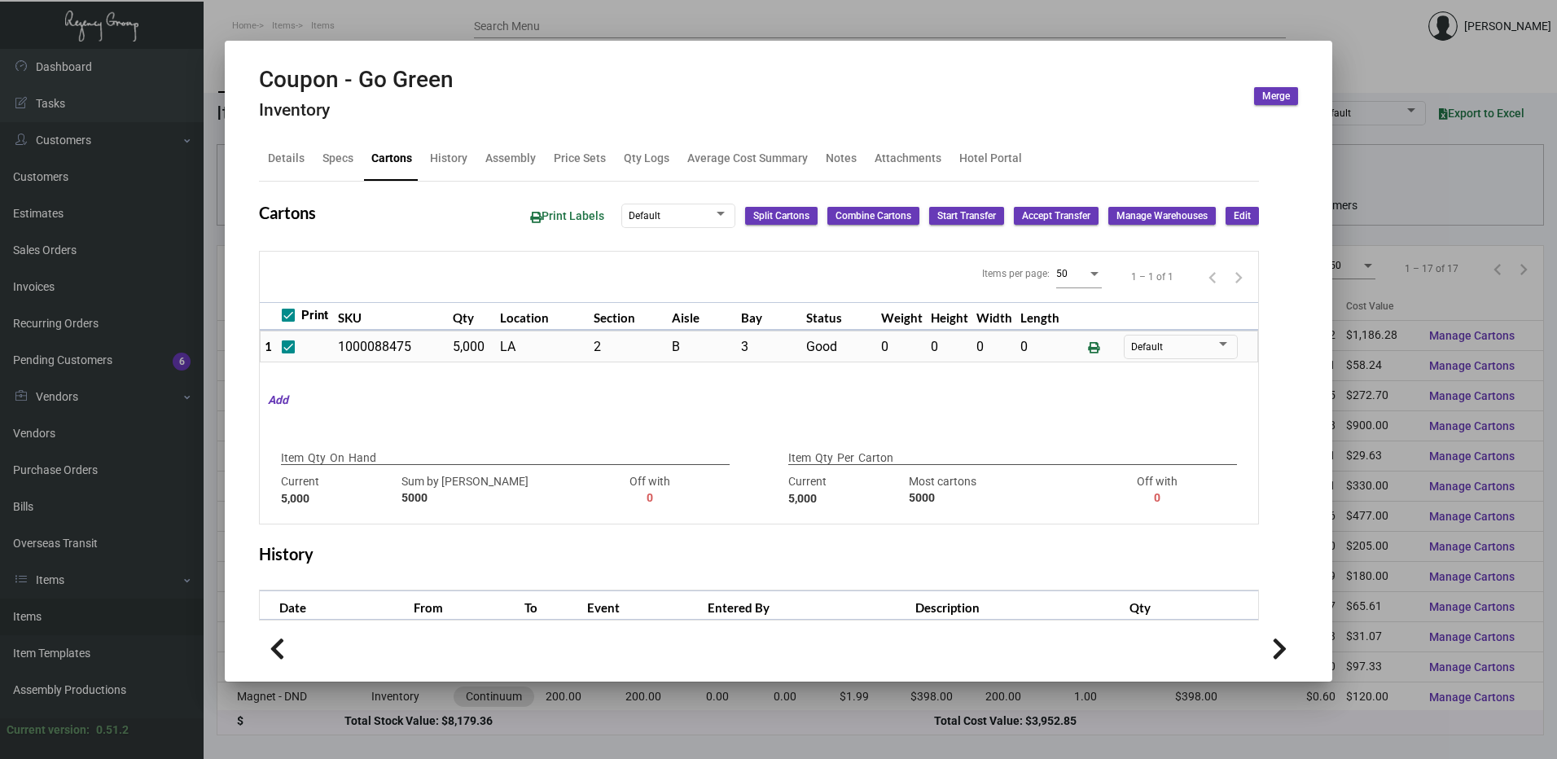
click at [414, 29] on div at bounding box center [778, 379] width 1557 height 759
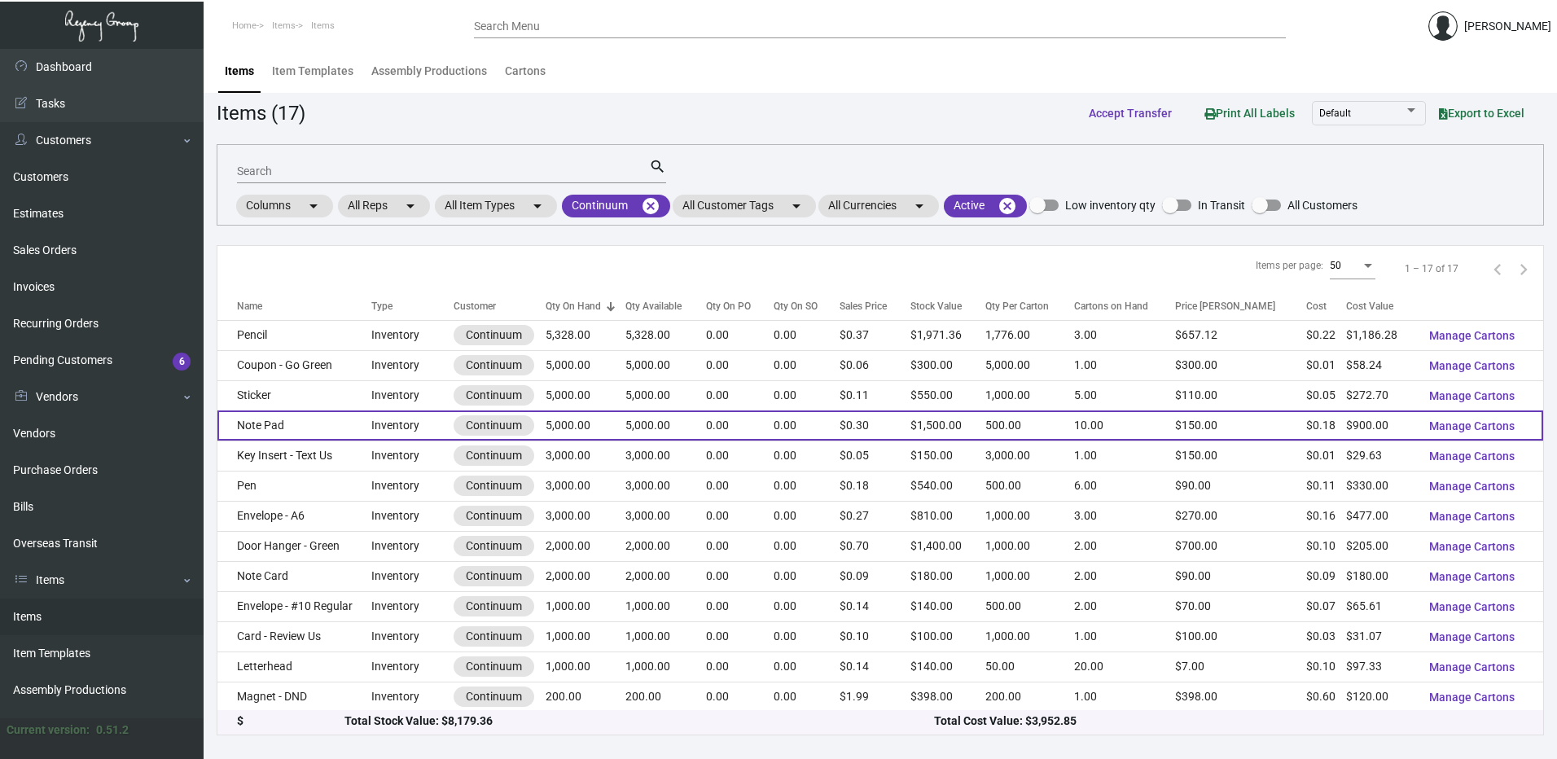
click at [294, 421] on td "Note Pad" at bounding box center [294, 425] width 154 height 30
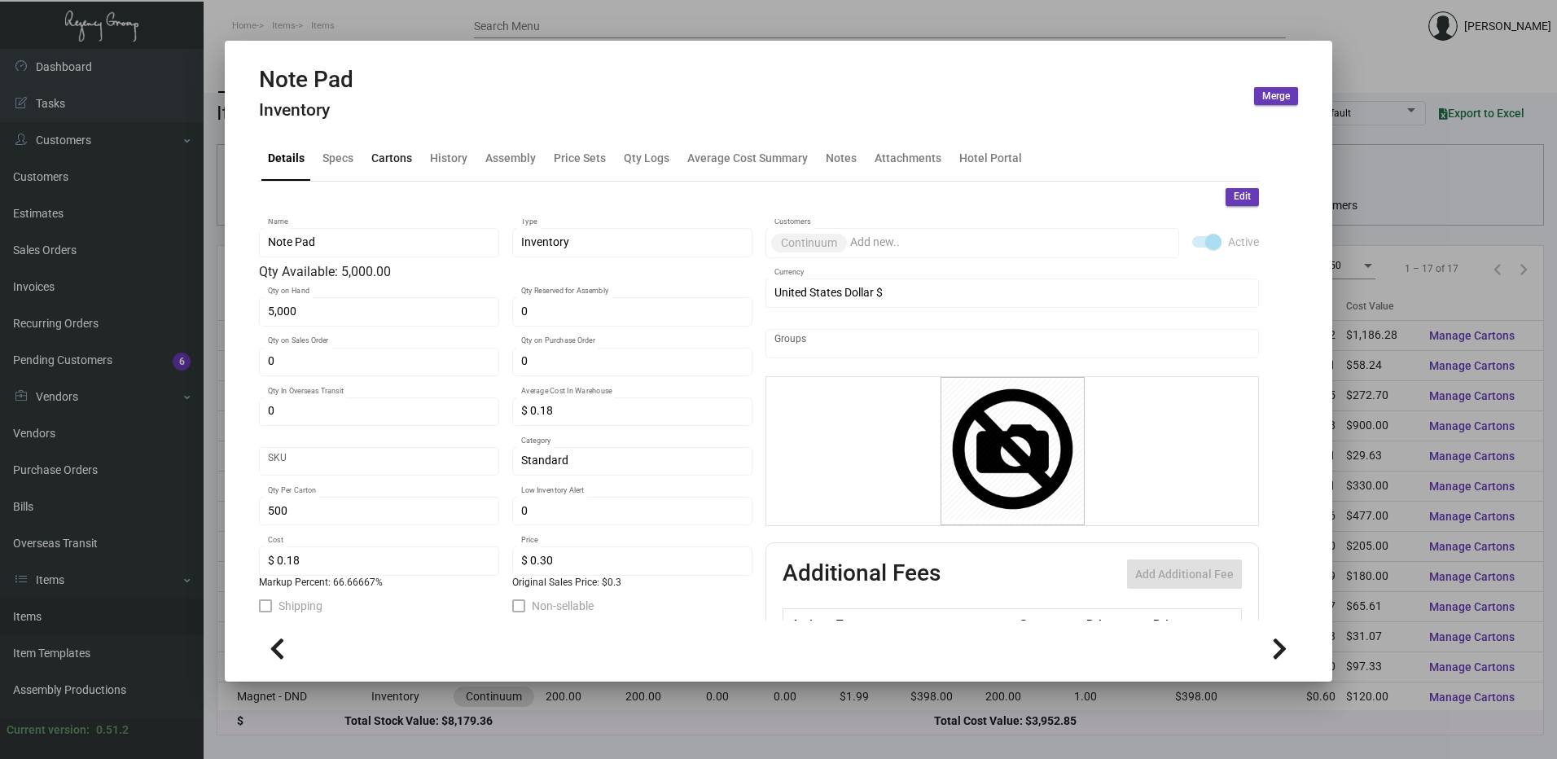
click at [399, 159] on div "Cartons" at bounding box center [391, 158] width 41 height 17
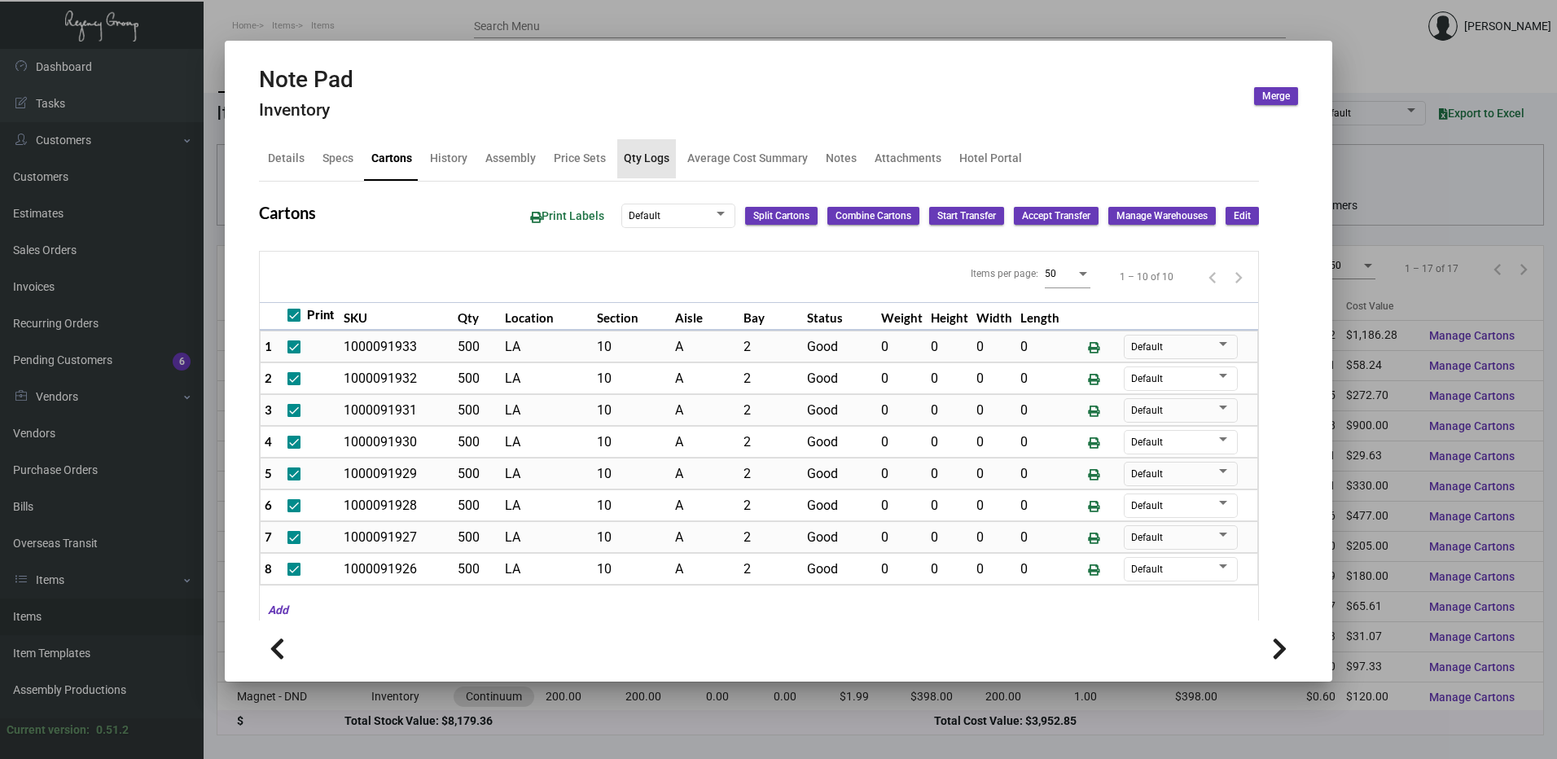
click at [647, 154] on div "Qty Logs" at bounding box center [647, 158] width 46 height 17
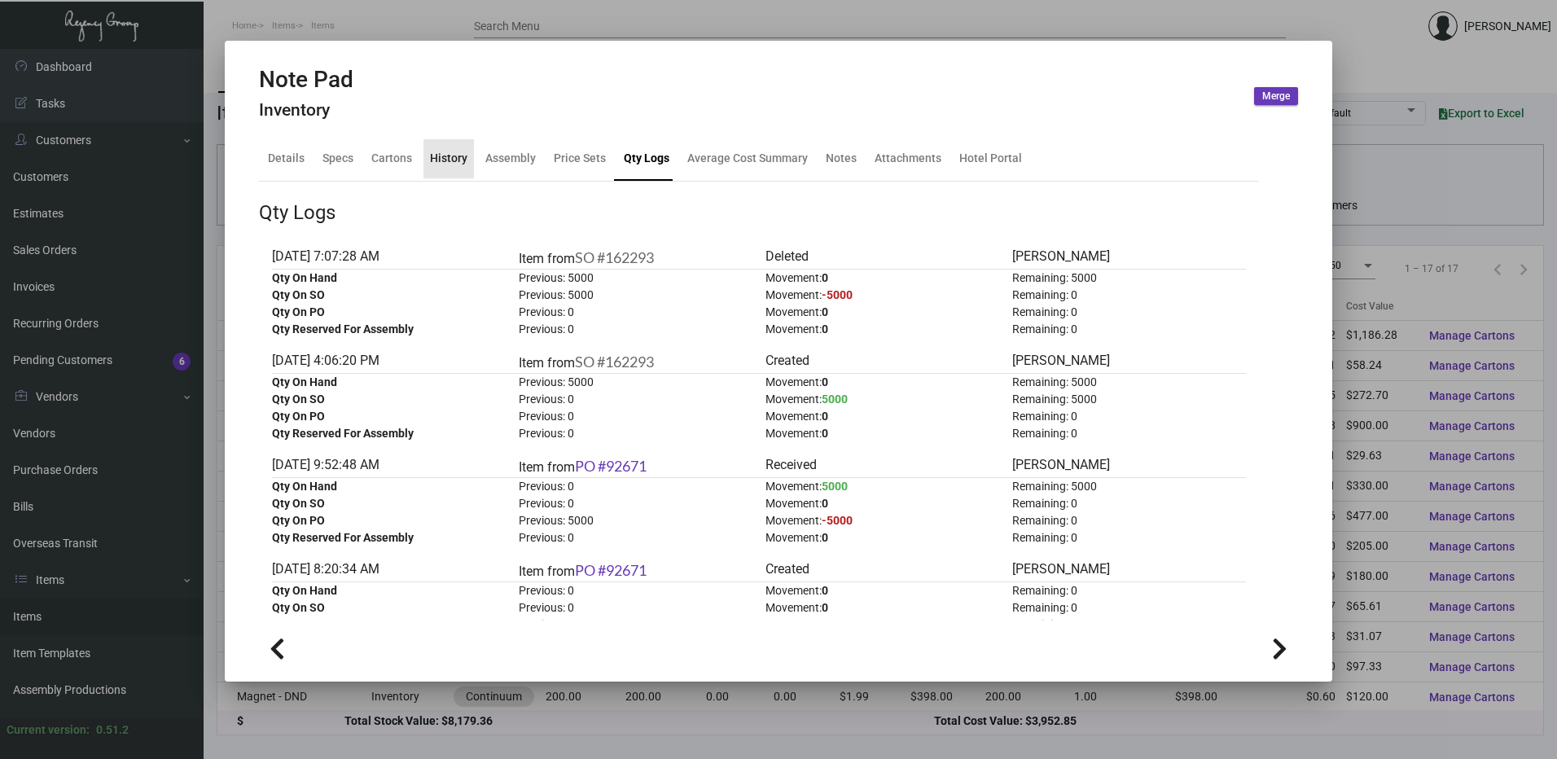
click at [445, 156] on div "History" at bounding box center [448, 158] width 37 height 17
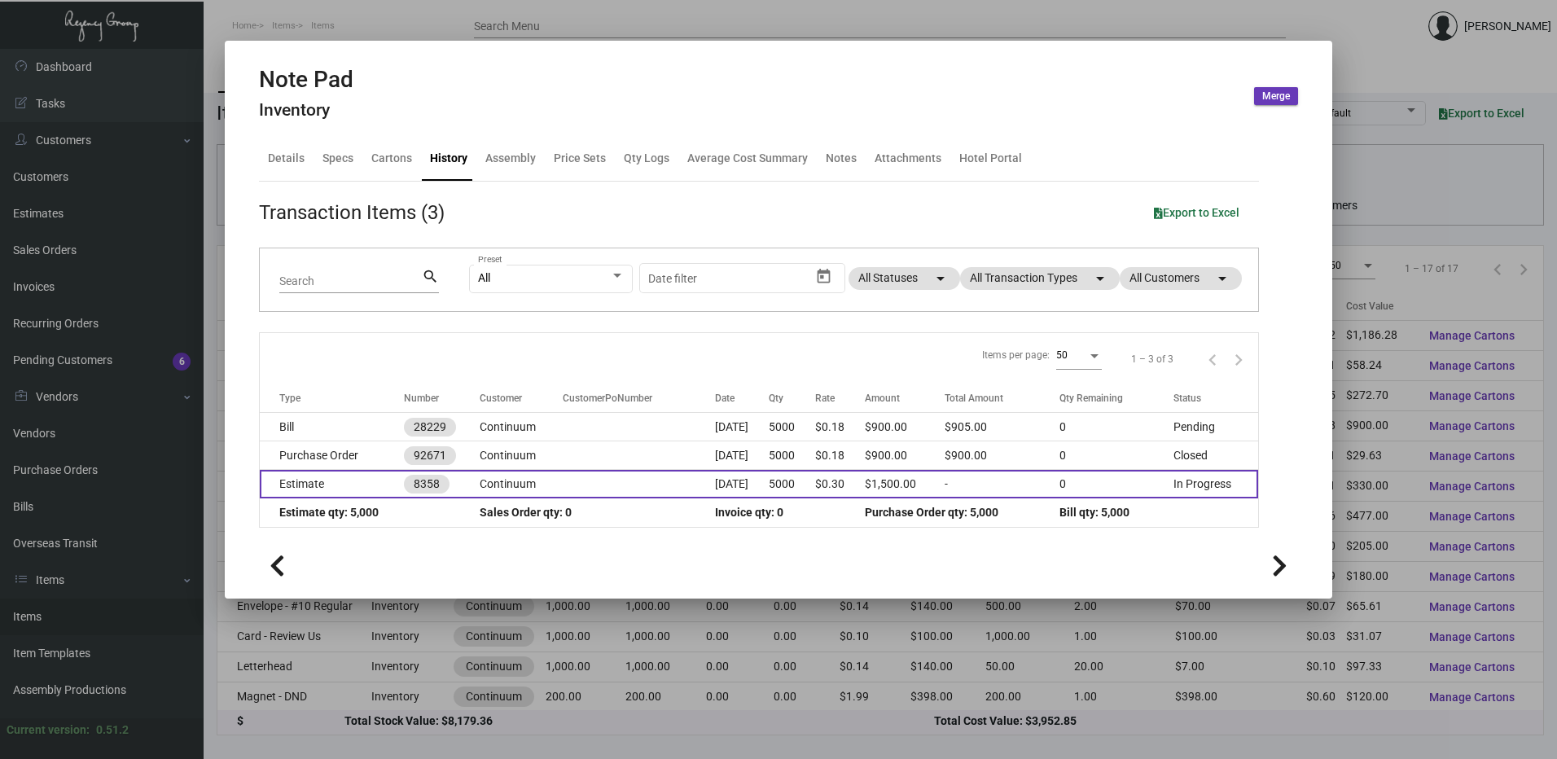
click at [339, 484] on td "Estimate" at bounding box center [332, 484] width 144 height 28
